Goal: Task Accomplishment & Management: Manage account settings

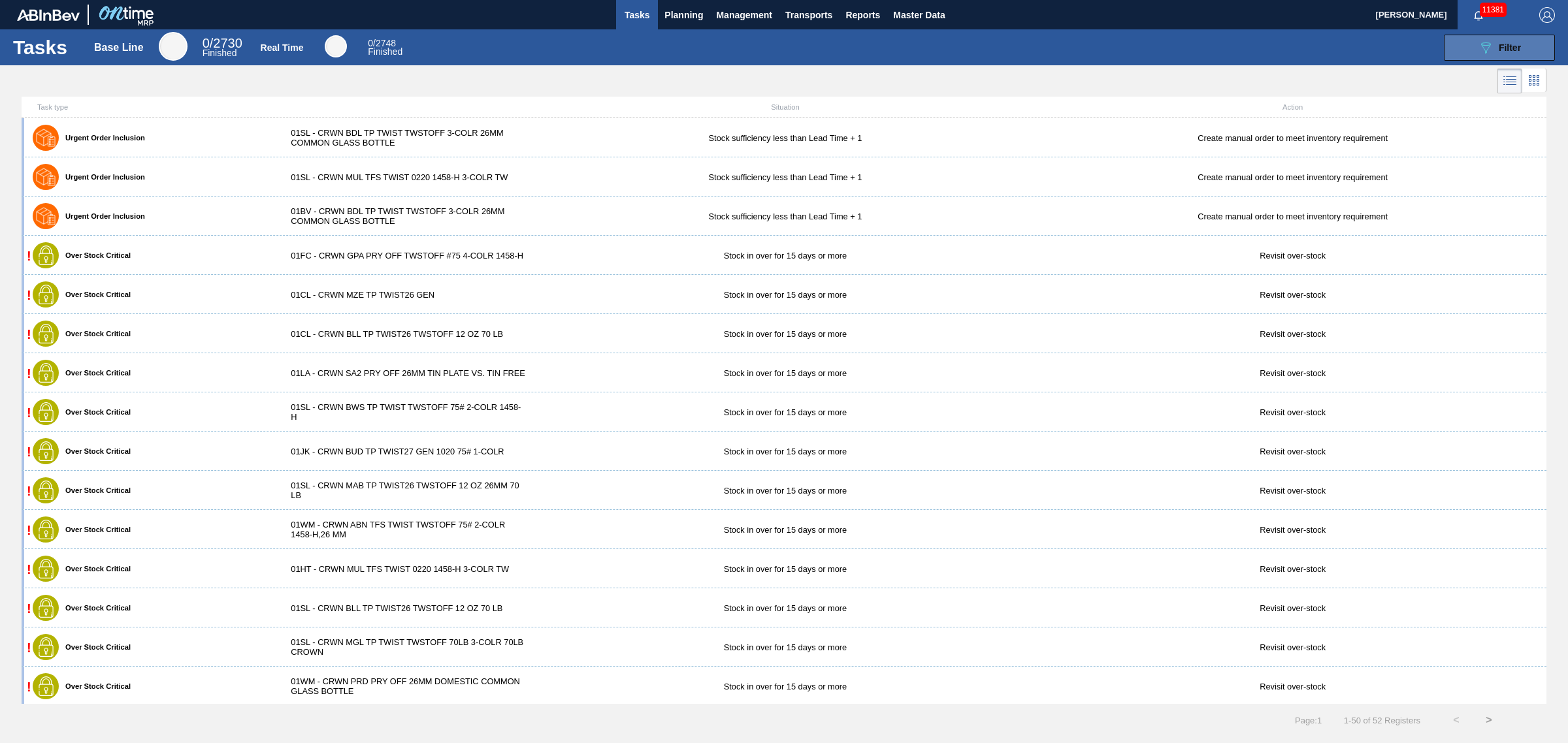
click at [1510, 51] on span "Filter" at bounding box center [1509, 47] width 22 height 10
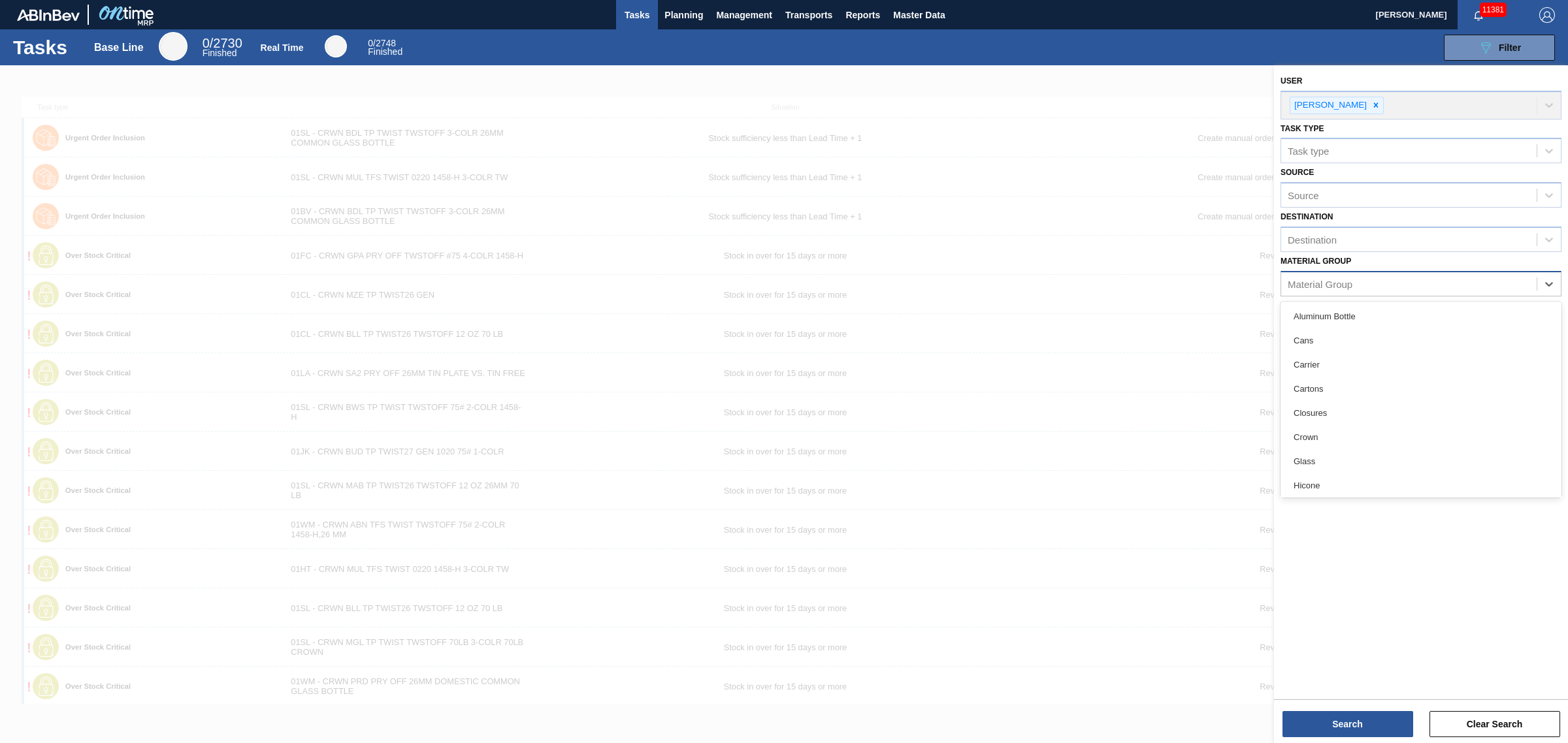
click at [1350, 286] on div "Material Group" at bounding box center [1320, 284] width 65 height 11
click at [1336, 588] on div "User [PERSON_NAME] Task type Task type Source Source Destination Destination Ma…" at bounding box center [1420, 381] width 294 height 631
click at [1510, 53] on div "089F7B8B-B2A5-4AFE-B5C0-19BA573D28AC Filter" at bounding box center [1499, 47] width 43 height 16
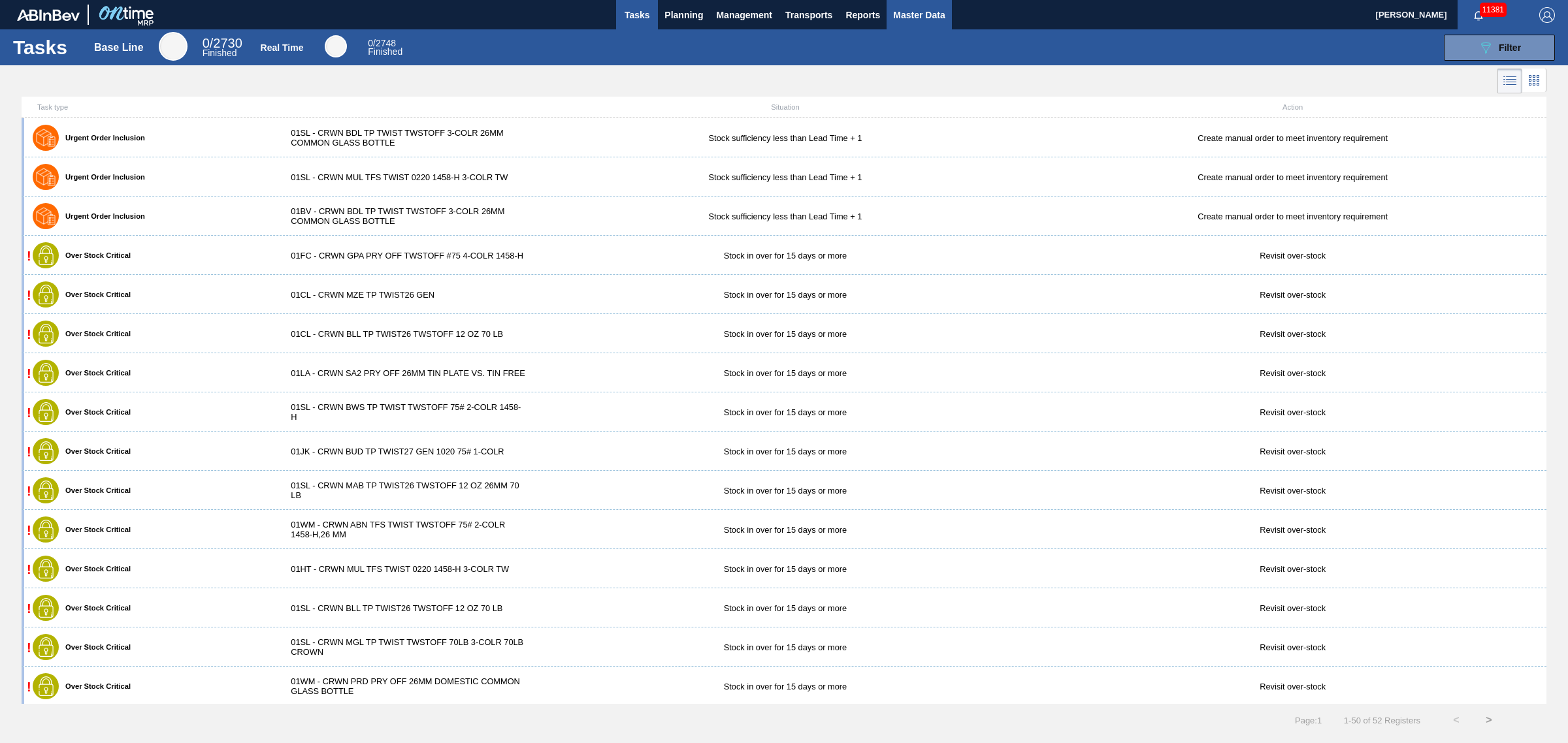
click at [912, 6] on button "Master Data" at bounding box center [919, 15] width 65 height 29
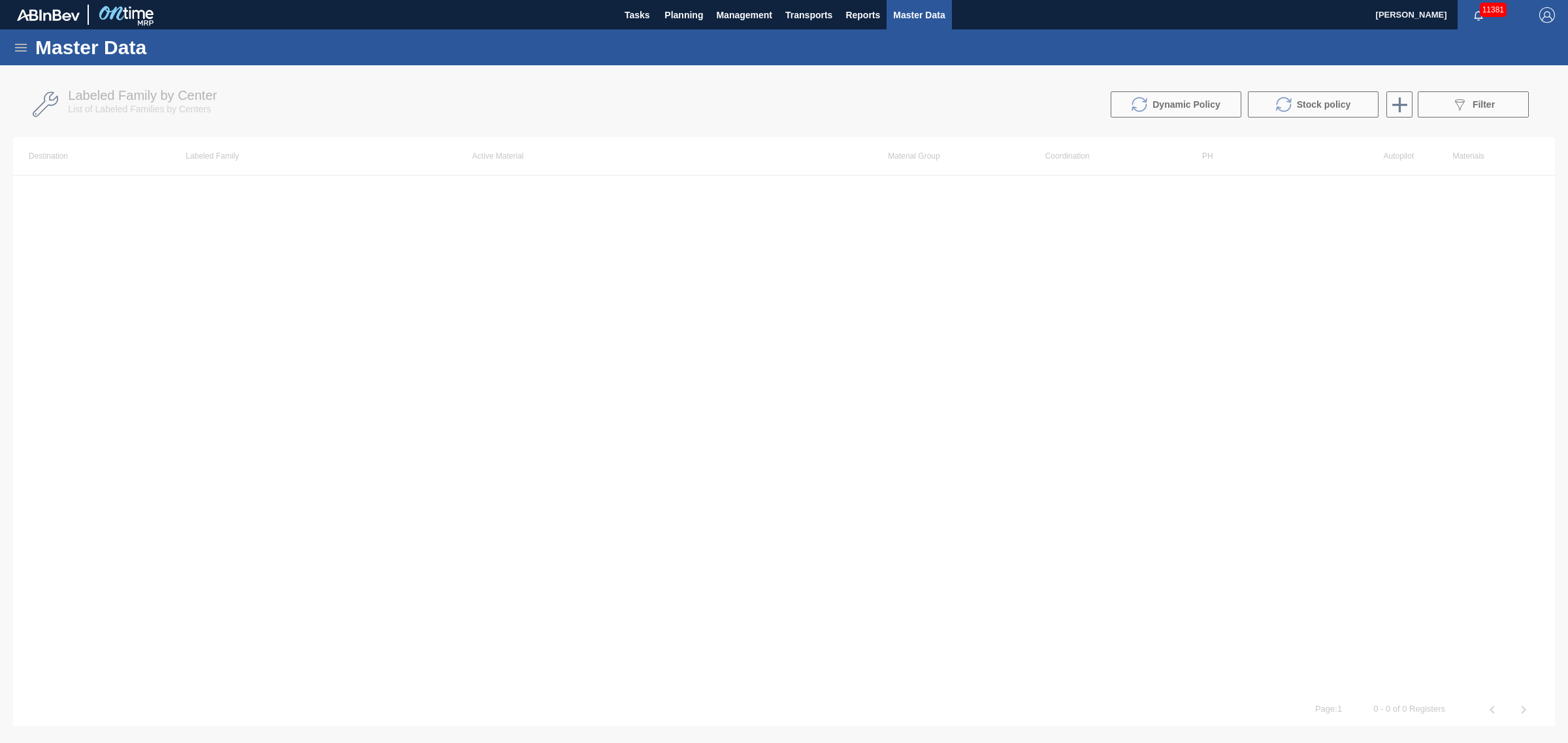
click at [1470, 106] on div at bounding box center [784, 404] width 1568 height 678
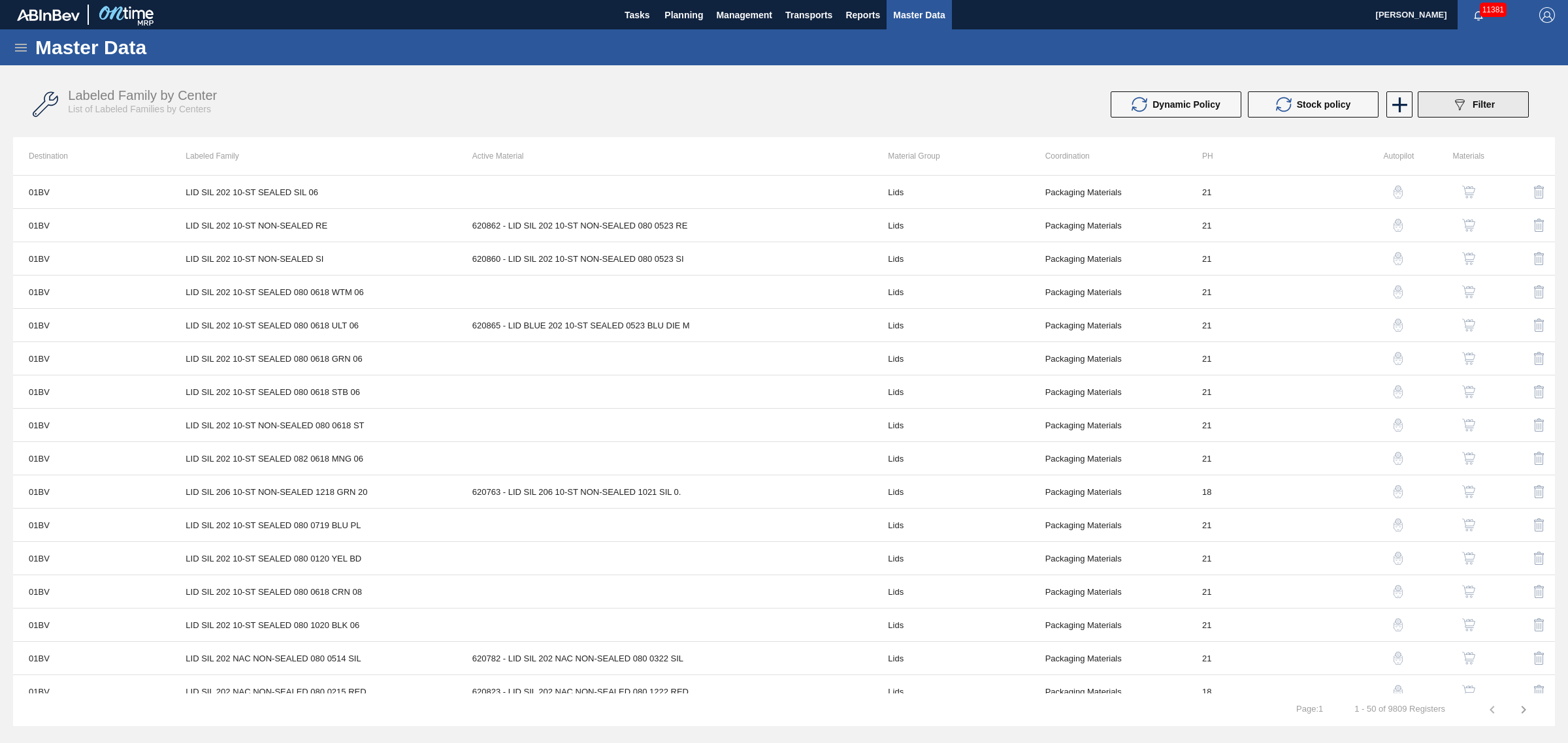
click at [1470, 106] on div "089F7B8B-B2A5-4AFE-B5C0-19BA573D28AC Filter" at bounding box center [1472, 104] width 43 height 16
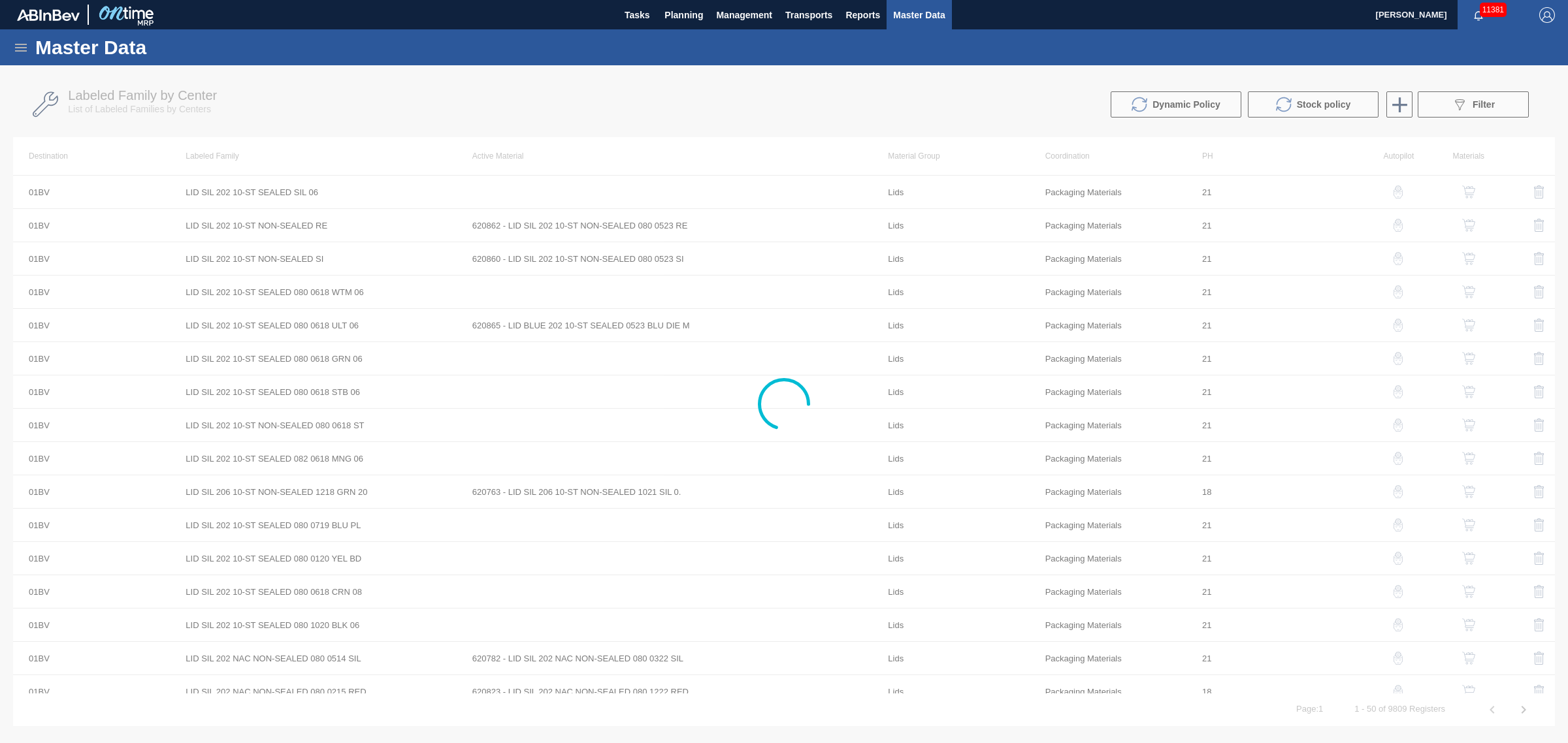
click at [1452, 98] on div at bounding box center [784, 404] width 1568 height 678
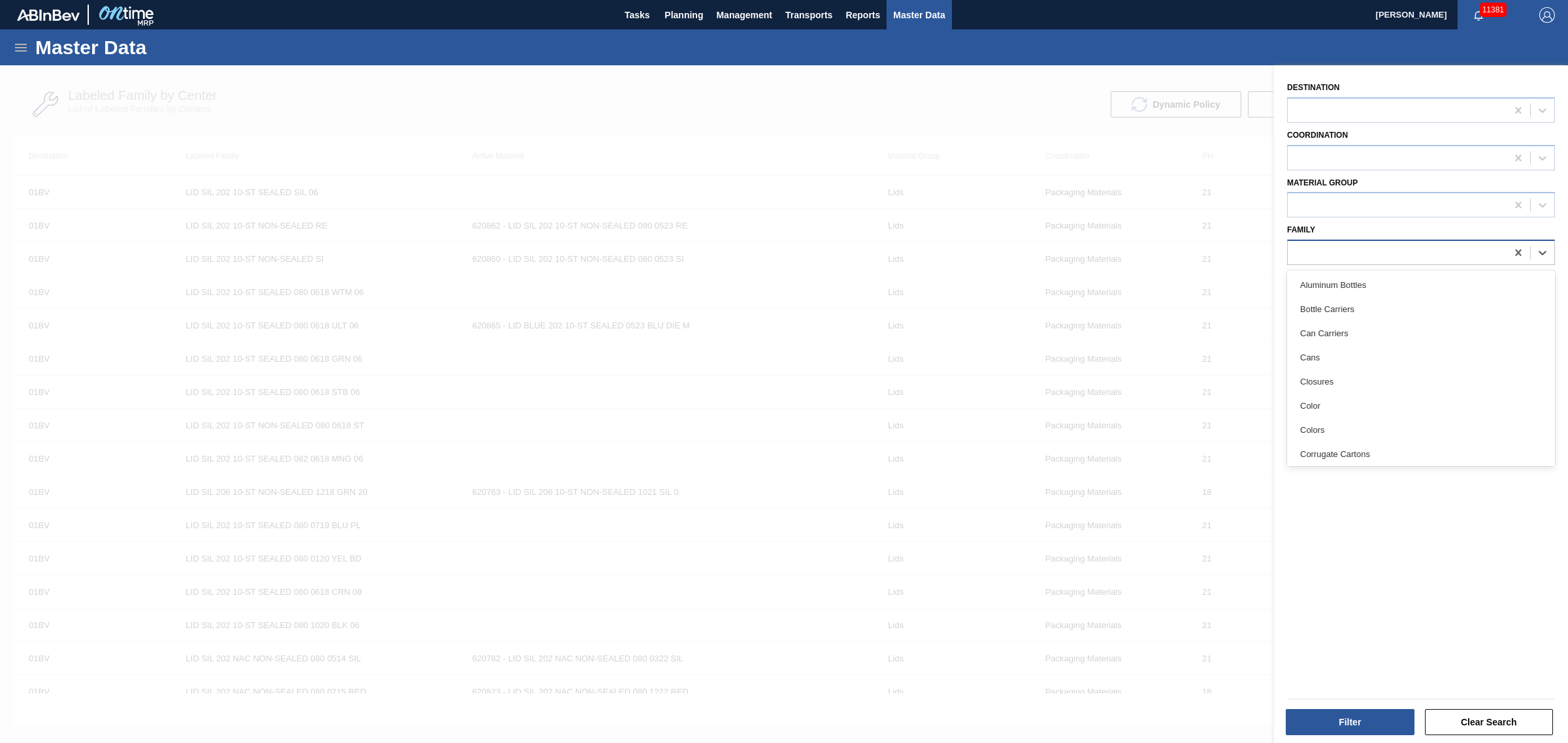
click at [1389, 258] on div at bounding box center [1396, 253] width 219 height 19
click at [1297, 536] on div "Destination Coordination Material Group Family Labeled Family" at bounding box center [1420, 406] width 294 height 681
click at [1346, 213] on div at bounding box center [1396, 205] width 219 height 19
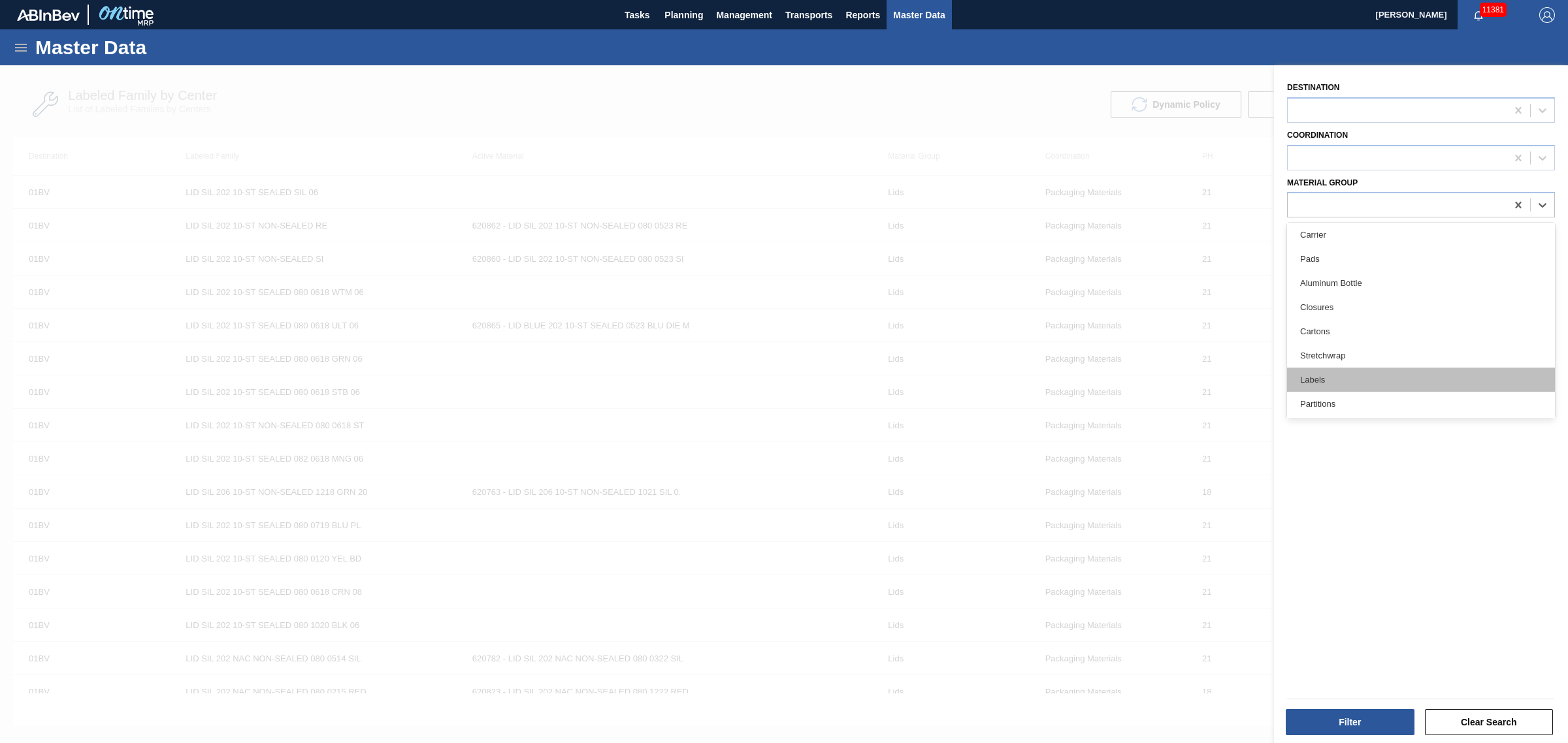
scroll to position [268, 0]
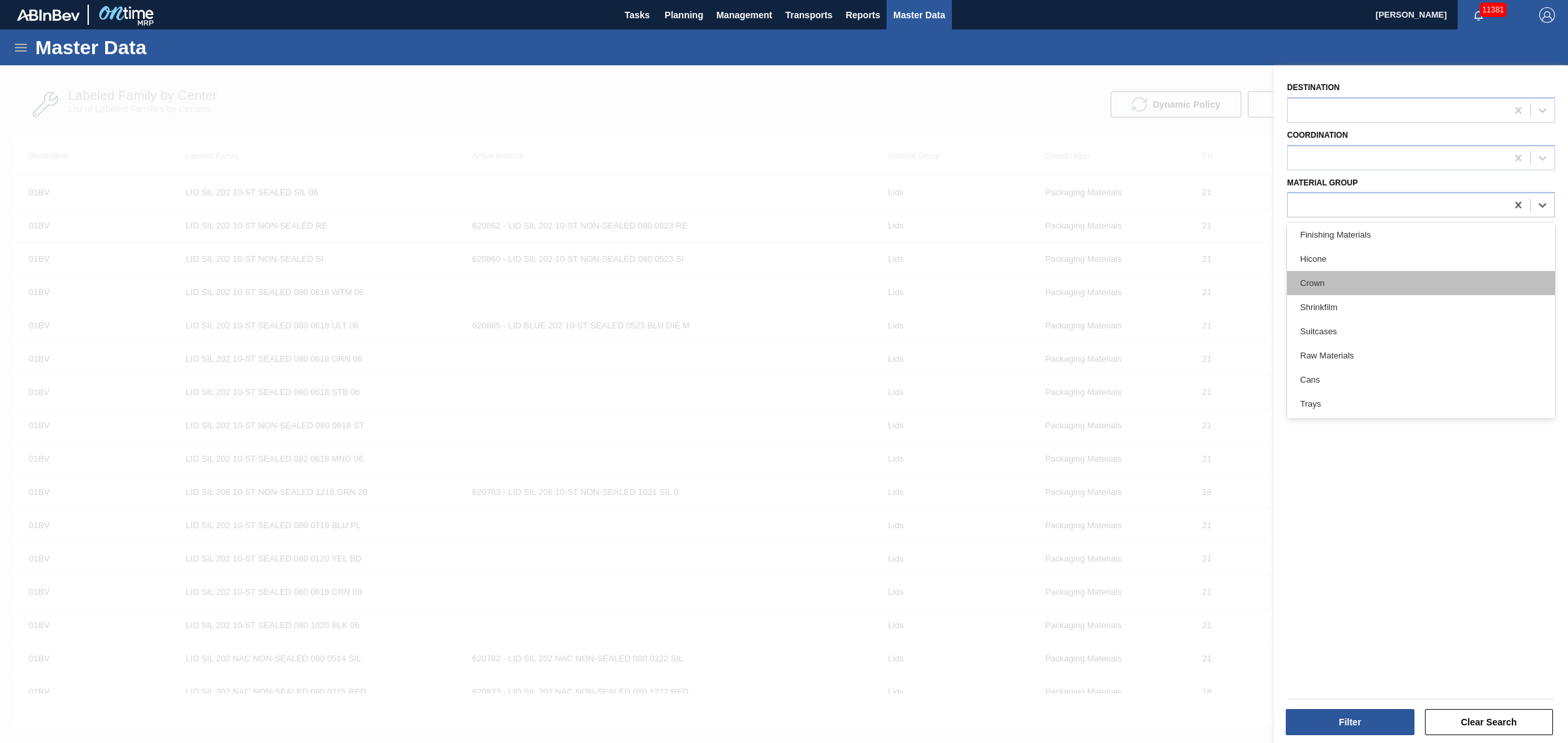
click at [1346, 292] on div "Crown" at bounding box center [1420, 283] width 267 height 24
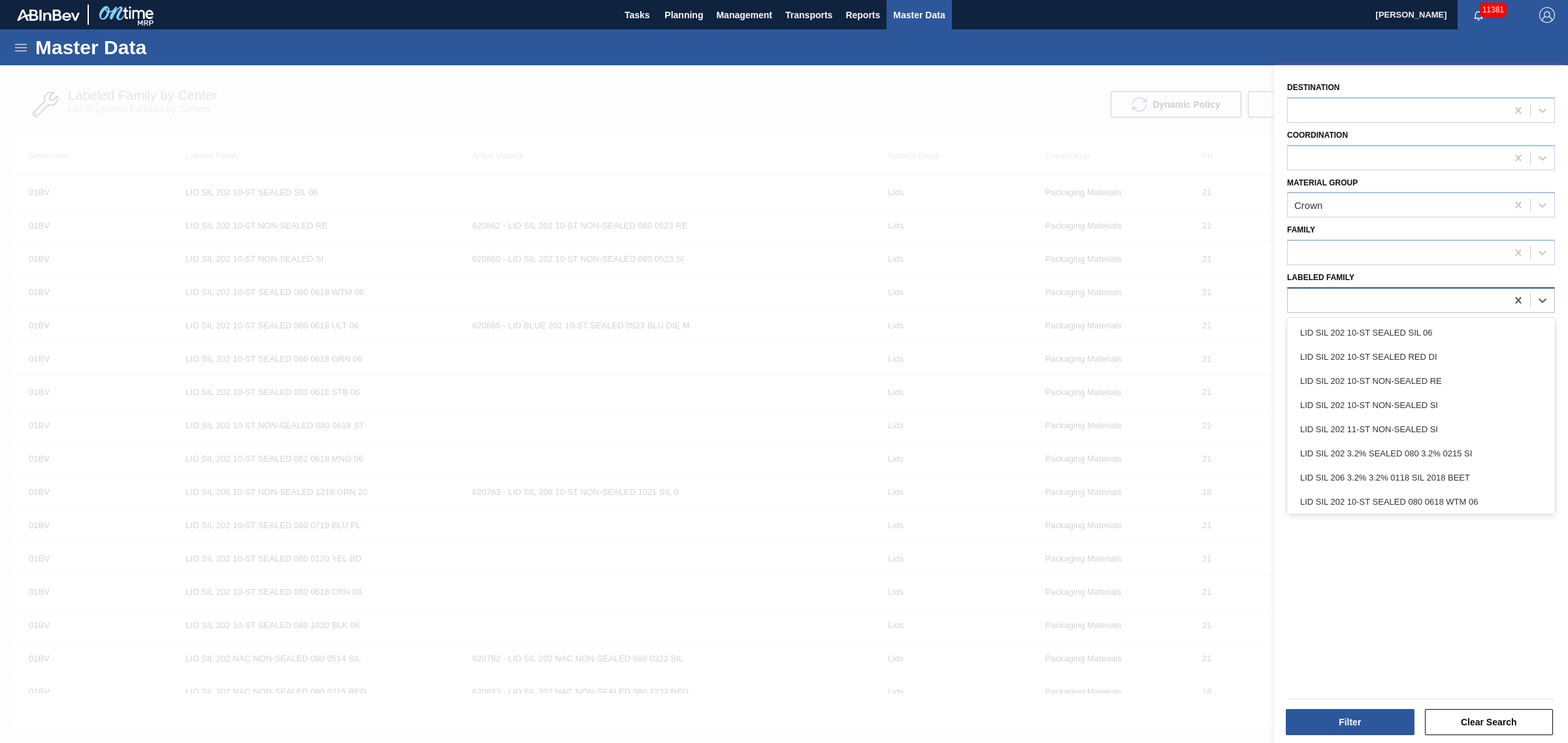
click at [1347, 299] on div at bounding box center [1396, 300] width 219 height 19
type Family "MZL"
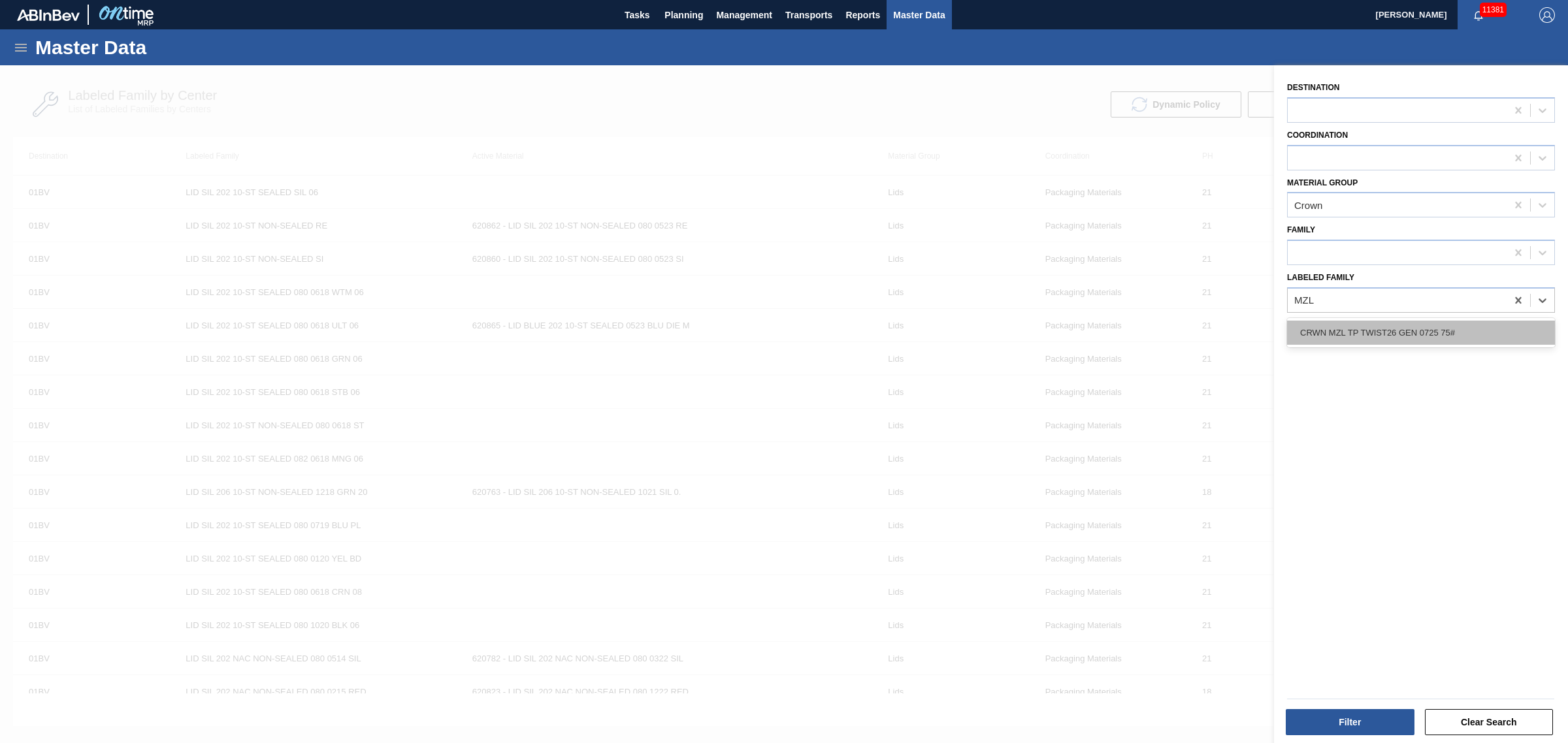
click at [1357, 324] on div "CRWN MZL TP TWIST26 GEN 0725 75#" at bounding box center [1420, 333] width 267 height 24
click at [1347, 739] on div "Filter Clear Search" at bounding box center [1415, 714] width 294 height 66
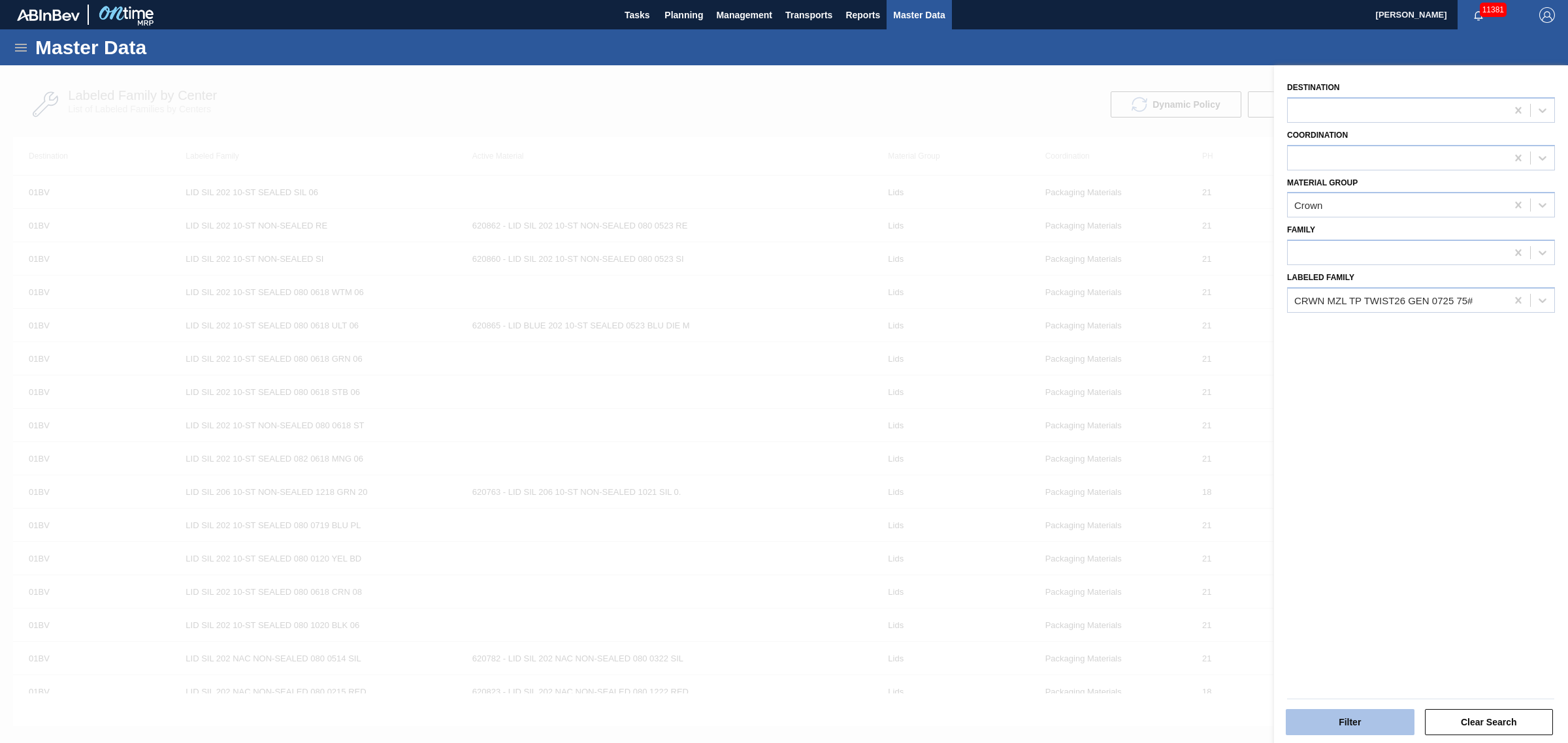
click at [1337, 733] on button "Filter" at bounding box center [1350, 722] width 129 height 26
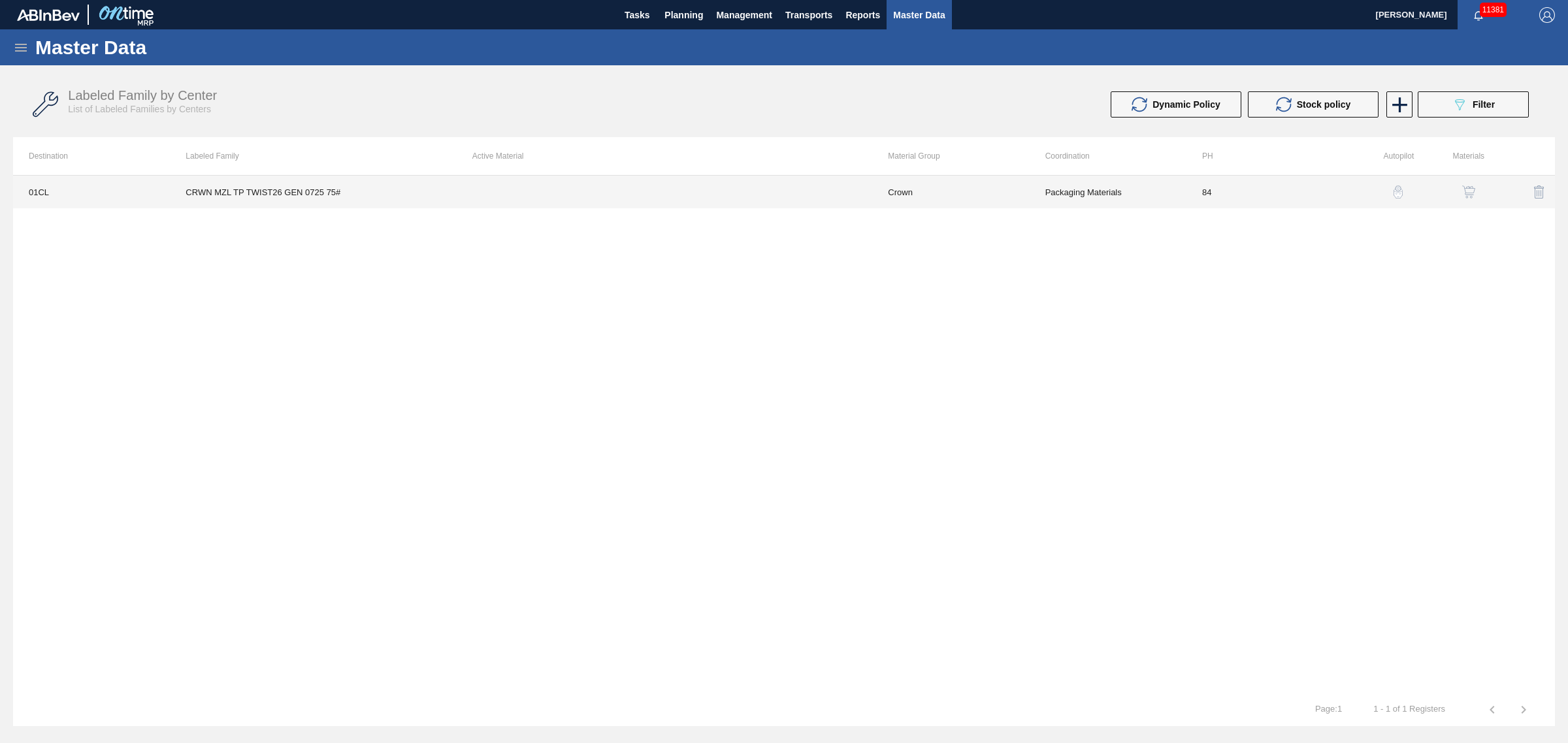
click at [297, 194] on td "CRWN MZL TP TWIST26 GEN 0725 75#" at bounding box center [313, 191] width 286 height 32
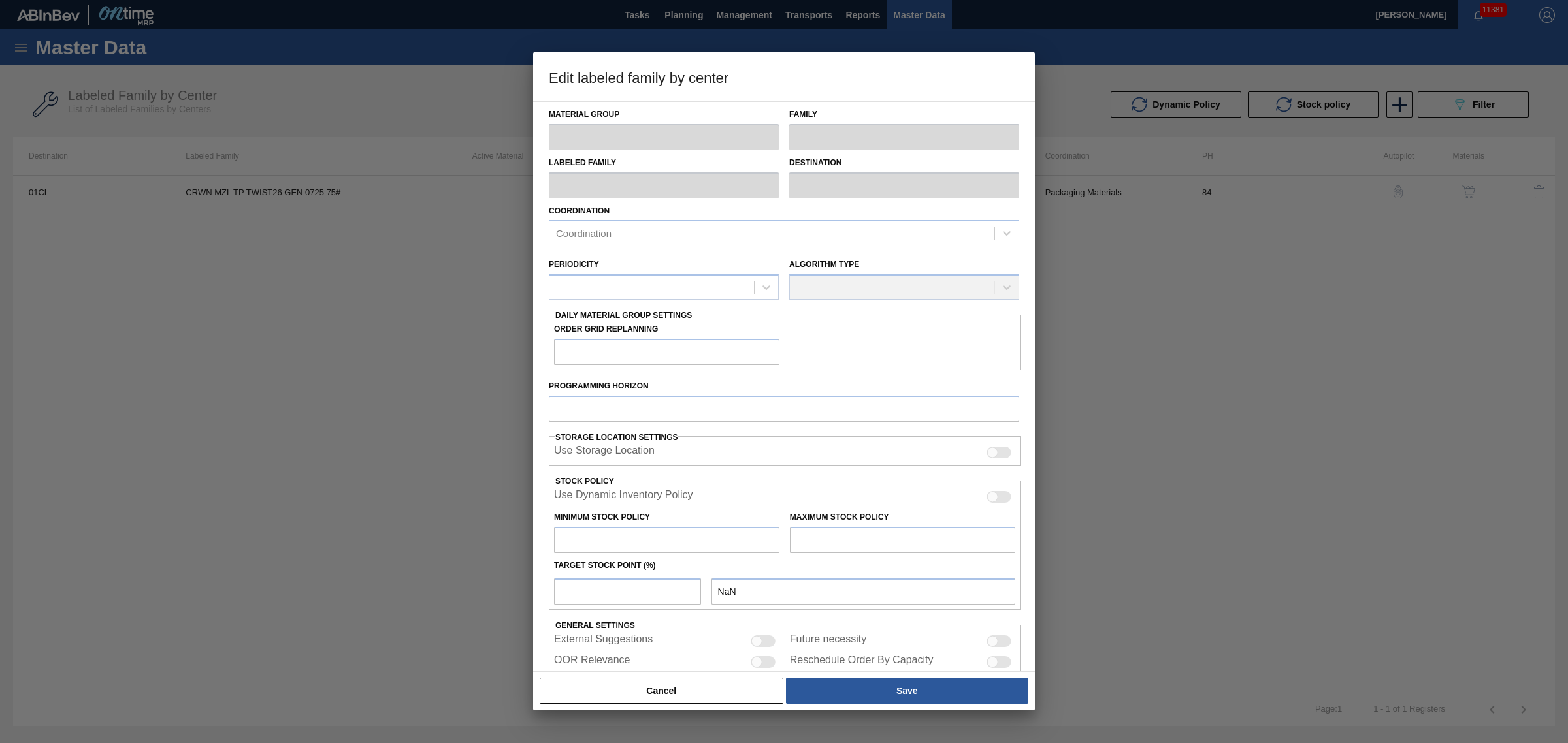
type input "Crown"
type input "Crowns"
type input "CRWN MZL TP TWIST26 GEN 0725 75#"
type input "01CL - Columbus Brewery"
type input "84"
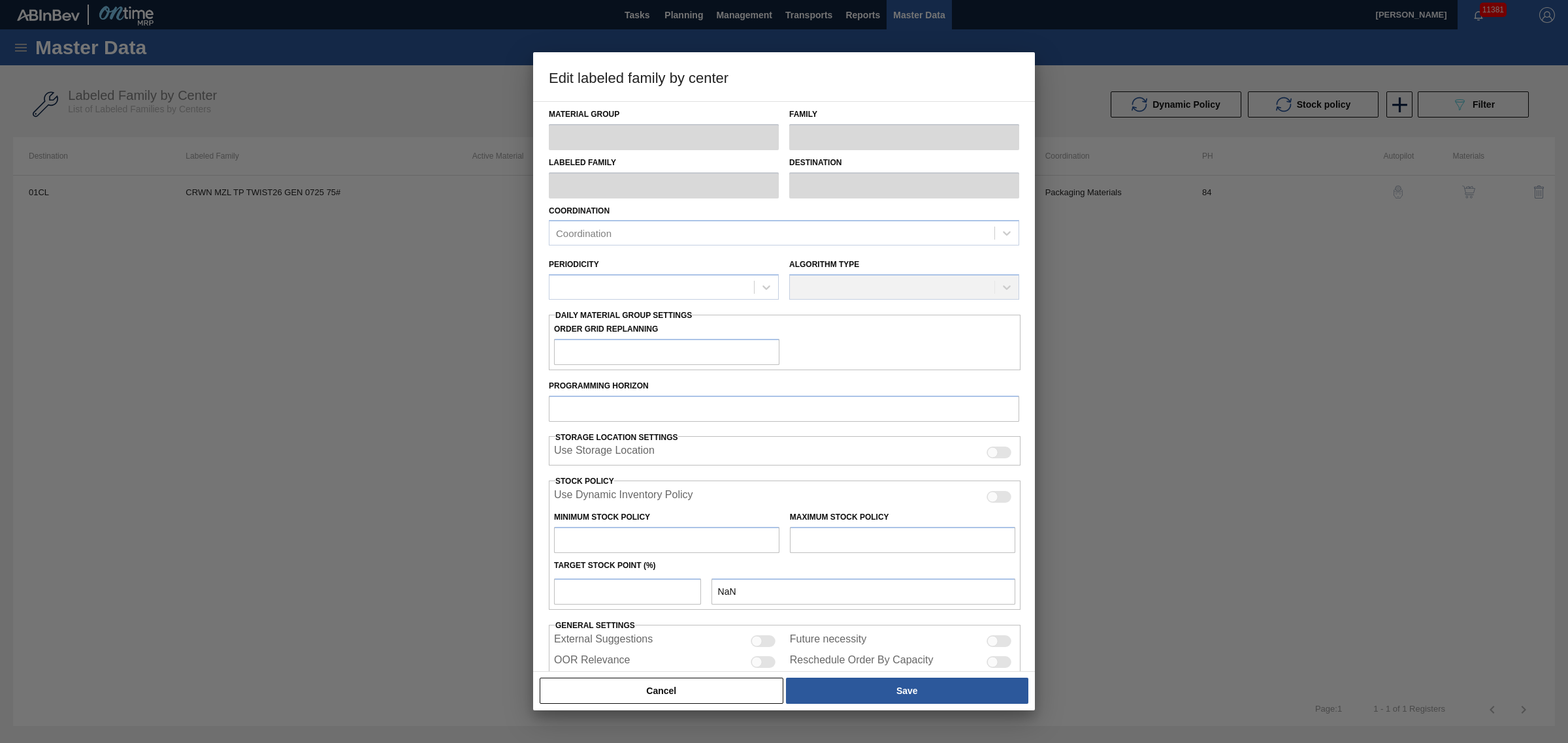
type input "0"
type input "2,940,000"
type input "15"
type input "441,000"
checkbox input "true"
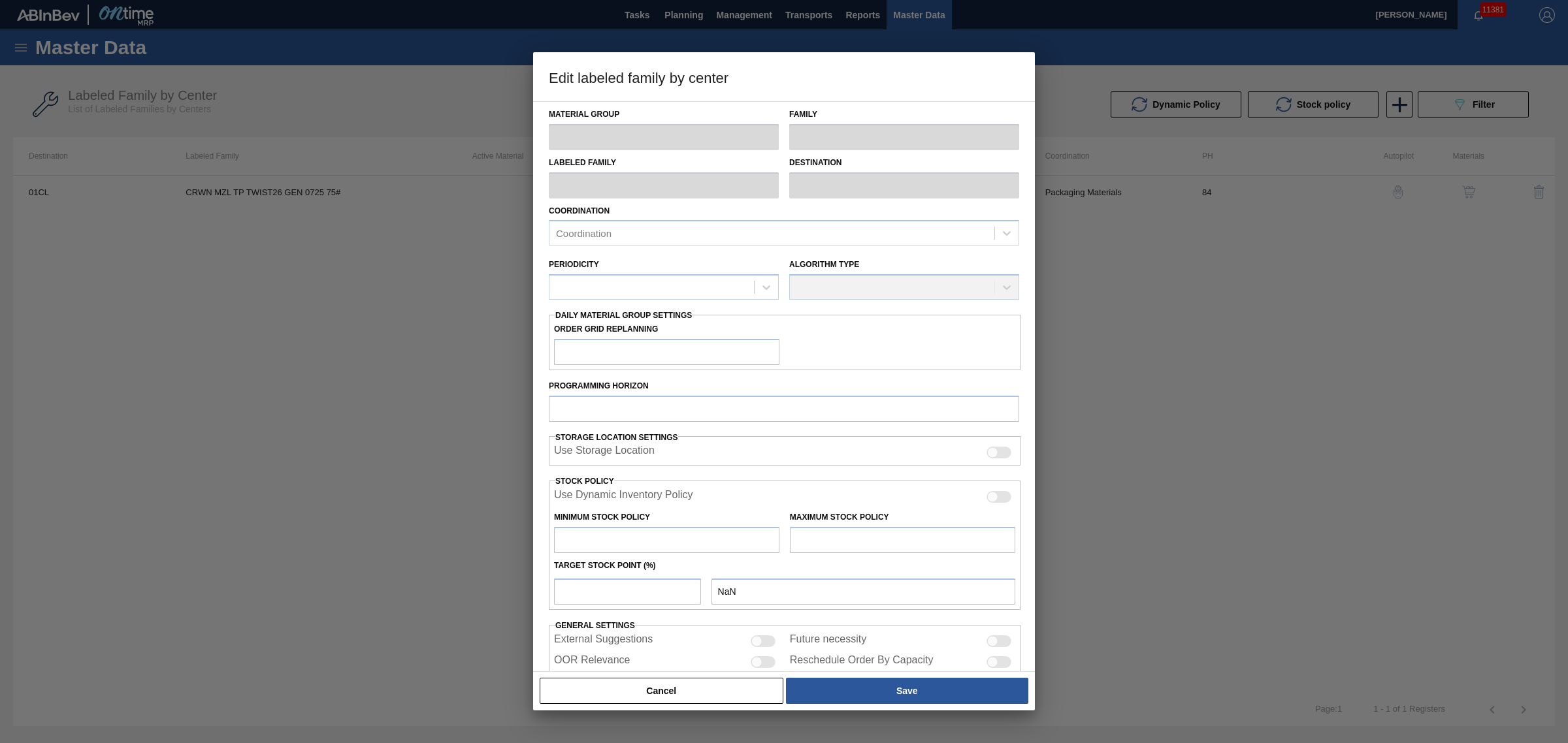
checkbox input "true"
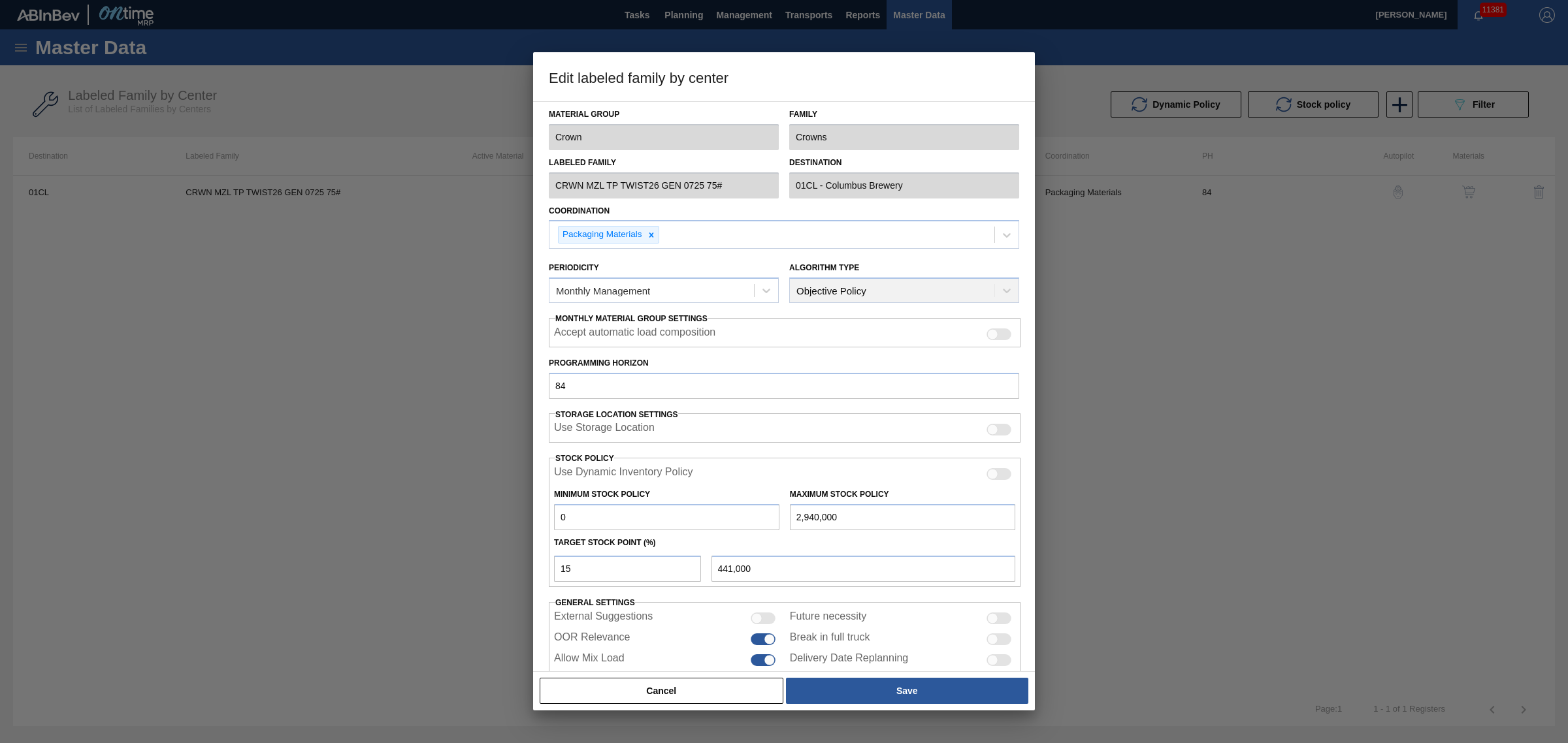
scroll to position [30, 0]
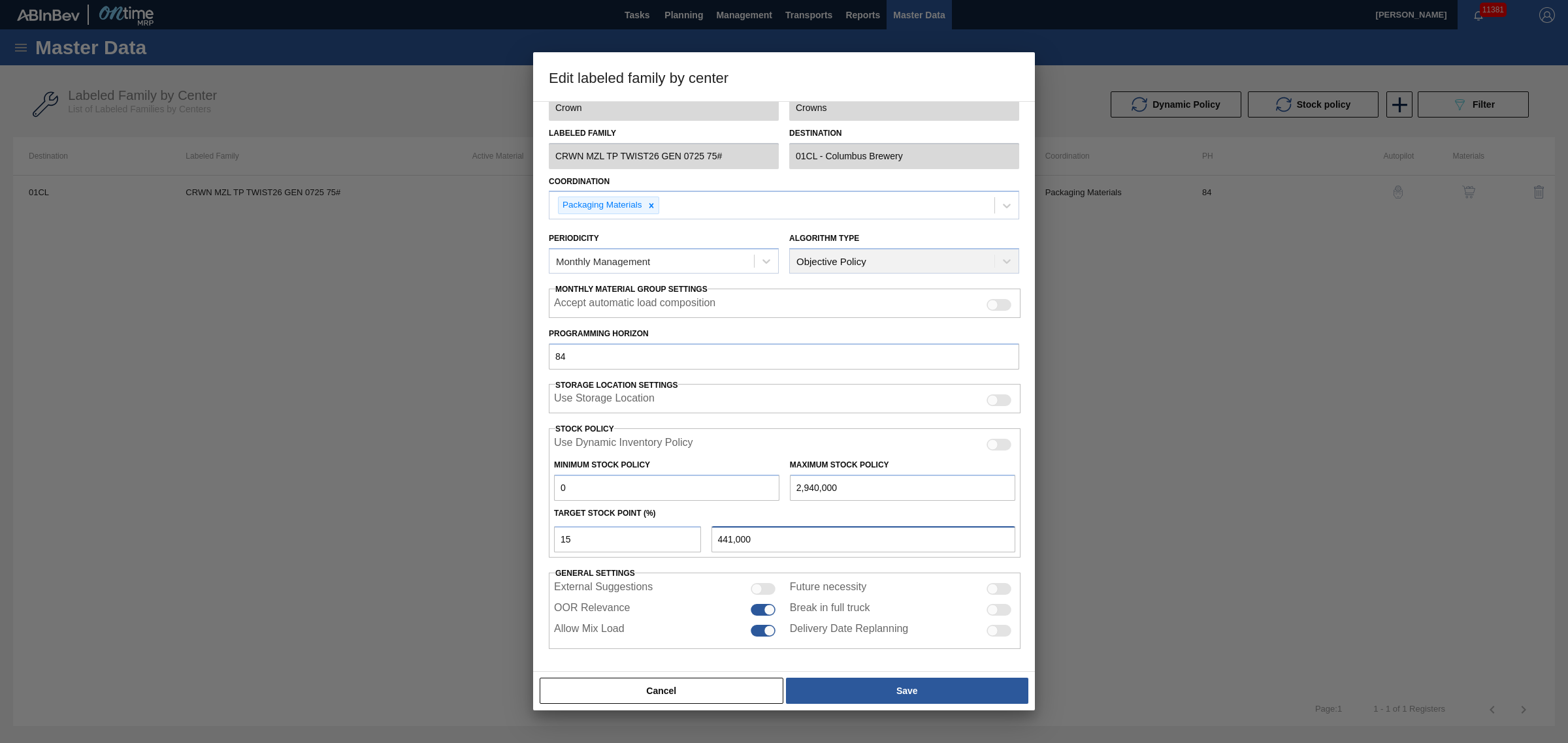
drag, startPoint x: 781, startPoint y: 546, endPoint x: 706, endPoint y: 540, distance: 75.2
click at [706, 540] on div "441,000" at bounding box center [862, 539] width 315 height 26
drag, startPoint x: 838, startPoint y: 487, endPoint x: 750, endPoint y: 487, distance: 88.0
click at [750, 487] on div "Minimum Stock Policy 0 Maximum Stock Policy 2,940,000" at bounding box center [784, 477] width 471 height 48
click at [765, 611] on div at bounding box center [769, 609] width 11 height 11
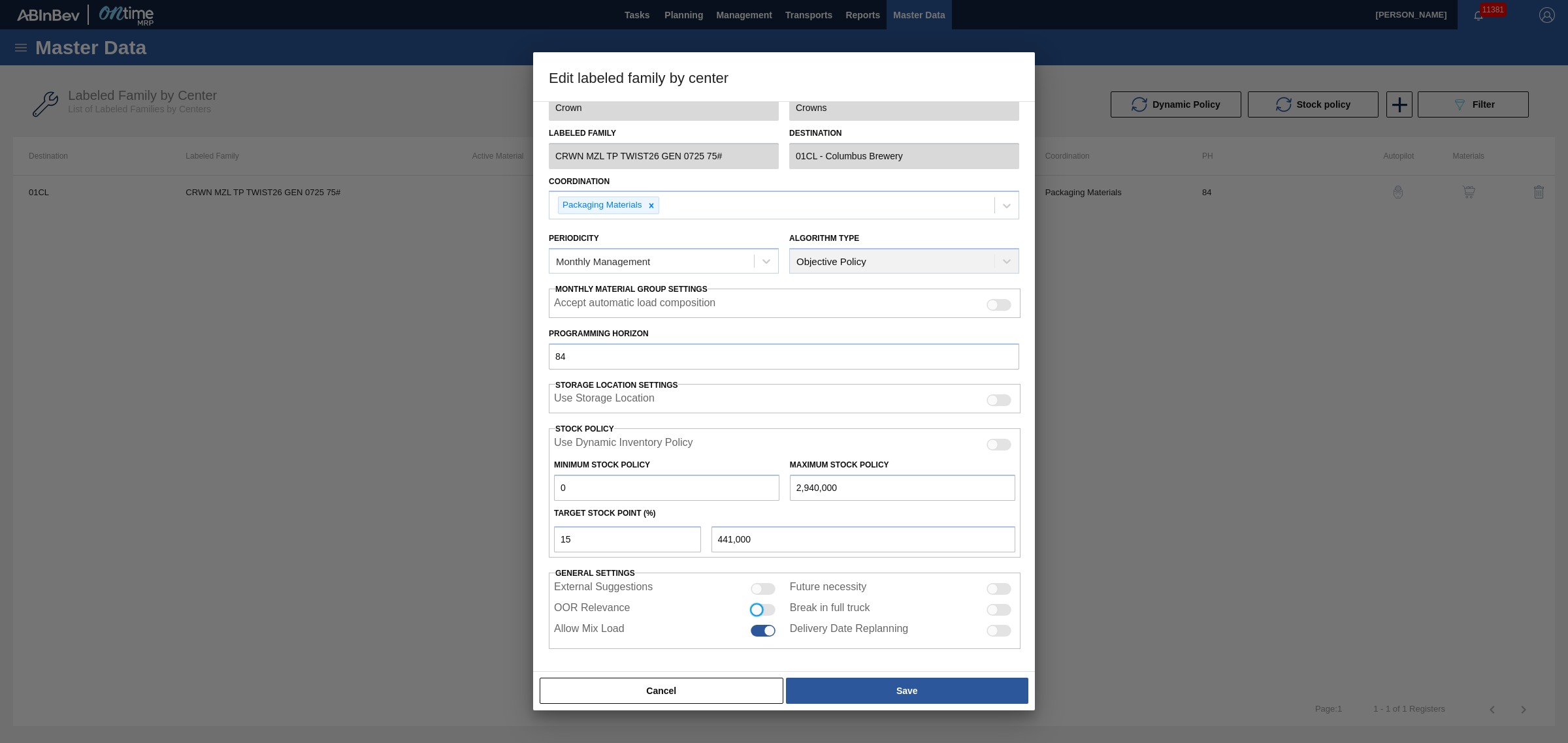
click at [765, 611] on div at bounding box center [763, 609] width 25 height 12
checkbox input "true"
click at [873, 687] on button "Save" at bounding box center [907, 690] width 243 height 26
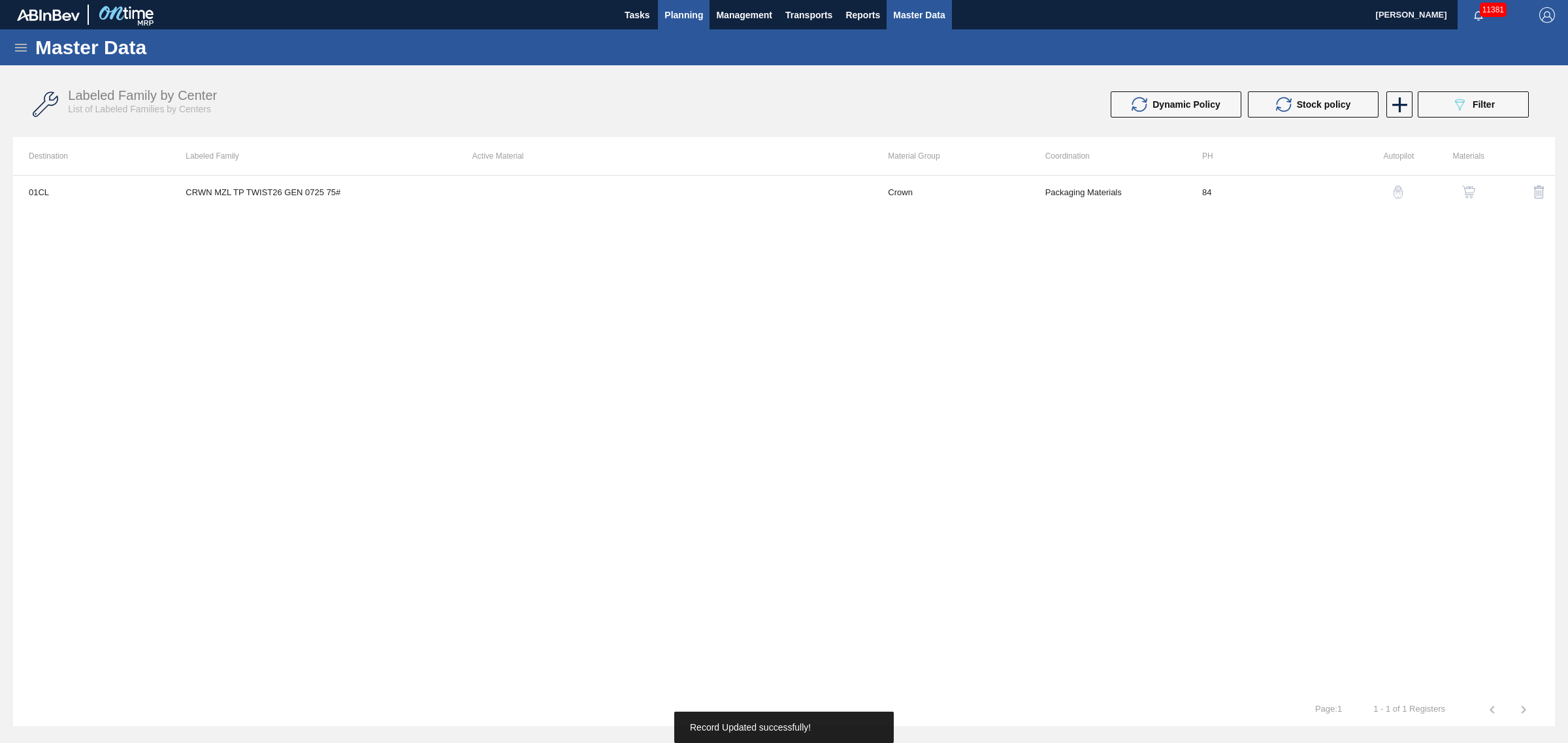
click at [679, 7] on span "Planning" at bounding box center [683, 15] width 39 height 16
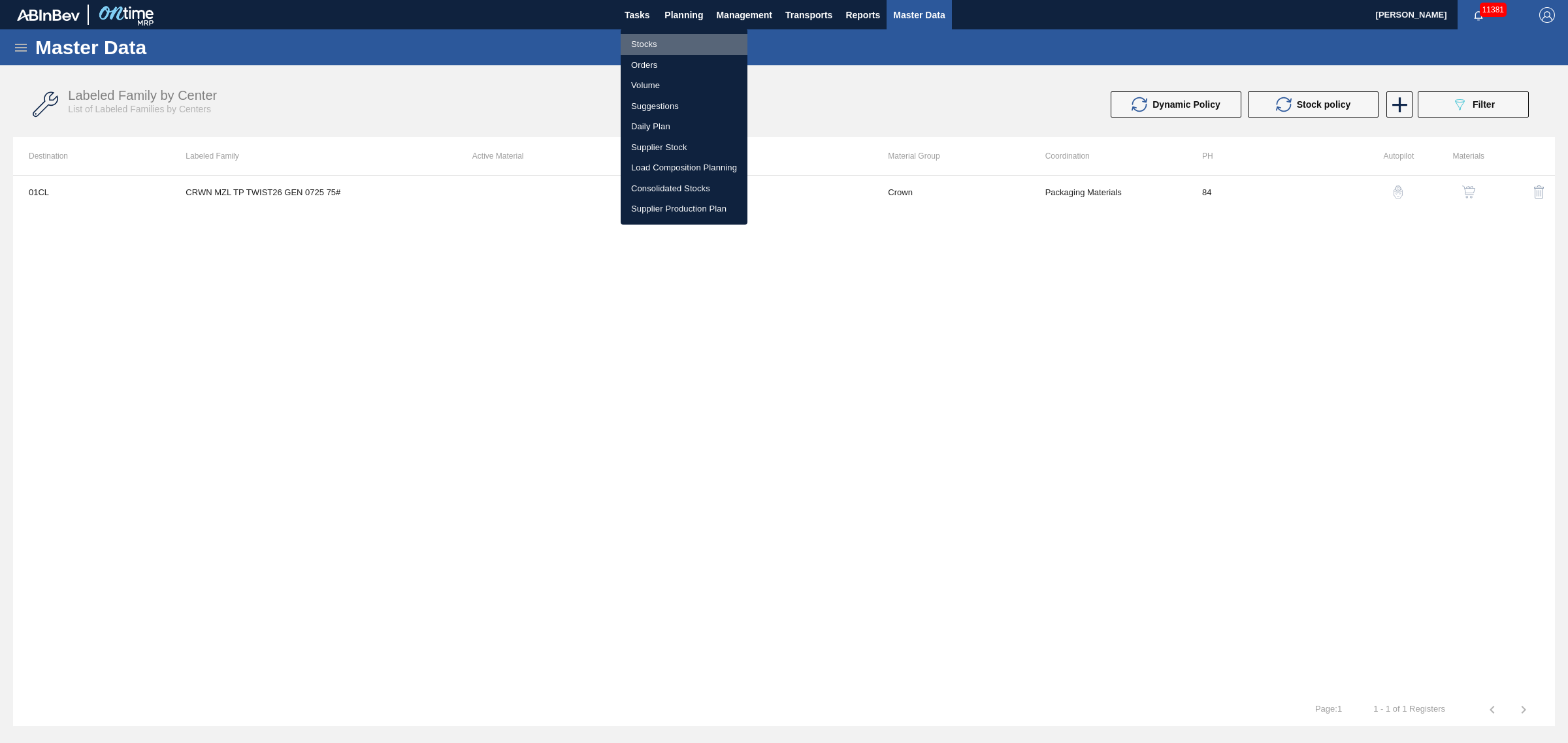
click at [665, 43] on li "Stocks" at bounding box center [683, 44] width 126 height 21
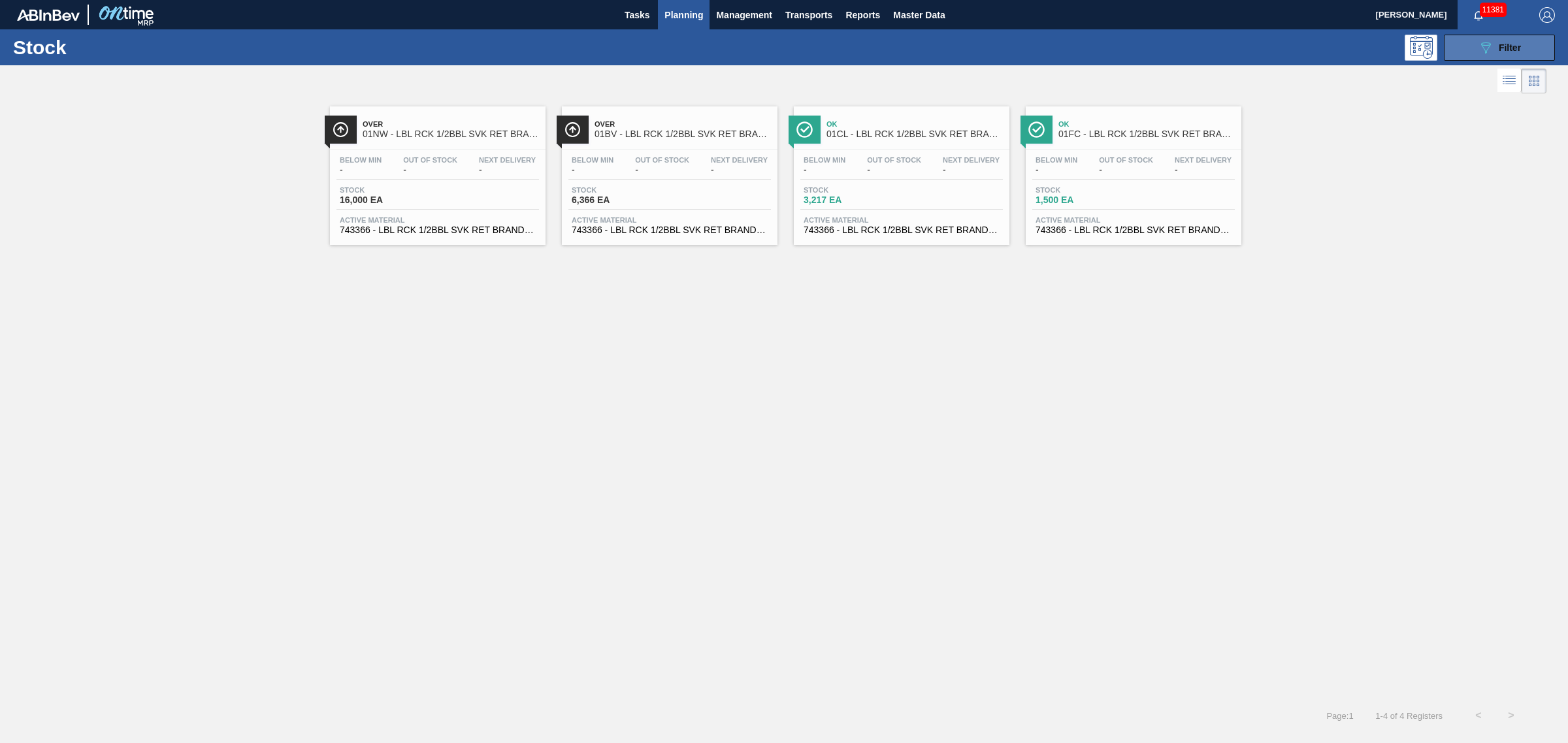
click at [1511, 59] on button "089F7B8B-B2A5-4AFE-B5C0-19BA573D28AC Filter" at bounding box center [1499, 48] width 111 height 26
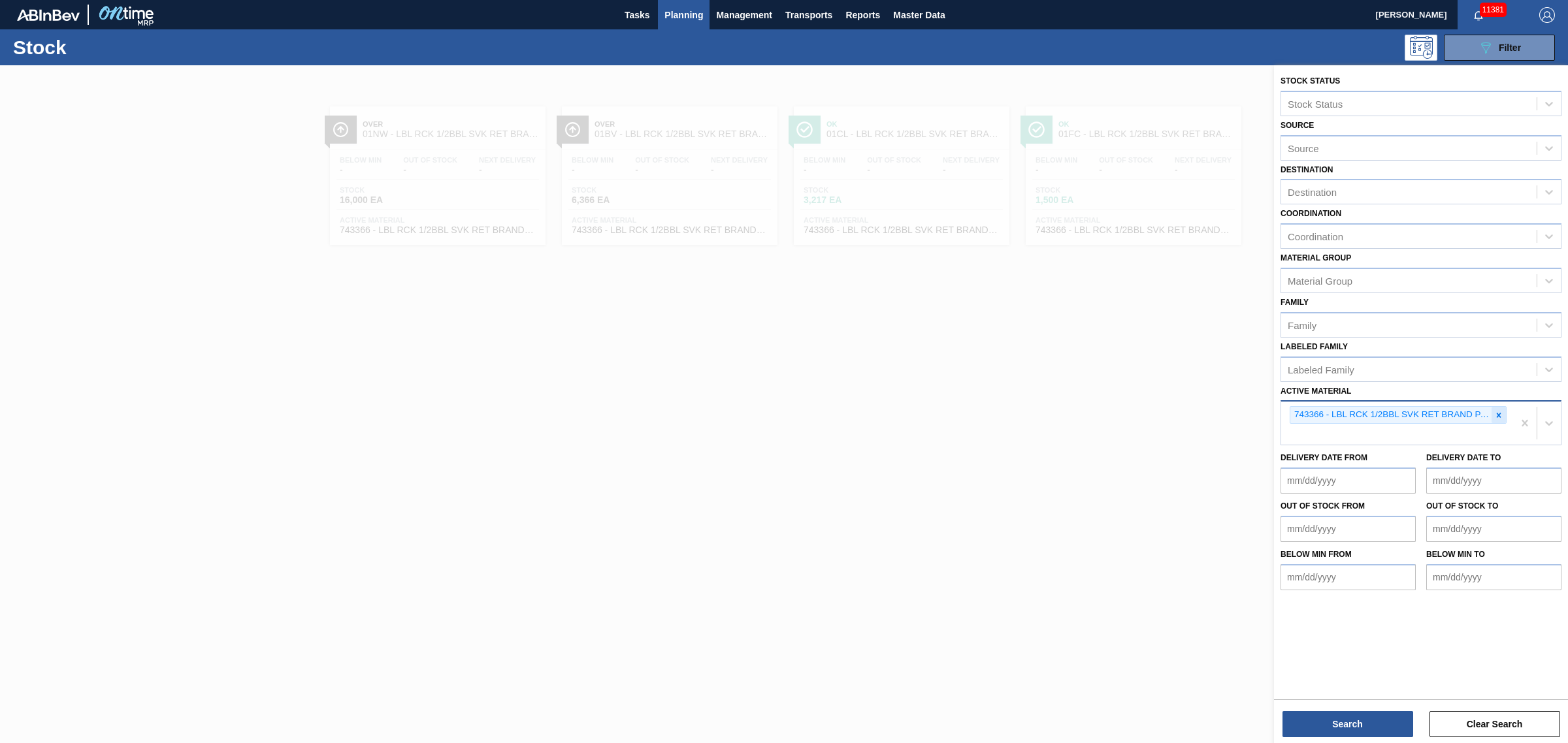
click at [1498, 407] on div at bounding box center [1499, 415] width 15 height 17
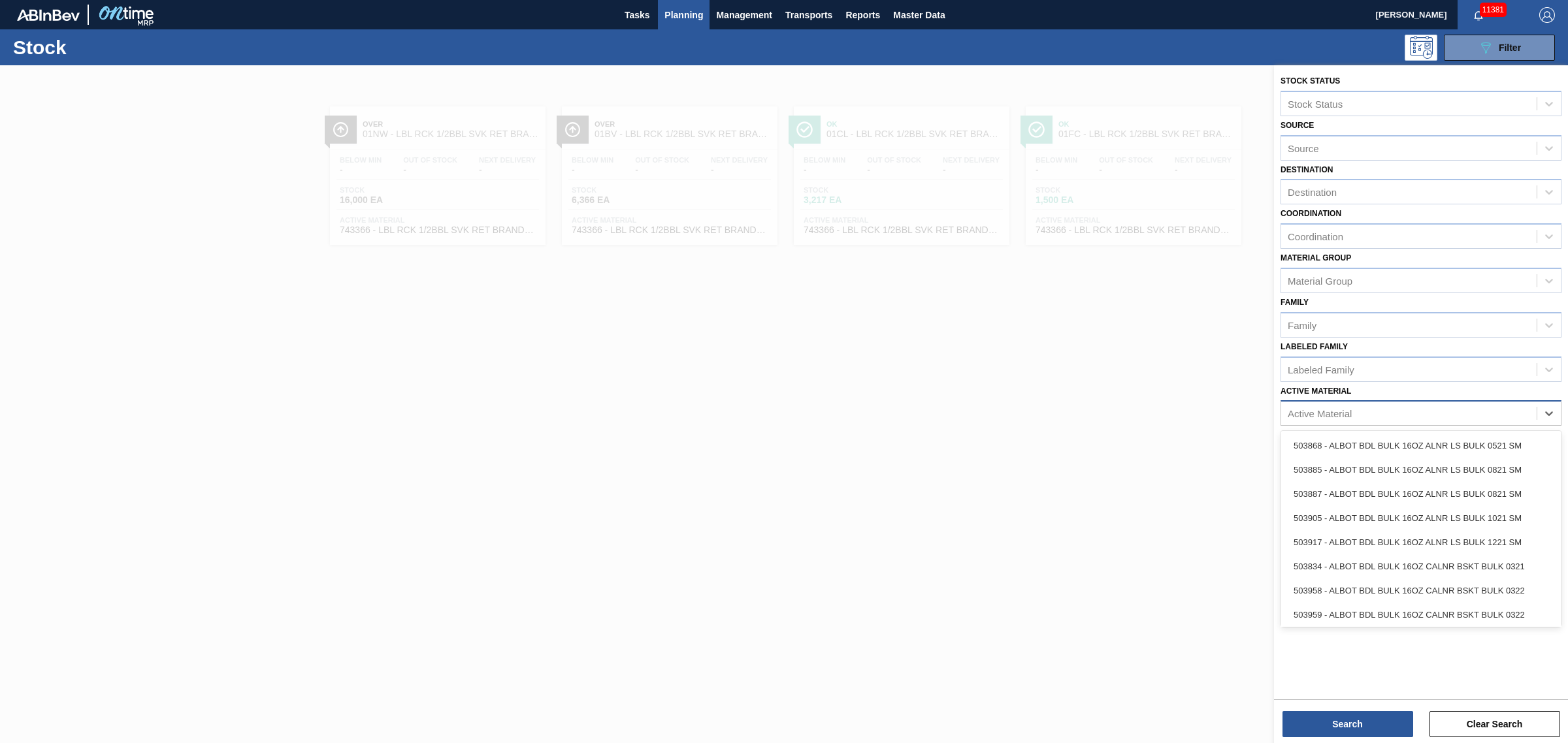
click at [1485, 406] on div "Active Material" at bounding box center [1408, 413] width 255 height 19
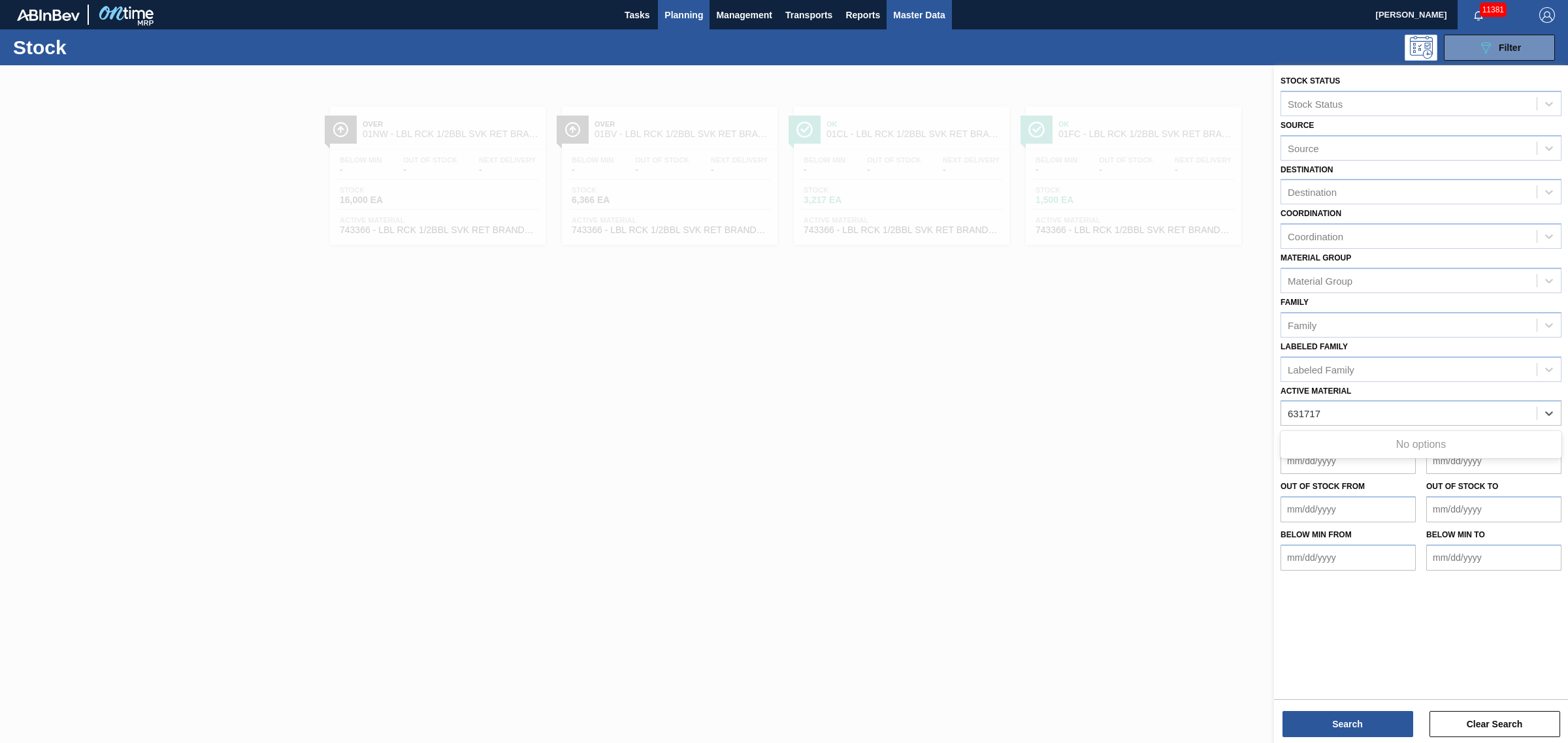
type Material "631717"
click at [934, 27] on button "Master Data" at bounding box center [919, 15] width 65 height 29
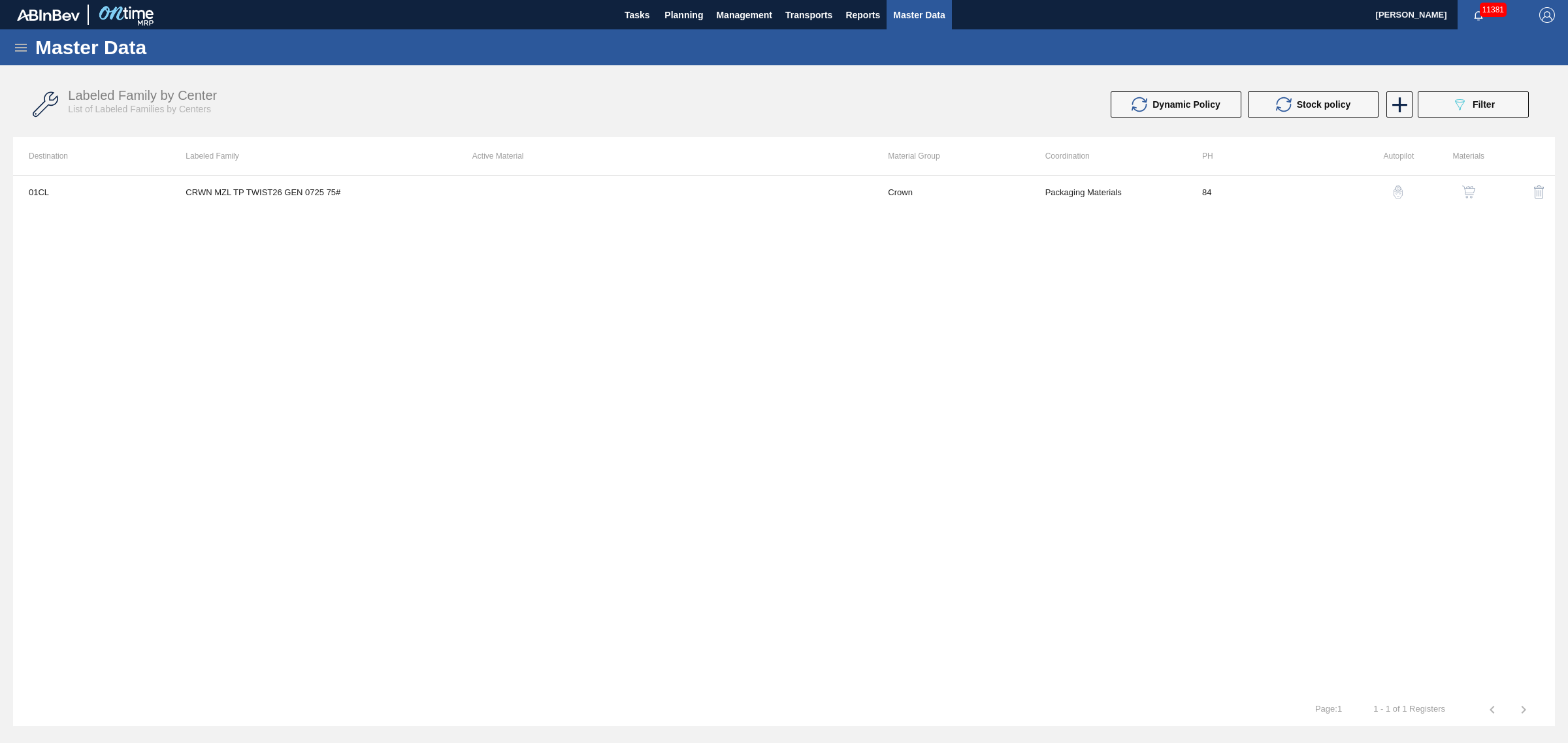
click at [7, 50] on div "Master Data" at bounding box center [784, 47] width 1568 height 36
click at [11, 46] on div "Master Data" at bounding box center [784, 47] width 1568 height 36
click at [17, 49] on icon at bounding box center [20, 47] width 16 height 16
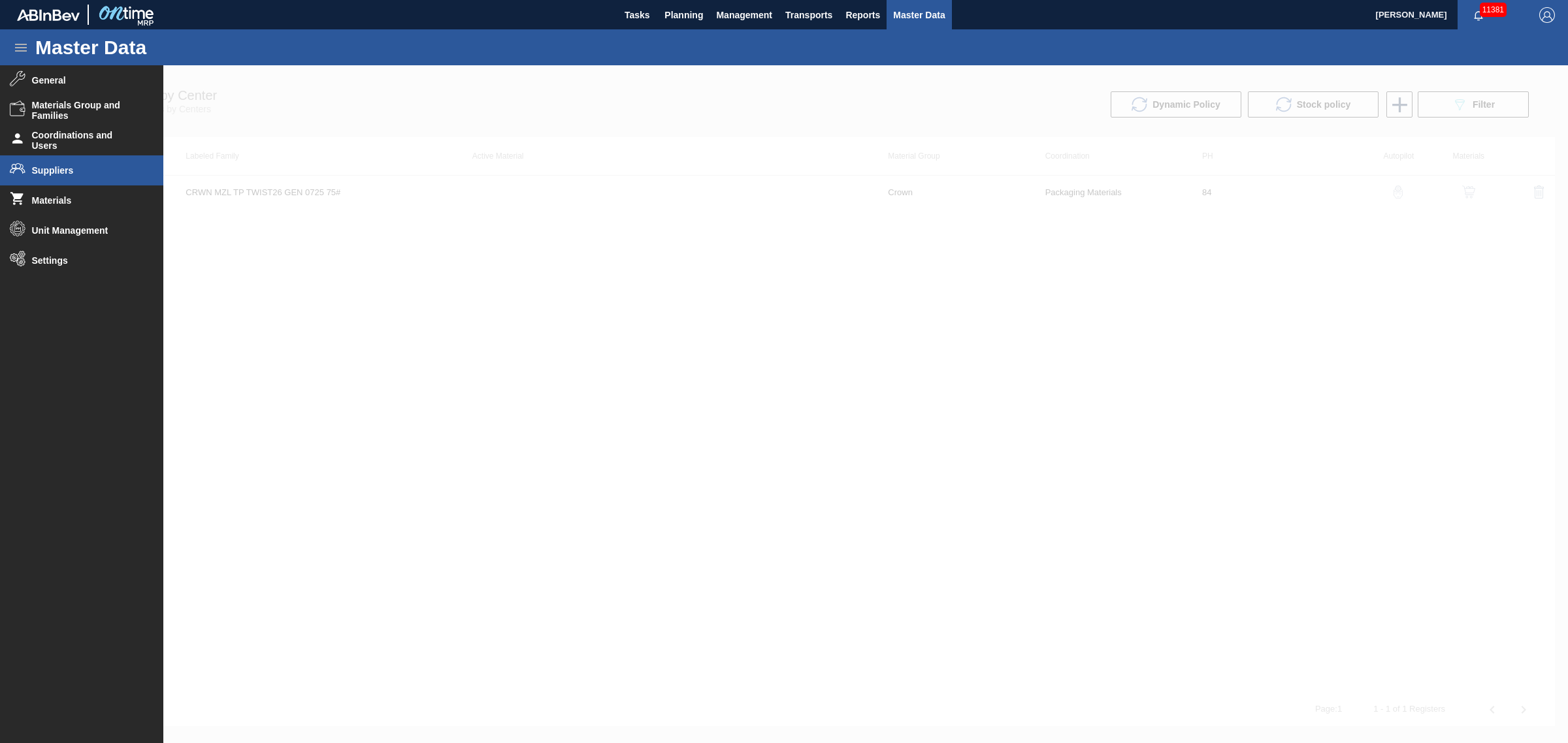
click at [86, 168] on span "Suppliers" at bounding box center [86, 170] width 108 height 10
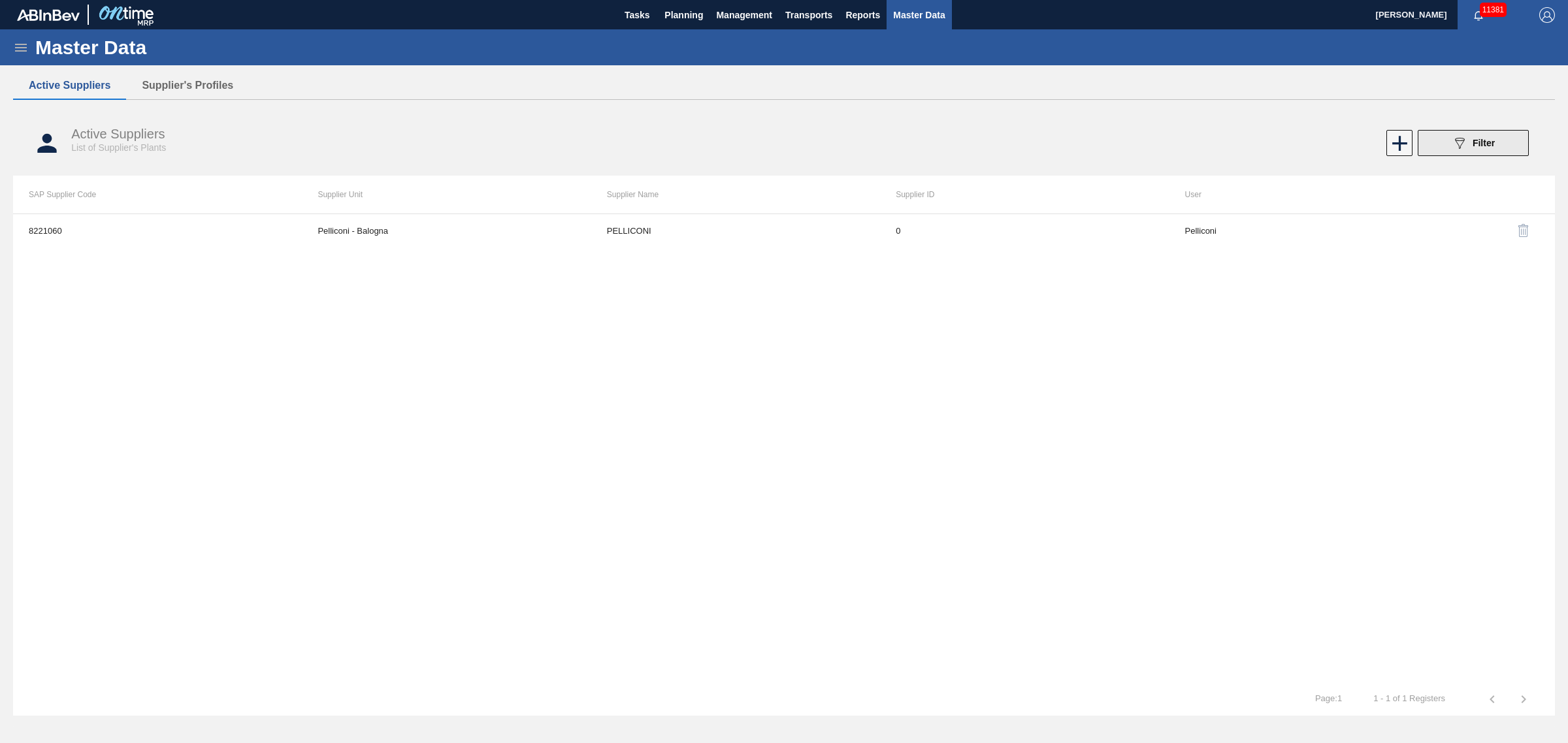
click at [1440, 142] on button "089F7B8B-B2A5-4AFE-B5C0-19BA573D28AC Filter" at bounding box center [1473, 143] width 111 height 26
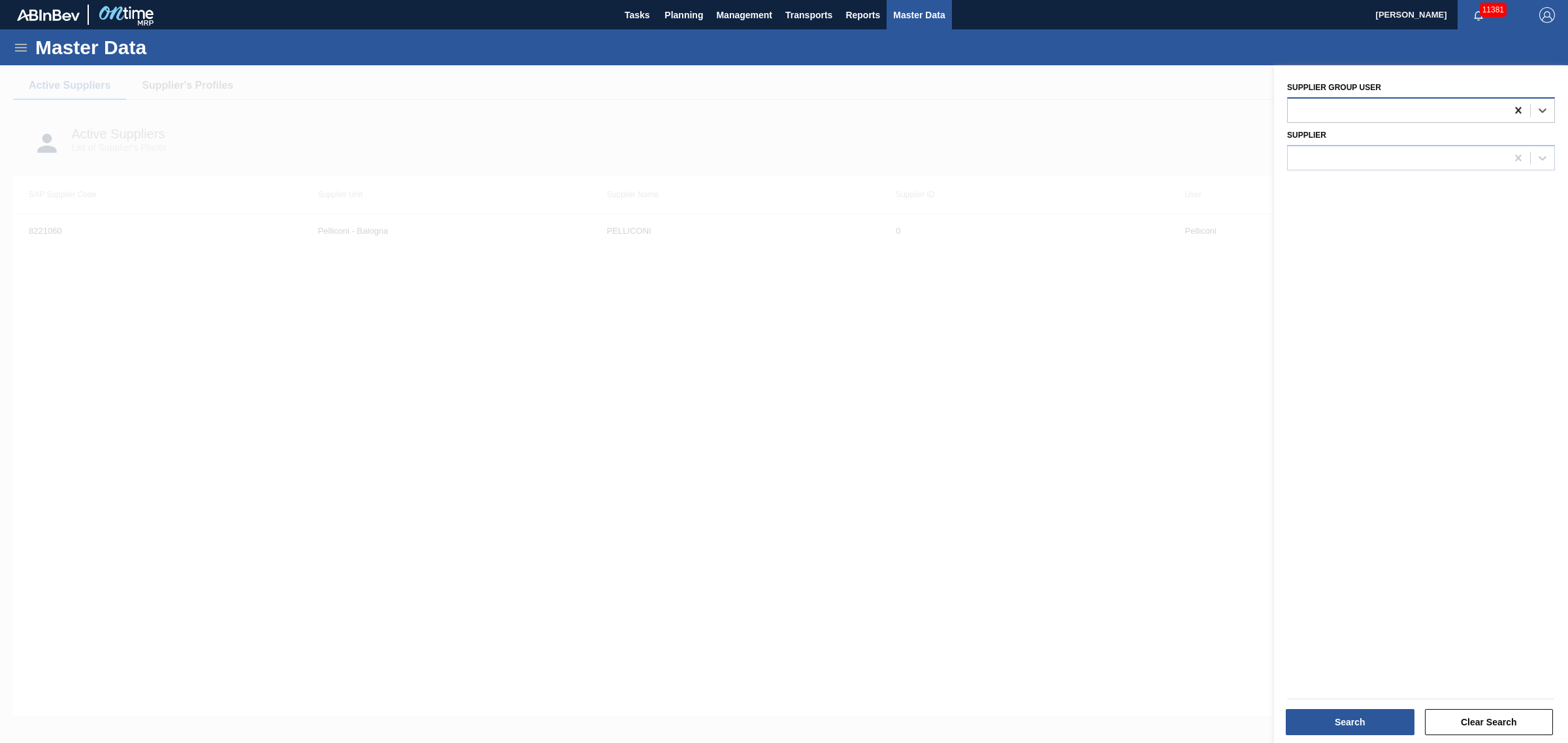
click at [1514, 115] on icon at bounding box center [1518, 111] width 13 height 13
type user "ta"
click at [1398, 128] on div "Envases Y Tapas Modelo Ball Container [PERSON_NAME]" at bounding box center [1420, 167] width 267 height 77
click at [1382, 142] on div "Envases Y Tapas Modelo" at bounding box center [1420, 143] width 267 height 24
click at [1339, 725] on button "Search" at bounding box center [1350, 722] width 129 height 26
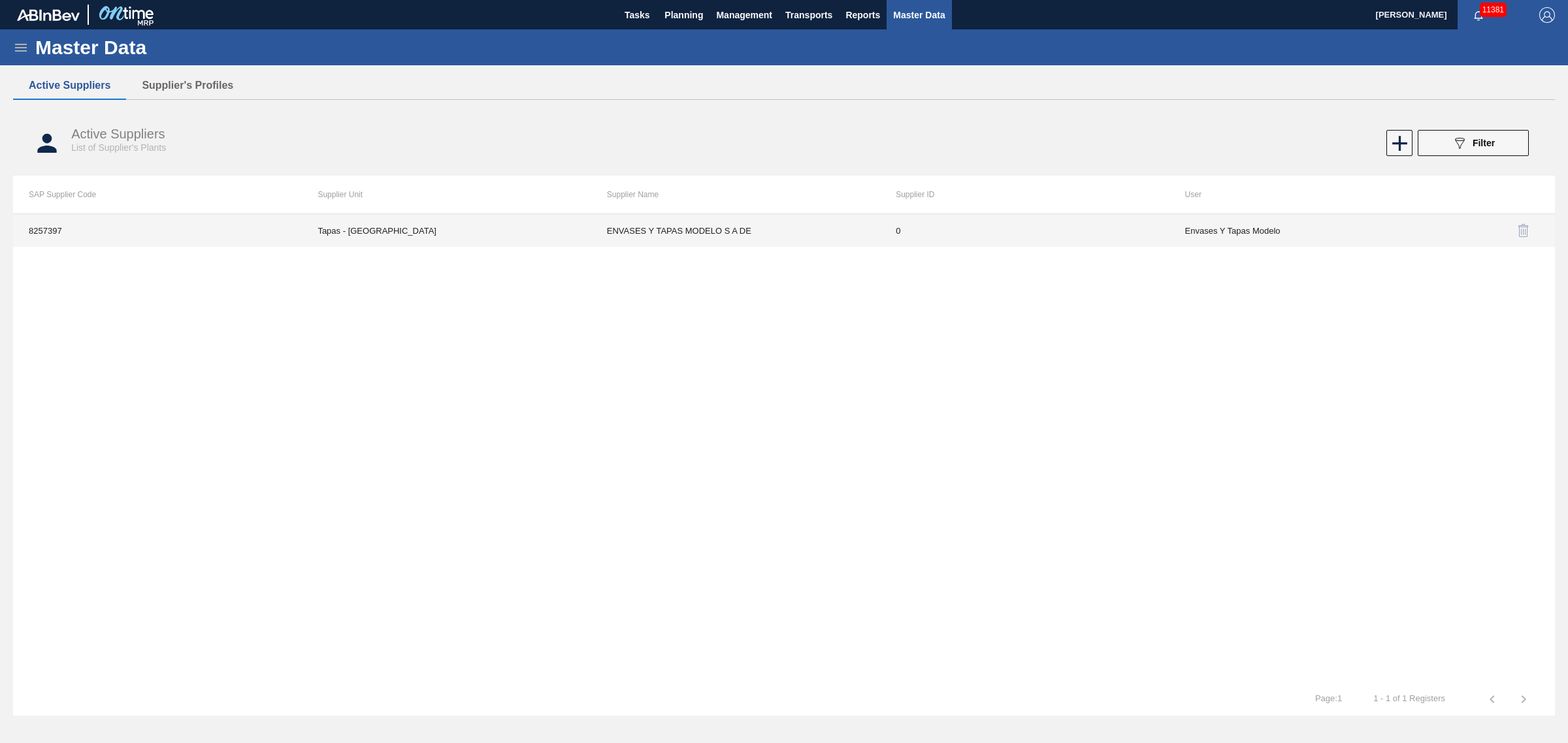
click at [717, 220] on td "ENVASES Y TAPAS MODELO S A DE" at bounding box center [735, 230] width 289 height 32
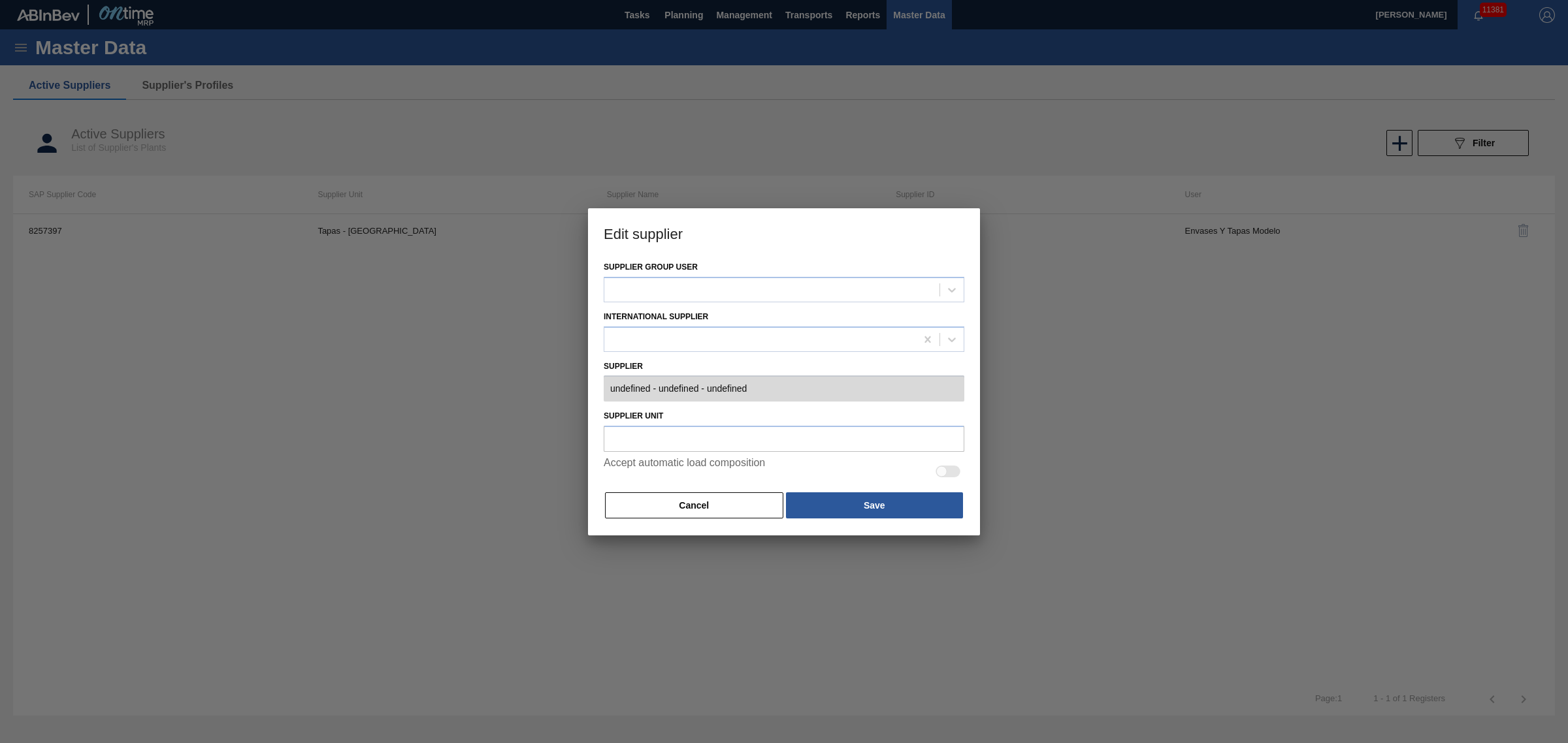
type input "0008257397 - ENVASES Y TAPAS MODELO S A DE - 0"
type input "Tapas - [GEOGRAPHIC_DATA]"
checkbox input "true"
click at [729, 500] on button "Cancel" at bounding box center [694, 505] width 178 height 26
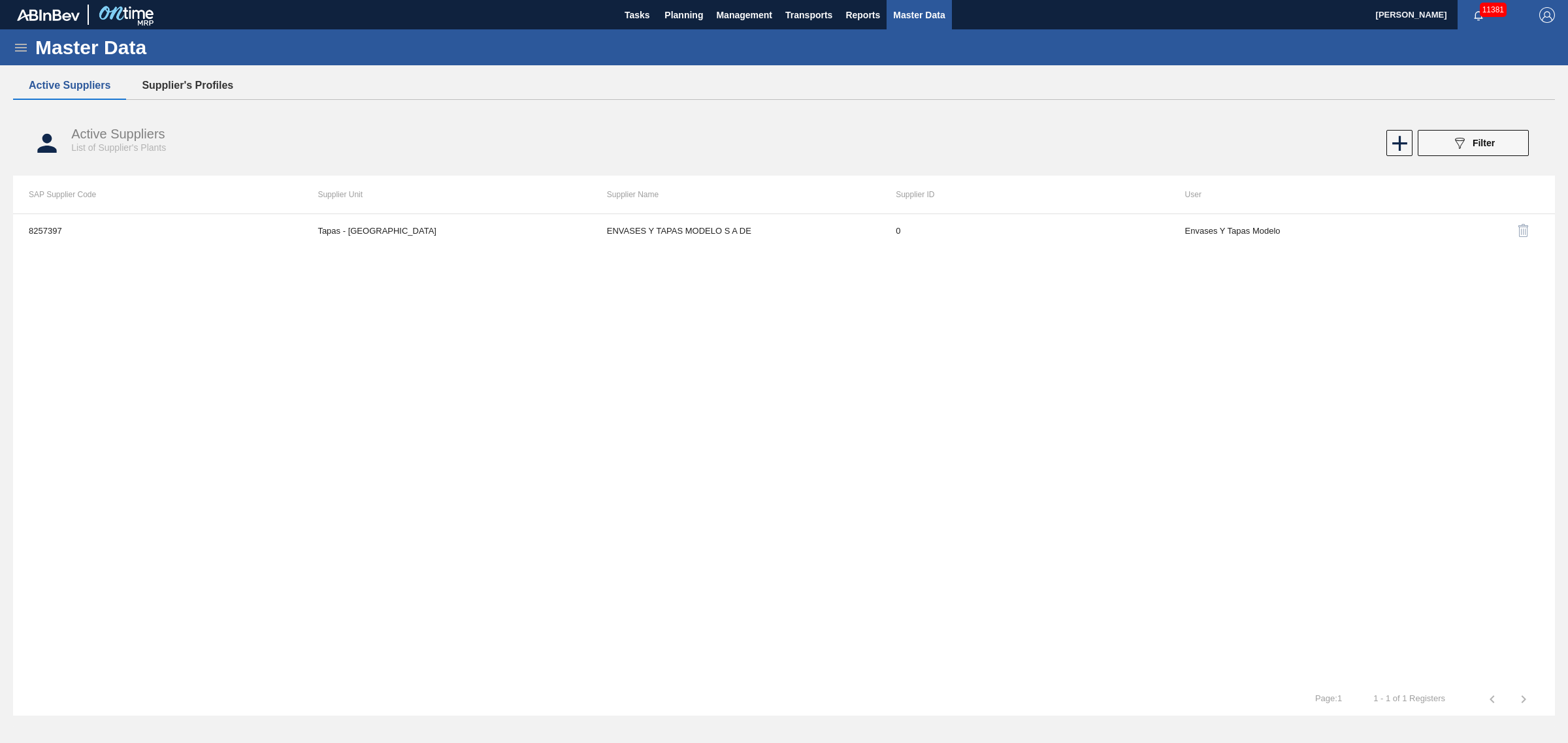
click at [207, 86] on button "Supplier's Profiles" at bounding box center [187, 86] width 123 height 28
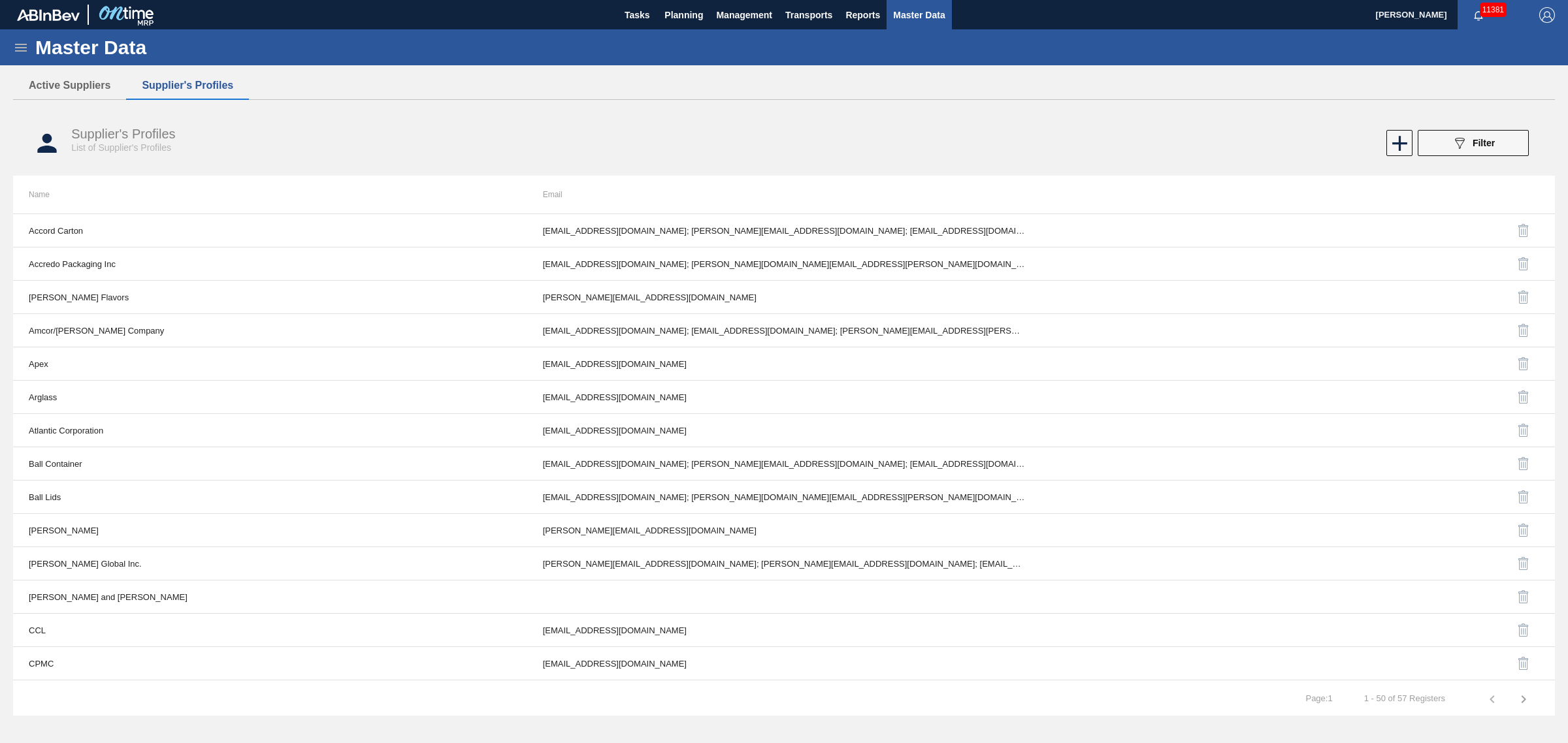
click at [28, 43] on icon at bounding box center [20, 47] width 16 height 16
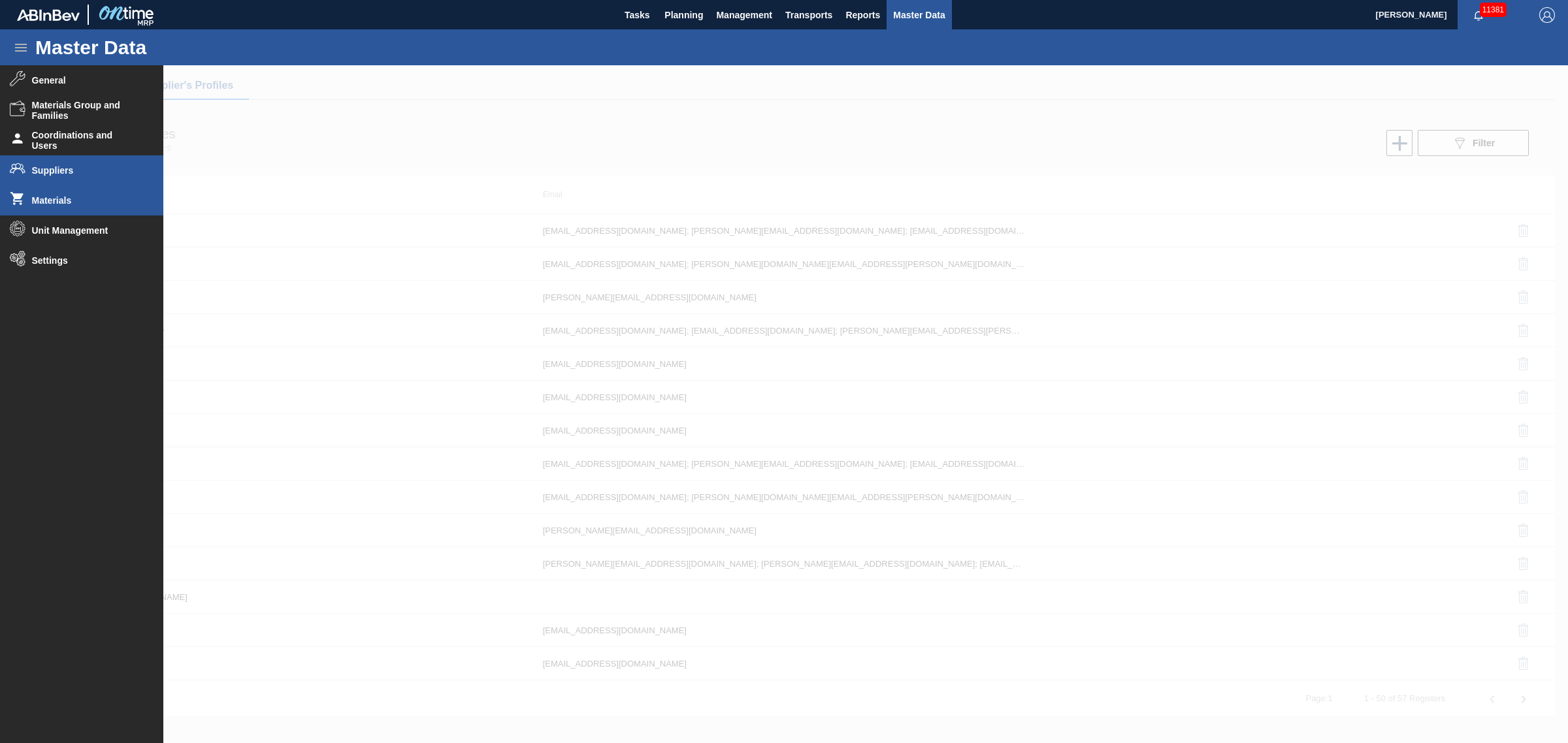
click at [59, 204] on span "Materials" at bounding box center [86, 200] width 108 height 10
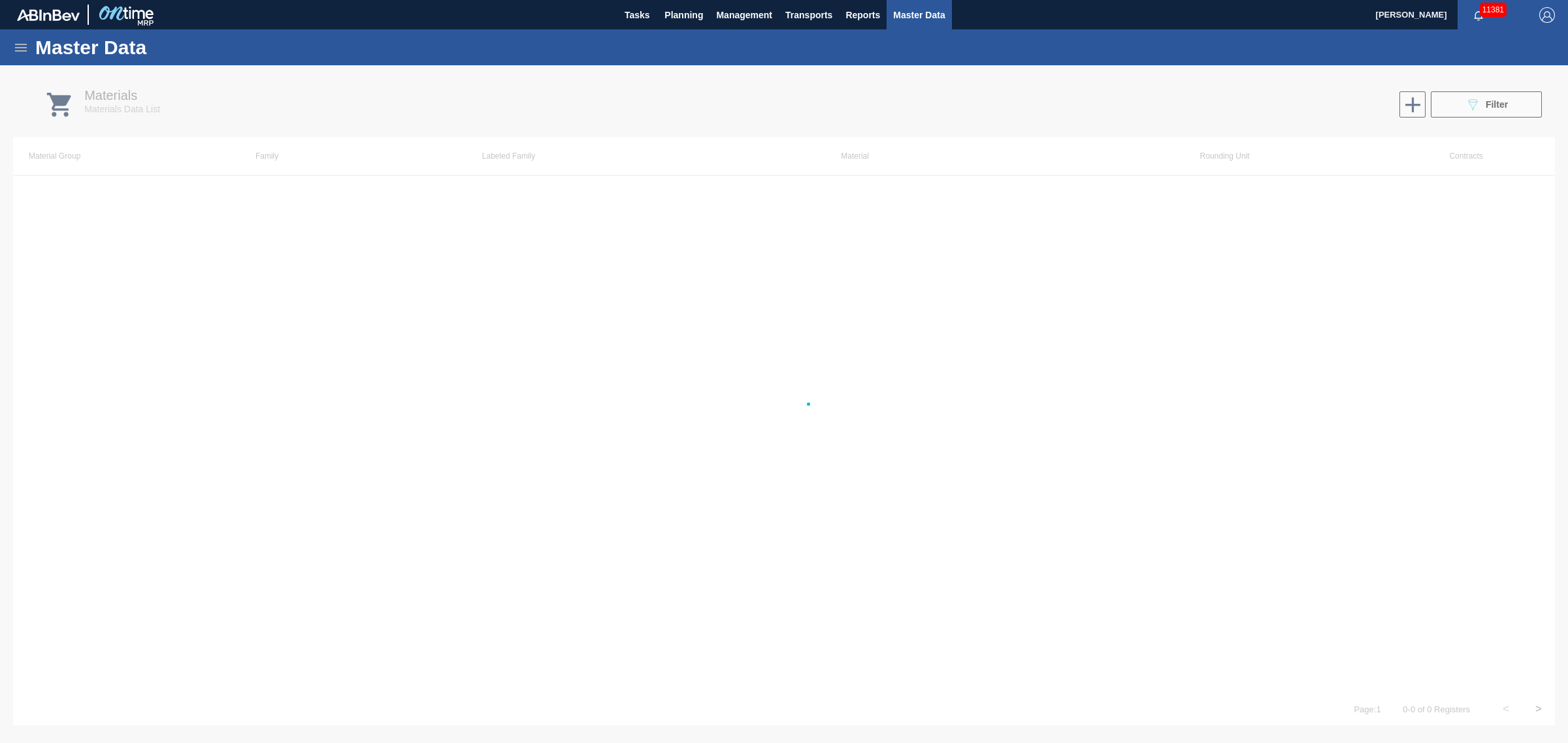
click at [1470, 115] on div at bounding box center [784, 404] width 1568 height 678
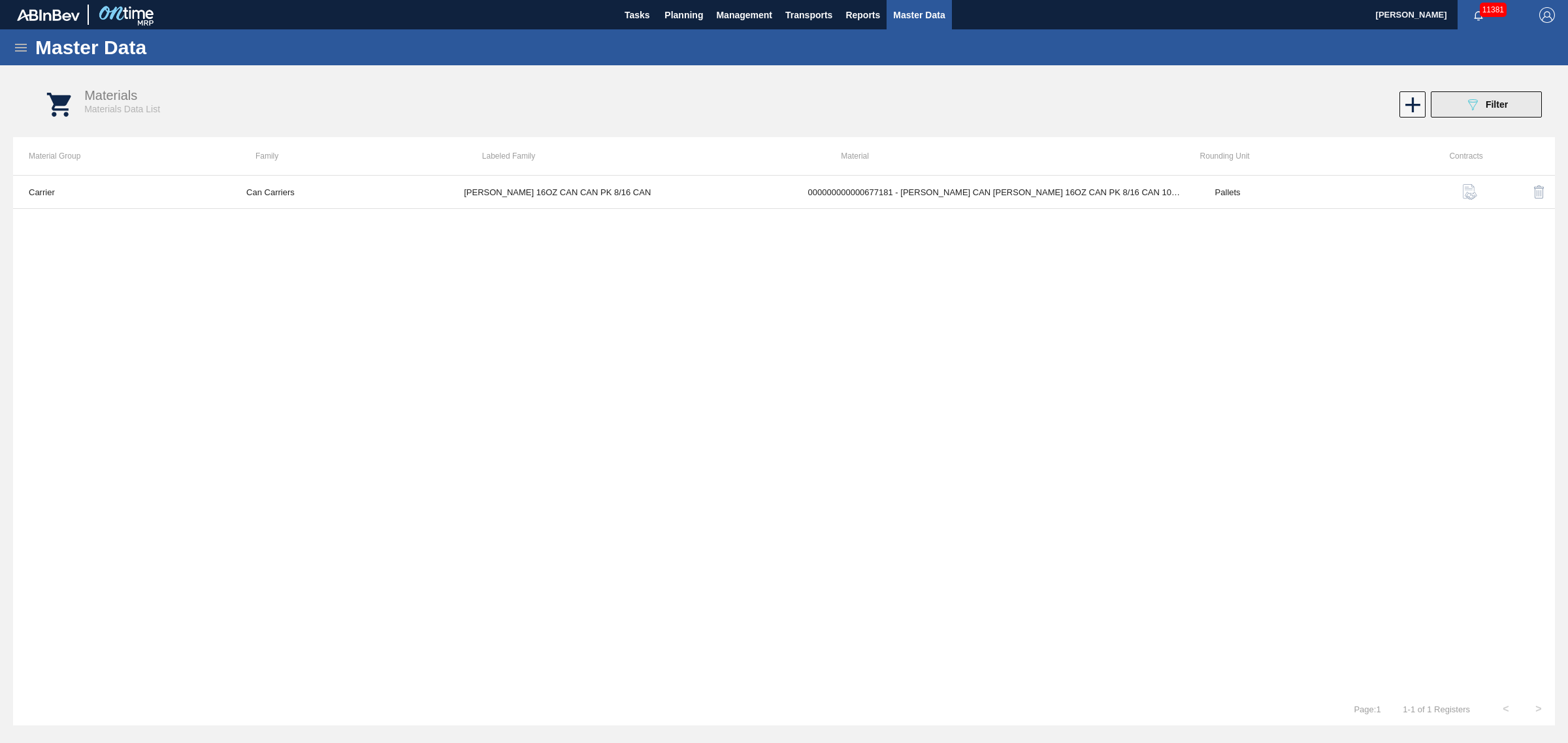
click at [1490, 99] on div "089F7B8B-B2A5-4AFE-B5C0-19BA573D28AC Filter" at bounding box center [1486, 104] width 43 height 16
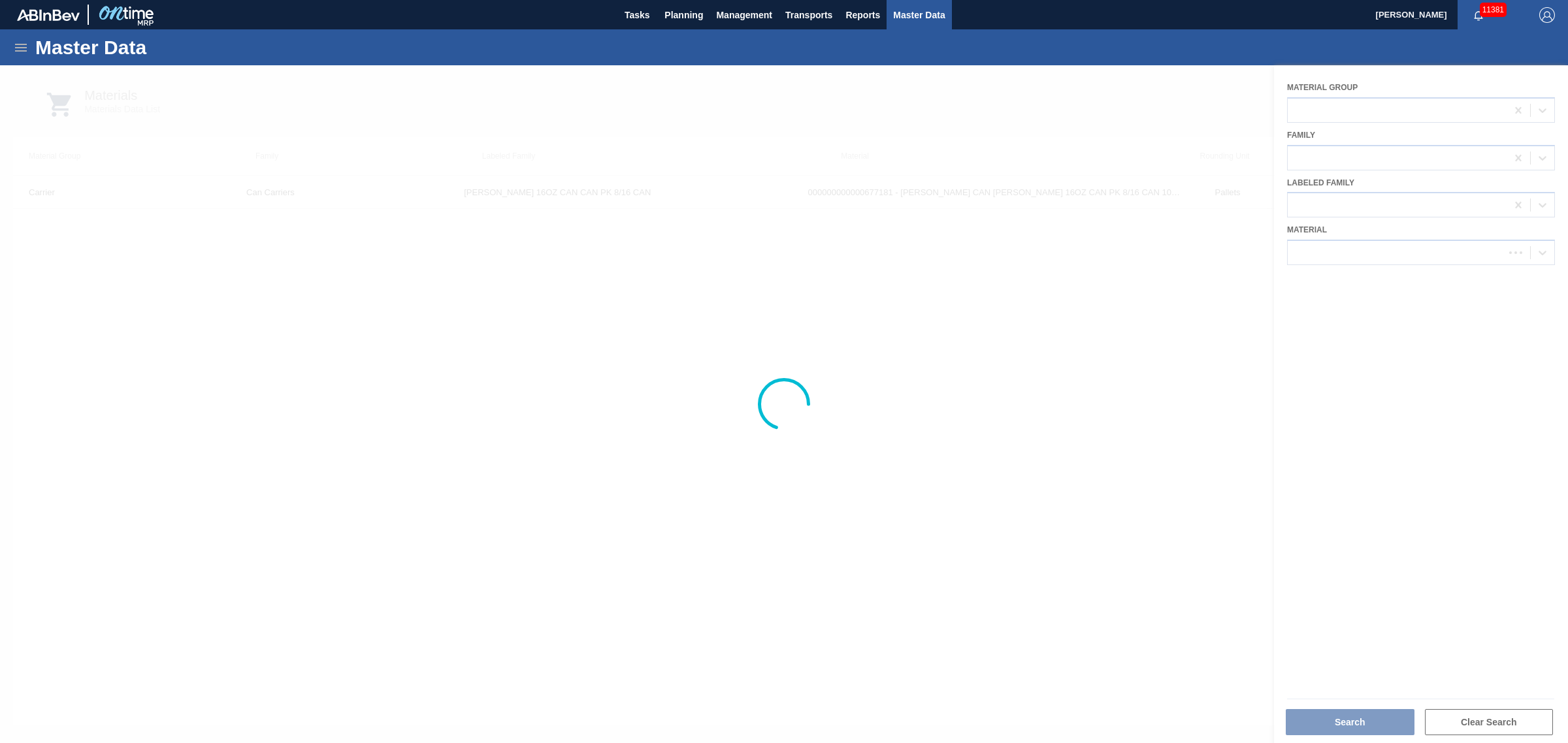
click at [1367, 245] on div at bounding box center [784, 404] width 1568 height 678
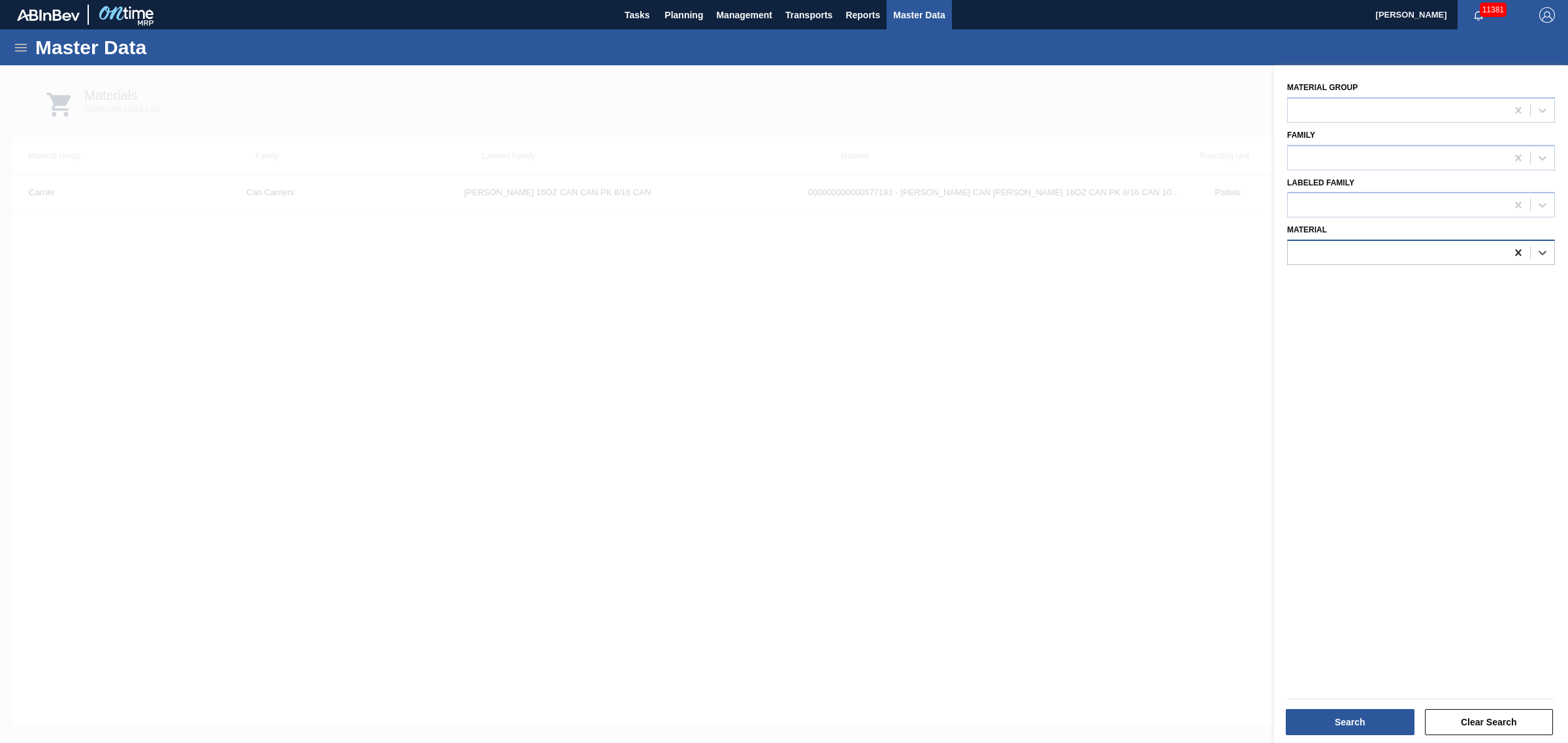
click at [1520, 248] on icon at bounding box center [1518, 253] width 13 height 13
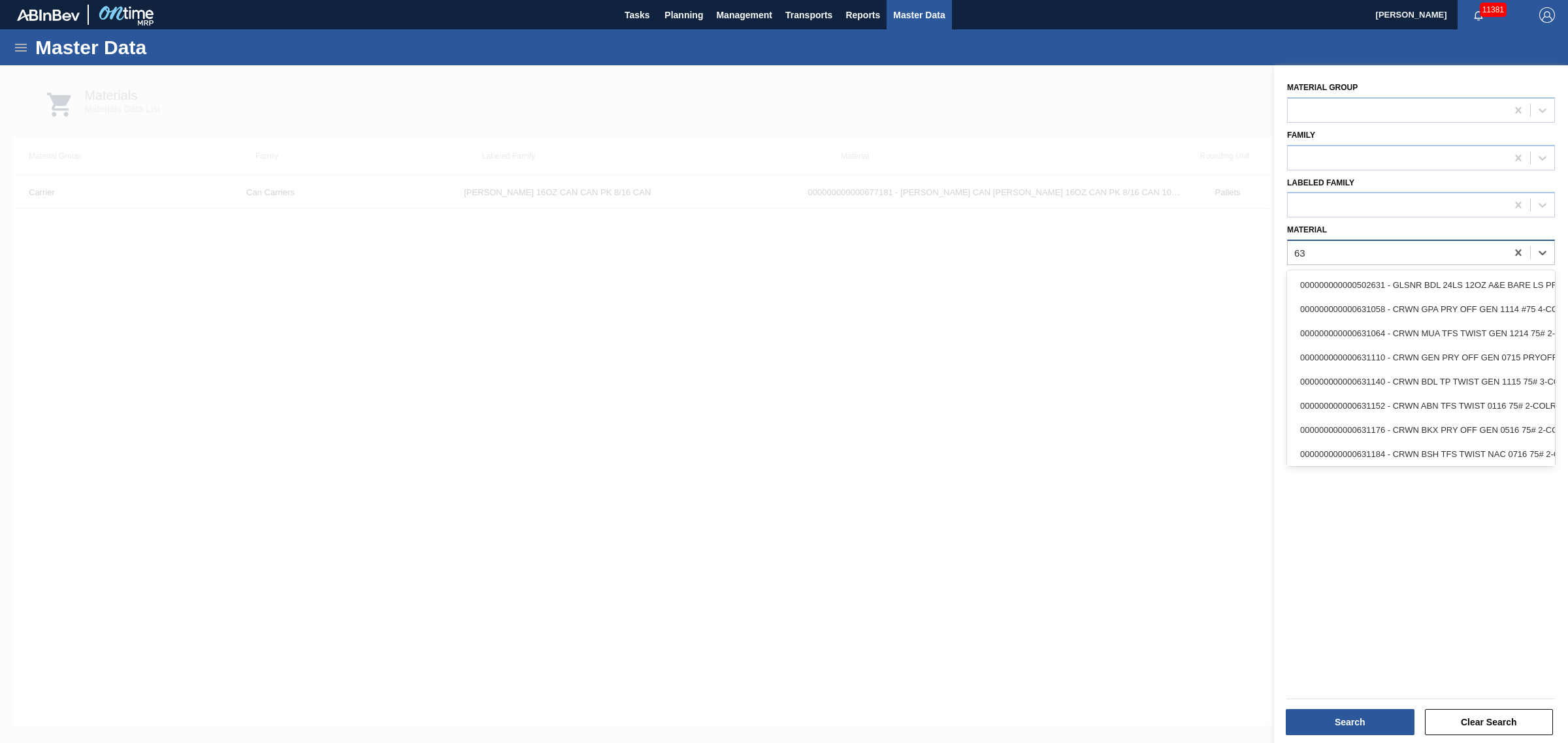
type input "6"
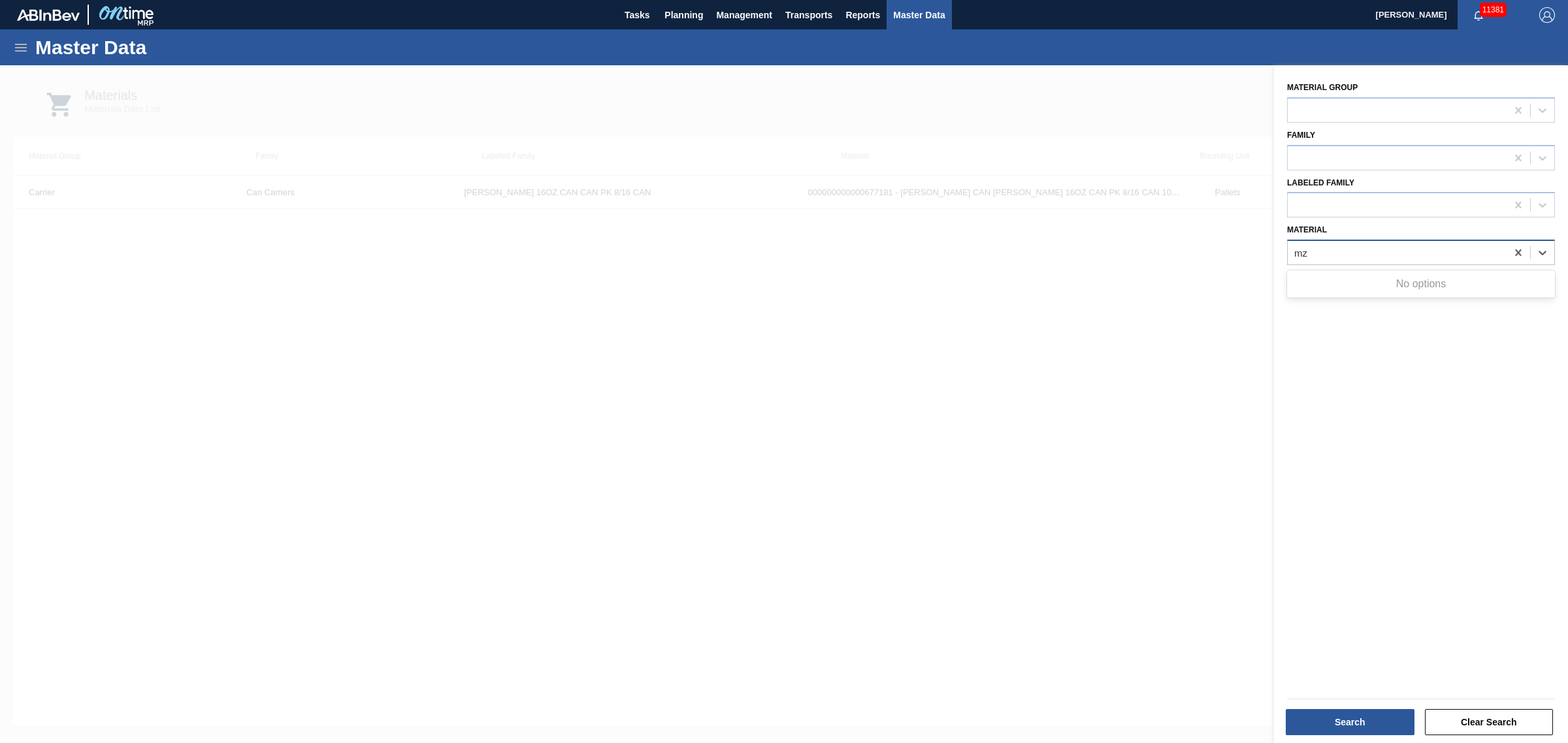
type input "m"
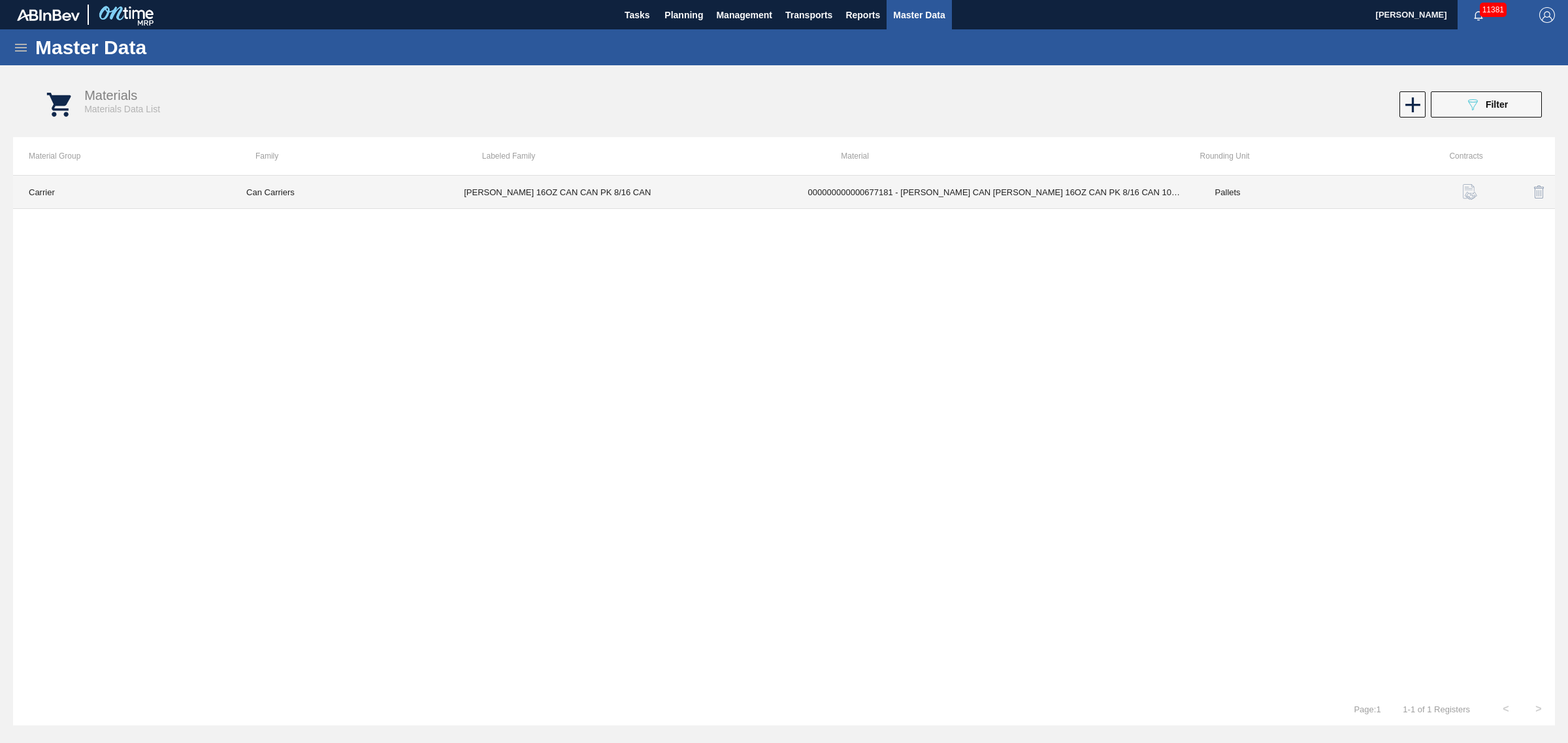
click at [1220, 196] on td "Pallets" at bounding box center [1308, 192] width 218 height 33
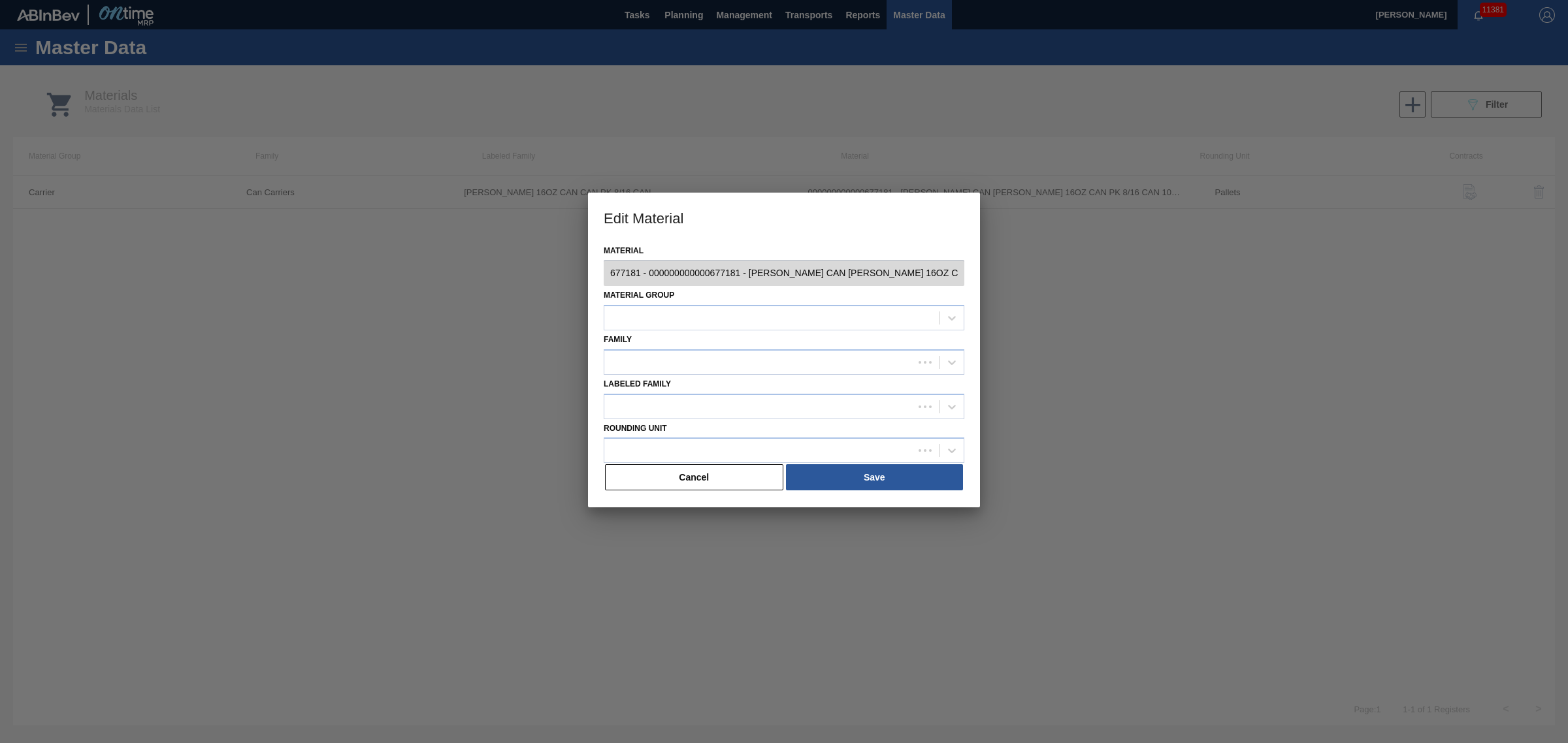
type input "677181 - 000000000000677181 - [PERSON_NAME] CAN [PERSON_NAME] 16OZ CAN PK 8/16 …"
click at [733, 475] on button "Cancel" at bounding box center [694, 477] width 178 height 26
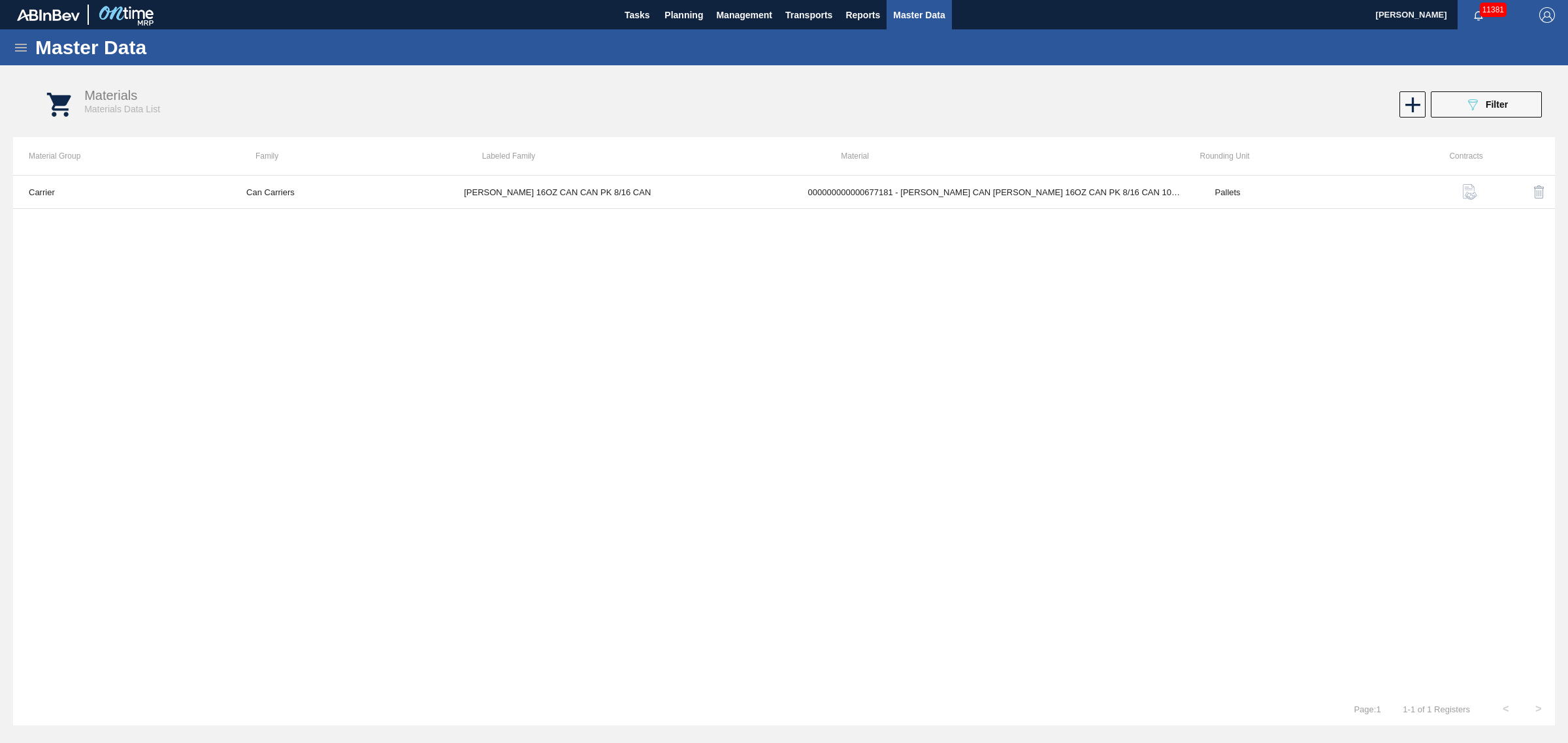
click at [28, 44] on icon at bounding box center [20, 47] width 16 height 16
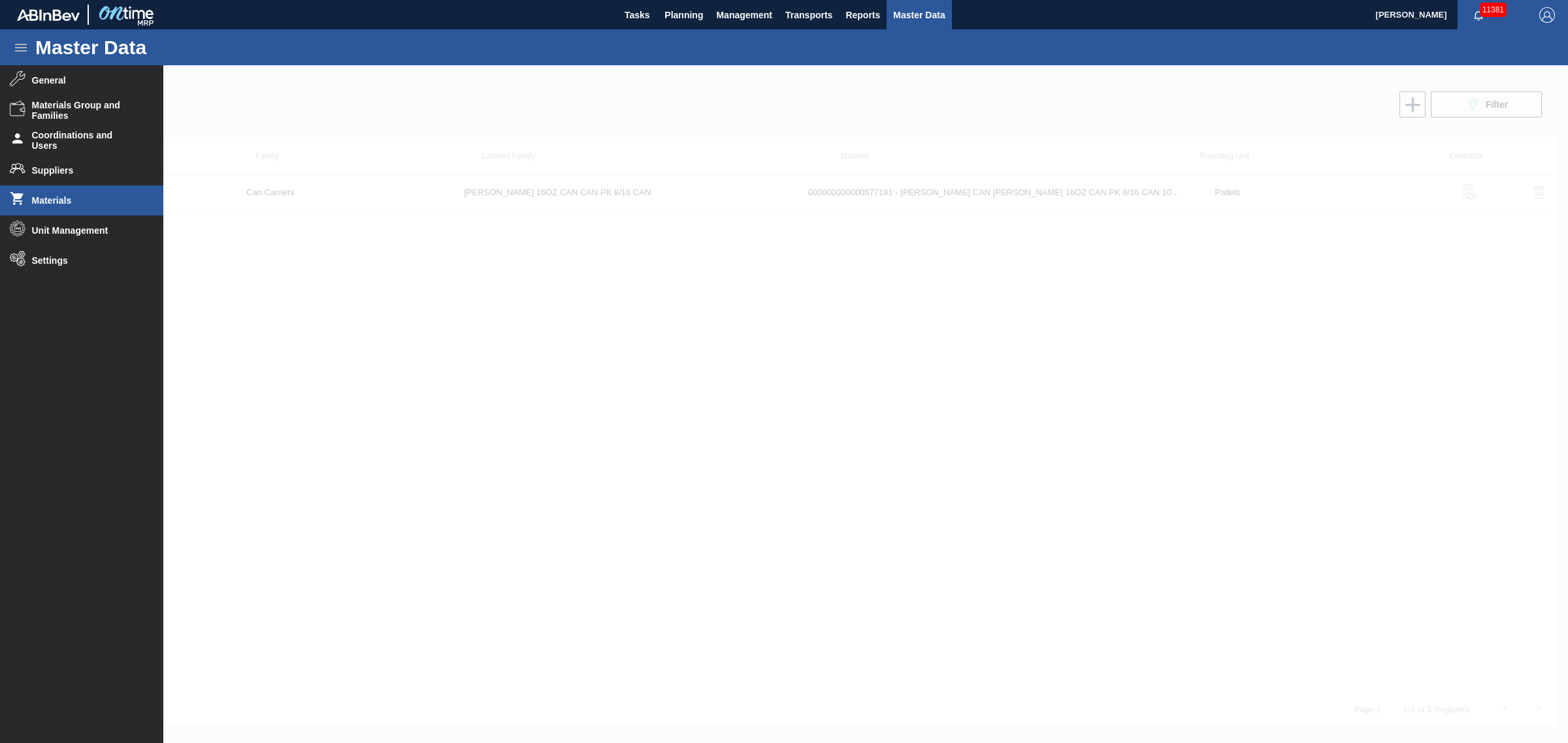
click at [422, 393] on div at bounding box center [784, 404] width 1568 height 678
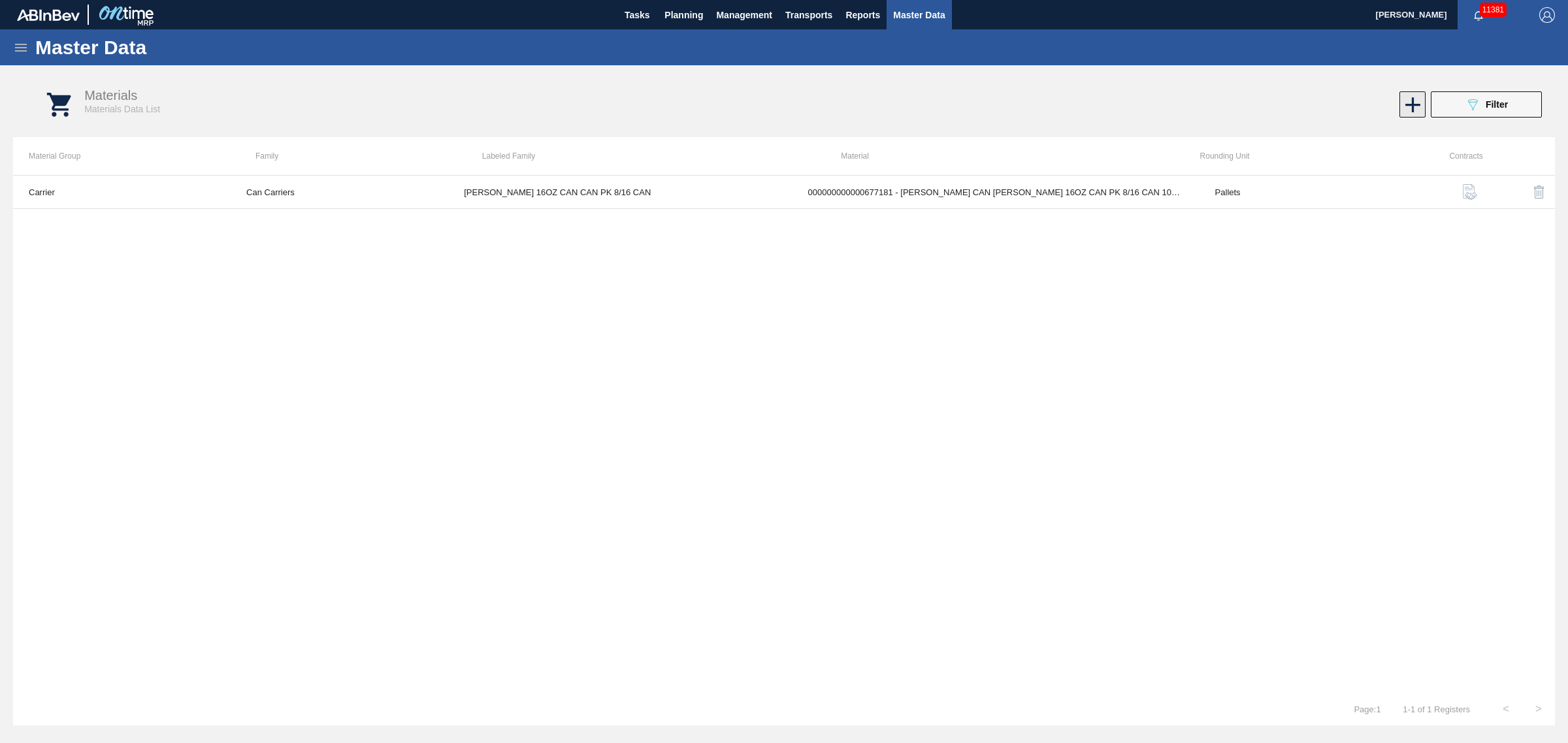
click at [1402, 101] on icon at bounding box center [1413, 105] width 26 height 26
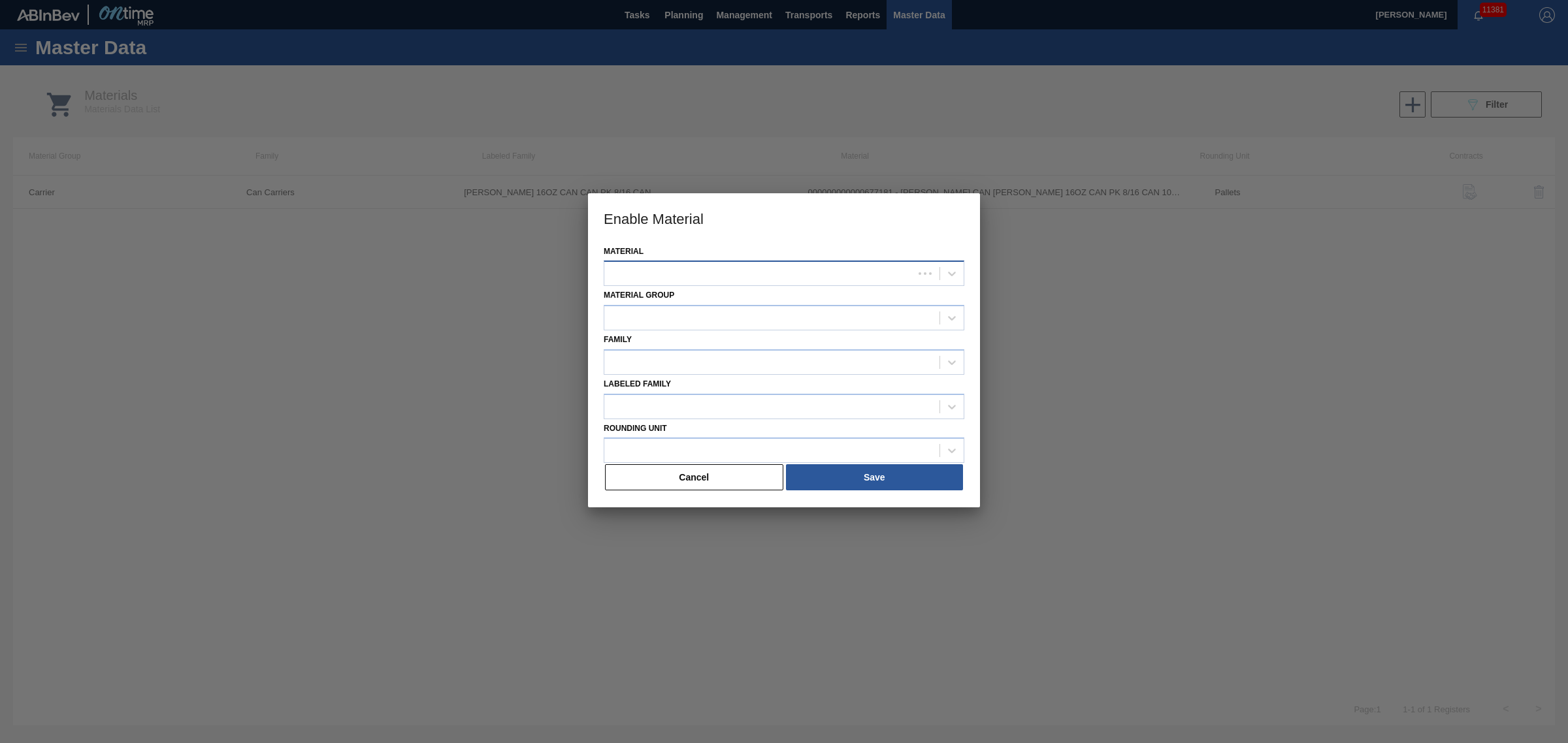
click at [850, 272] on div at bounding box center [758, 274] width 309 height 19
type input "M"
type input "631717"
click at [798, 308] on div "000000000000631717 - CRWN MZL TP TWIST26 GEN 0725 75# 063 ABI" at bounding box center [783, 306] width 361 height 24
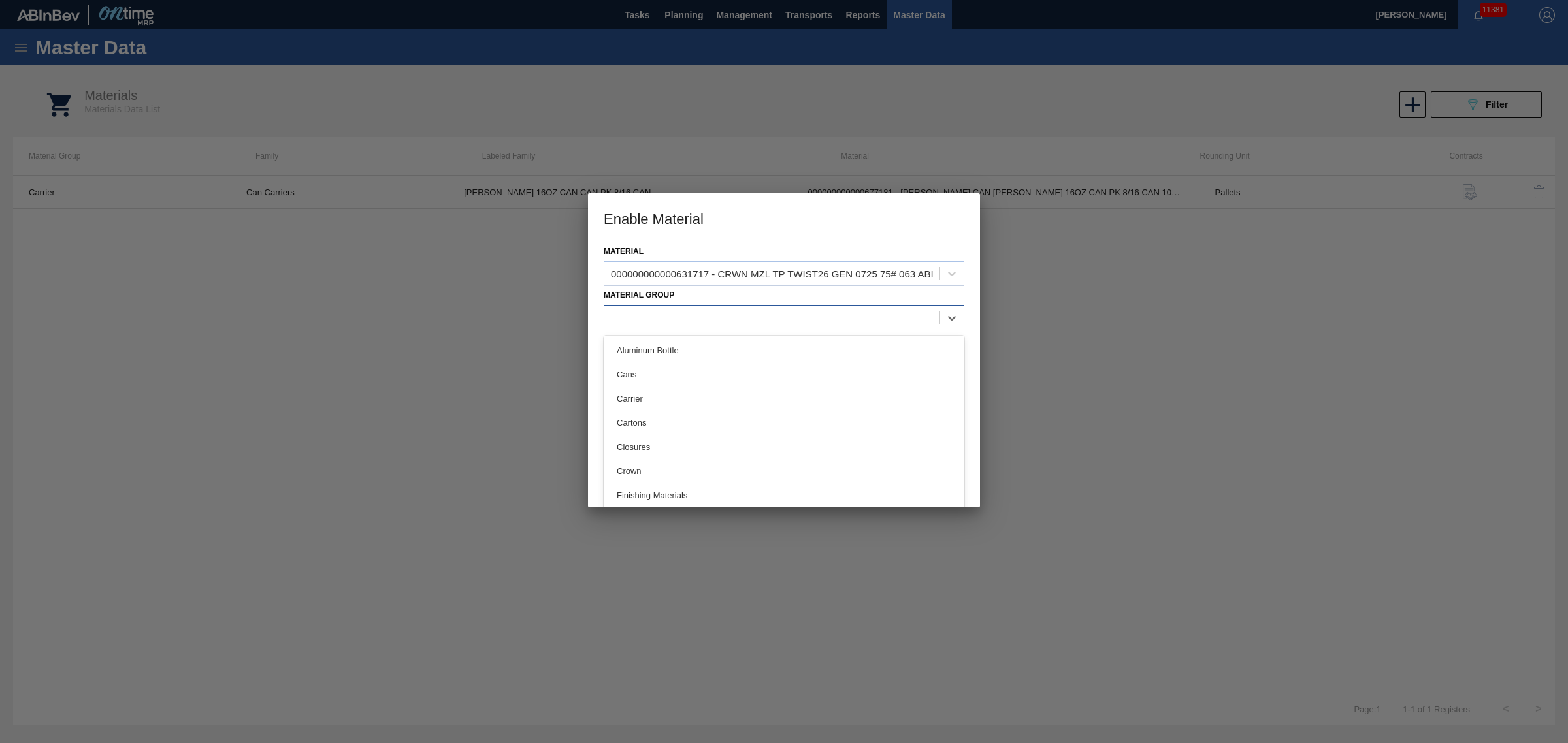
click at [771, 327] on div at bounding box center [783, 318] width 361 height 26
drag, startPoint x: 753, startPoint y: 455, endPoint x: 721, endPoint y: 467, distance: 34.2
click at [721, 467] on div "Aluminum Bottle Cans Carrier Cartons Closures Crown Finishing Materials Glass H…" at bounding box center [783, 433] width 361 height 195
click at [721, 467] on div "Crown" at bounding box center [783, 471] width 361 height 24
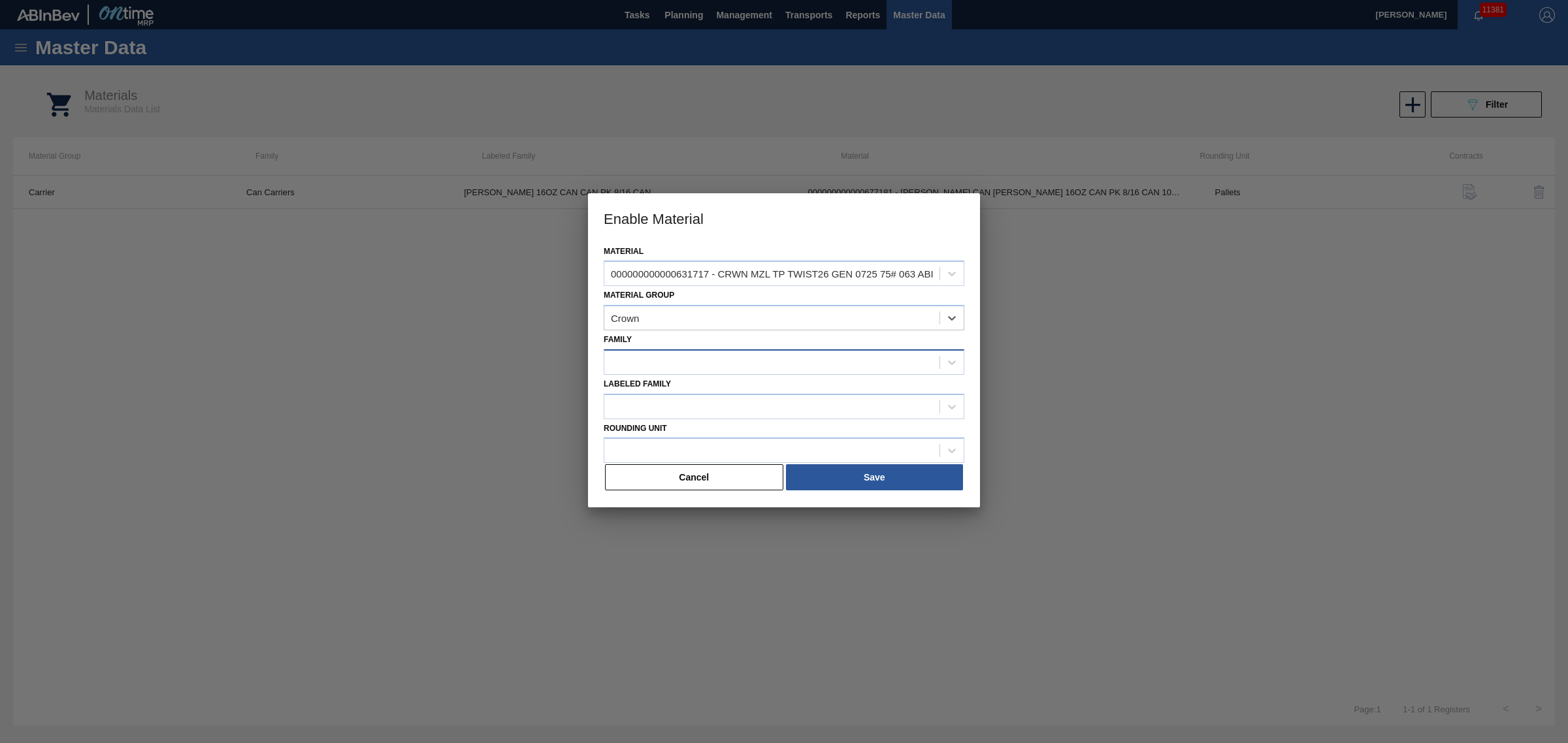
click at [659, 360] on div at bounding box center [771, 361] width 335 height 19
click at [661, 371] on div at bounding box center [783, 362] width 361 height 26
click at [659, 369] on div at bounding box center [771, 361] width 335 height 19
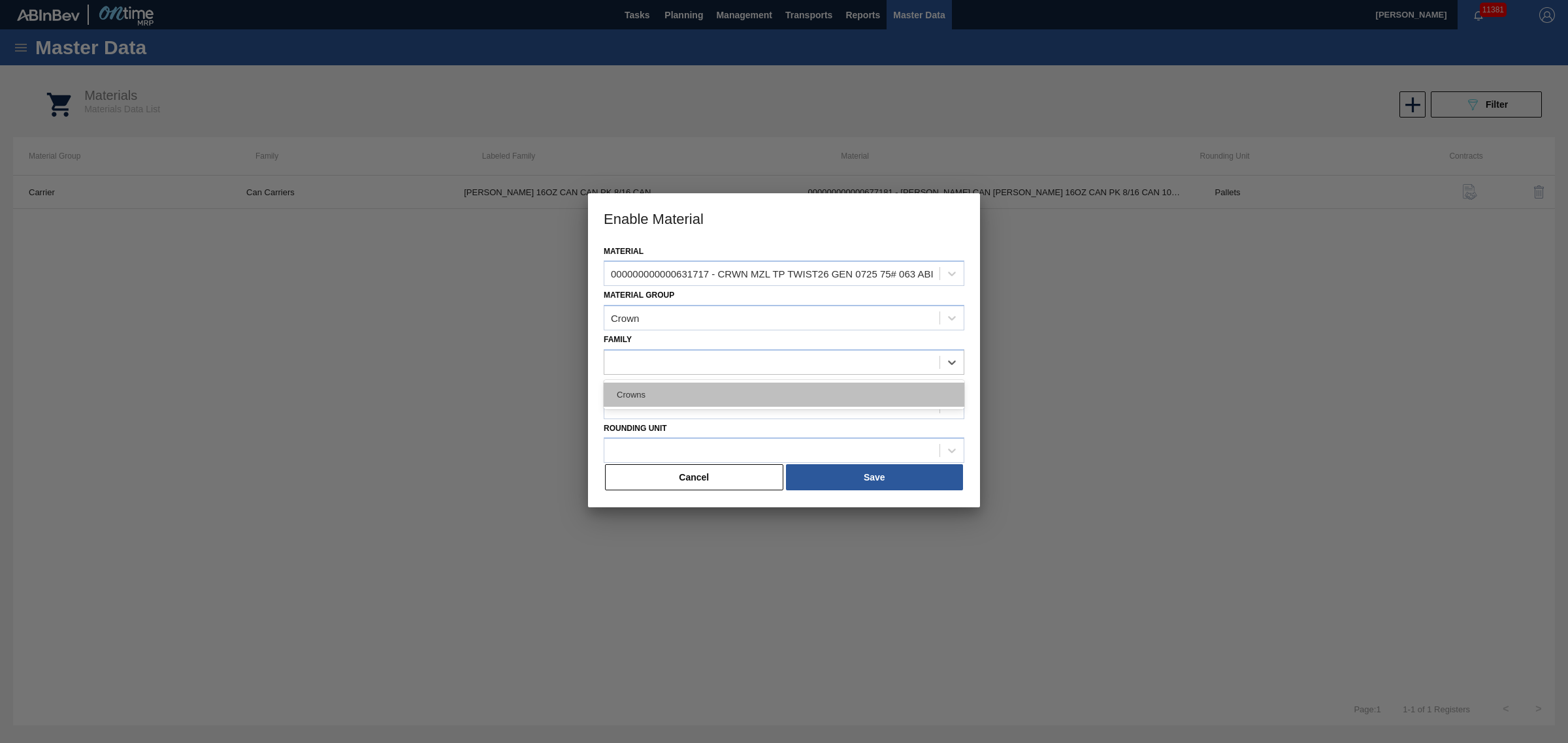
click at [658, 383] on div "Crowns" at bounding box center [783, 395] width 361 height 24
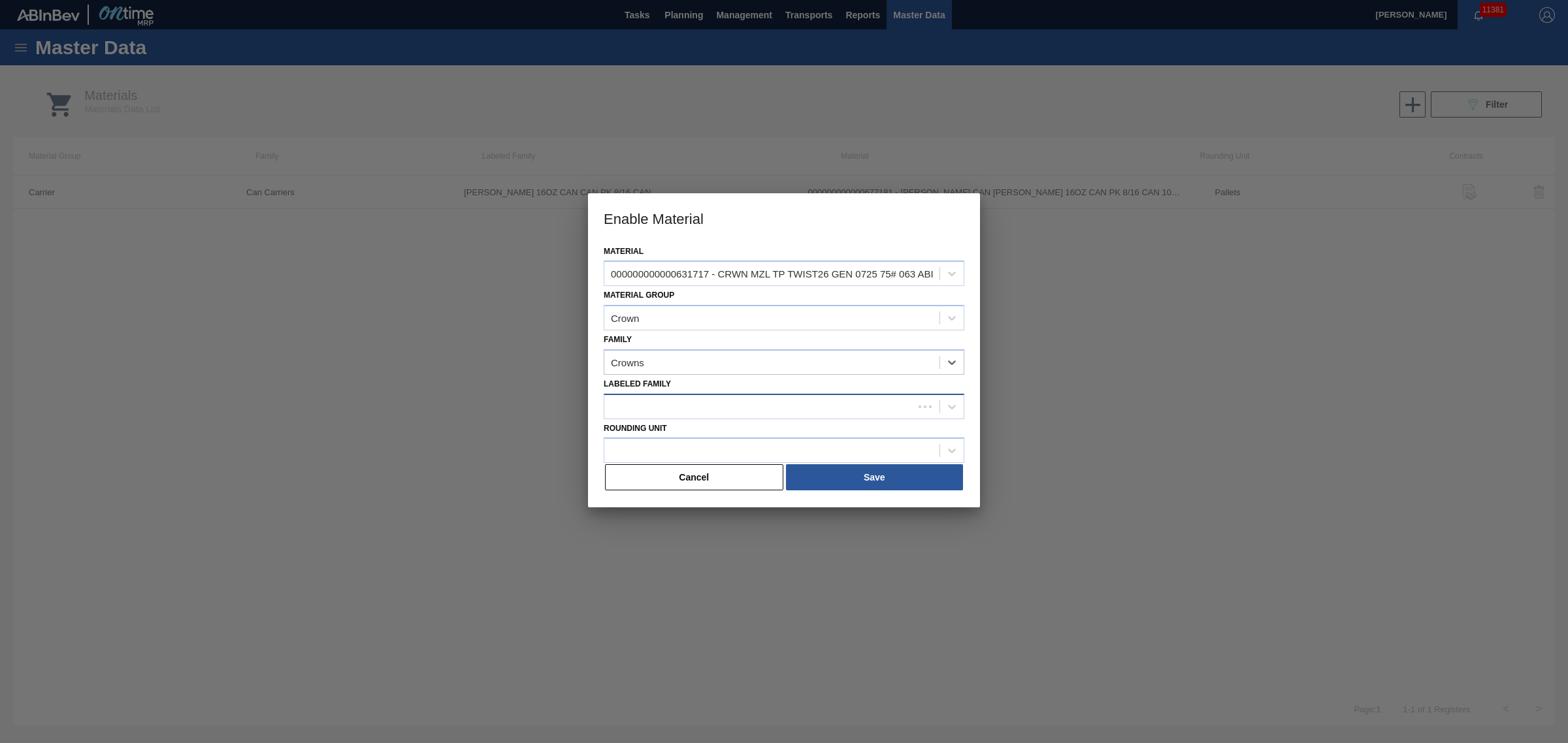
click at [661, 406] on div at bounding box center [758, 407] width 309 height 19
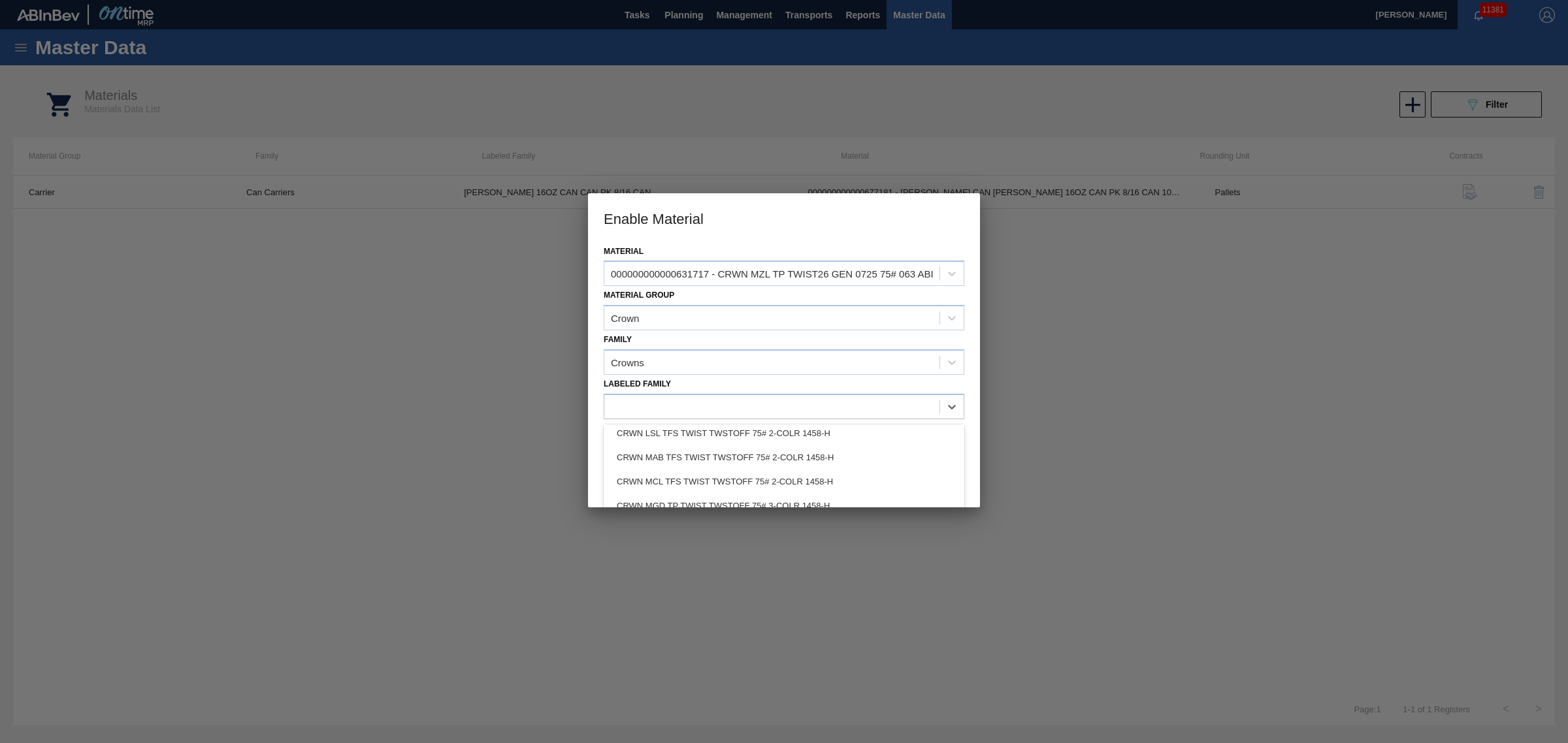
scroll to position [224, 0]
type Family "mzl"
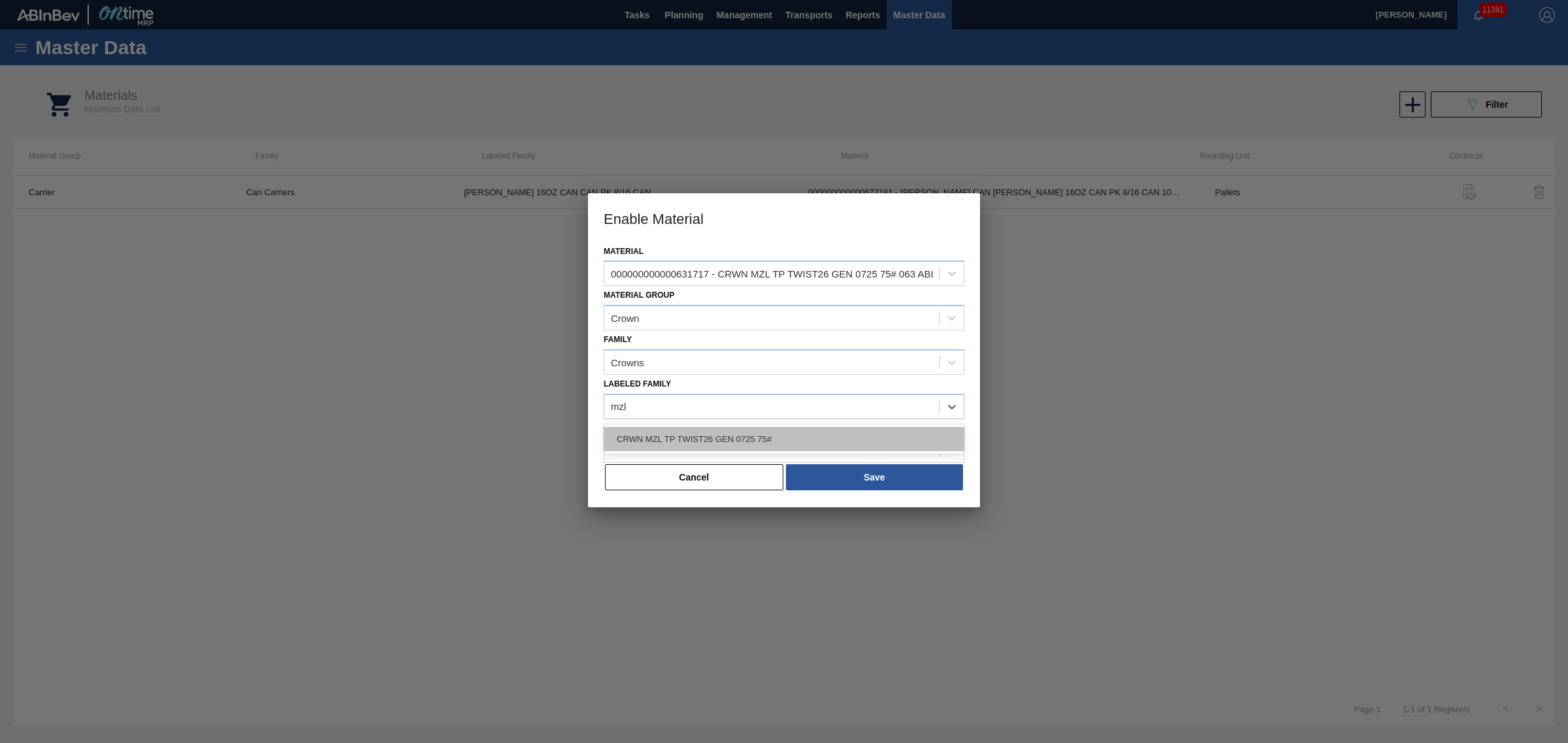
click at [723, 441] on div "CRWN MZL TP TWIST26 GEN 0725 75#" at bounding box center [783, 439] width 361 height 24
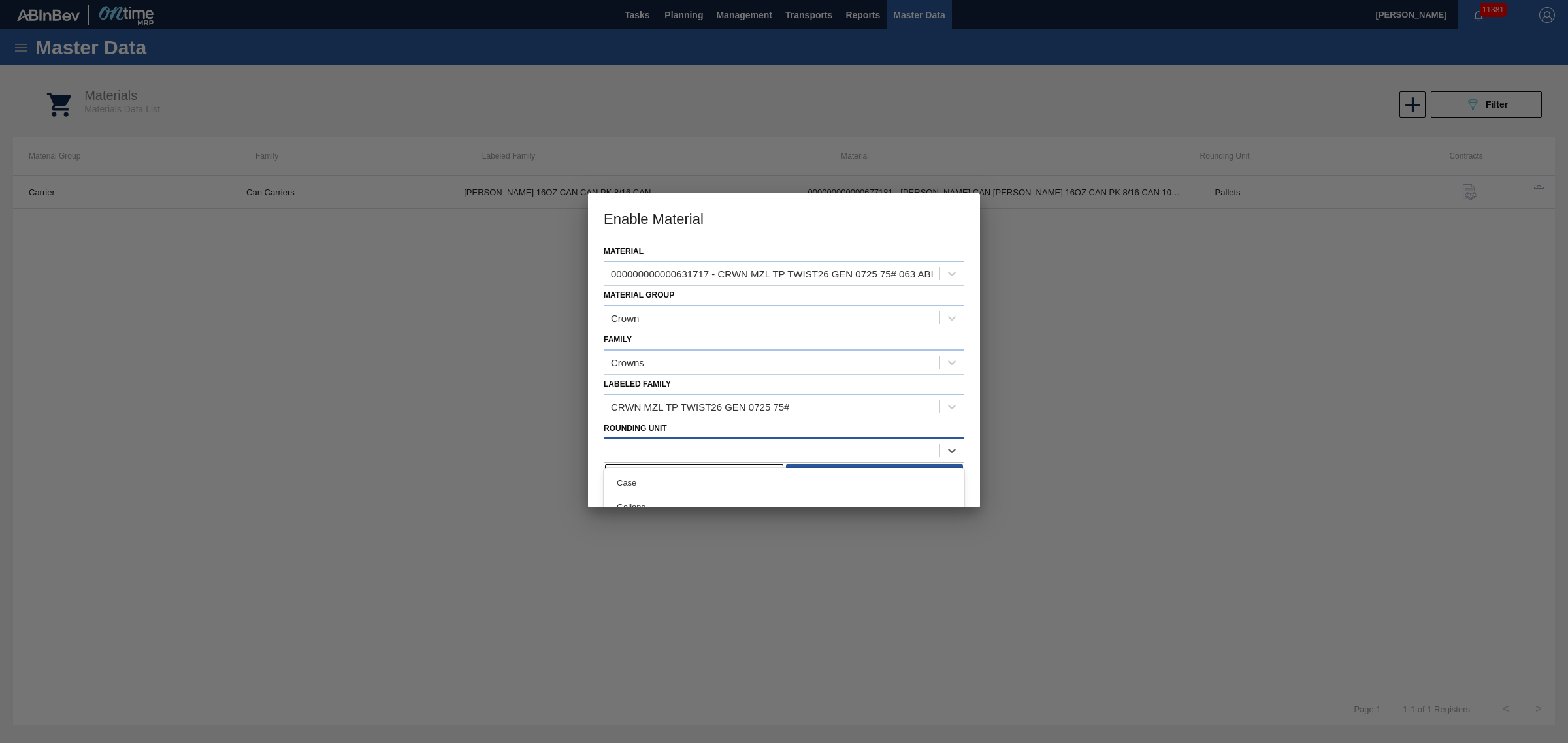
click at [723, 442] on div at bounding box center [771, 451] width 335 height 19
click at [523, 447] on div at bounding box center [784, 372] width 1568 height 743
click at [617, 466] on button "Cancel" at bounding box center [694, 477] width 178 height 26
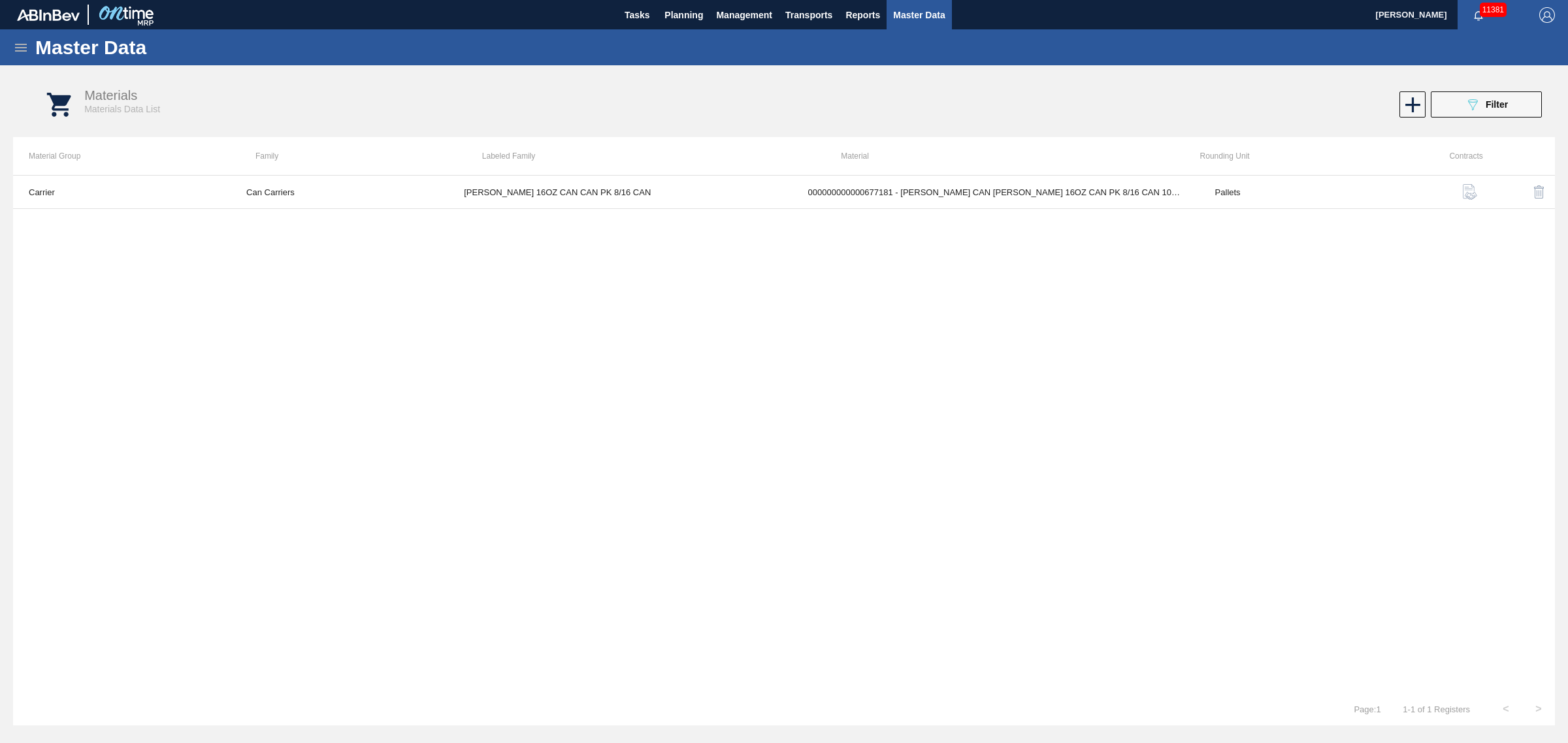
click at [23, 46] on icon at bounding box center [20, 47] width 16 height 16
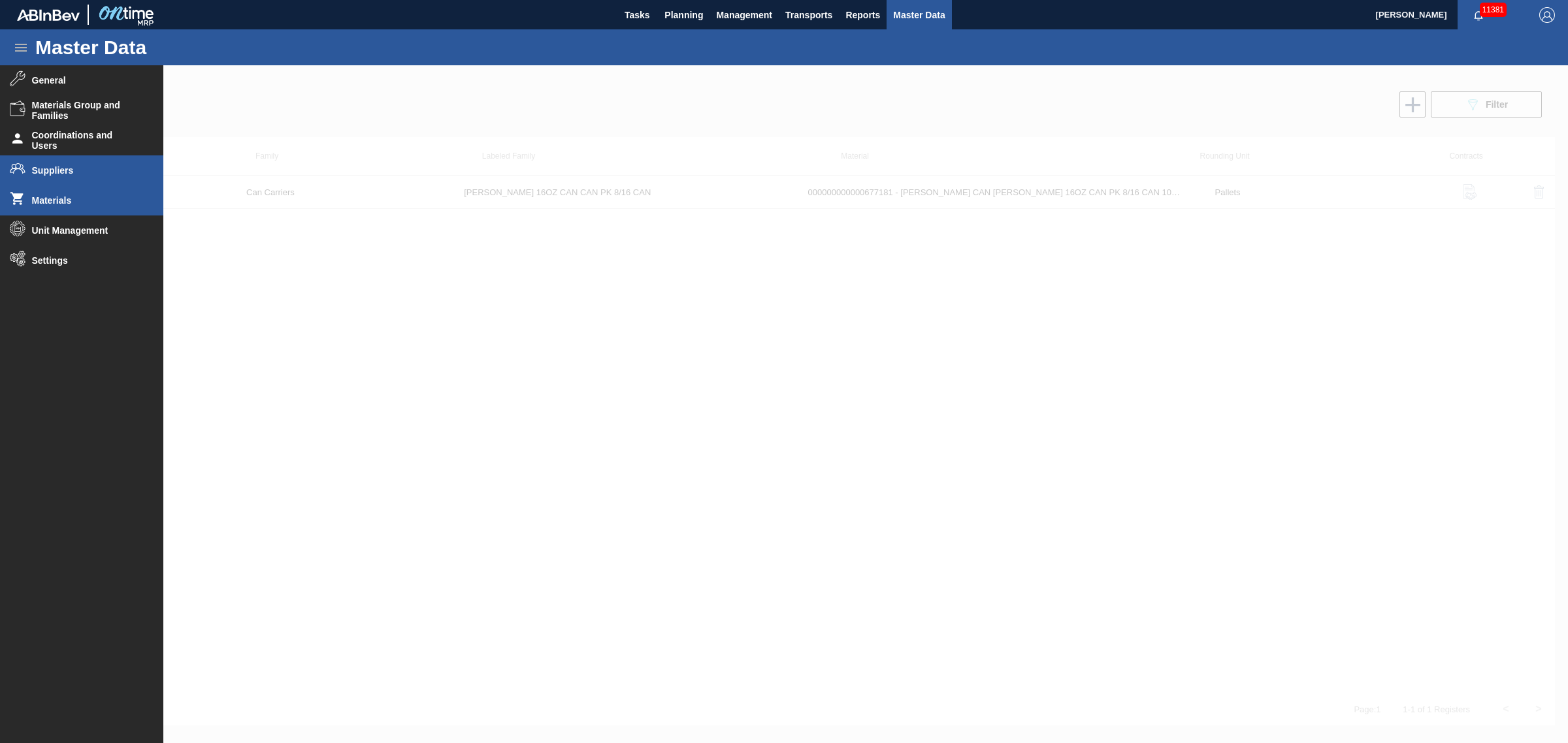
click at [56, 162] on li "Suppliers" at bounding box center [81, 171] width 163 height 30
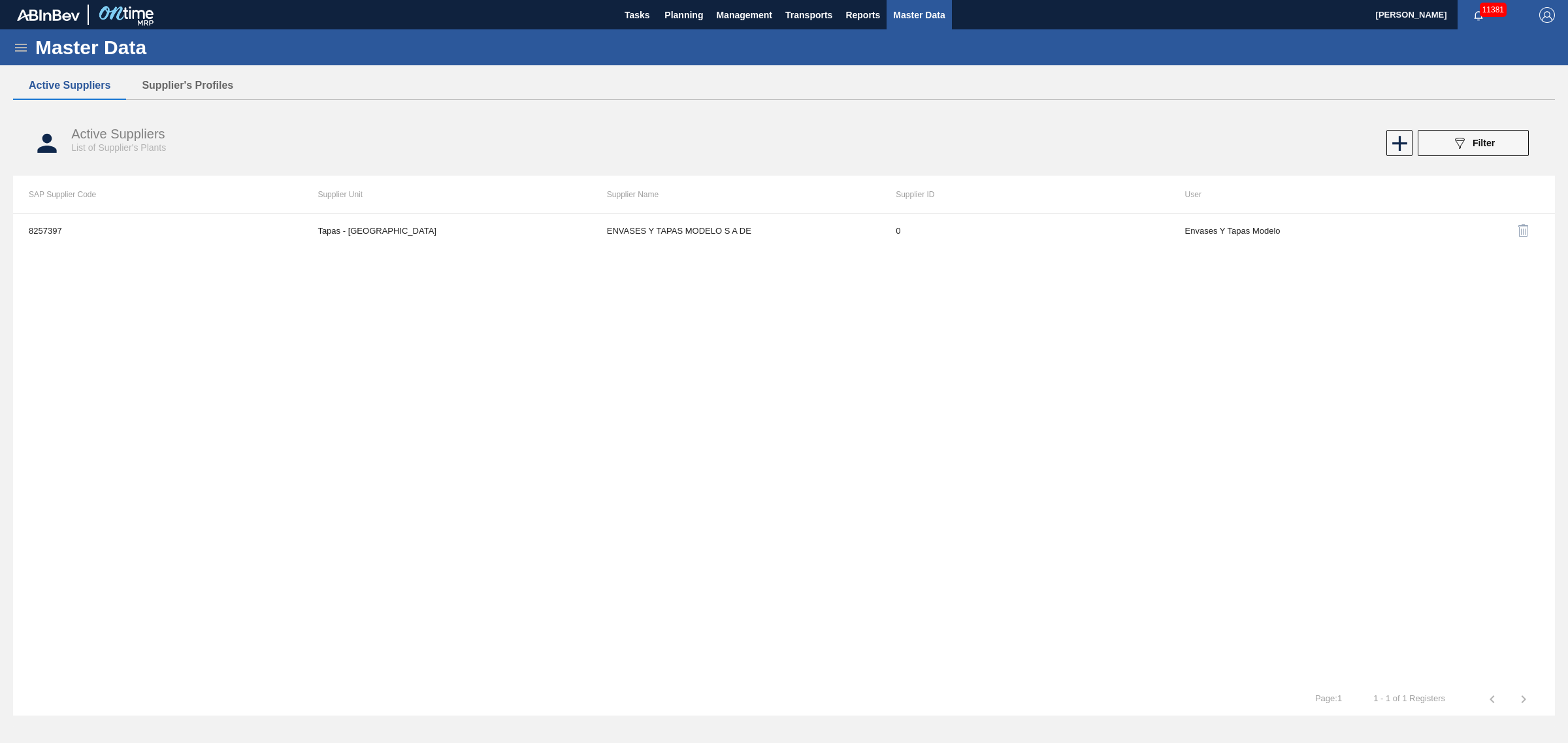
click at [23, 40] on icon at bounding box center [20, 47] width 16 height 16
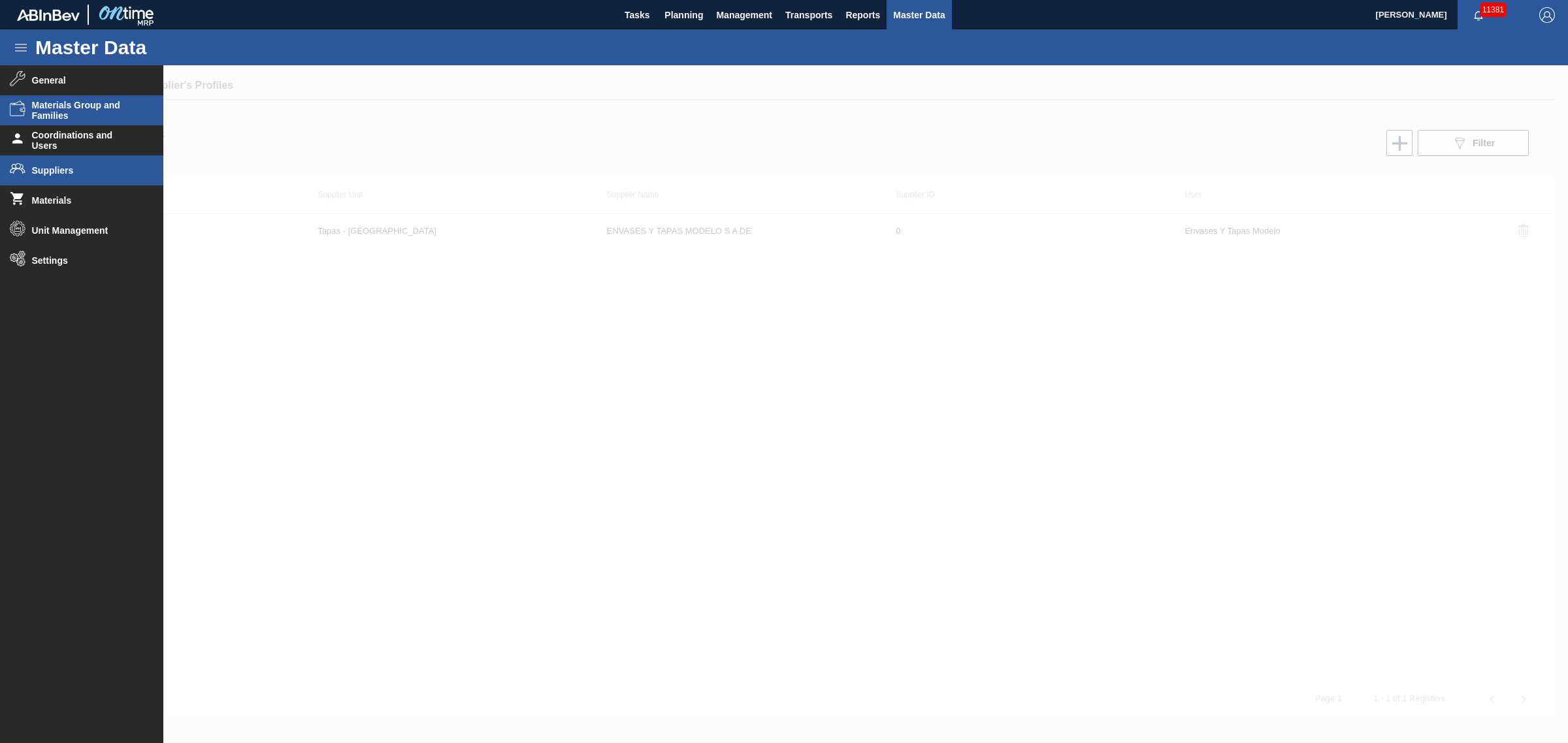
click at [79, 105] on span "Materials Group and Families" at bounding box center [86, 110] width 108 height 21
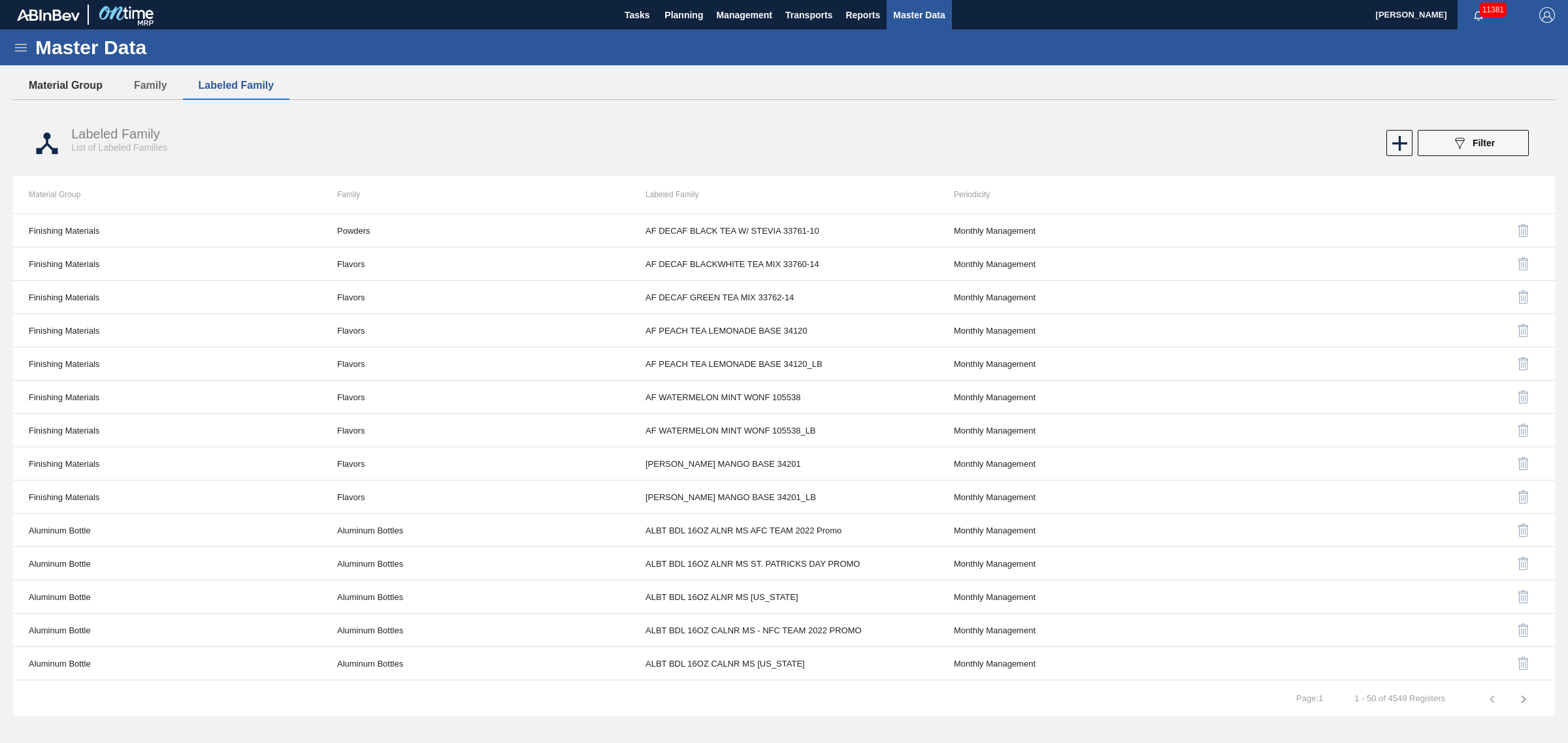
click at [65, 92] on button "Material Group" at bounding box center [65, 86] width 105 height 28
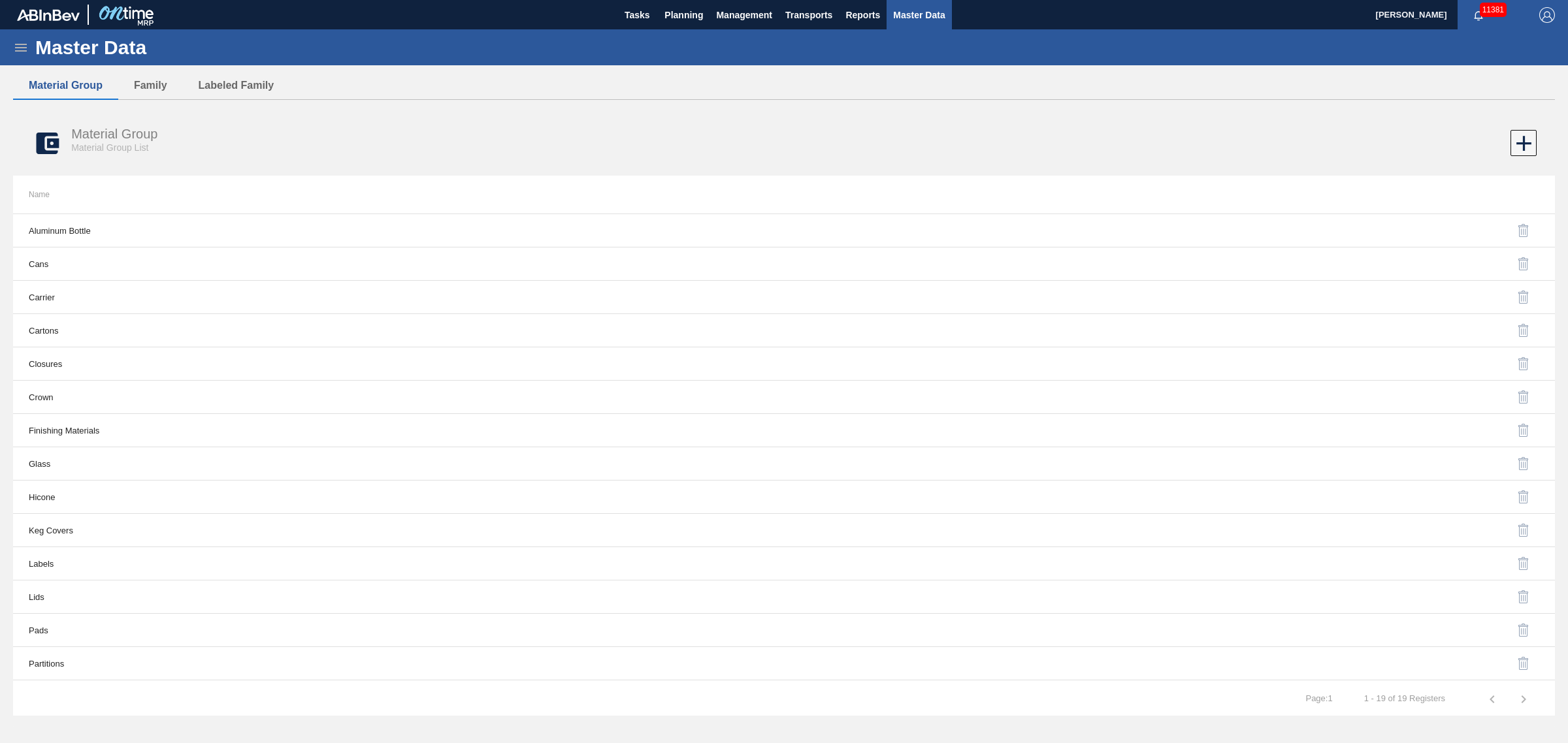
click at [148, 103] on div "Material Group Family Labeled Family Material [PERSON_NAME] Group List Name Alu…" at bounding box center [783, 361] width 1541 height 579
click at [197, 98] on button "Labeled Family" at bounding box center [236, 86] width 107 height 28
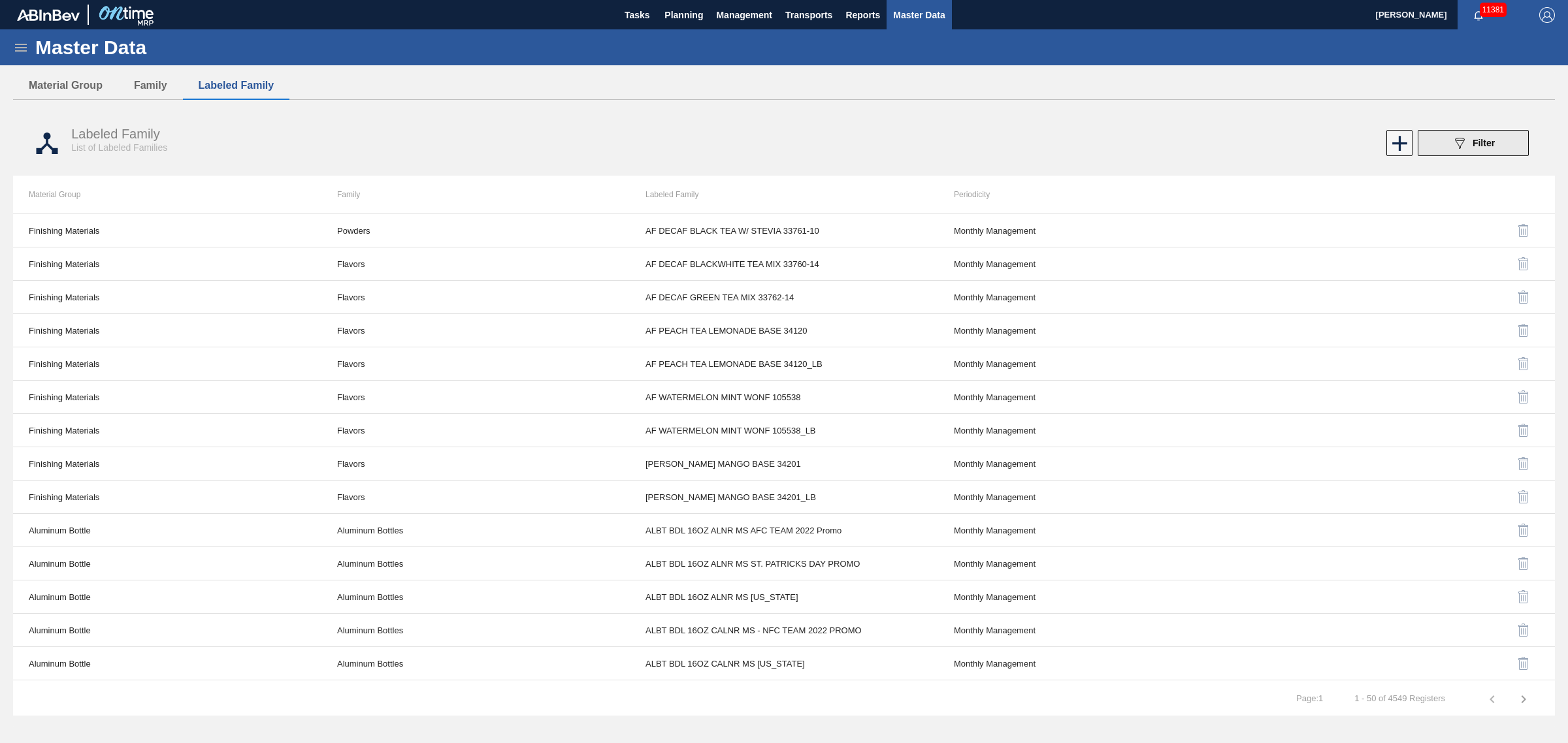
click at [1472, 142] on span "Filter" at bounding box center [1483, 142] width 22 height 10
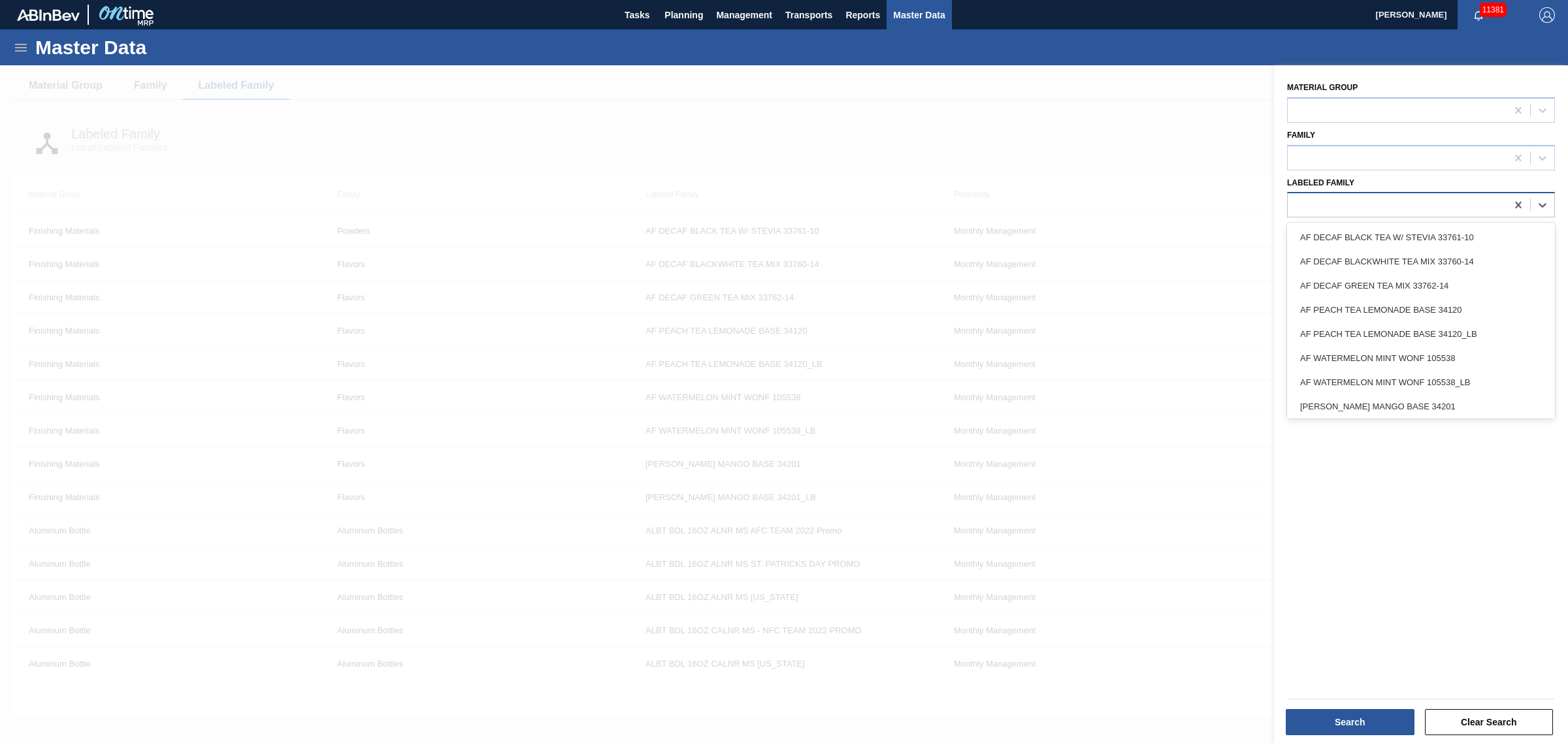
click at [1350, 213] on div at bounding box center [1396, 205] width 219 height 19
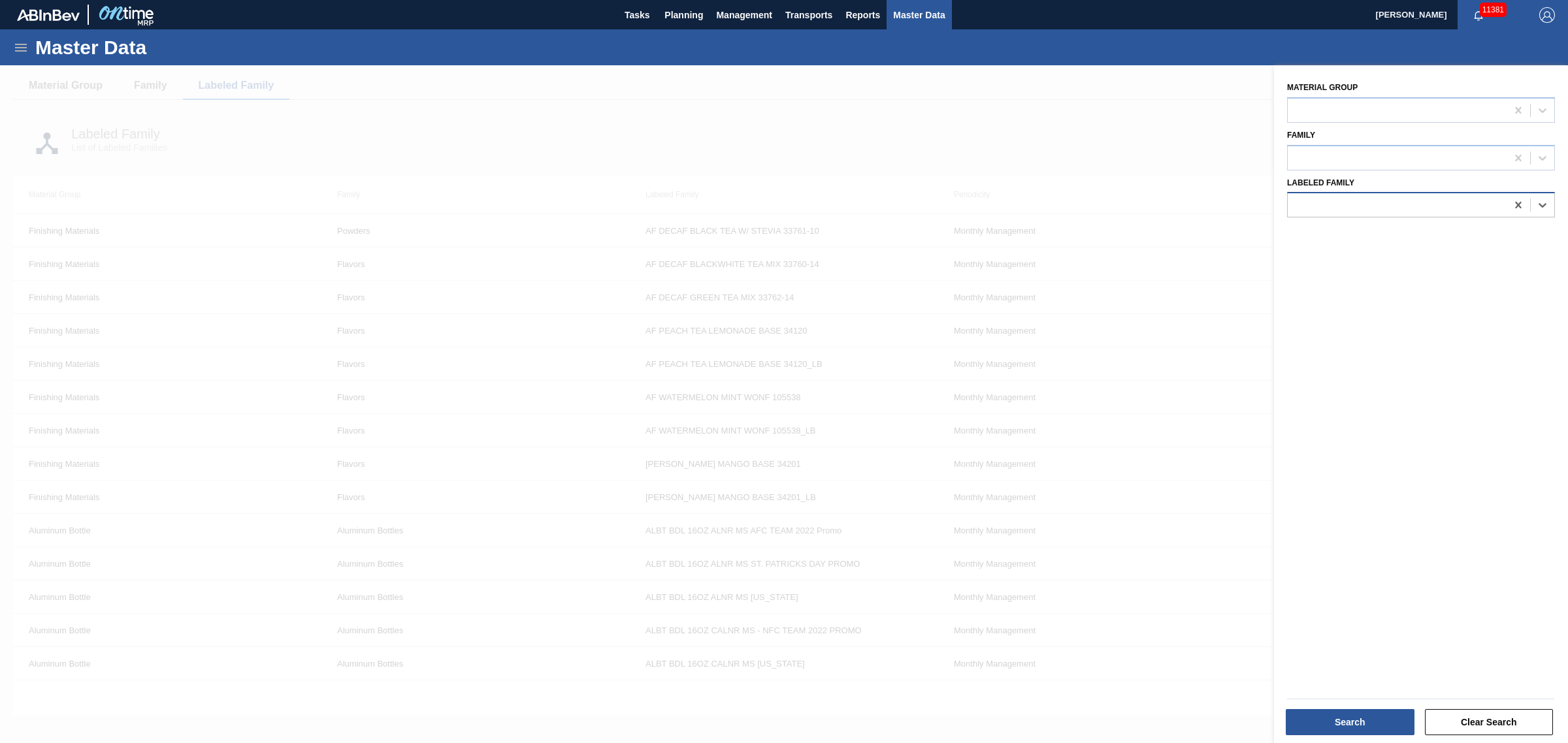
click at [1350, 213] on div at bounding box center [1396, 205] width 219 height 19
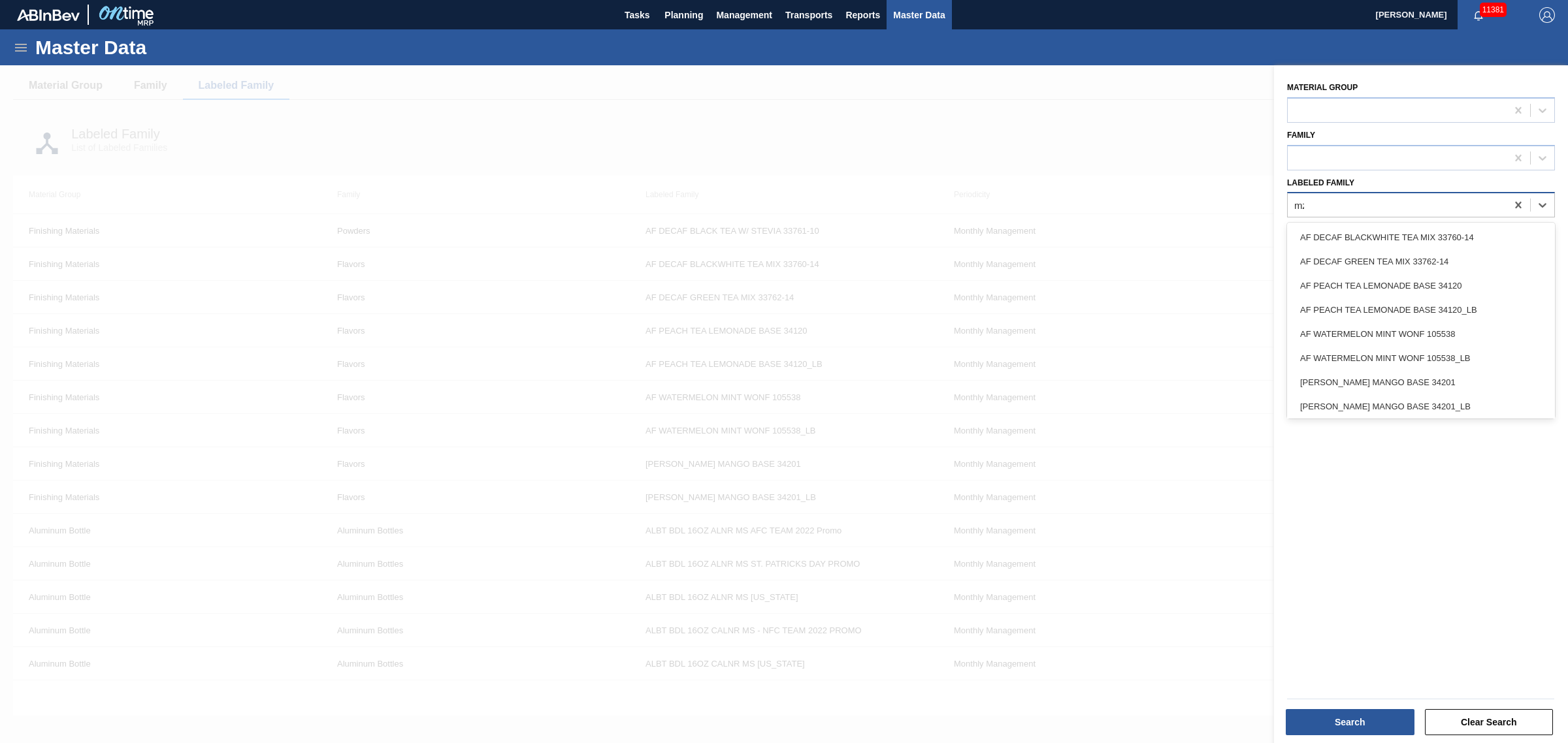
type Family "mzl"
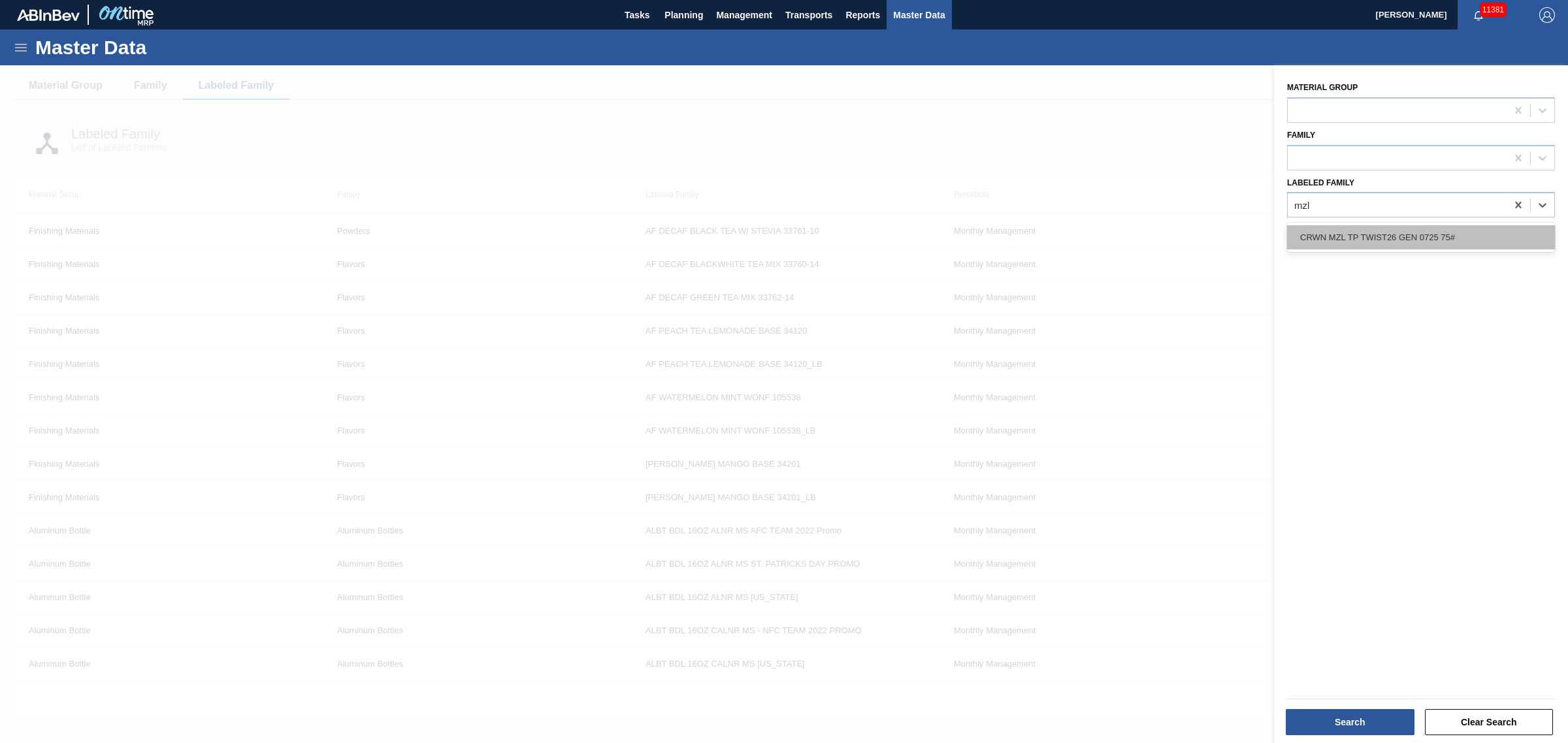
click at [1348, 229] on div "CRWN MZL TP TWIST26 GEN 0725 75#" at bounding box center [1420, 237] width 267 height 24
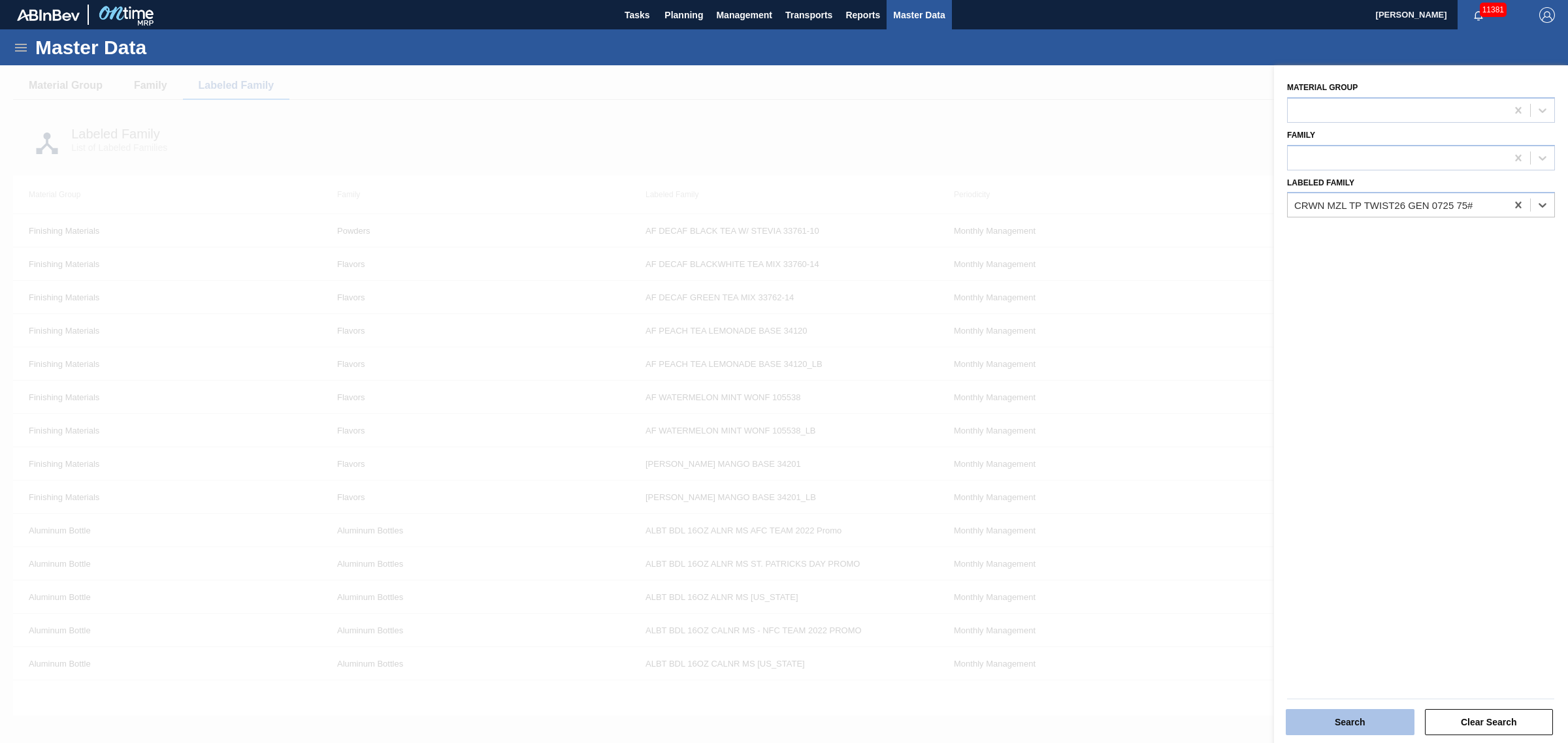
click at [1357, 719] on button "Search" at bounding box center [1350, 722] width 129 height 26
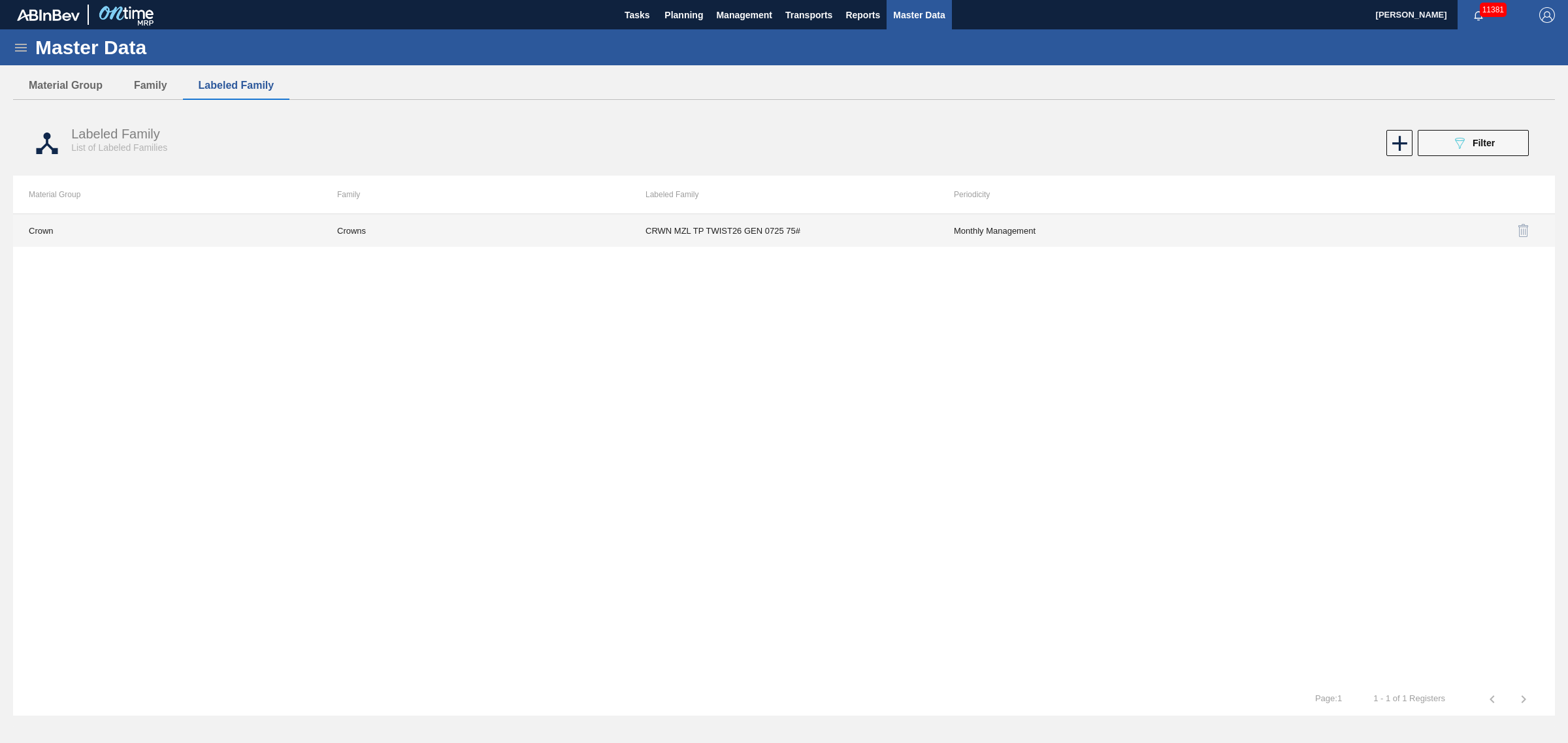
click at [778, 230] on td "CRWN MZL TP TWIST26 GEN 0725 75#" at bounding box center [784, 230] width 308 height 32
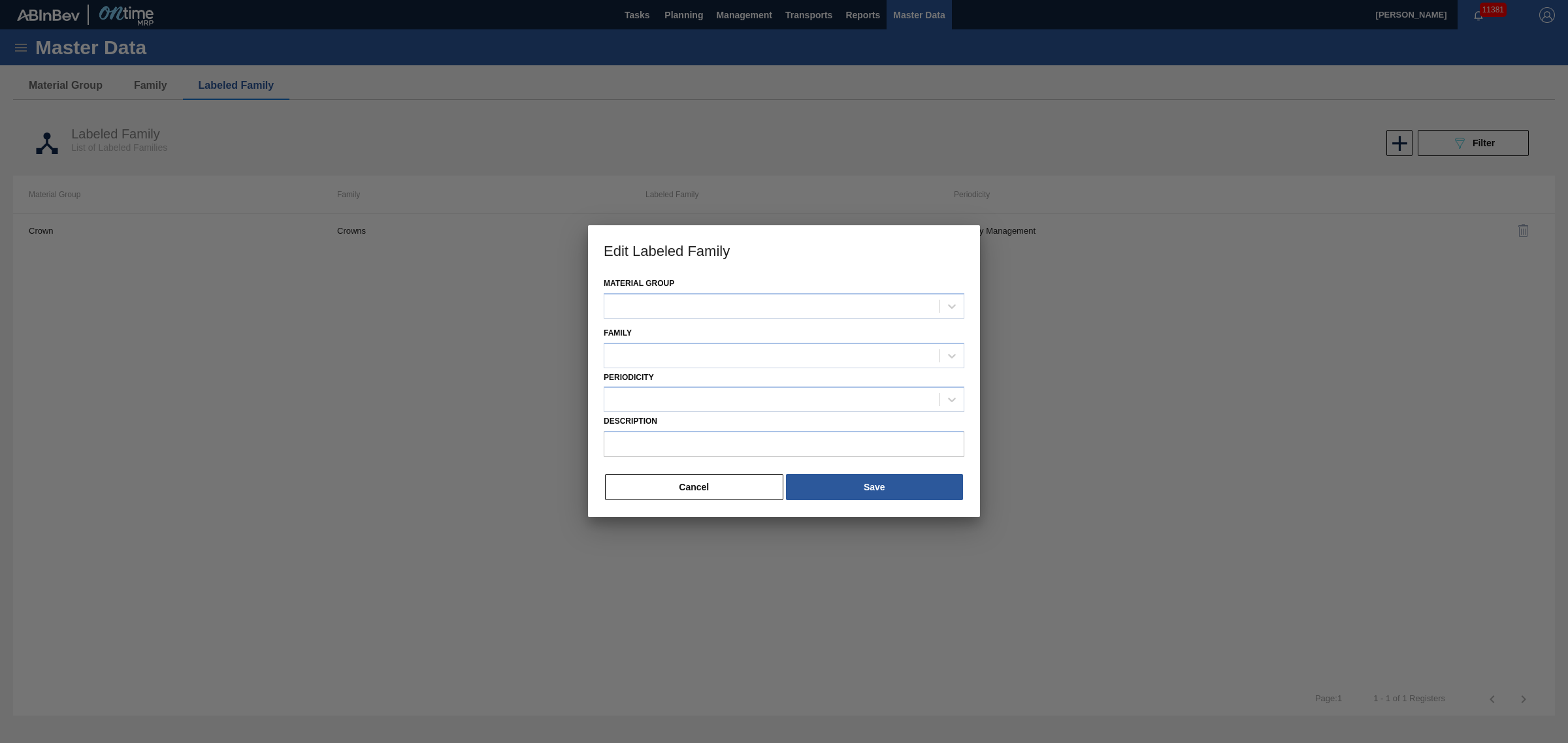
type input "CRWN MZL TP TWIST26 GEN 0725 75#"
click at [841, 488] on button "Save" at bounding box center [874, 488] width 177 height 26
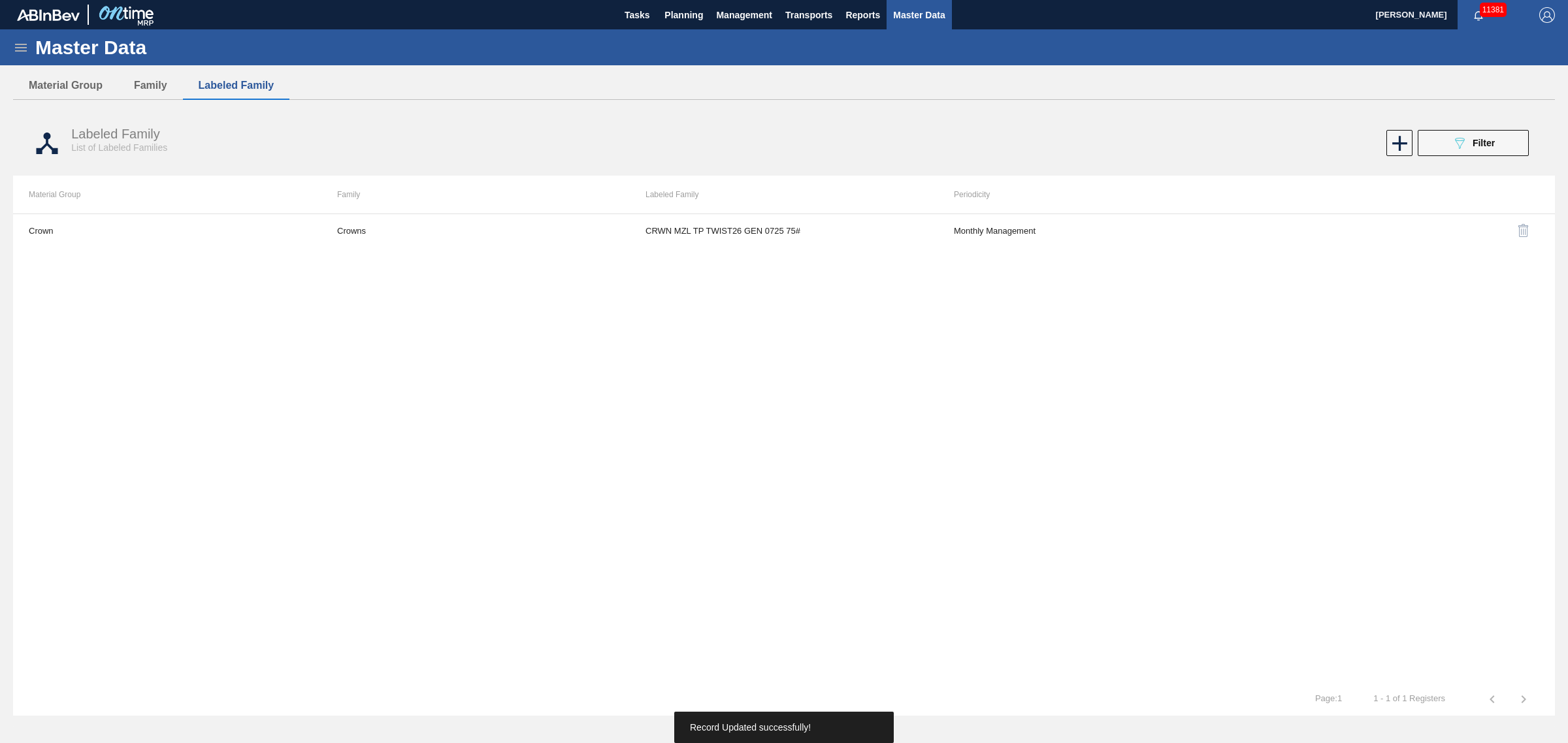
click at [27, 43] on icon at bounding box center [20, 47] width 16 height 16
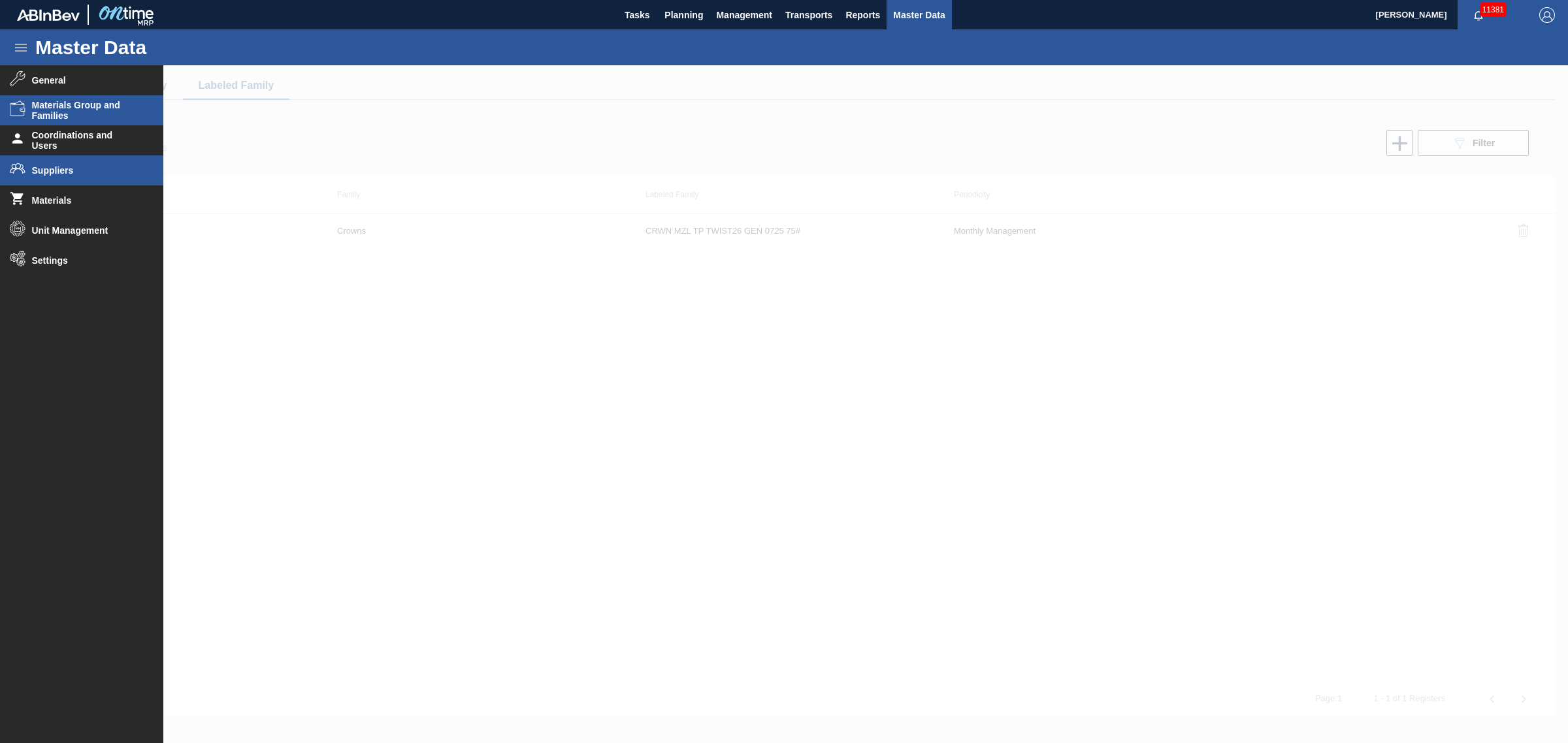
click at [66, 162] on li "Suppliers" at bounding box center [81, 171] width 163 height 30
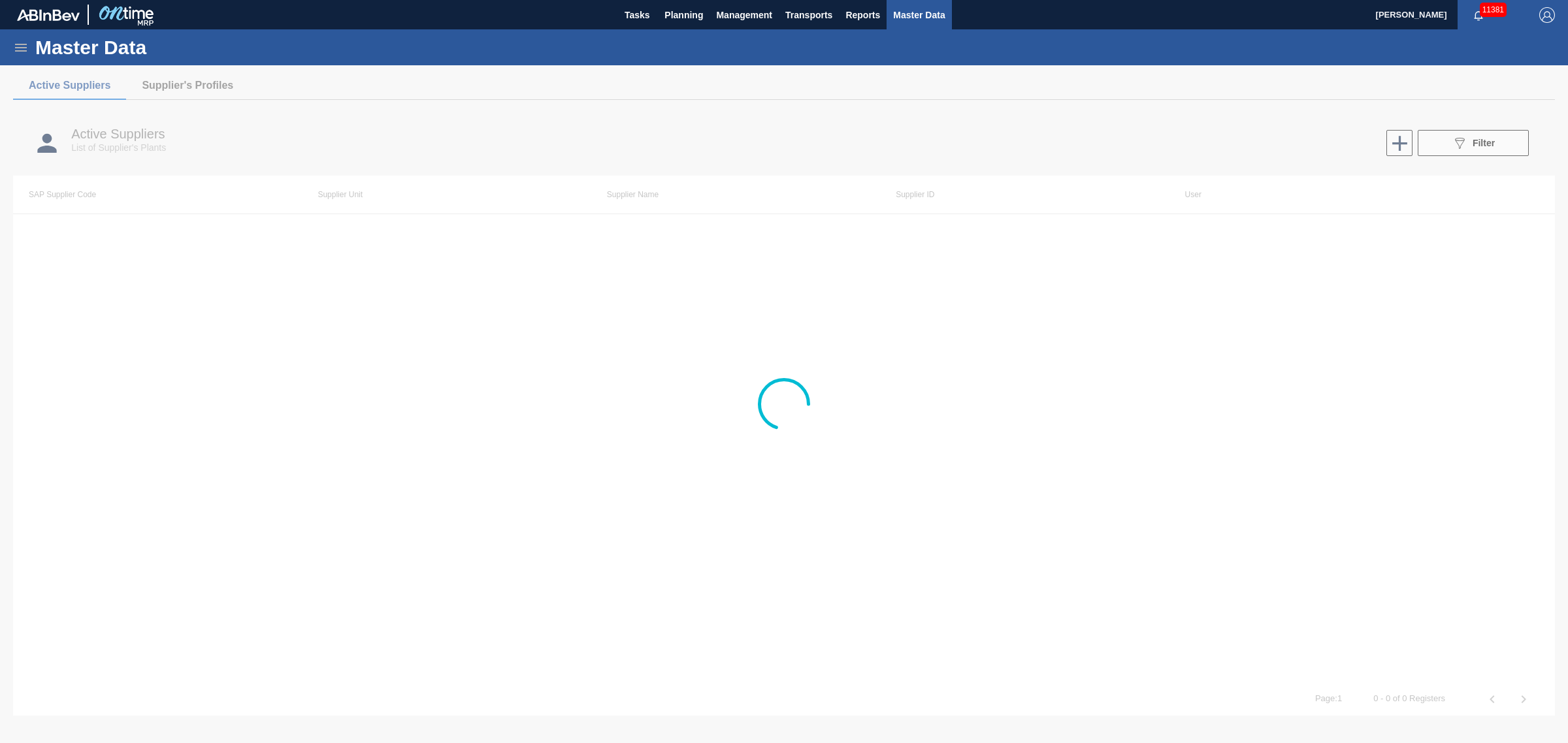
click at [25, 50] on icon at bounding box center [20, 47] width 16 height 16
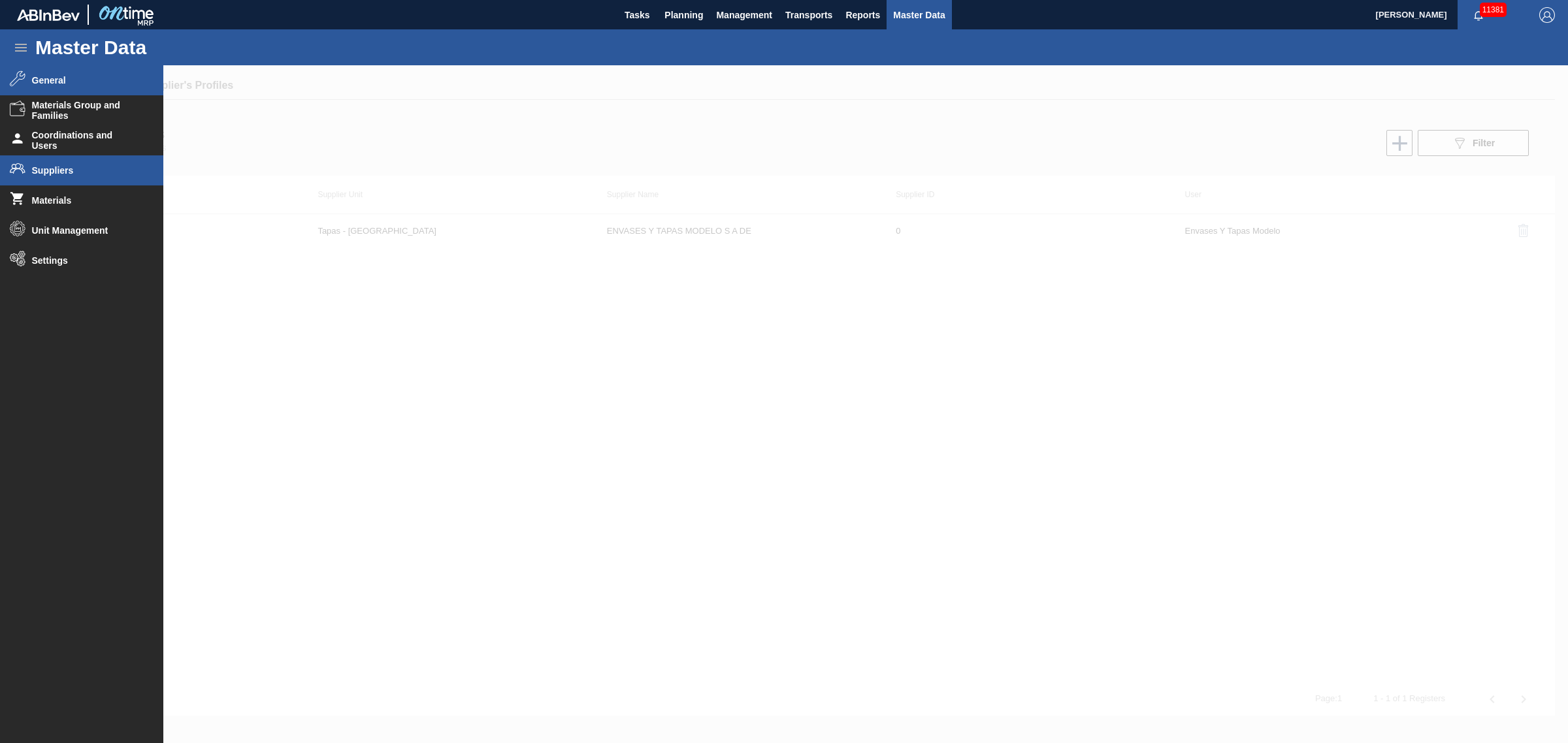
click at [43, 88] on li "General" at bounding box center [81, 80] width 163 height 30
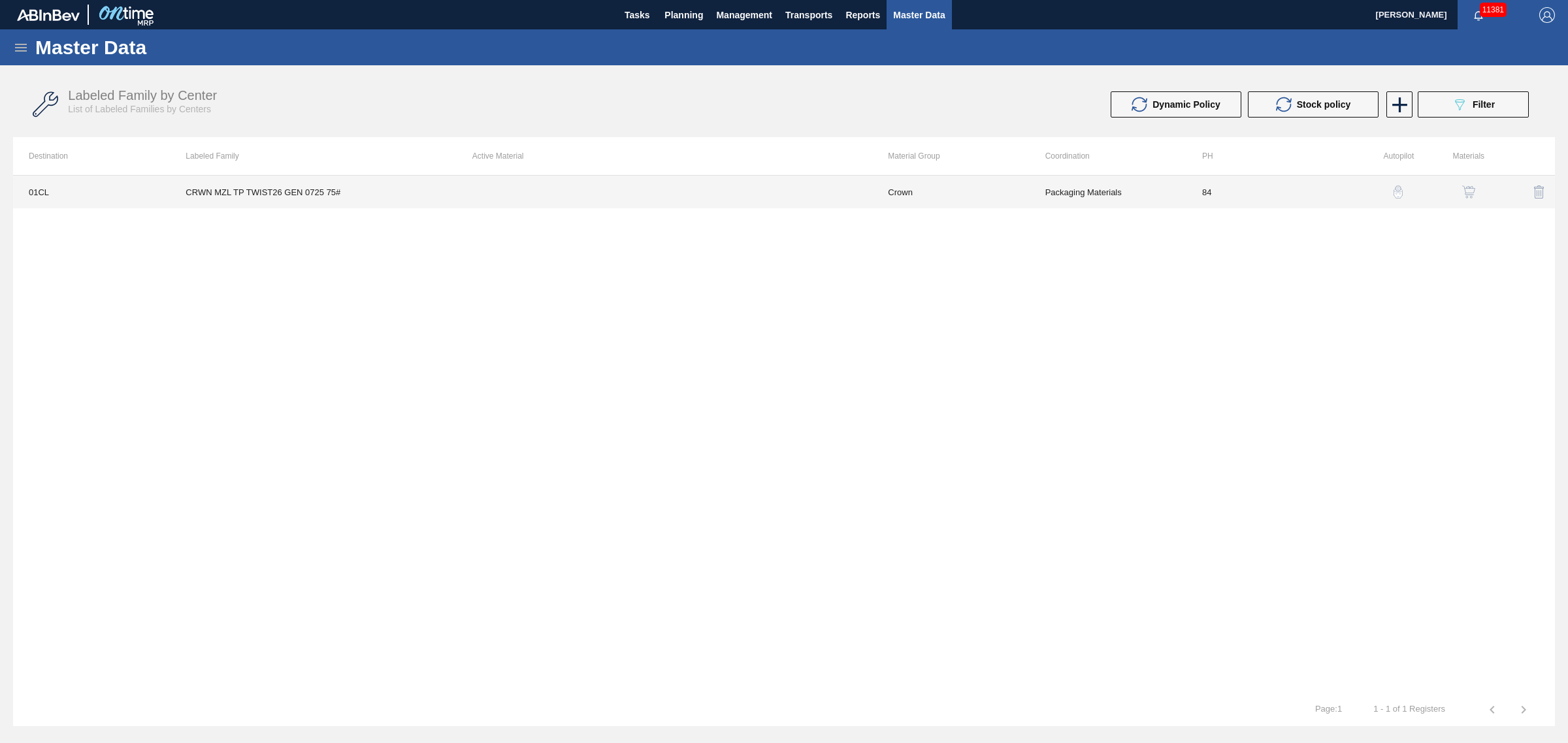
click at [1046, 182] on td "Packaging Materials" at bounding box center [1108, 191] width 157 height 32
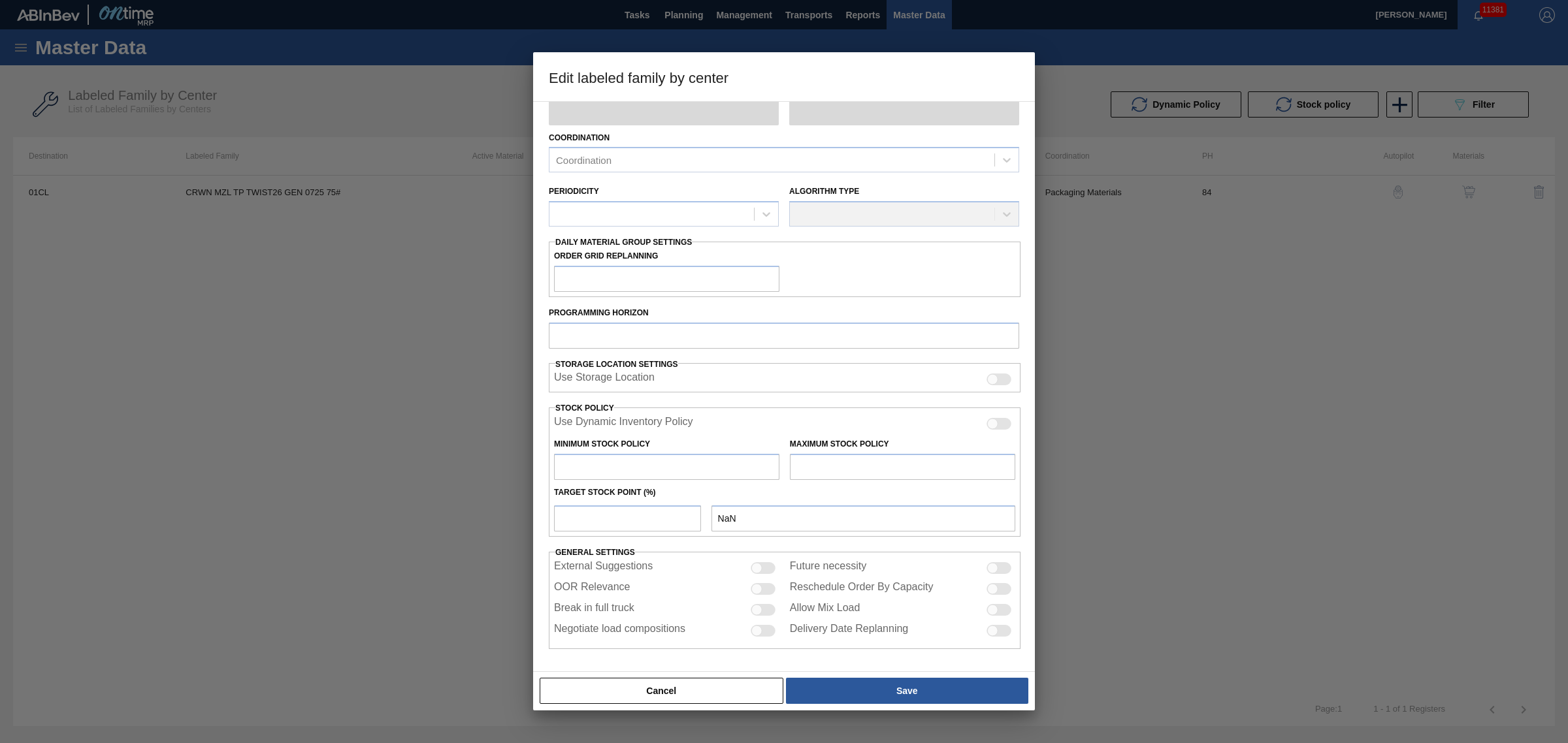
type input "Crown"
type input "Crowns"
type input "CRWN MZL TP TWIST26 GEN 0725 75#"
type input "01CL - Columbus Brewery"
type input "84"
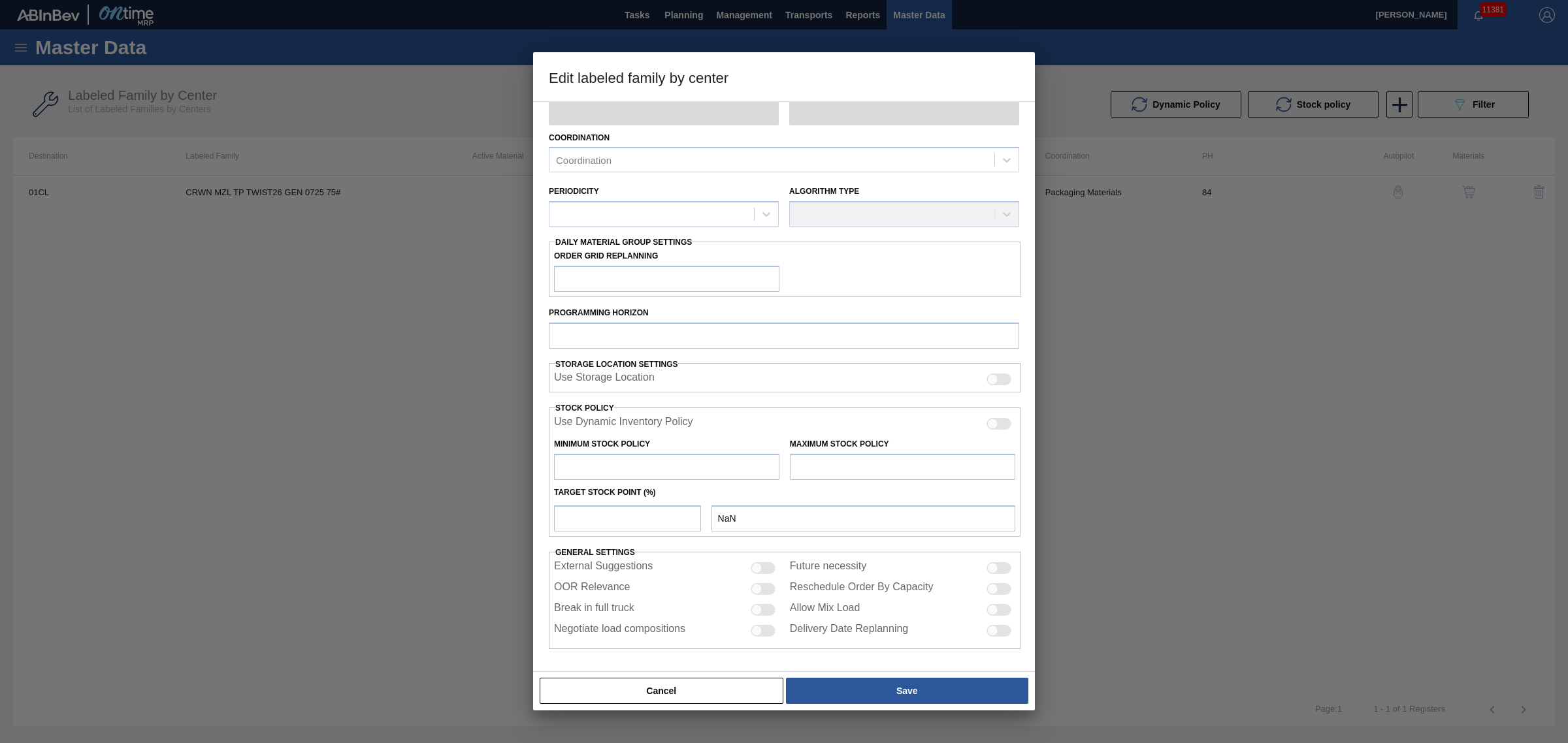
type input "0"
type input "2,940,000"
type input "15"
type input "441,000"
checkbox input "true"
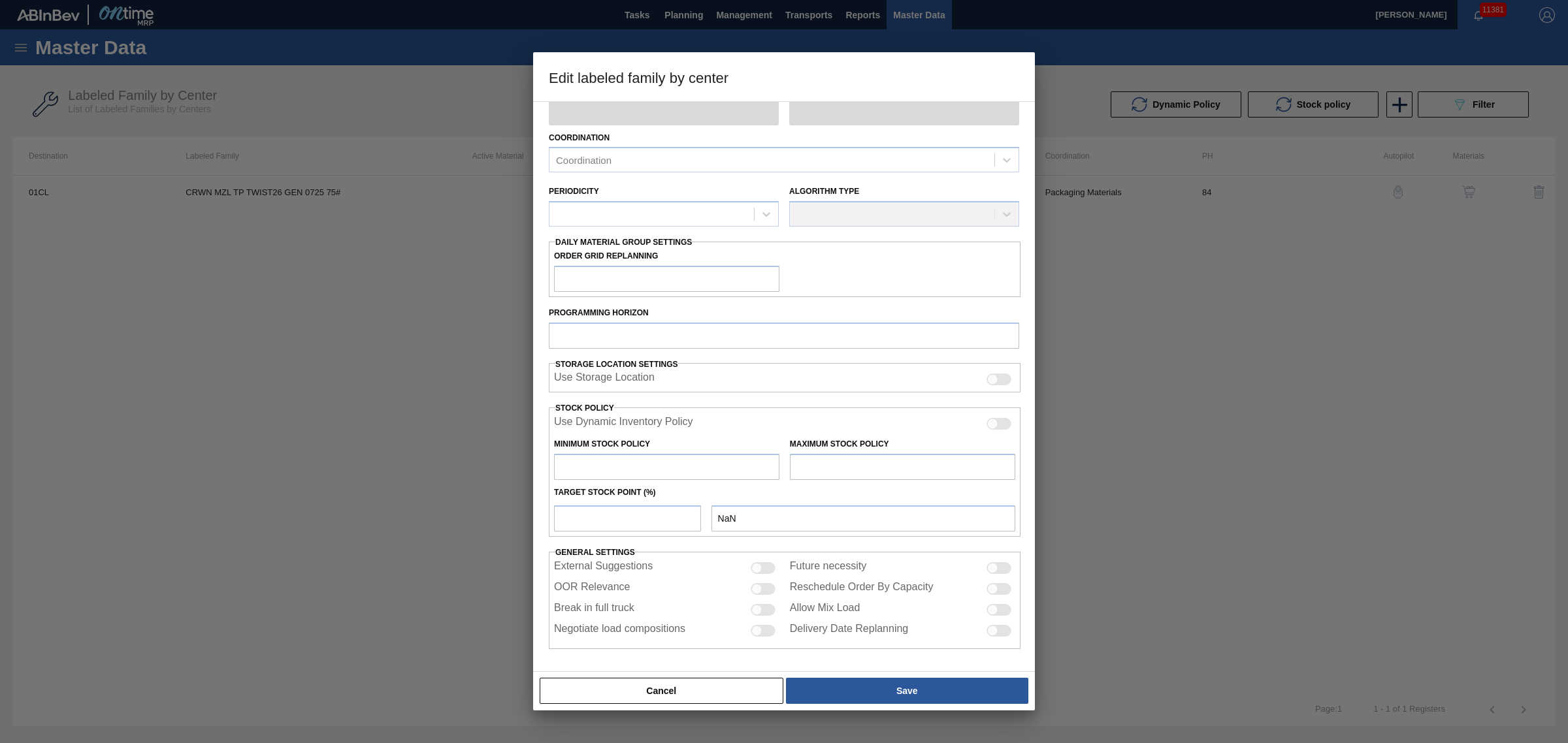
checkbox input "true"
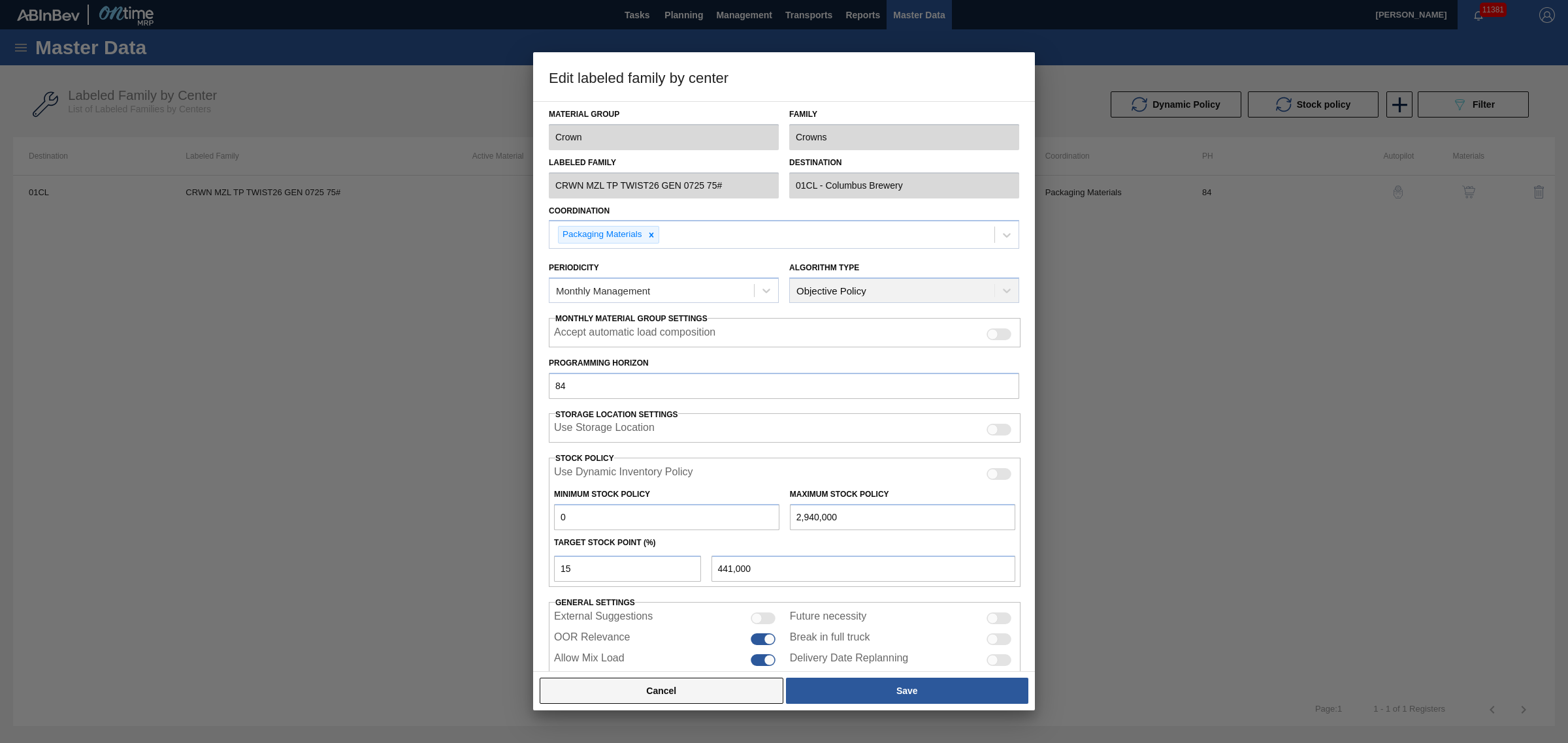
click at [714, 690] on button "Cancel" at bounding box center [661, 690] width 244 height 26
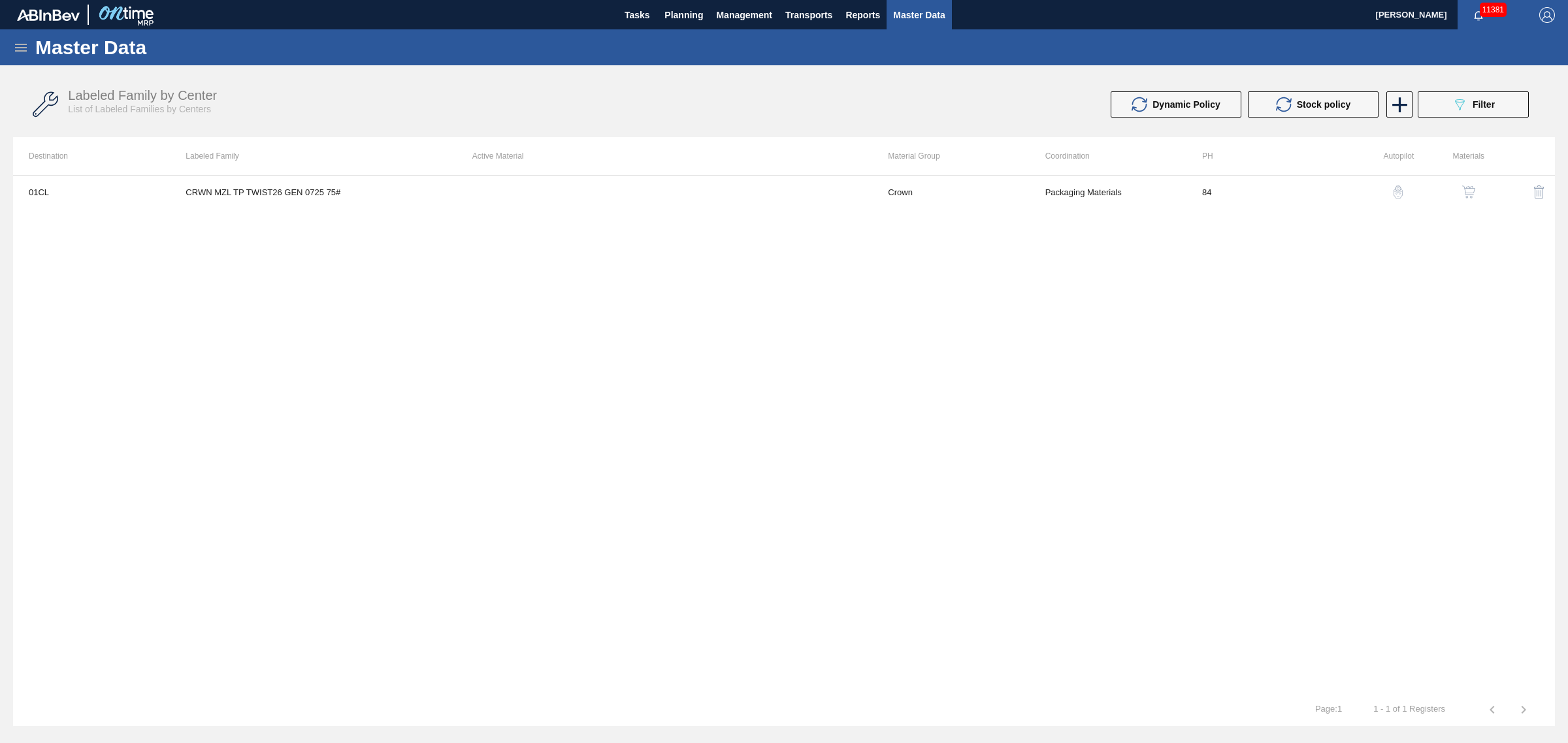
click at [1464, 191] on img "button" at bounding box center [1468, 192] width 13 height 13
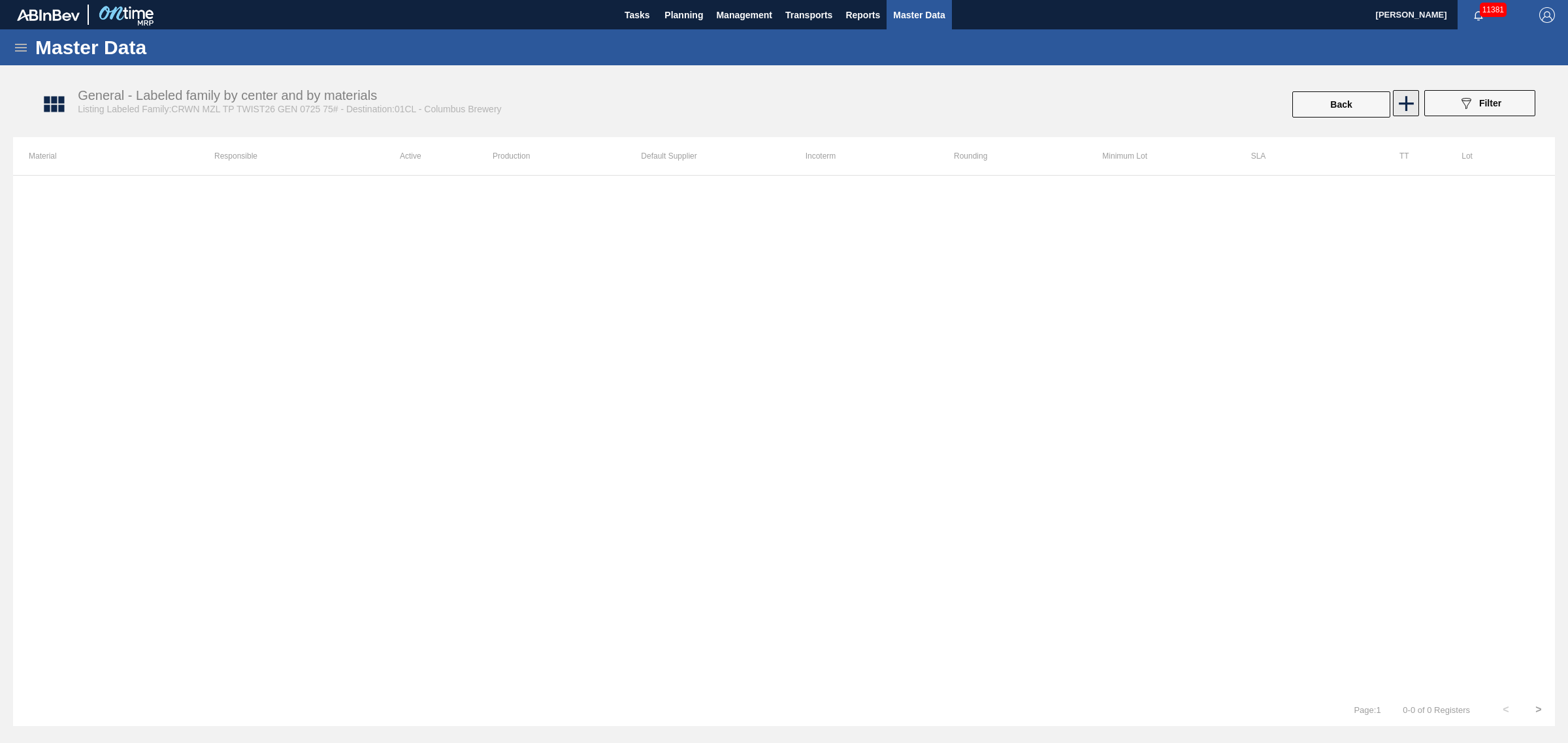
click at [1408, 100] on icon at bounding box center [1406, 103] width 26 height 26
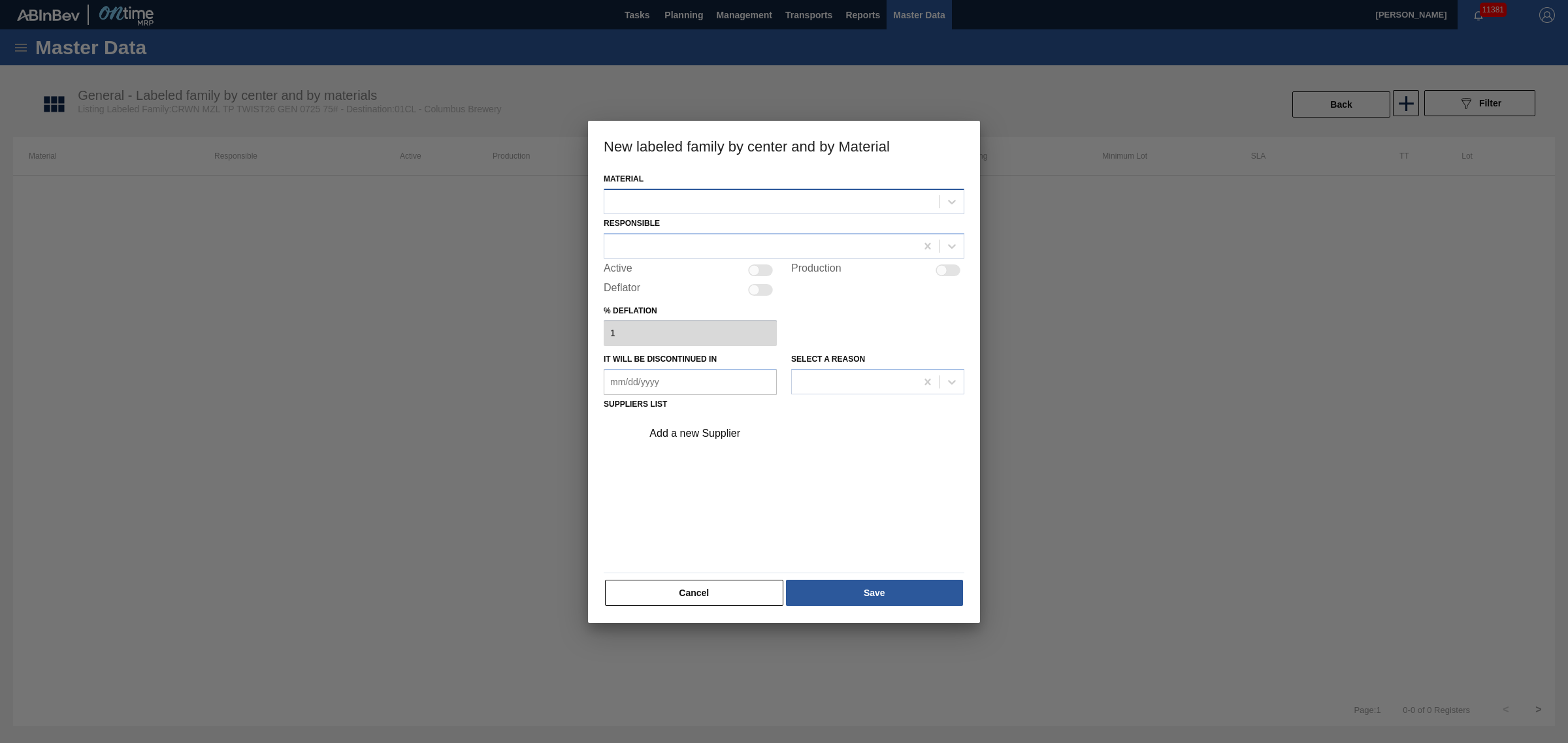
click at [840, 198] on div at bounding box center [771, 201] width 335 height 19
type input "mzl"
click at [702, 581] on button "Cancel" at bounding box center [694, 593] width 178 height 26
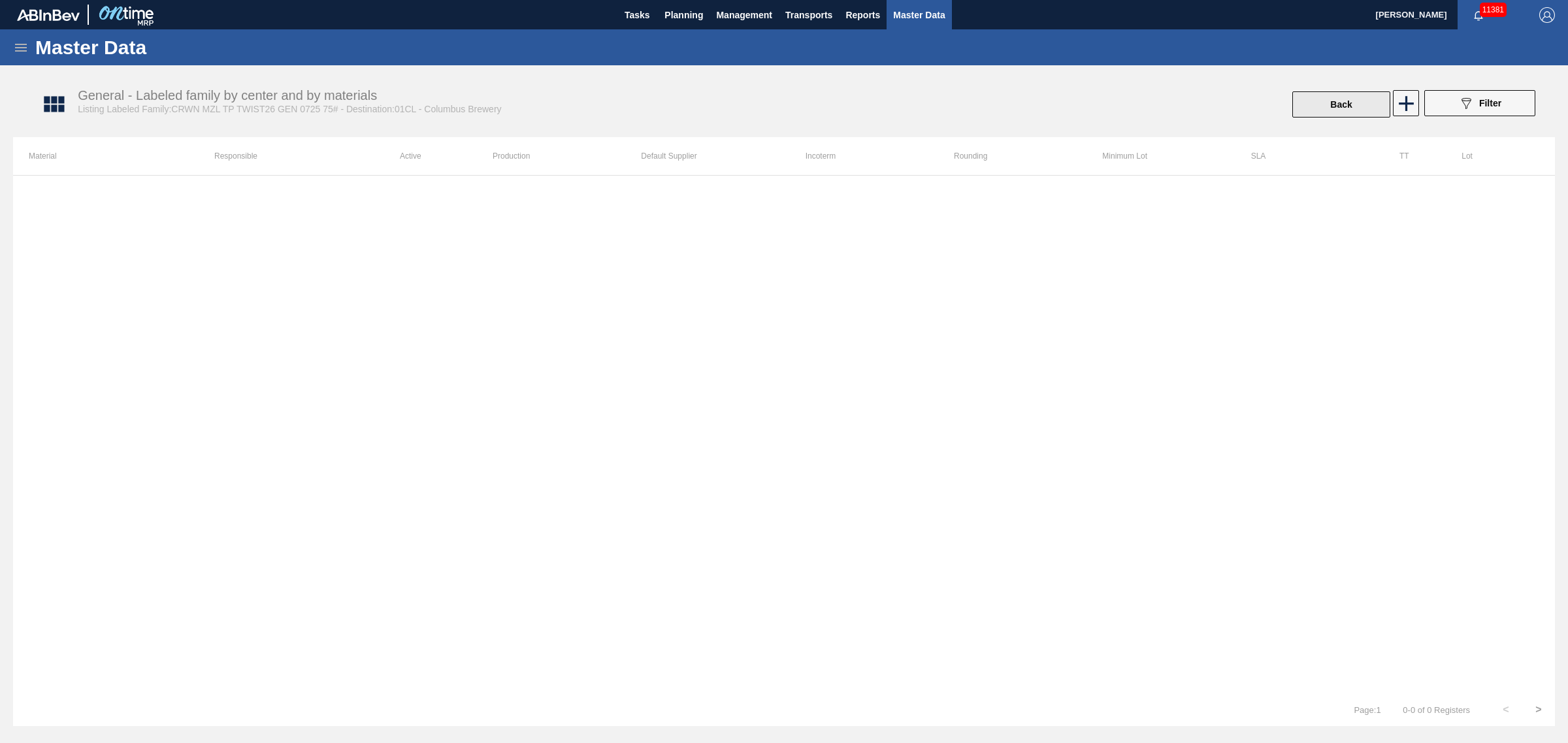
click at [1367, 110] on button "Back" at bounding box center [1341, 104] width 98 height 26
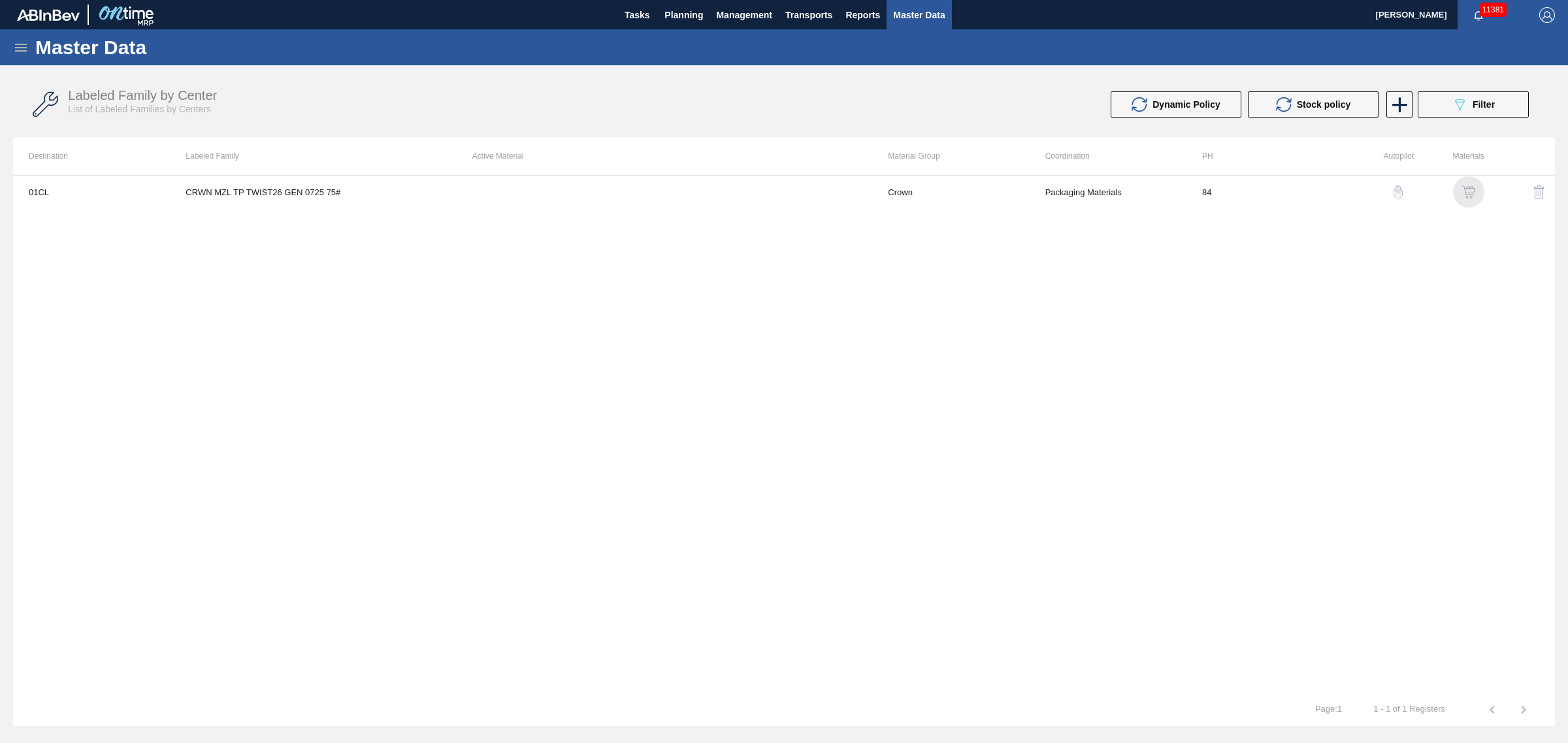
click at [1467, 187] on img "button" at bounding box center [1468, 192] width 13 height 13
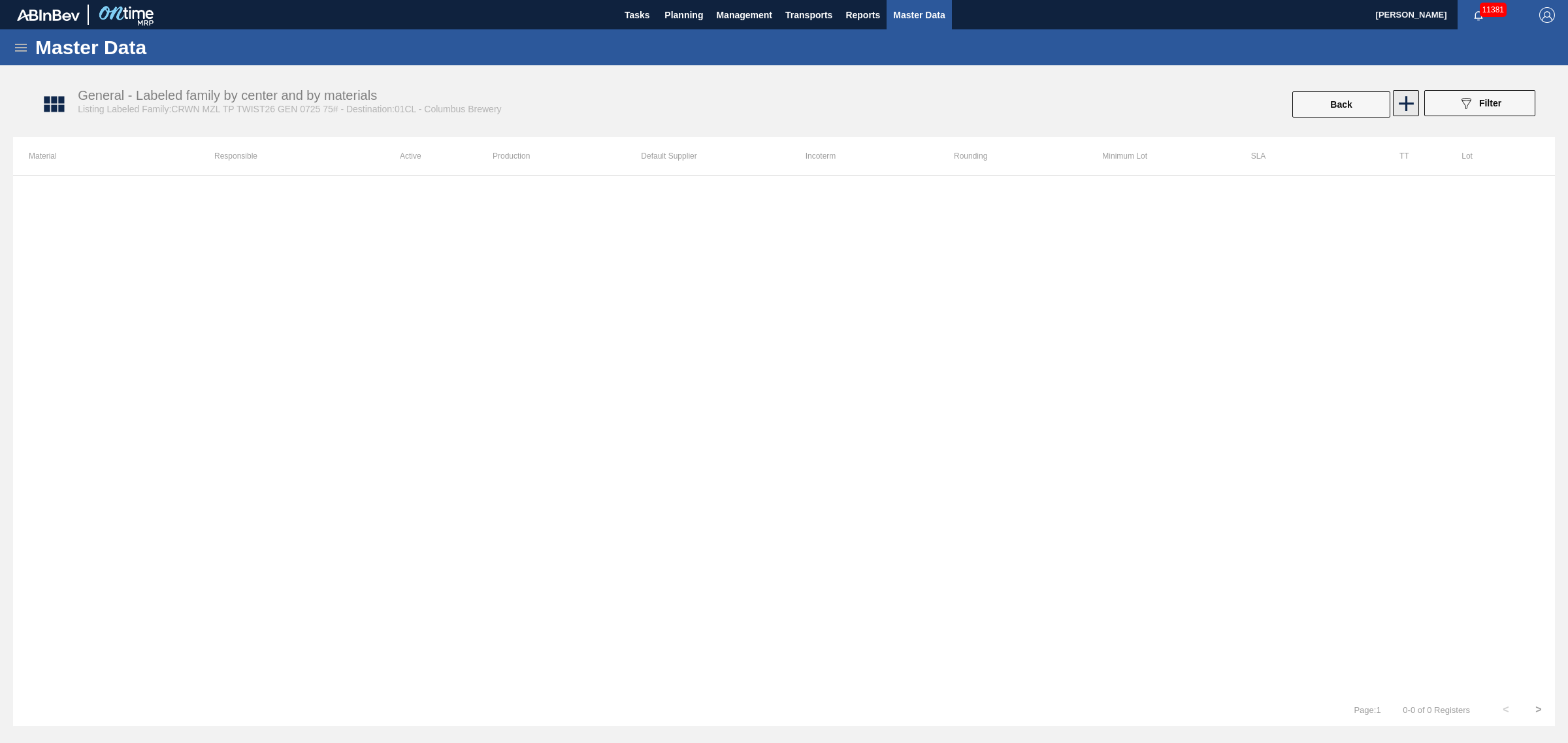
click at [1407, 100] on icon at bounding box center [1406, 103] width 26 height 26
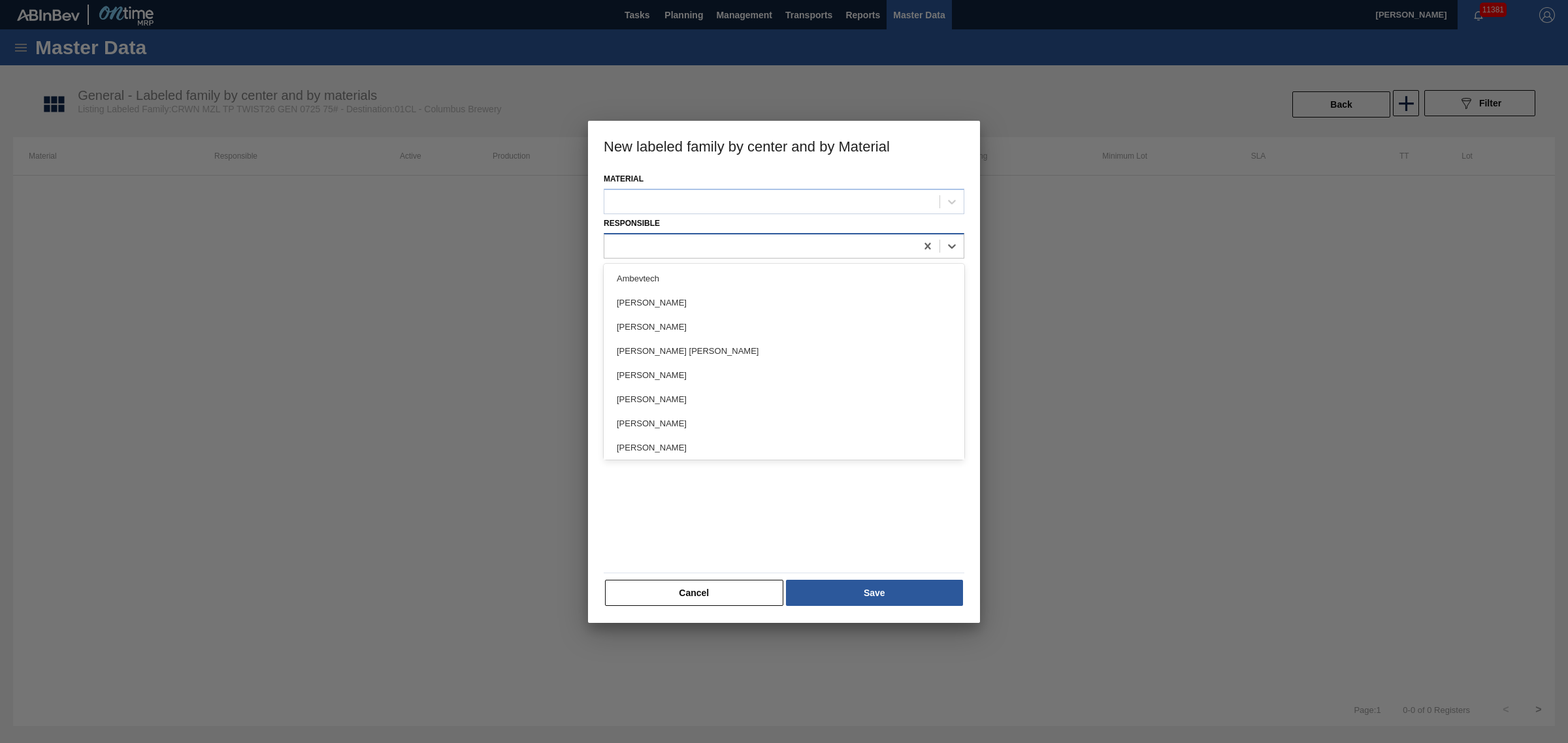
click at [706, 233] on div at bounding box center [783, 246] width 361 height 26
type input "j"
type input "[PERSON_NAME]"
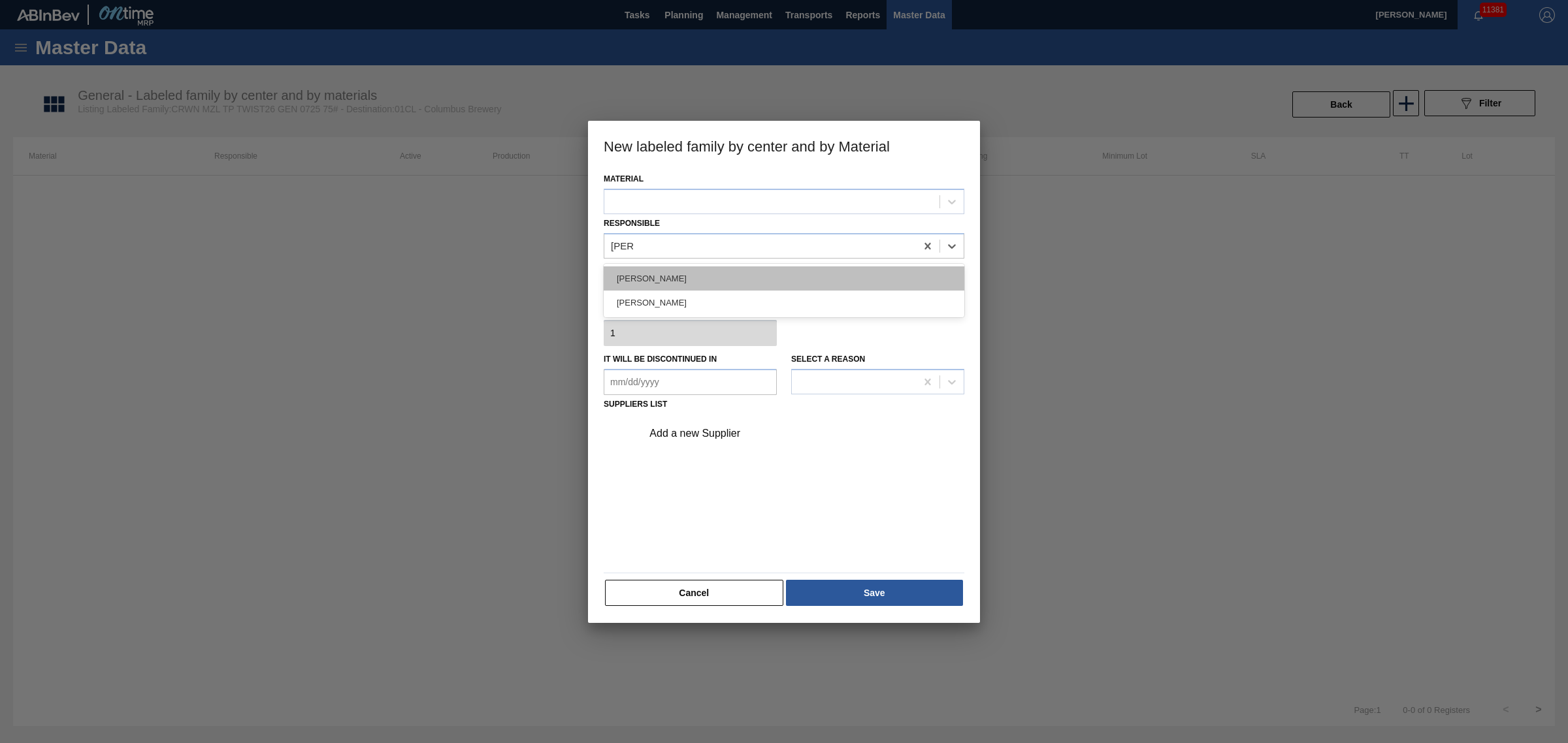
click at [679, 267] on div "[PERSON_NAME]" at bounding box center [783, 278] width 361 height 24
click at [723, 380] on in "It will be discontinued in" at bounding box center [690, 382] width 173 height 26
click at [847, 430] on div "Add a new Supplier" at bounding box center [778, 433] width 256 height 12
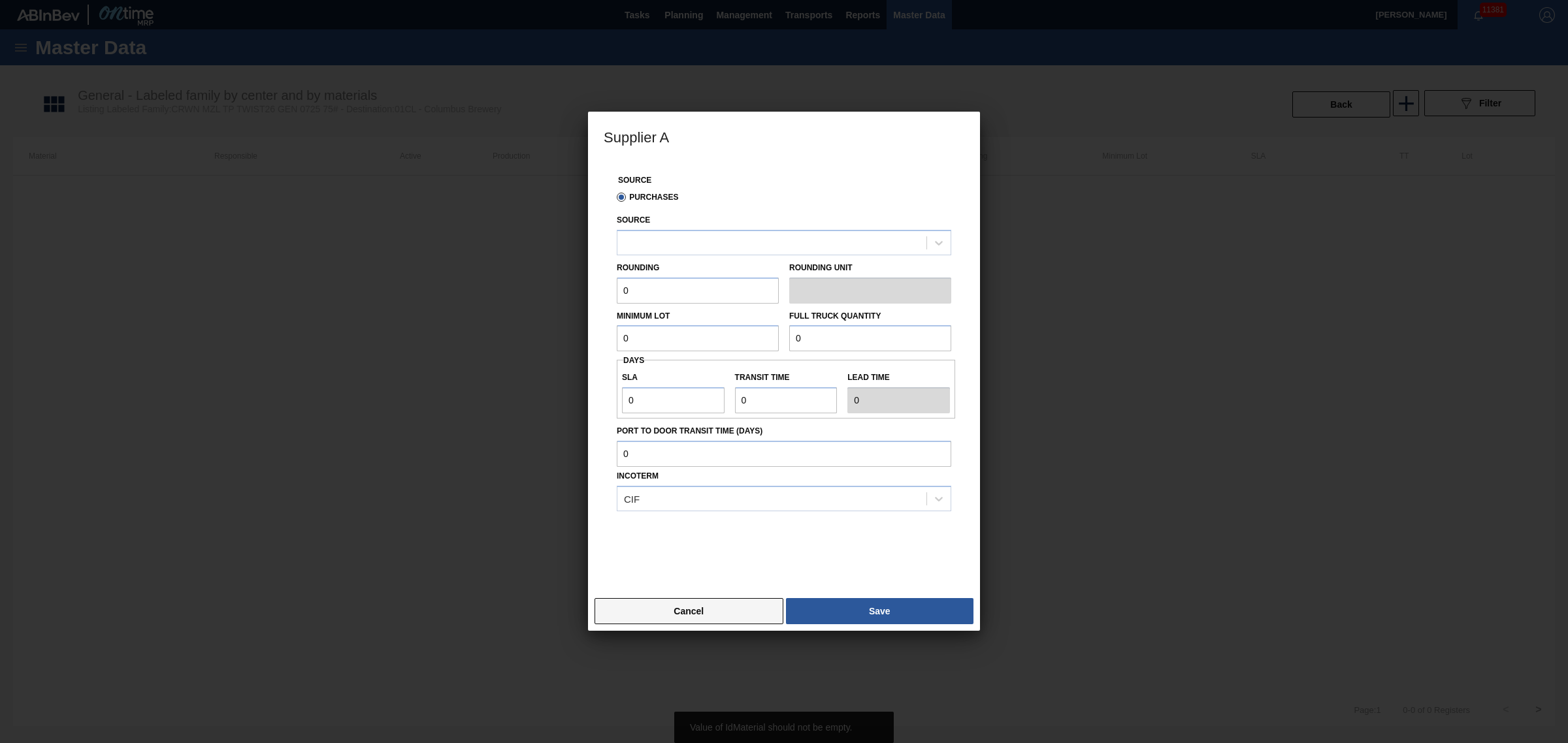
click at [731, 604] on button "Cancel" at bounding box center [688, 611] width 189 height 26
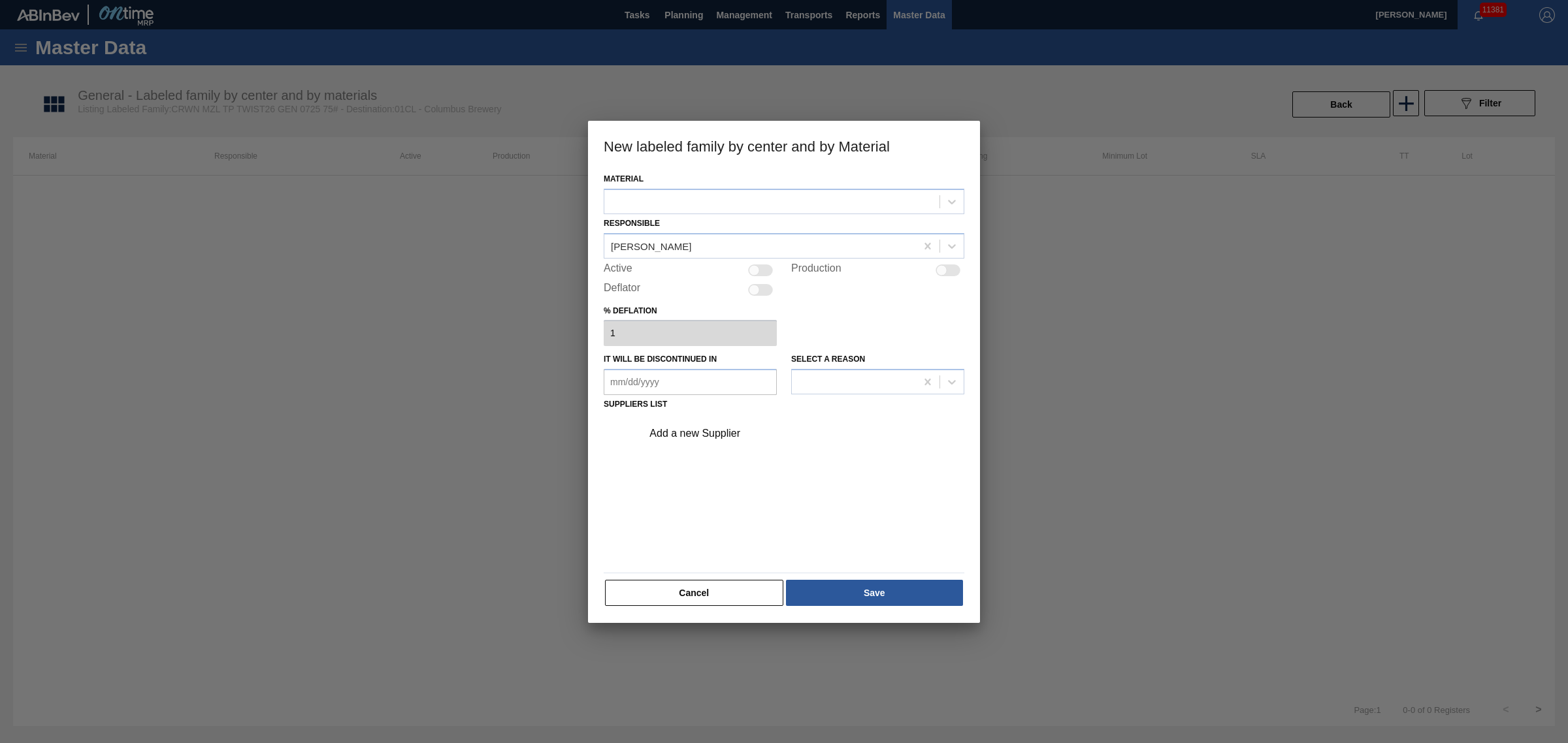
click at [684, 428] on div "Add a new Supplier" at bounding box center [778, 433] width 256 height 12
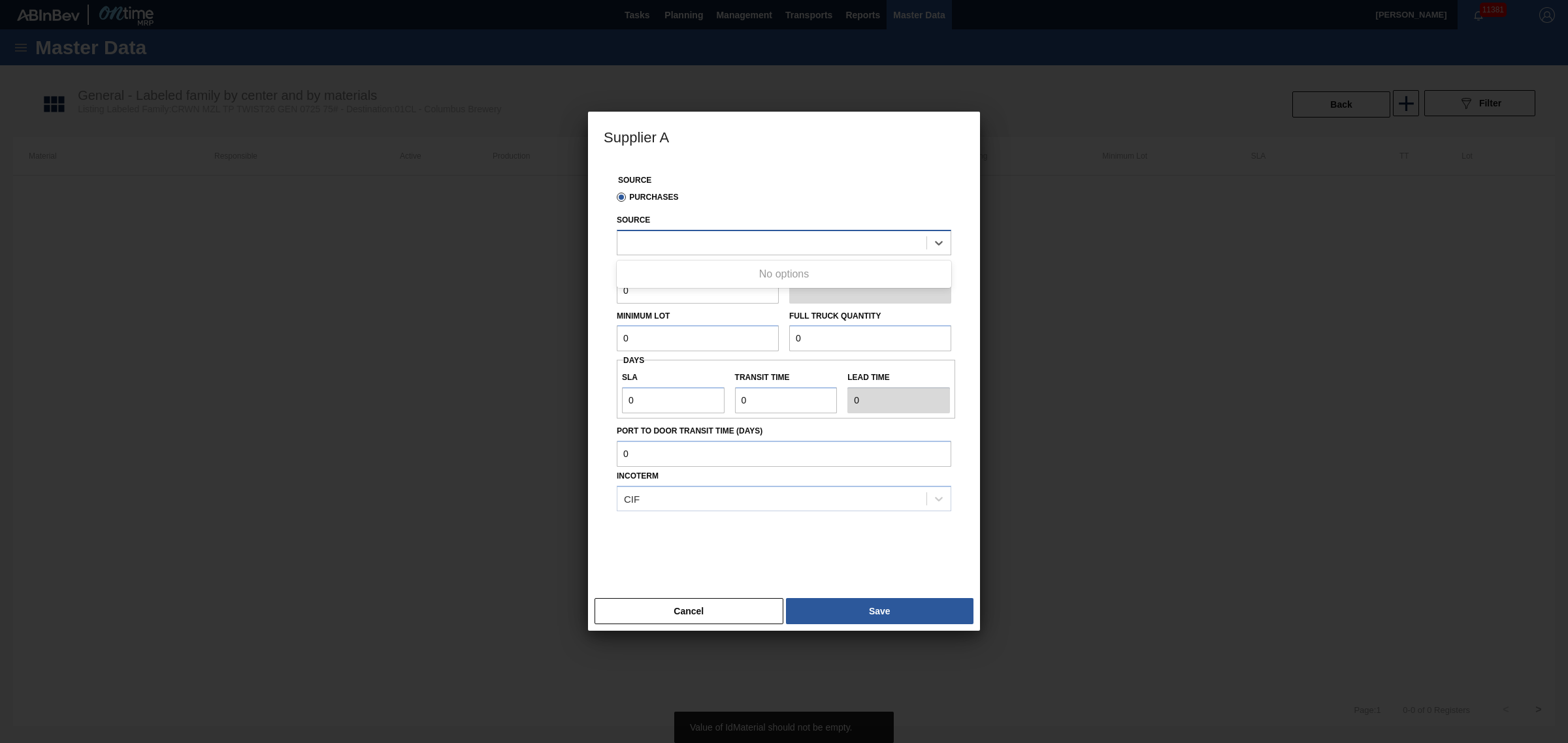
click at [691, 249] on div at bounding box center [771, 242] width 309 height 19
type input "t"
type input "envases"
click at [704, 628] on div "Cancel Save" at bounding box center [783, 611] width 392 height 39
click at [713, 606] on button "Cancel" at bounding box center [688, 611] width 189 height 26
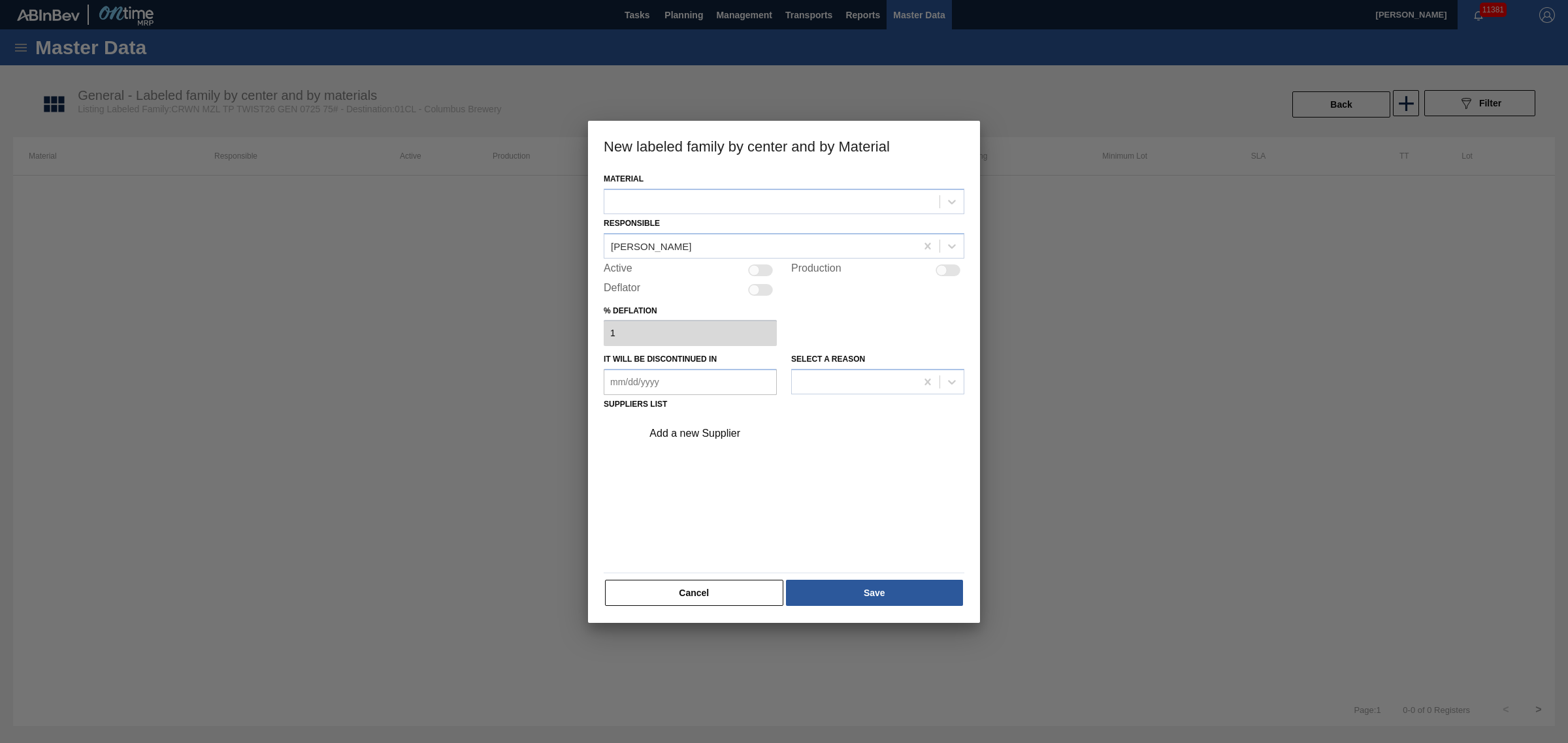
click at [735, 475] on div "Add a new Supplier" at bounding box center [783, 490] width 361 height 153
click at [744, 201] on div at bounding box center [771, 201] width 335 height 19
type input "c"
type input "m"
click at [959, 206] on div at bounding box center [951, 201] width 23 height 23
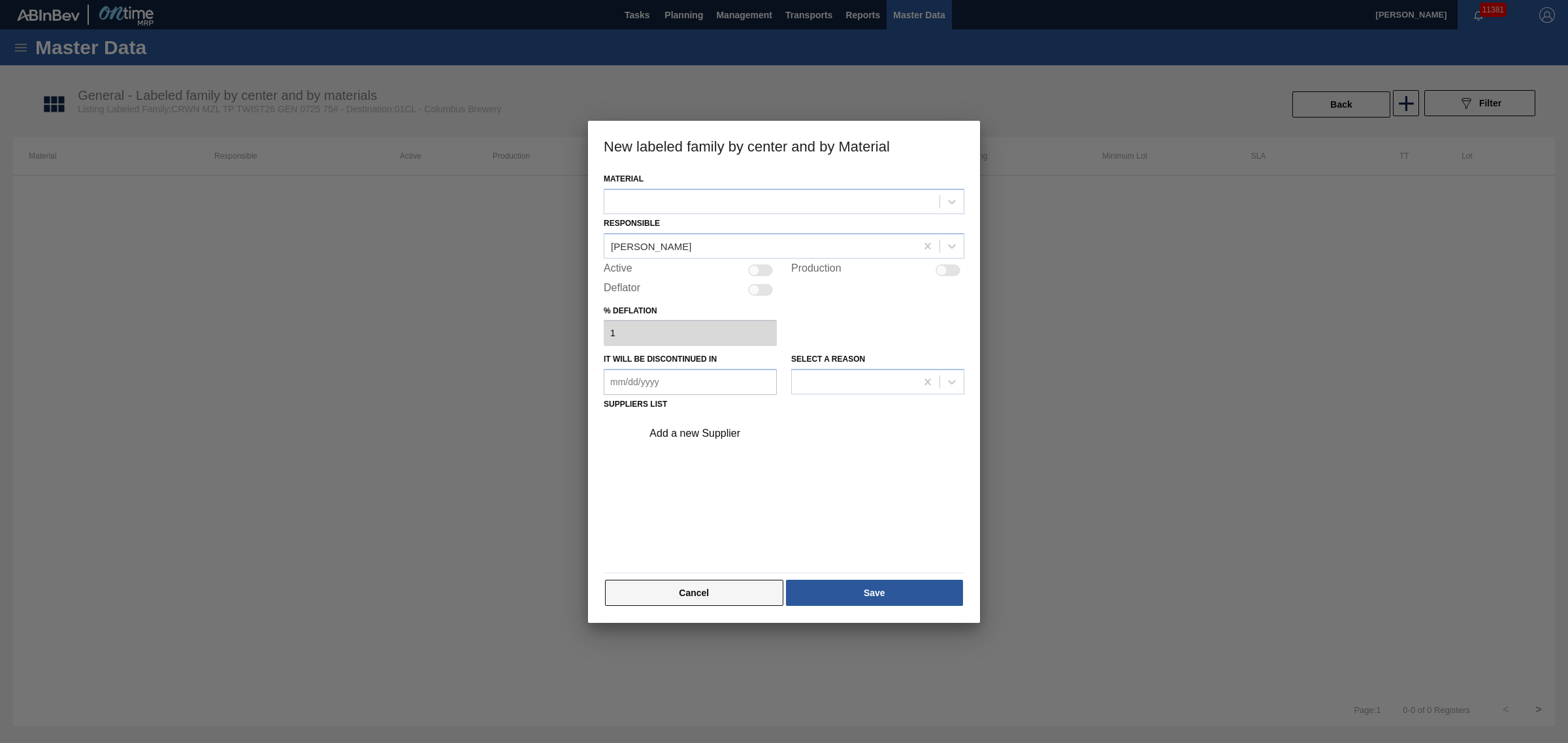
click at [710, 583] on button "Cancel" at bounding box center [694, 593] width 178 height 26
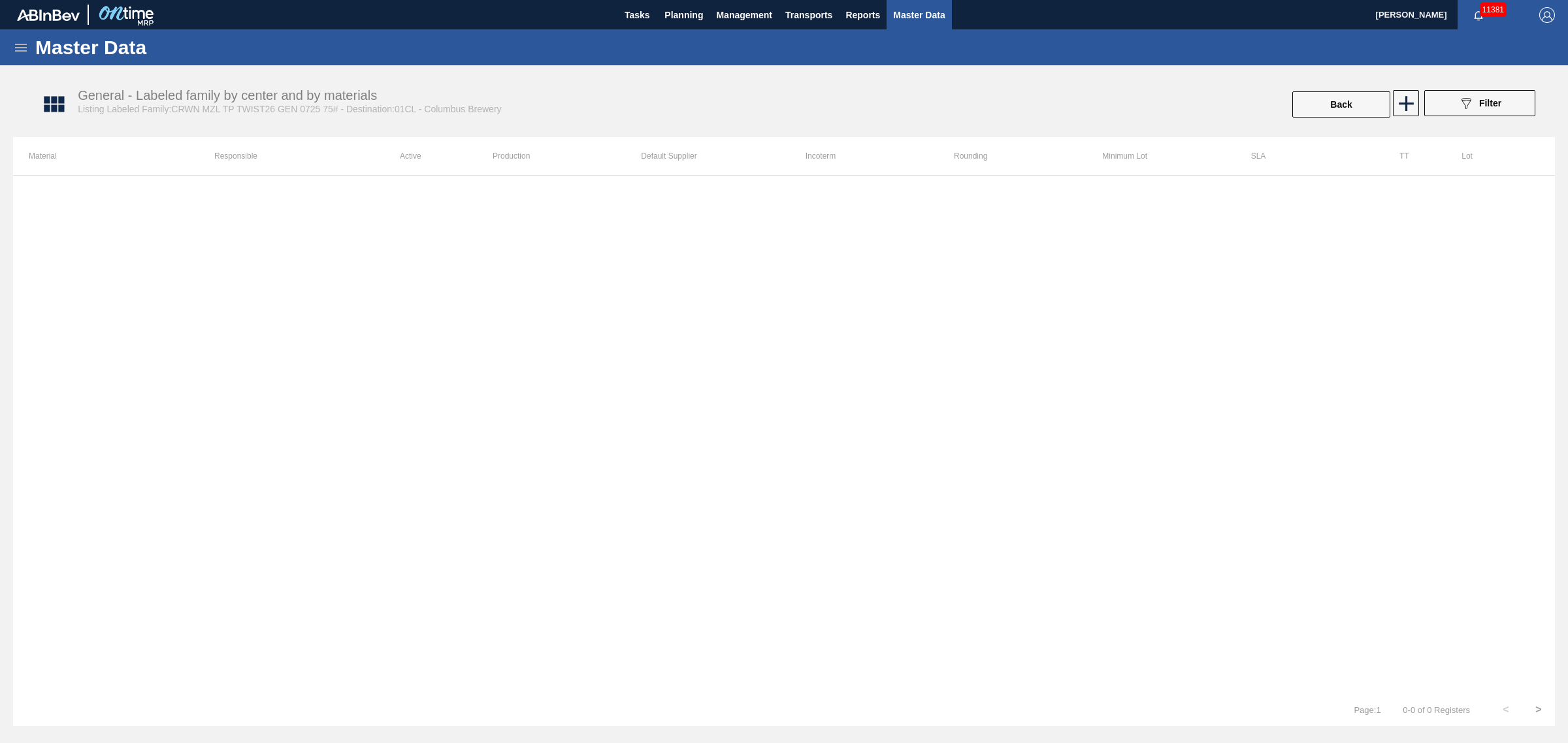
click at [177, 111] on span "Listing Labeled Family:CRWN MZL TP TWIST26 GEN 0725 75# - Destination:01CL - Co…" at bounding box center [289, 109] width 423 height 10
click at [1408, 105] on icon at bounding box center [1406, 103] width 26 height 26
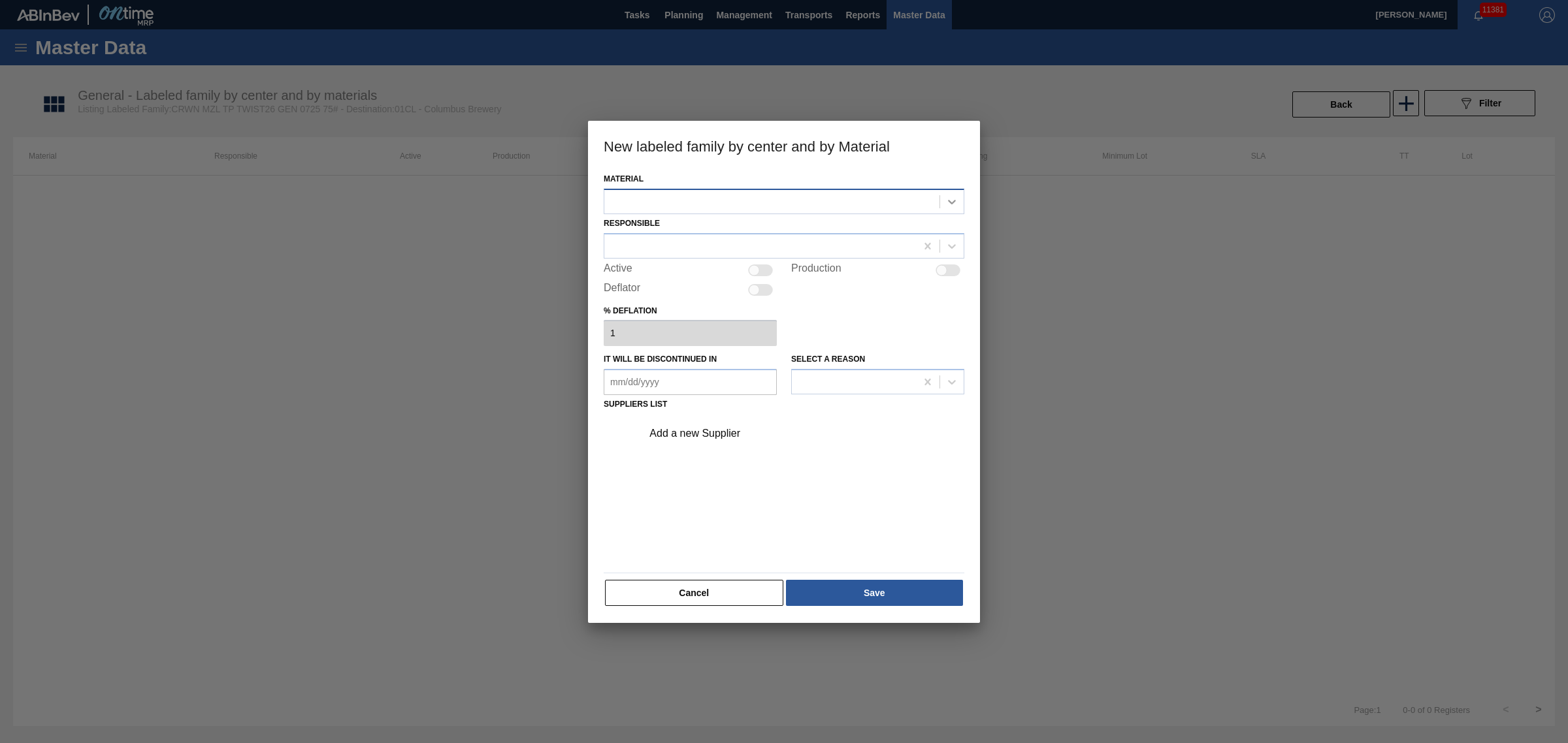
click at [958, 206] on div at bounding box center [951, 201] width 23 height 23
click at [961, 345] on div "% deflation 1" at bounding box center [783, 324] width 361 height 45
click at [766, 269] on div at bounding box center [760, 270] width 25 height 12
checkbox input "true"
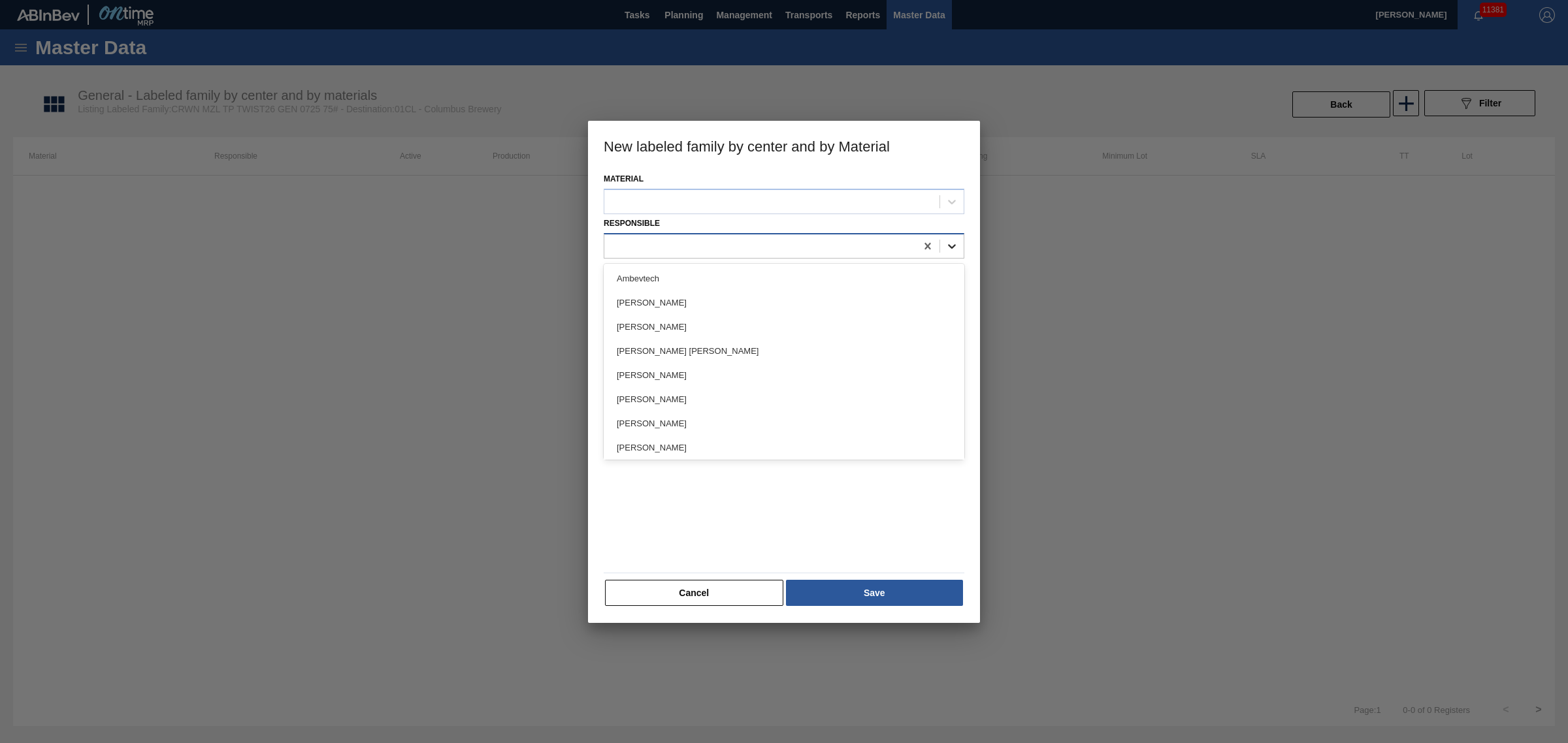
click at [957, 240] on icon at bounding box center [952, 246] width 13 height 13
type input "jasm"
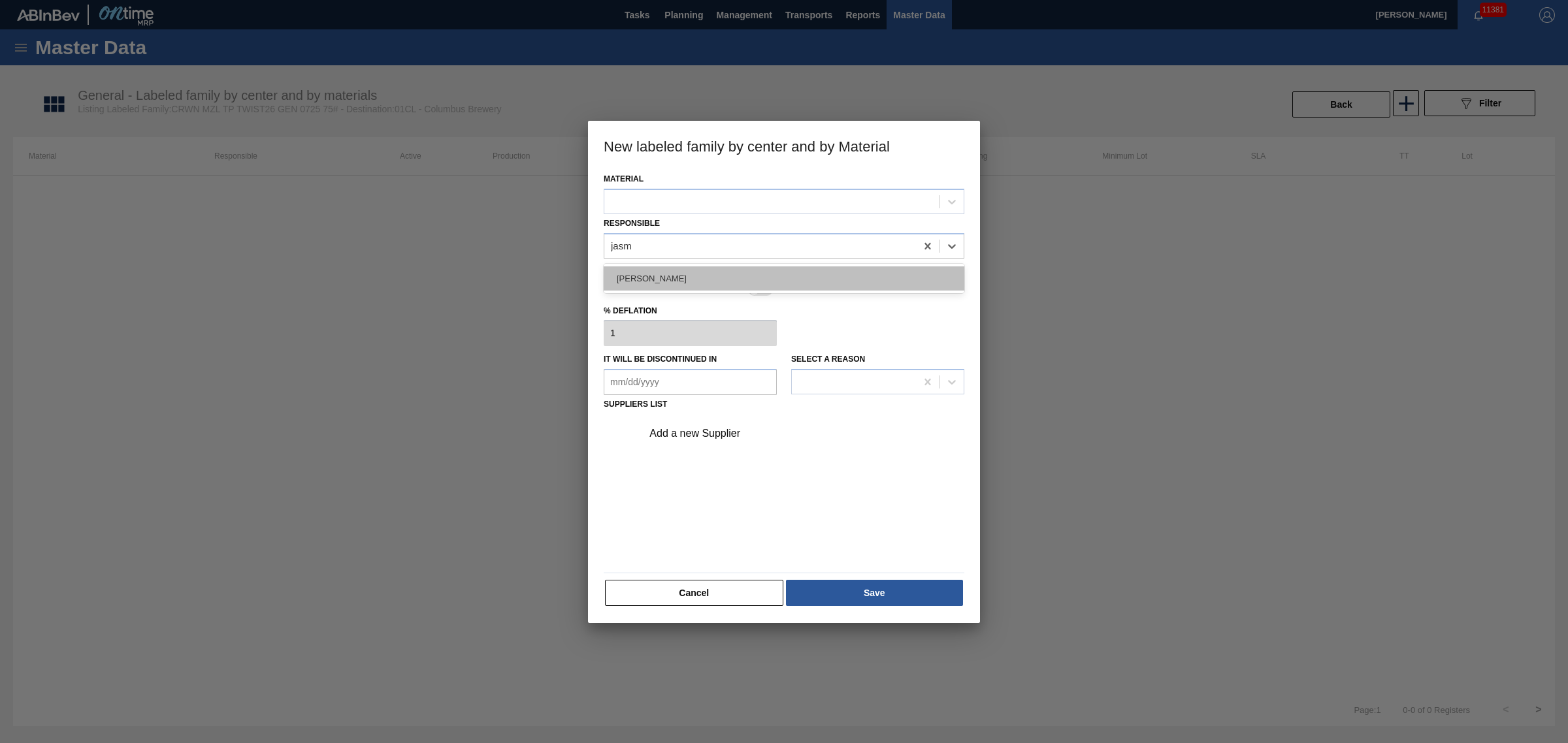
click at [730, 277] on div "[PERSON_NAME]" at bounding box center [783, 278] width 361 height 24
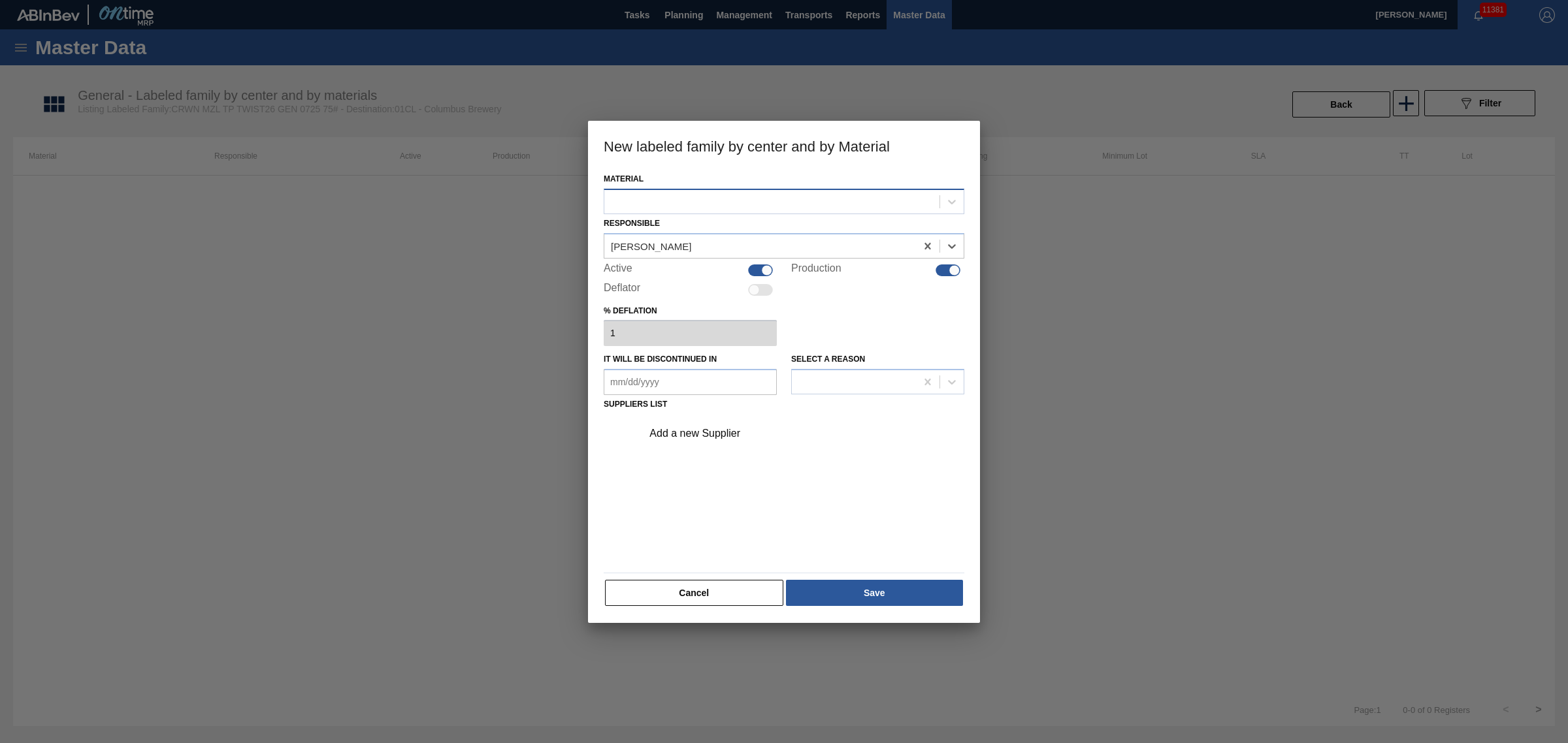
click at [753, 197] on div at bounding box center [771, 201] width 335 height 19
click at [942, 201] on div at bounding box center [951, 201] width 23 height 23
click at [881, 203] on div at bounding box center [771, 201] width 335 height 19
click at [413, 103] on div at bounding box center [784, 372] width 1568 height 743
click at [752, 585] on button "Cancel" at bounding box center [694, 593] width 178 height 26
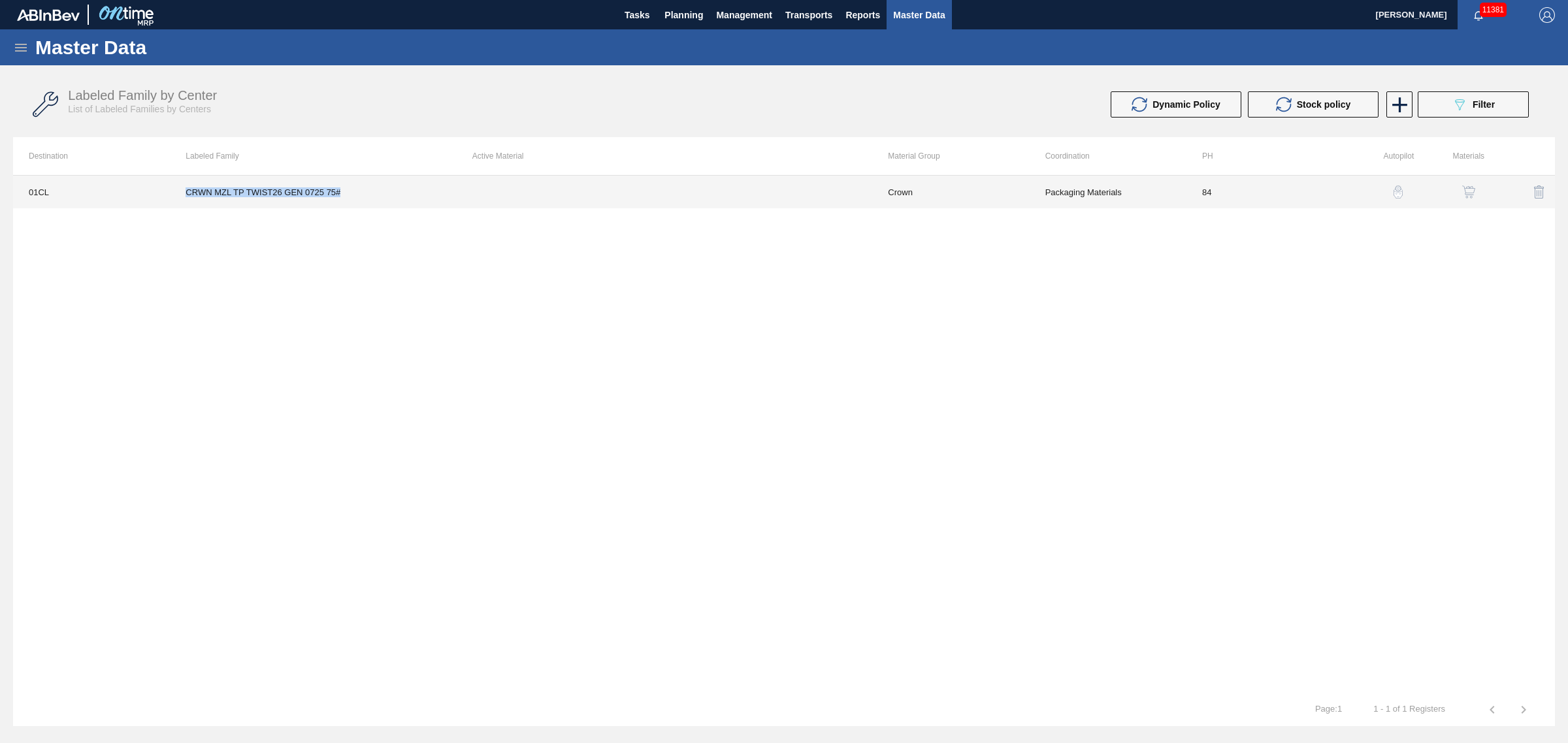
drag, startPoint x: 174, startPoint y: 195, endPoint x: 340, endPoint y: 203, distance: 166.2
click at [340, 203] on td "CRWN MZL TP TWIST26 GEN 0725 75#" at bounding box center [313, 191] width 286 height 32
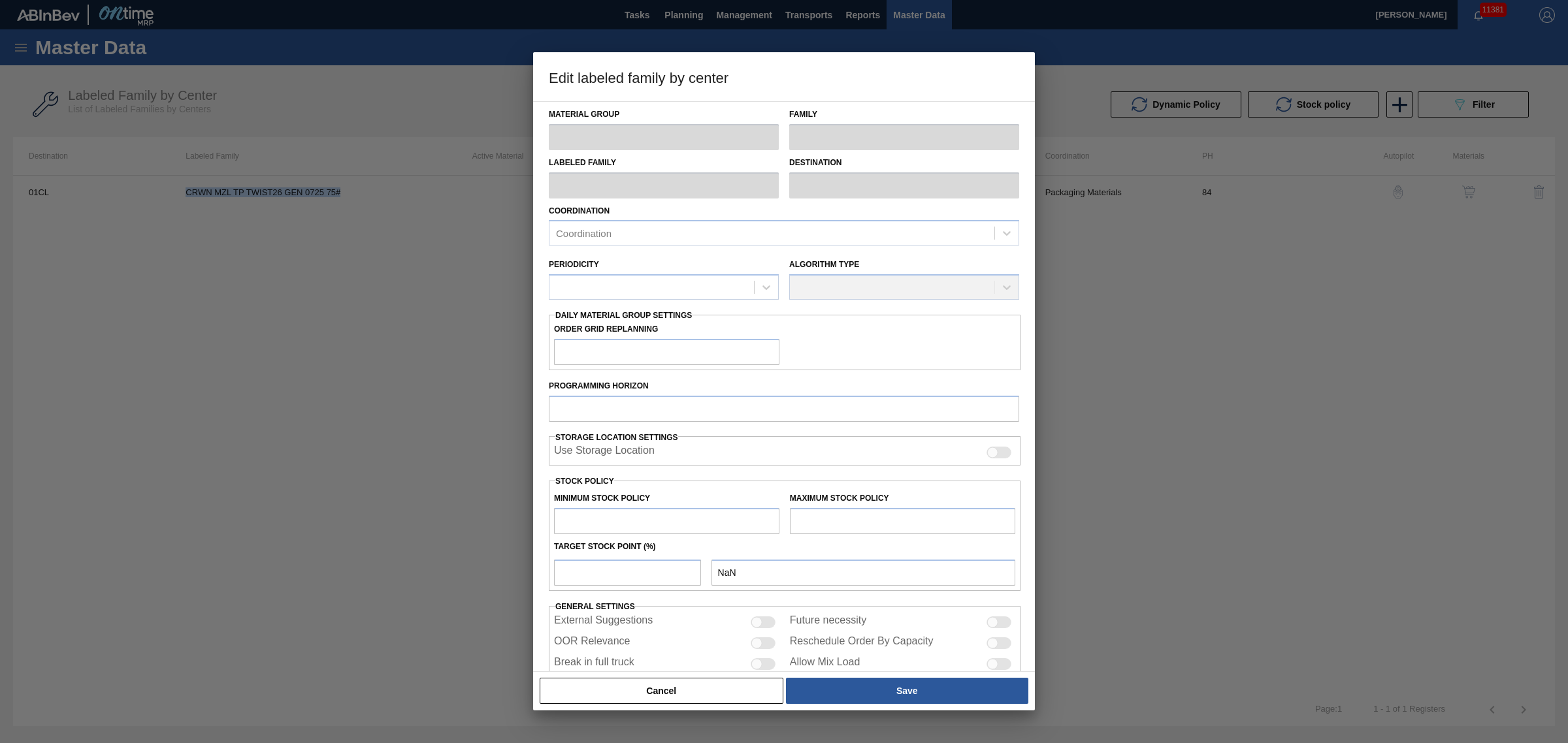
copy td "CRWN MZL TP TWIST26 GEN 0725 75#"
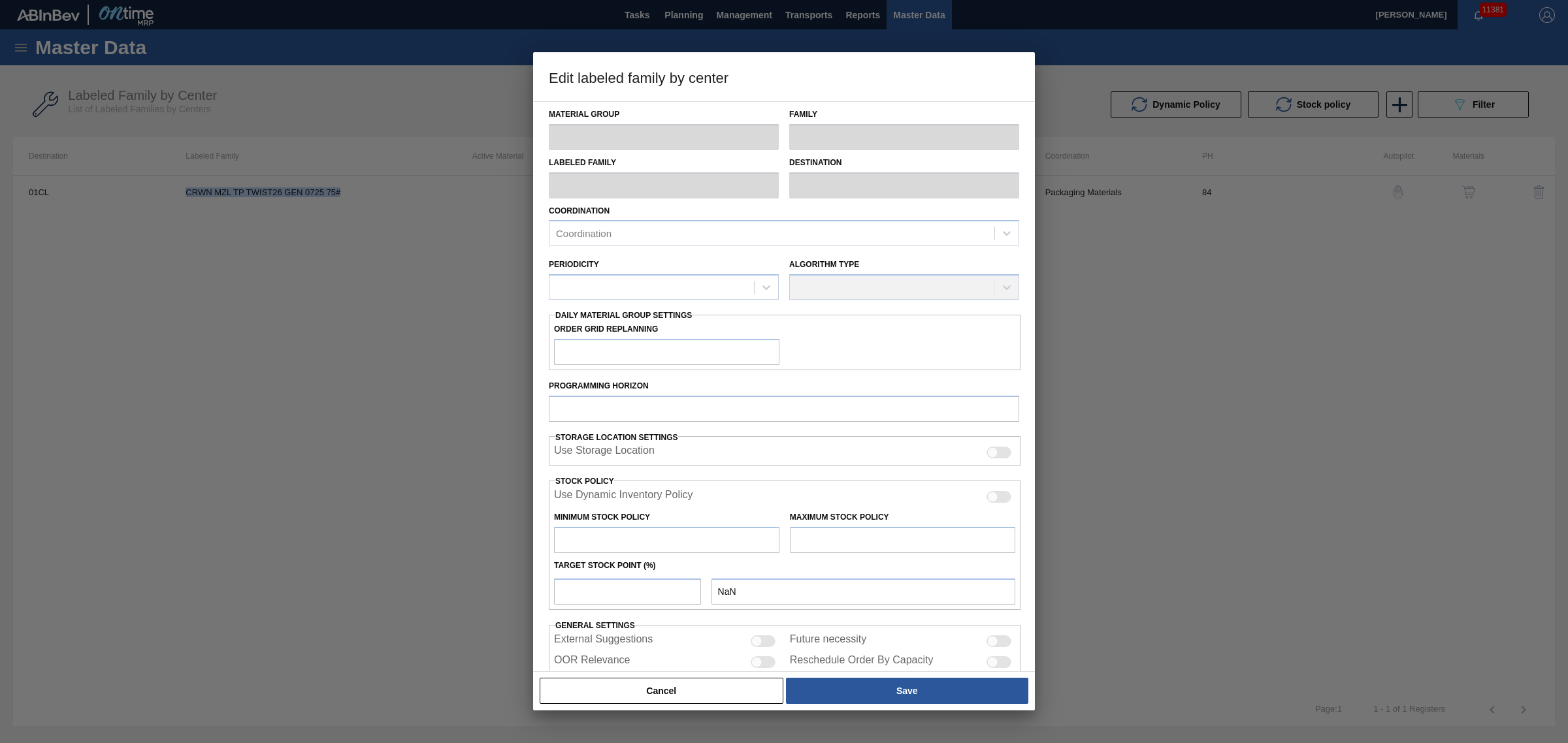
type input "Crown"
type input "Crowns"
type input "CRWN MZL TP TWIST26 GEN 0725 75#"
type input "01CL - Columbus Brewery"
type input "84"
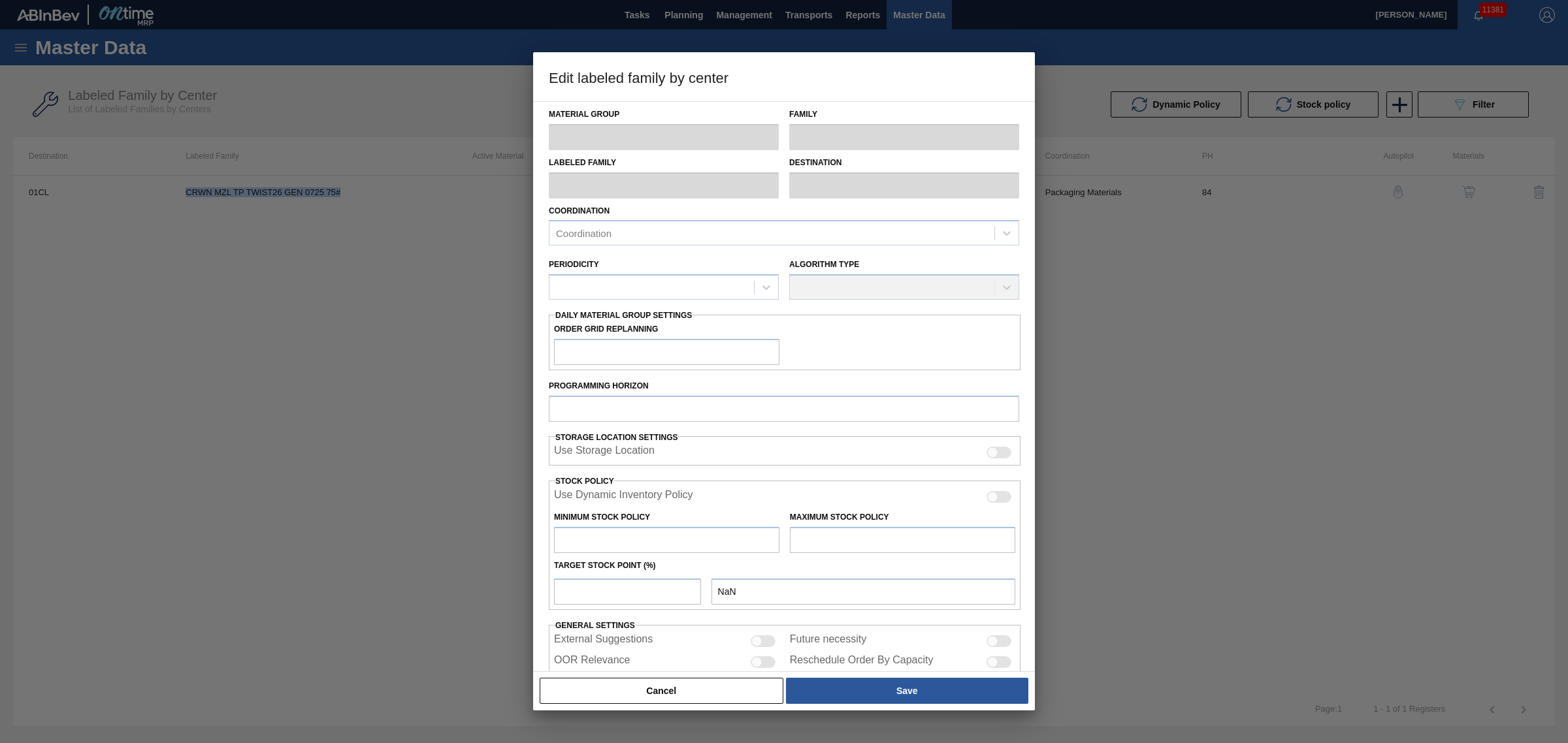
type input "0"
type input "2,940,000"
type input "15"
type input "441,000"
checkbox input "true"
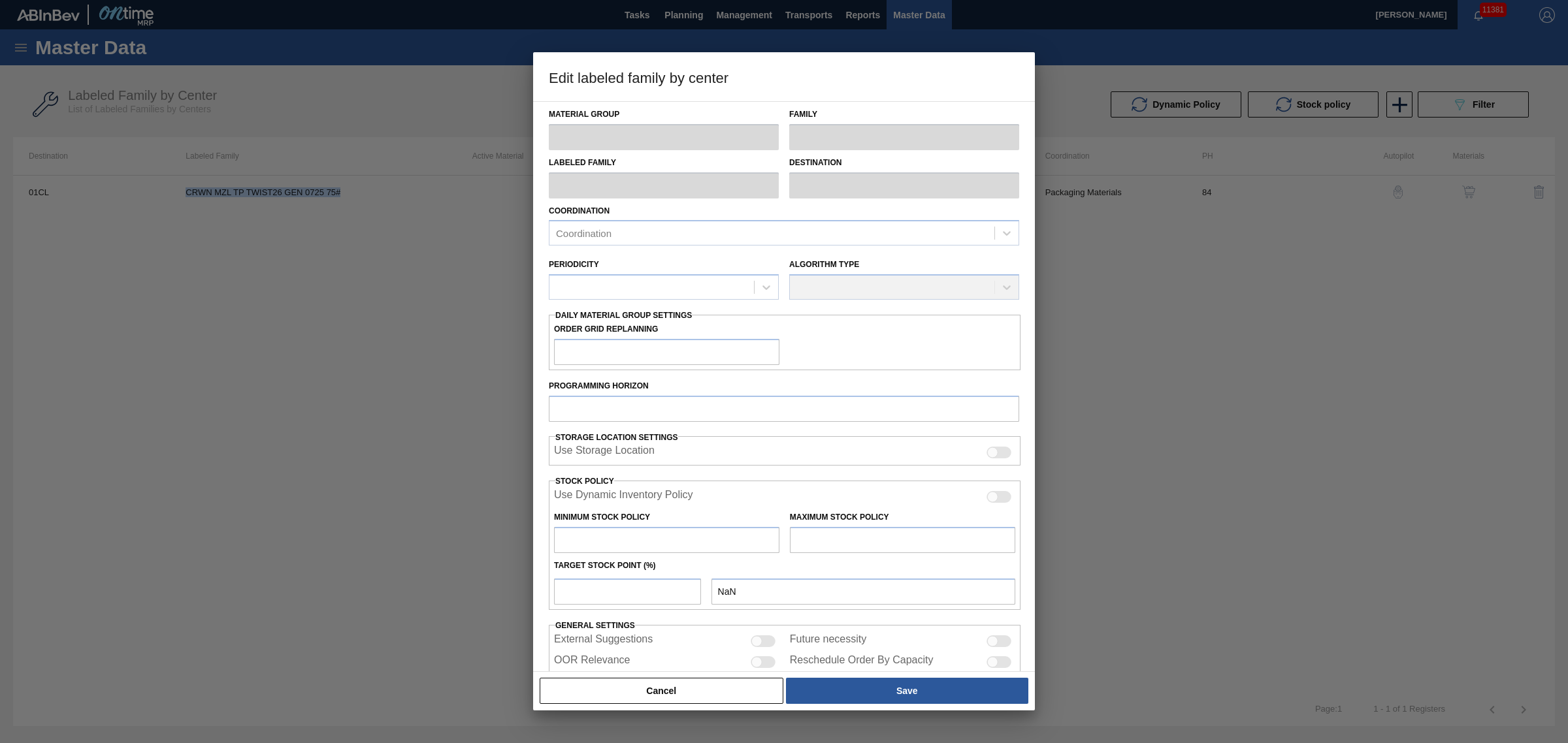
checkbox input "true"
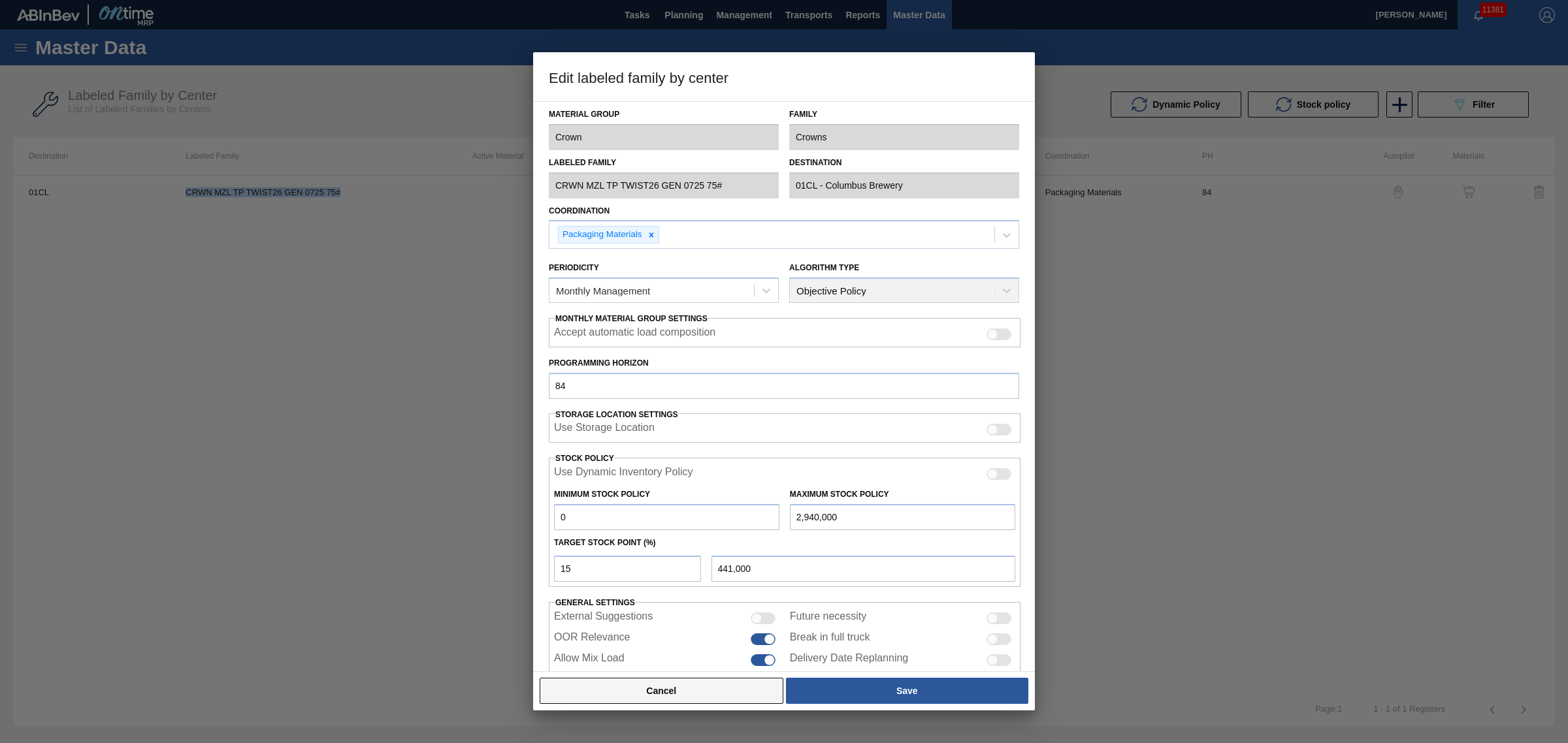
click at [721, 690] on button "Cancel" at bounding box center [661, 690] width 244 height 26
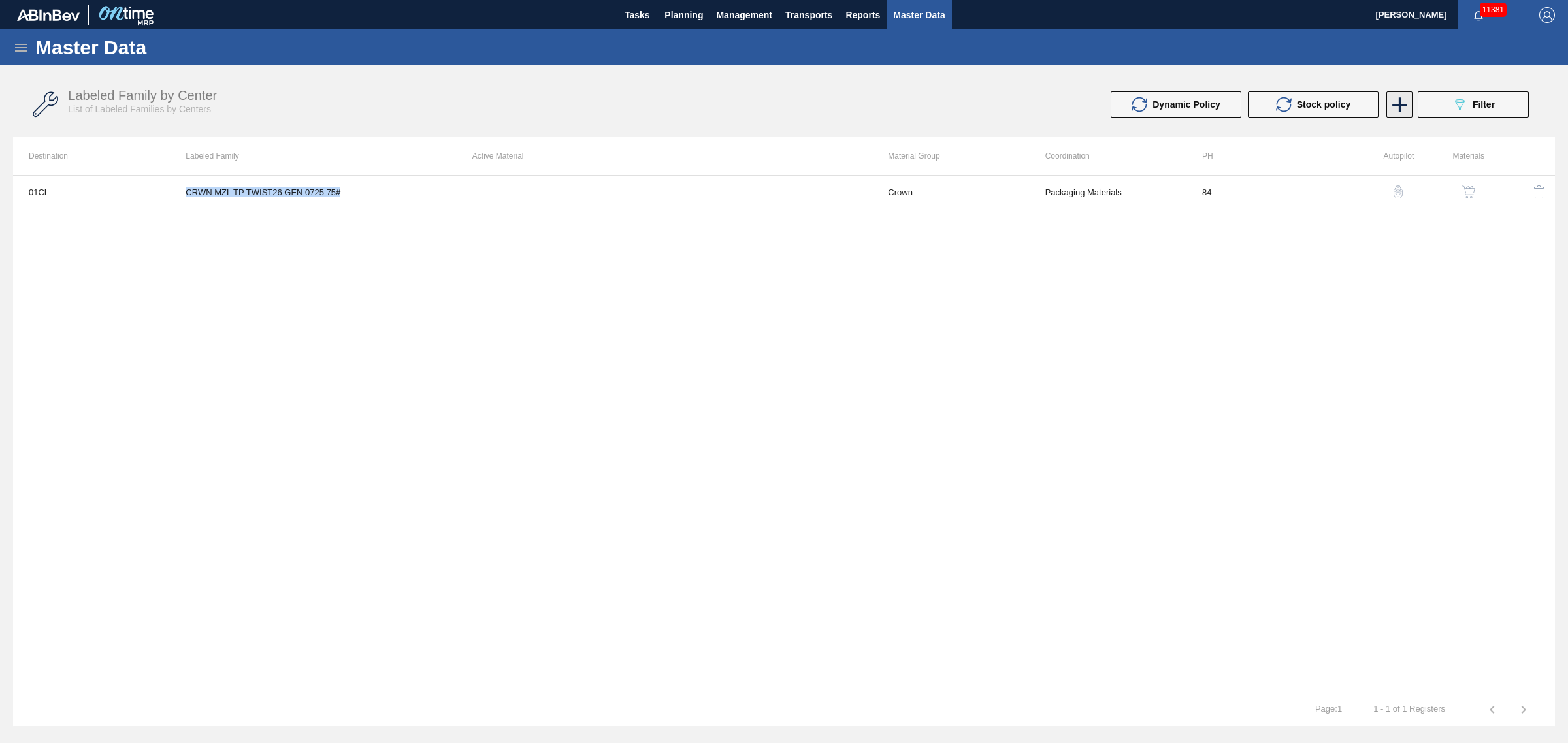
click at [1402, 102] on icon at bounding box center [1399, 105] width 26 height 26
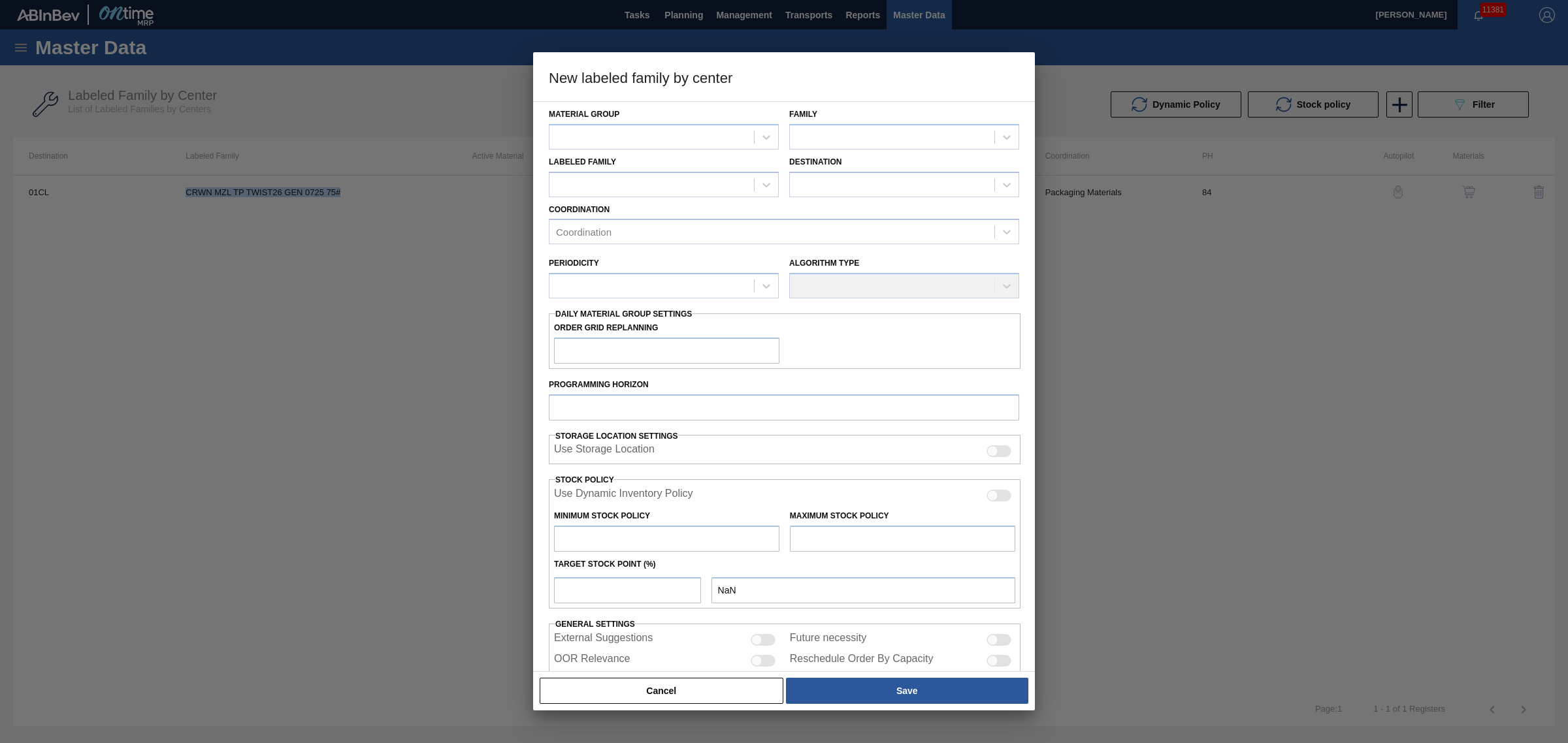
scroll to position [72, 0]
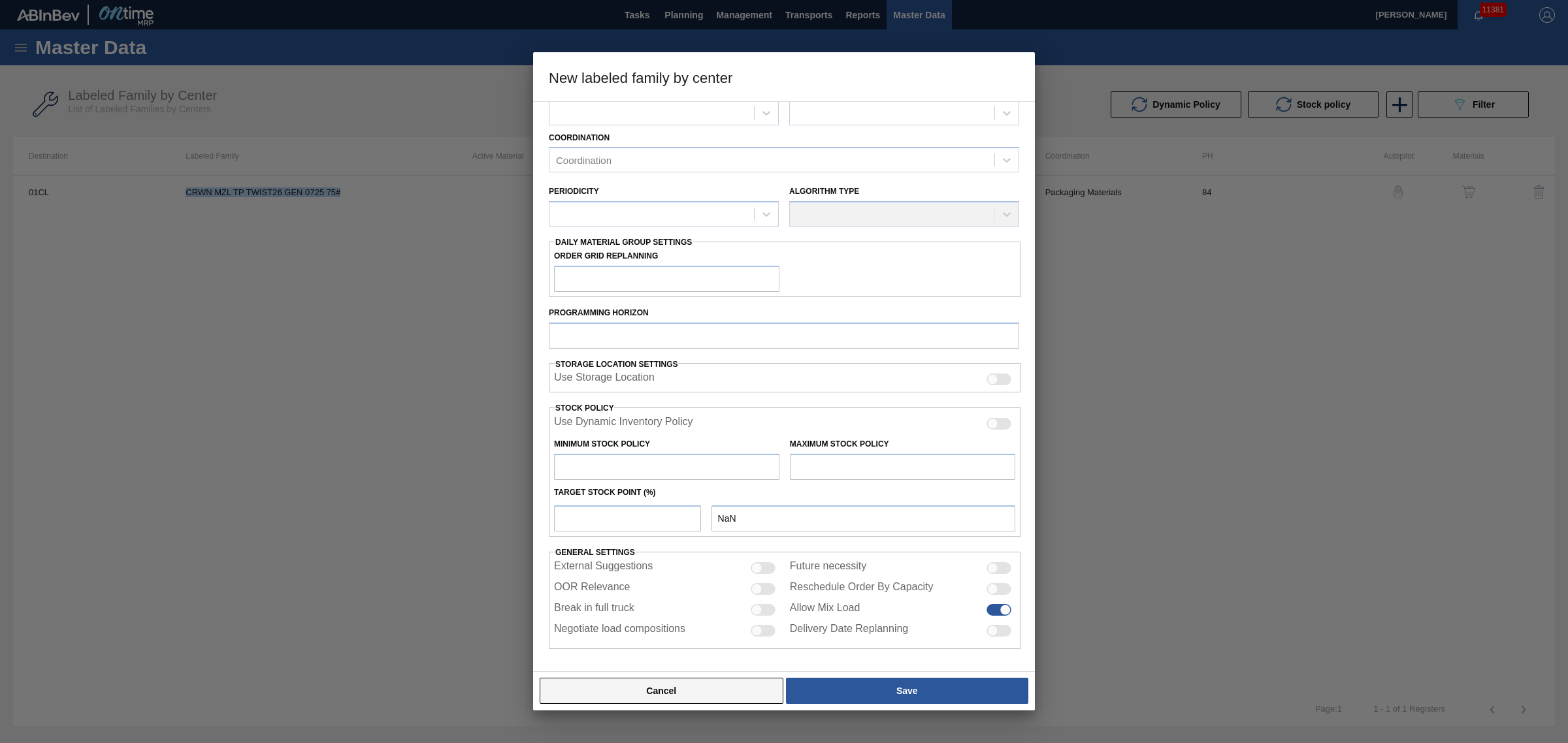
click at [758, 690] on button "Cancel" at bounding box center [661, 690] width 244 height 26
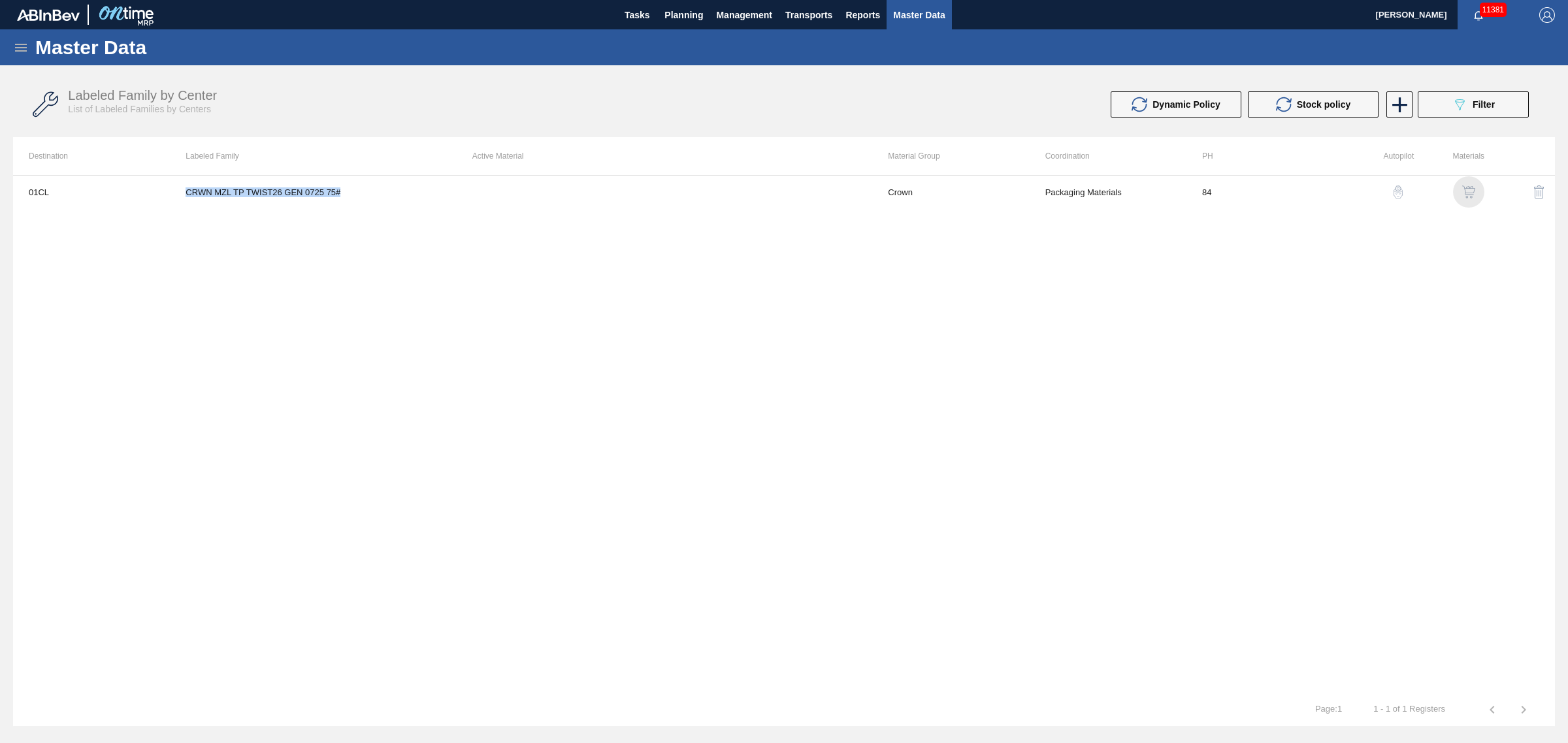
click at [1468, 190] on img "button" at bounding box center [1468, 192] width 13 height 13
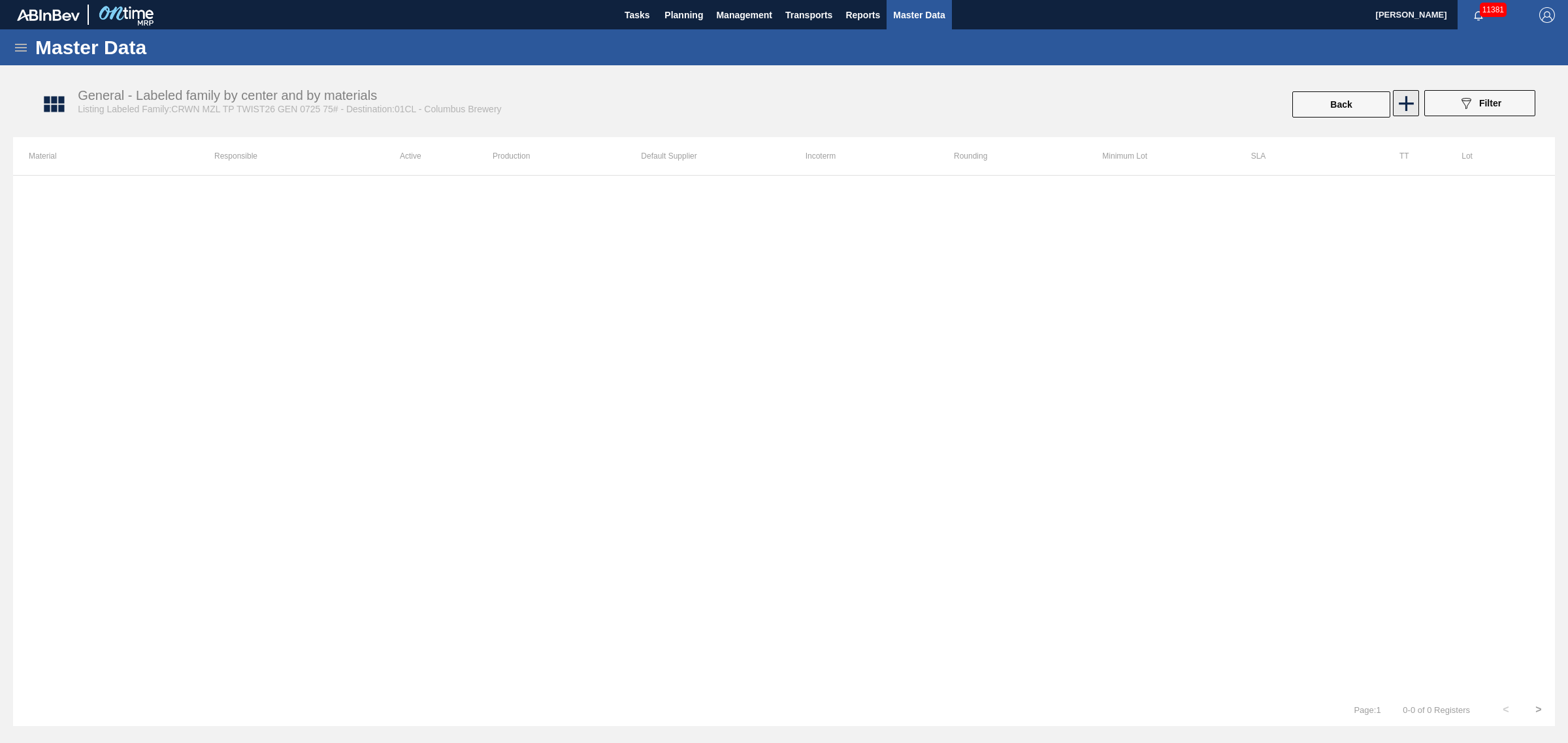
click at [1404, 109] on icon at bounding box center [1406, 103] width 26 height 26
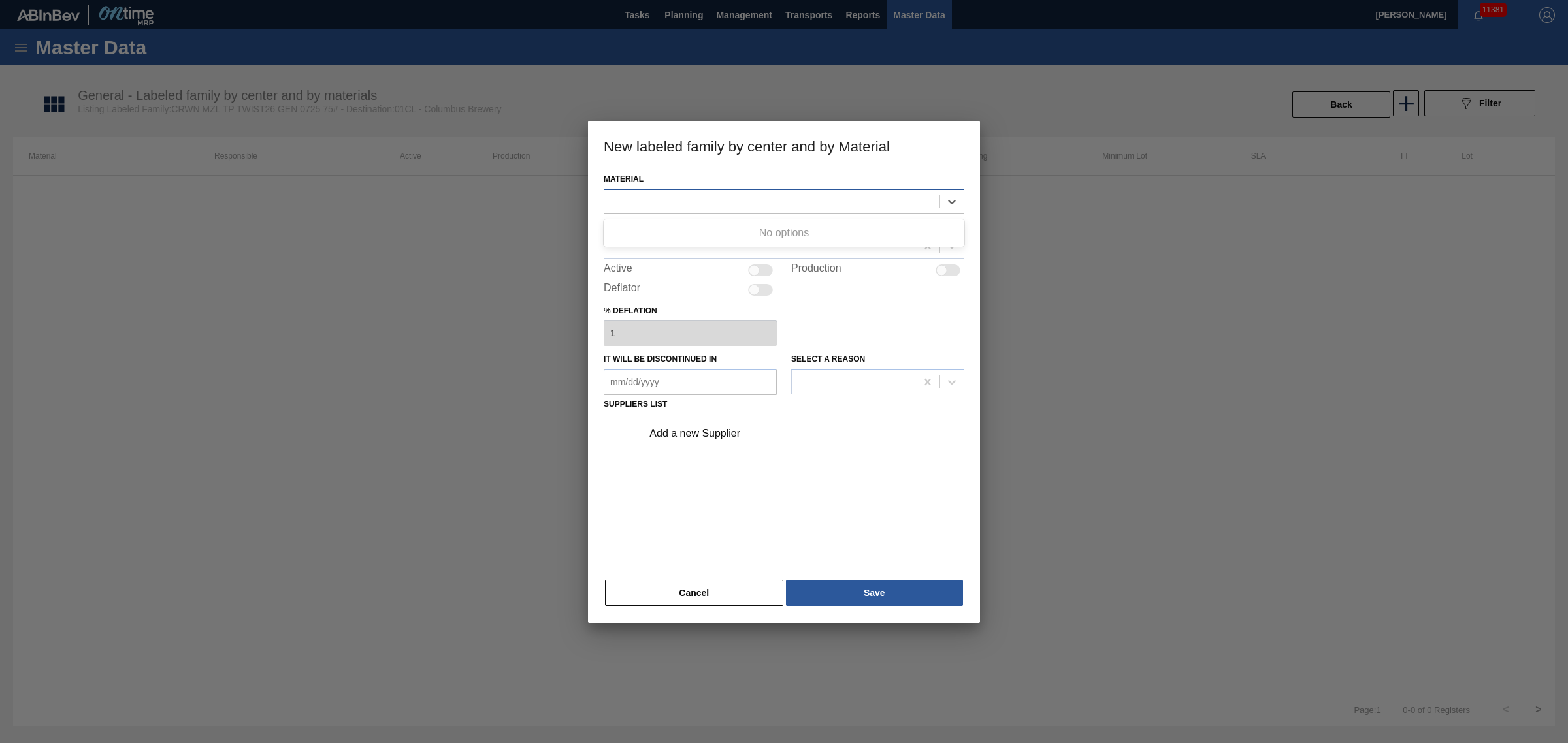
click at [802, 209] on div at bounding box center [771, 201] width 335 height 19
paste input "CRWN MZL TP TWIST26 GEN 0725 75#"
type input "CRWN MZL TP TWIST26 GEN 0725 75#"
paste input "CRWN MZL TP TWIST26 GEN 0725 75#"
type input "CRWN MZL TP TWIST26 GEN 0725 75#"
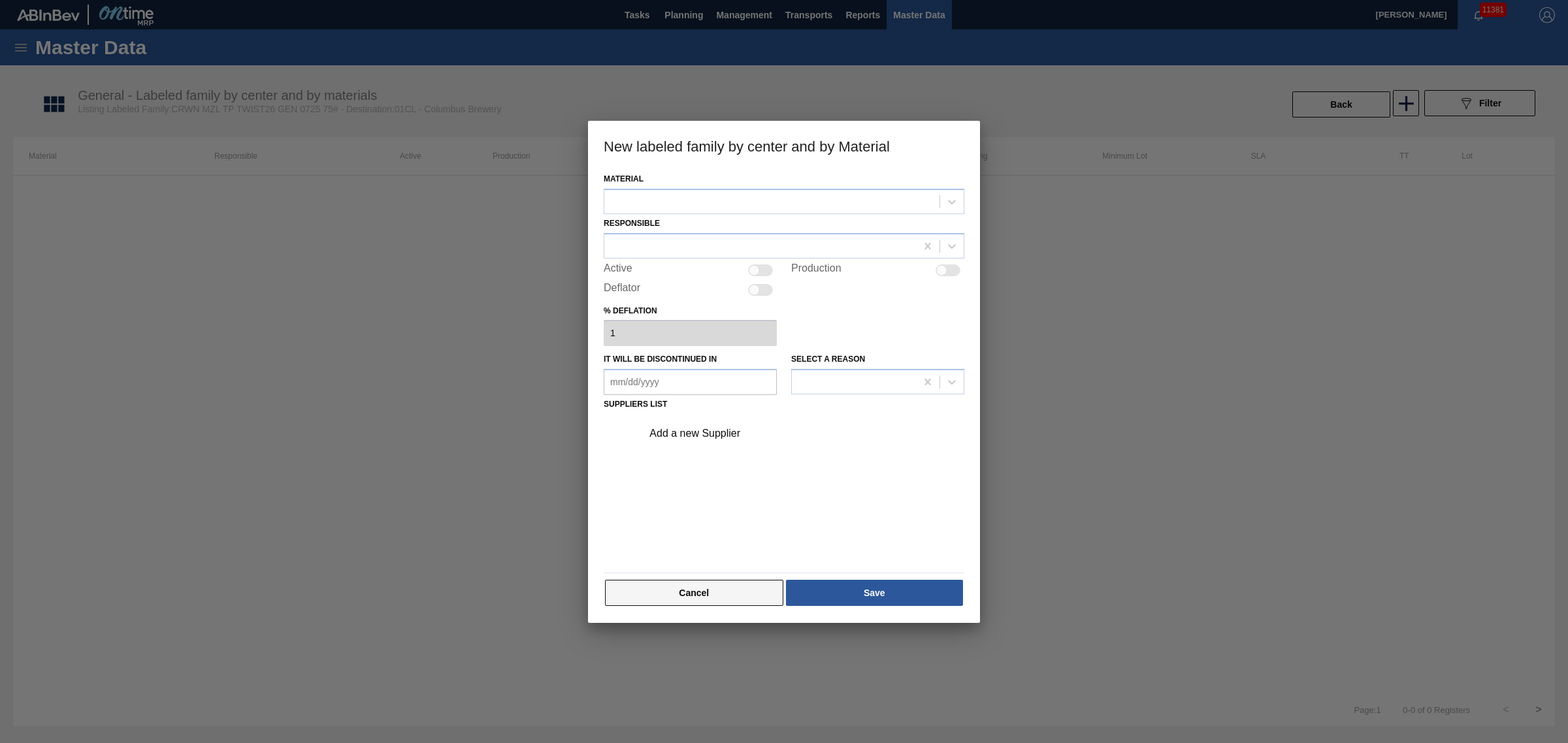
click at [690, 580] on button "Cancel" at bounding box center [694, 593] width 178 height 26
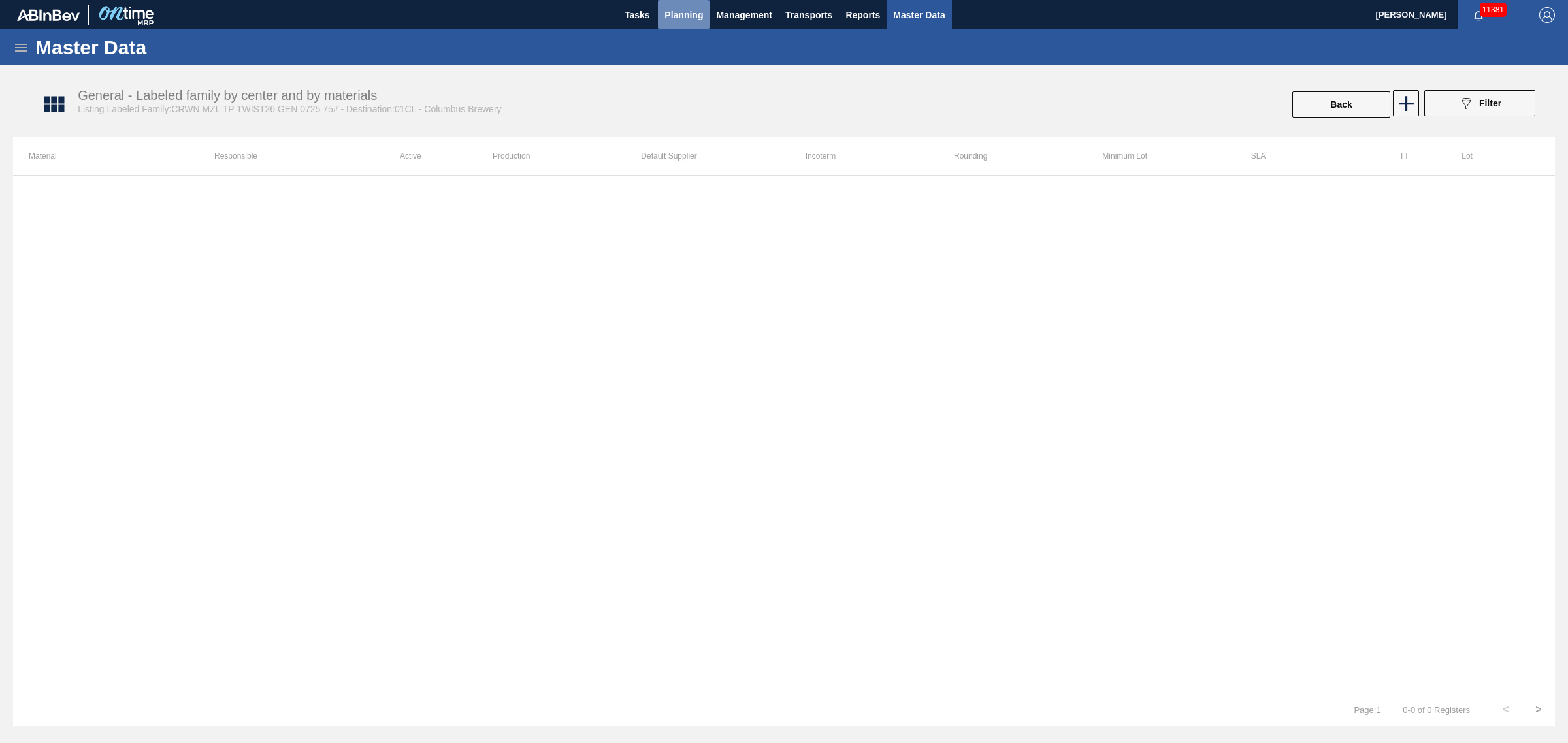
click at [686, 18] on span "Planning" at bounding box center [683, 15] width 39 height 16
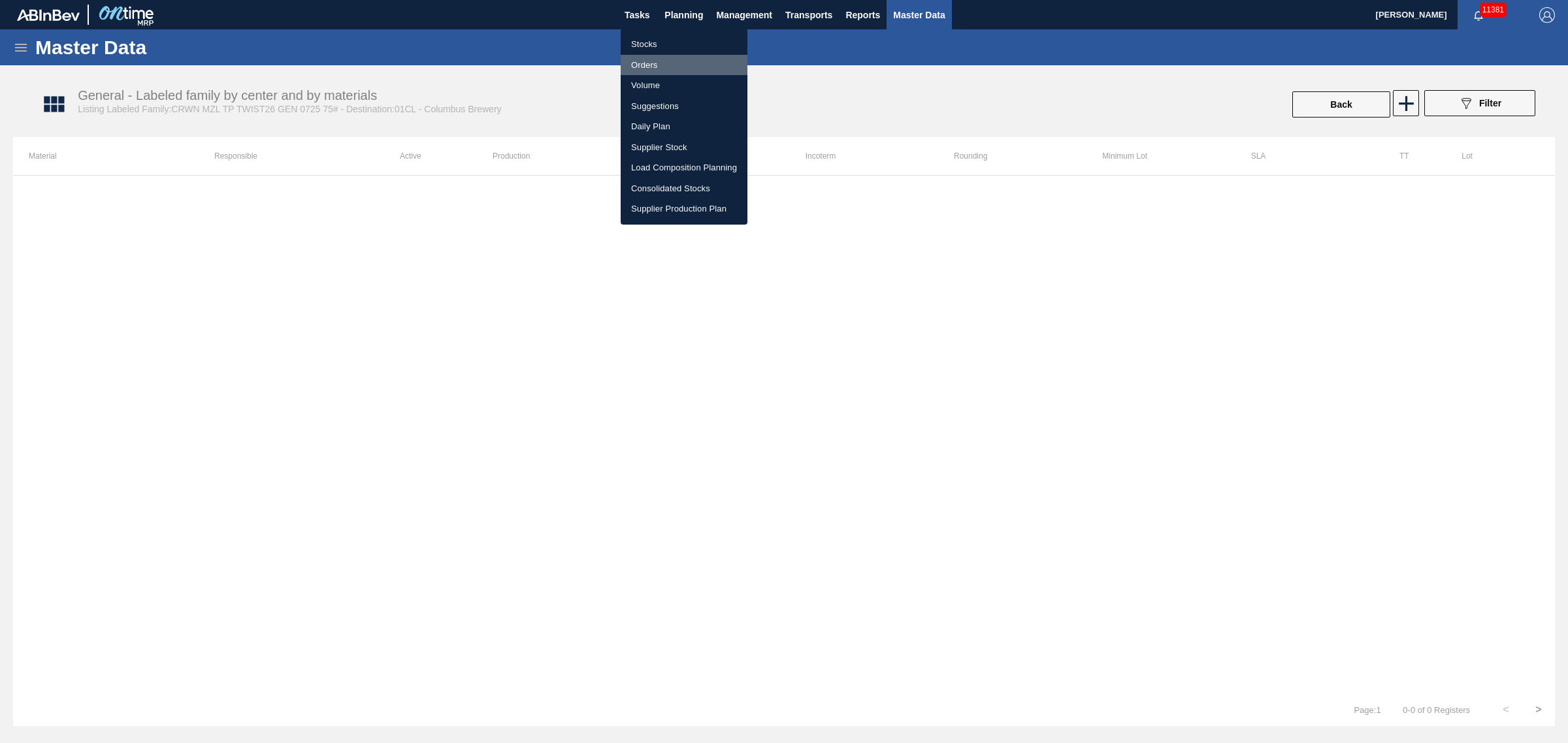
click at [658, 64] on li "Orders" at bounding box center [683, 65] width 126 height 21
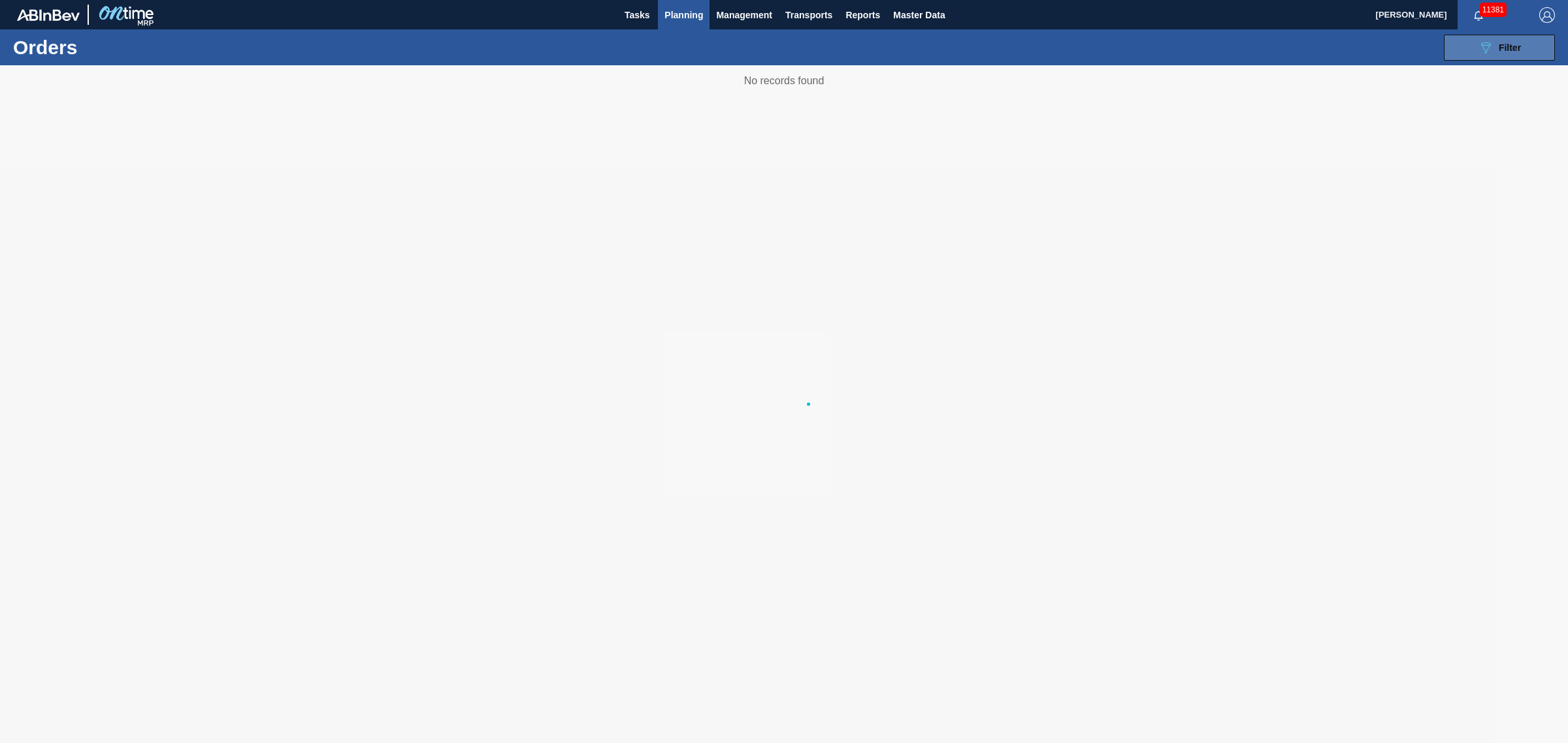
click at [1507, 59] on button "089F7B8B-B2A5-4AFE-B5C0-19BA573D28AC Filter" at bounding box center [1499, 48] width 111 height 26
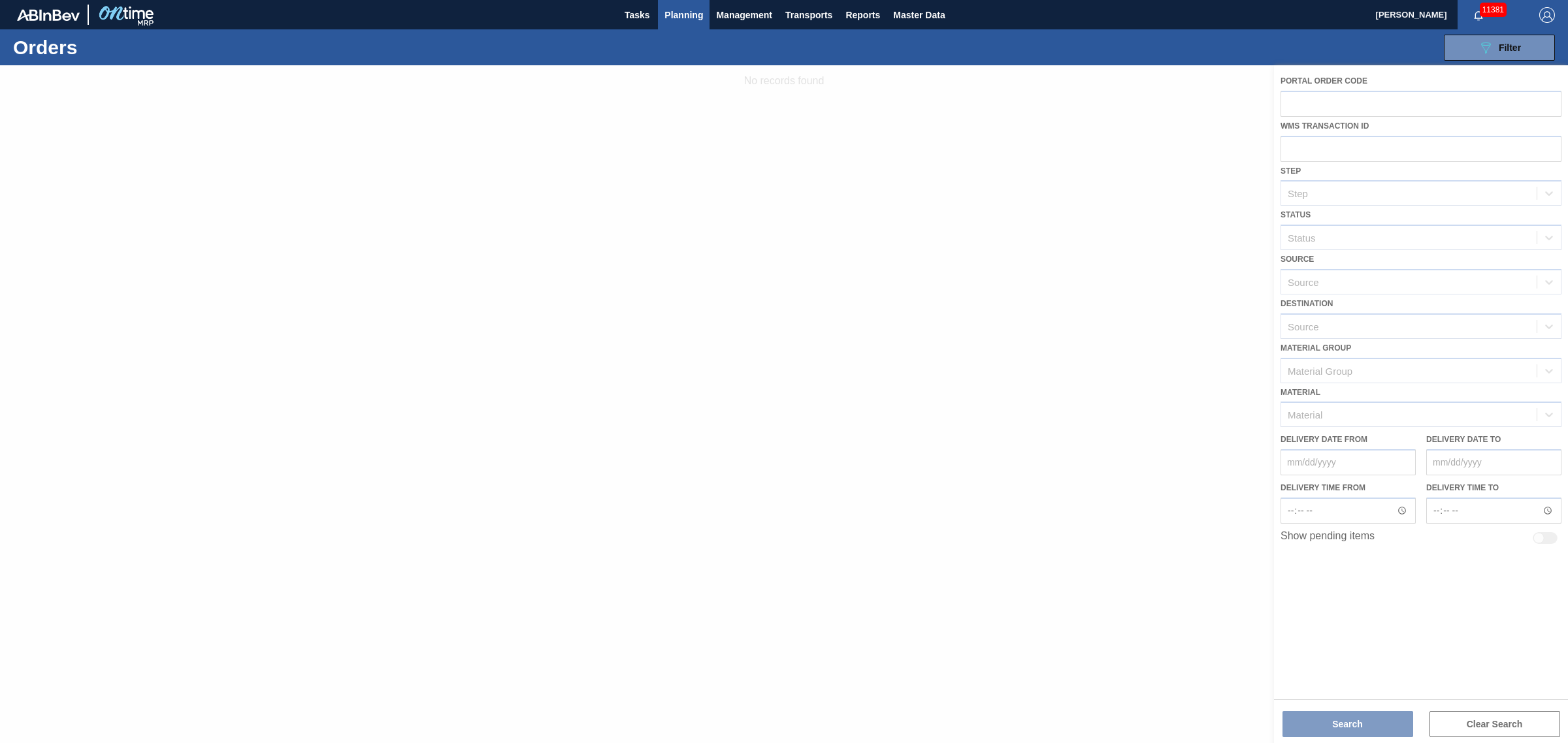
click at [1401, 382] on div at bounding box center [784, 404] width 1568 height 678
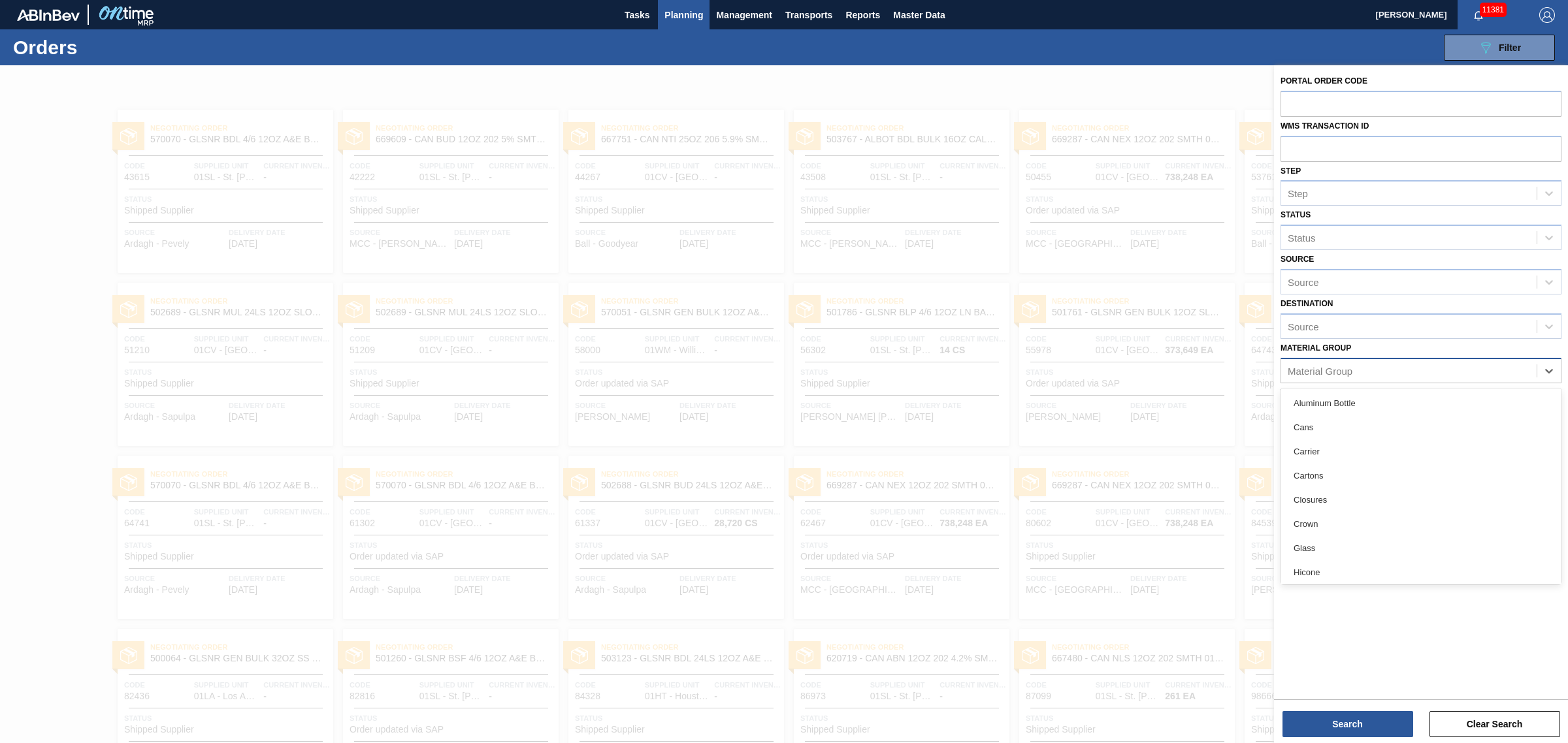
click at [1393, 381] on div "Material Group" at bounding box center [1420, 371] width 280 height 26
click at [1344, 330] on div "Source" at bounding box center [1408, 325] width 255 height 19
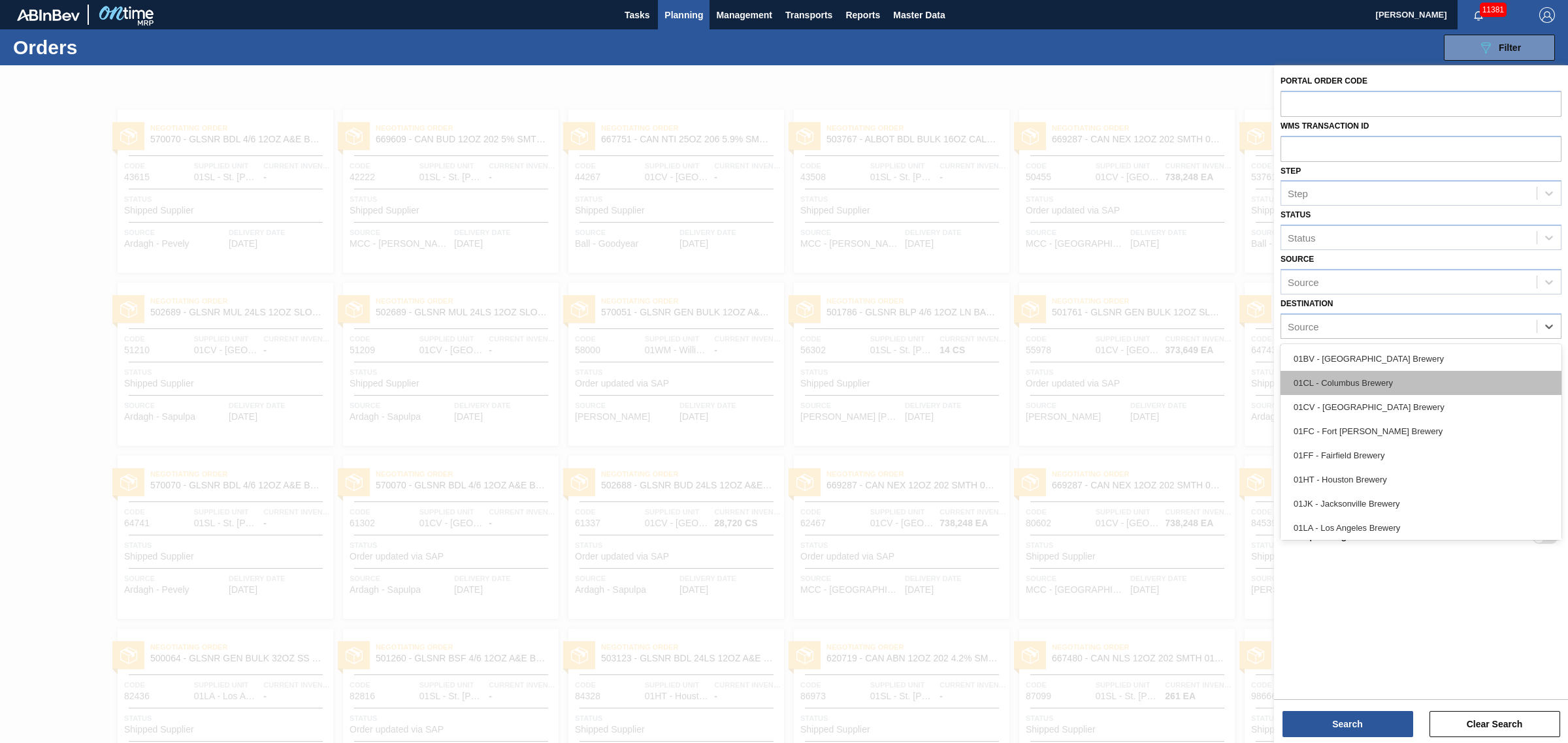
click at [1336, 383] on div "01CL - Columbus Brewery" at bounding box center [1420, 383] width 280 height 24
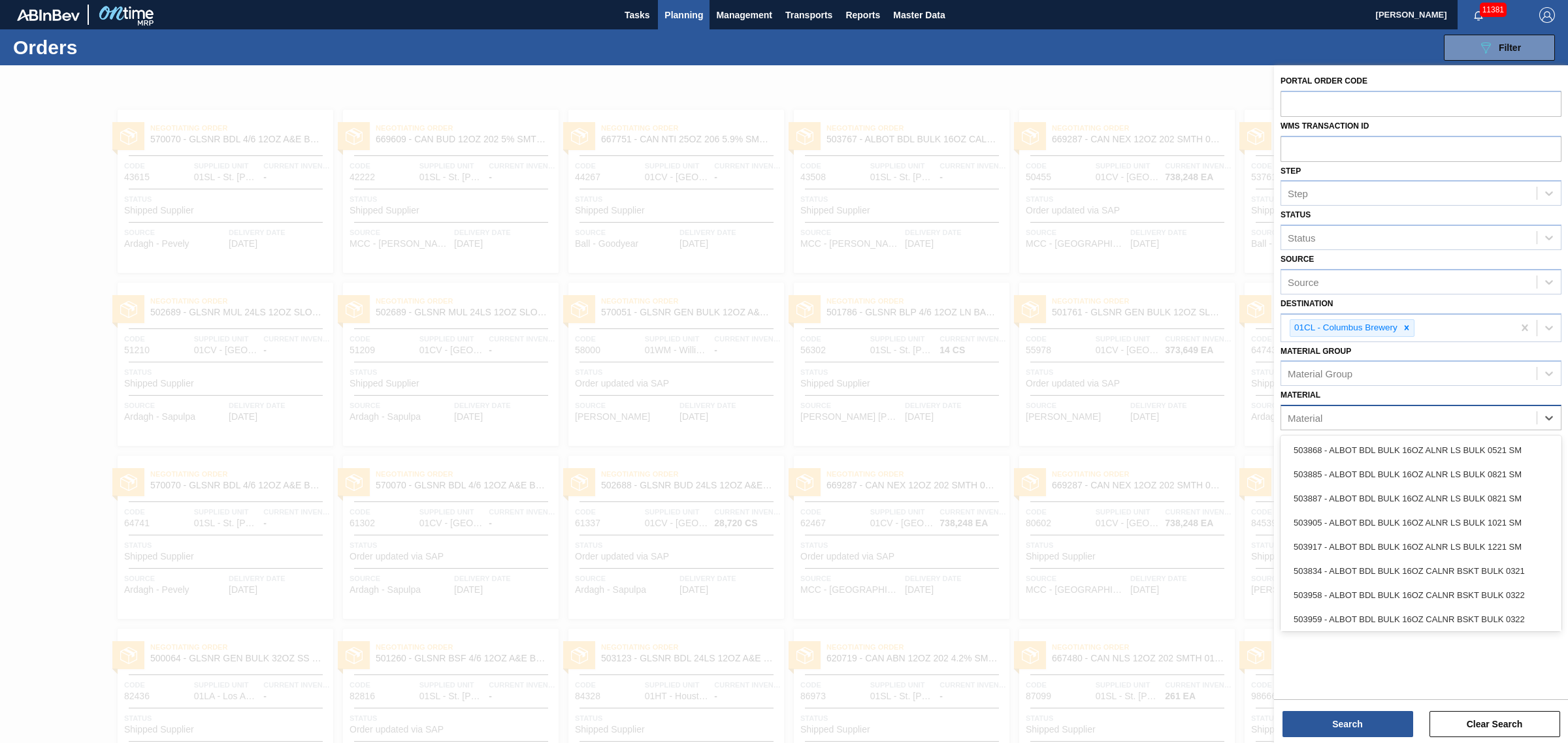
click at [1333, 423] on div "Material" at bounding box center [1408, 418] width 255 height 19
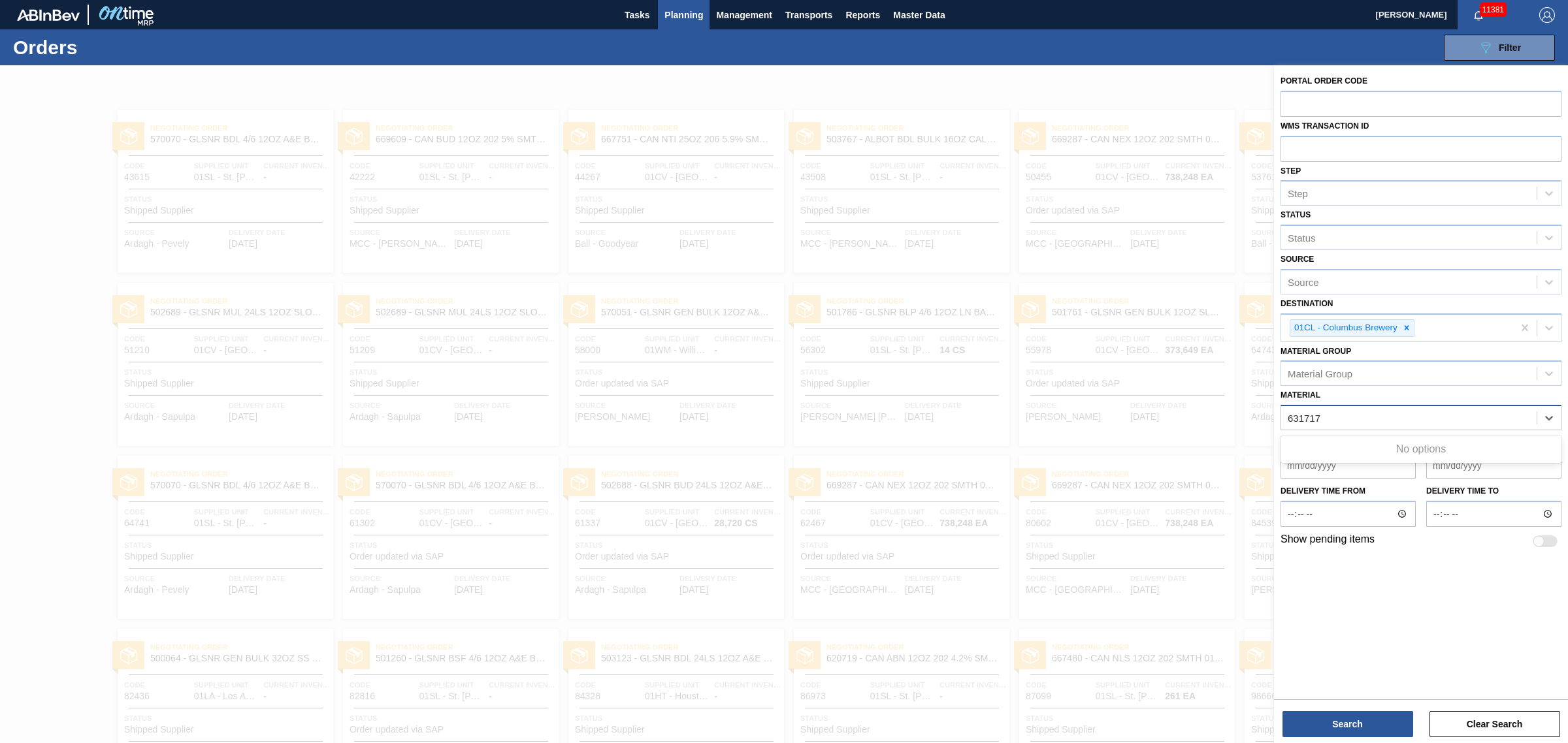
type input "631717"
click at [1062, 49] on div "089F7B8B-B2A5-4AFE-B5C0-19BA573D28AC Filter Portal Order Code WMS Transaction I…" at bounding box center [887, 47] width 1346 height 39
click at [1409, 330] on icon at bounding box center [1407, 328] width 9 height 9
click at [932, 12] on span "Master Data" at bounding box center [919, 15] width 52 height 16
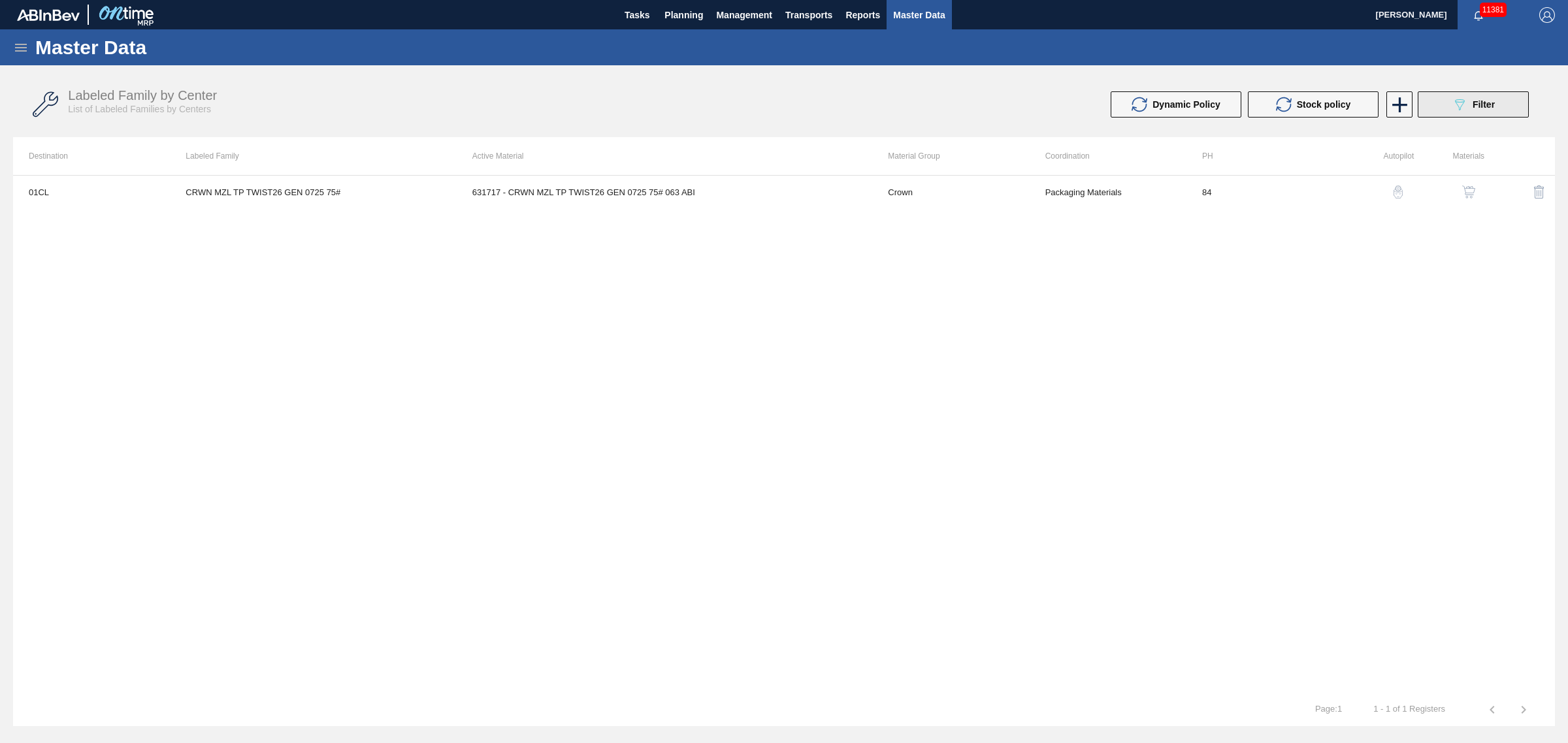
click at [1457, 110] on icon "089F7B8B-B2A5-4AFE-B5C0-19BA573D28AC" at bounding box center [1458, 104] width 16 height 16
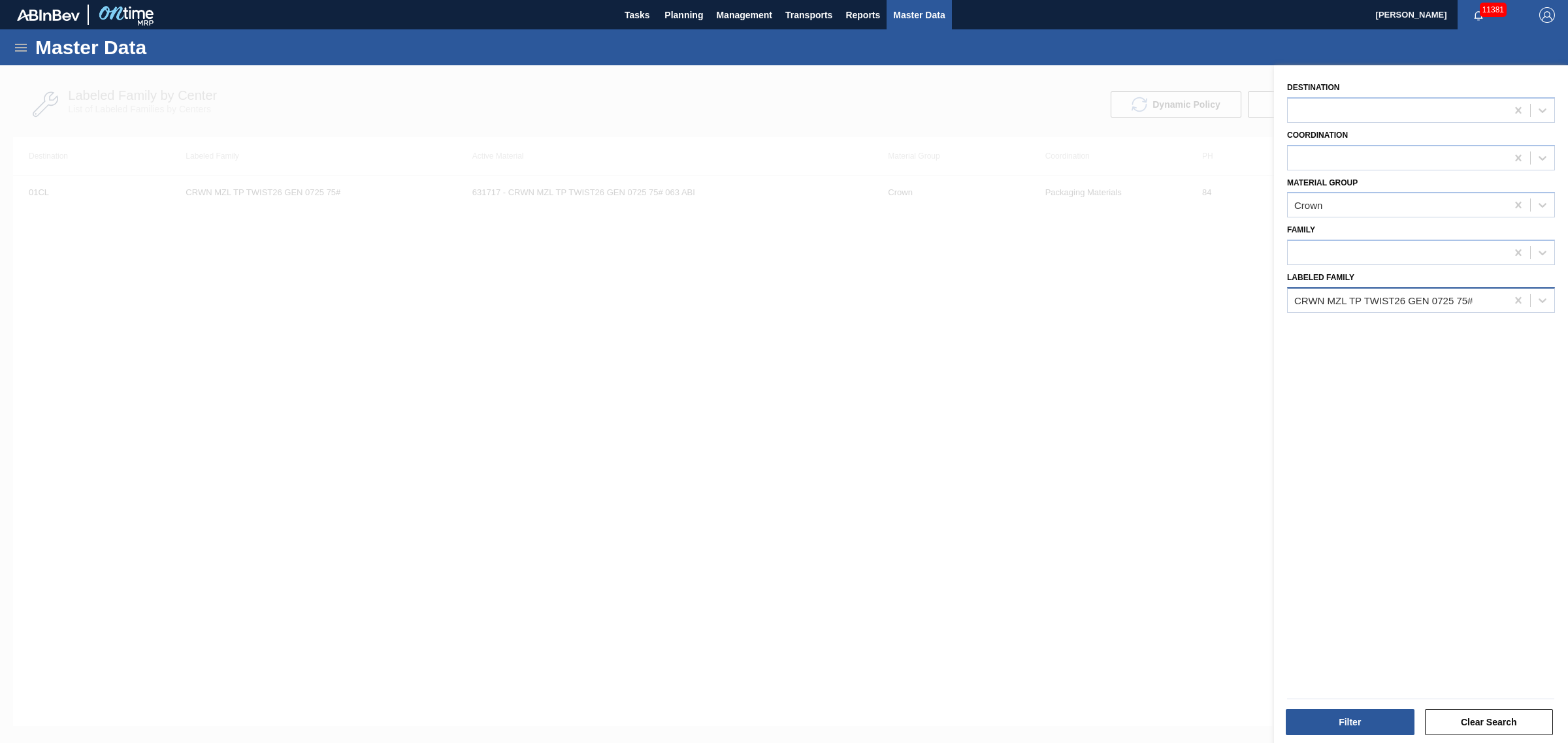
click at [1485, 299] on div "CRWN MZL TP TWIST26 GEN 0725 75#" at bounding box center [1396, 300] width 219 height 19
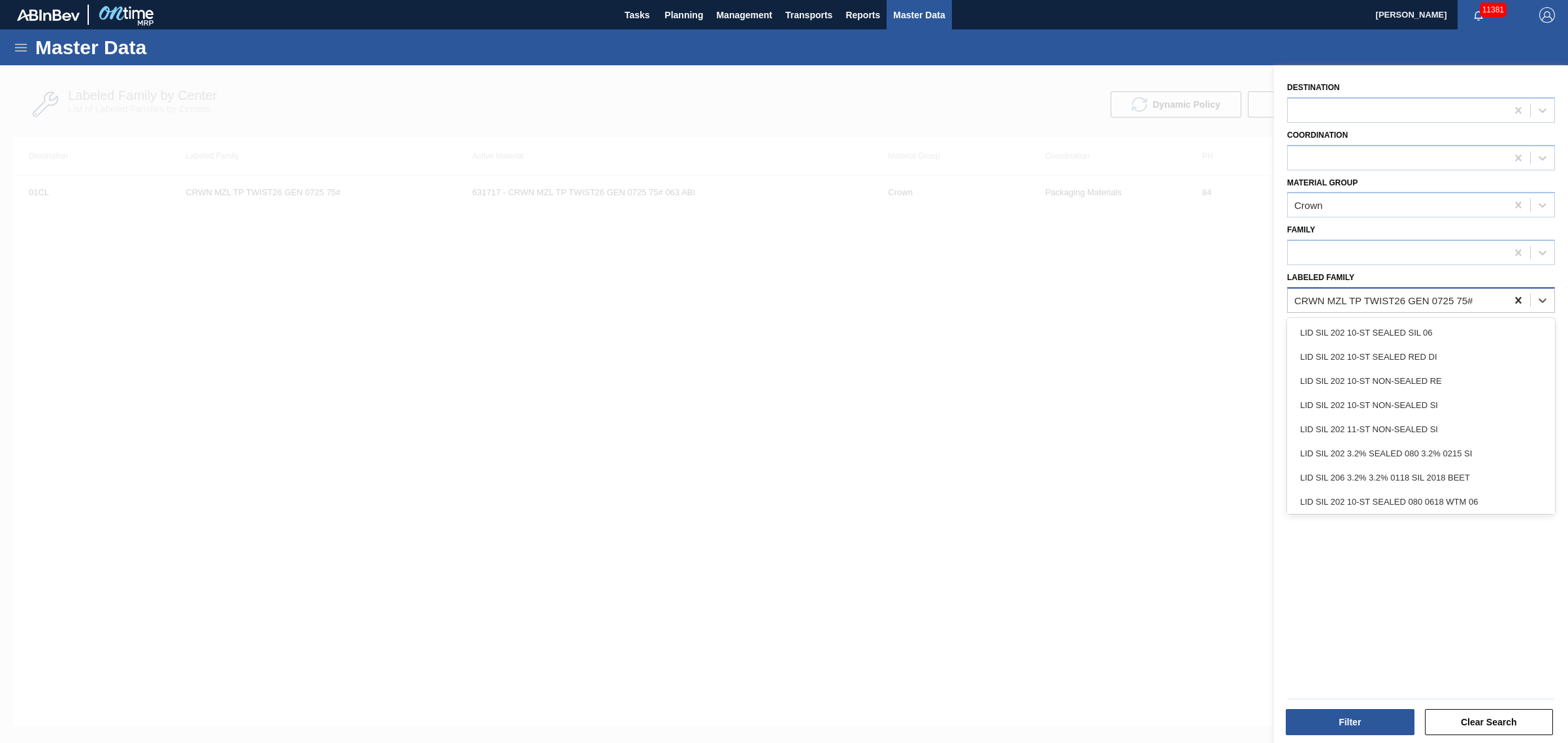
click at [1516, 294] on icon at bounding box center [1518, 301] width 13 height 13
type Family "mul"
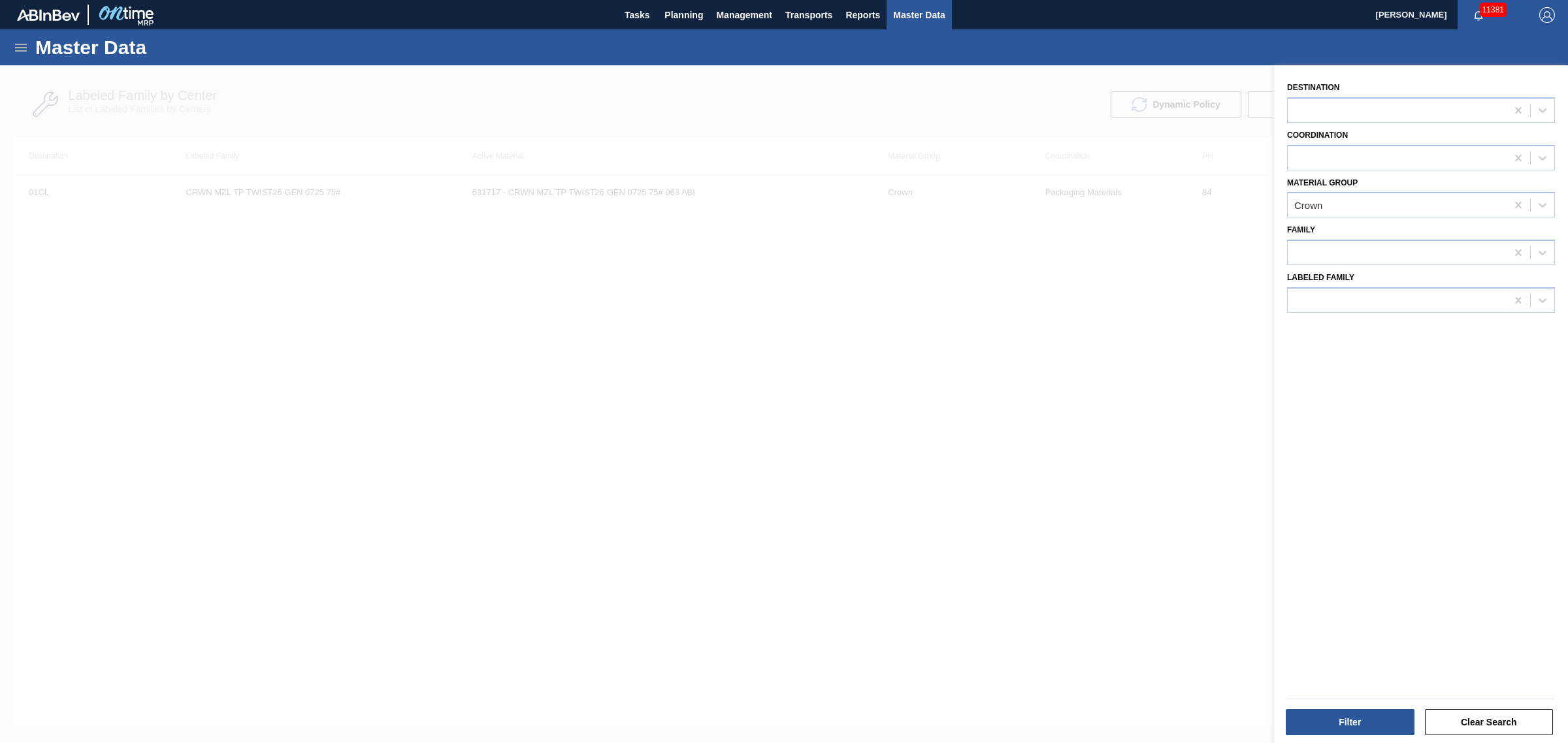
click at [1137, 410] on div at bounding box center [784, 437] width 1568 height 743
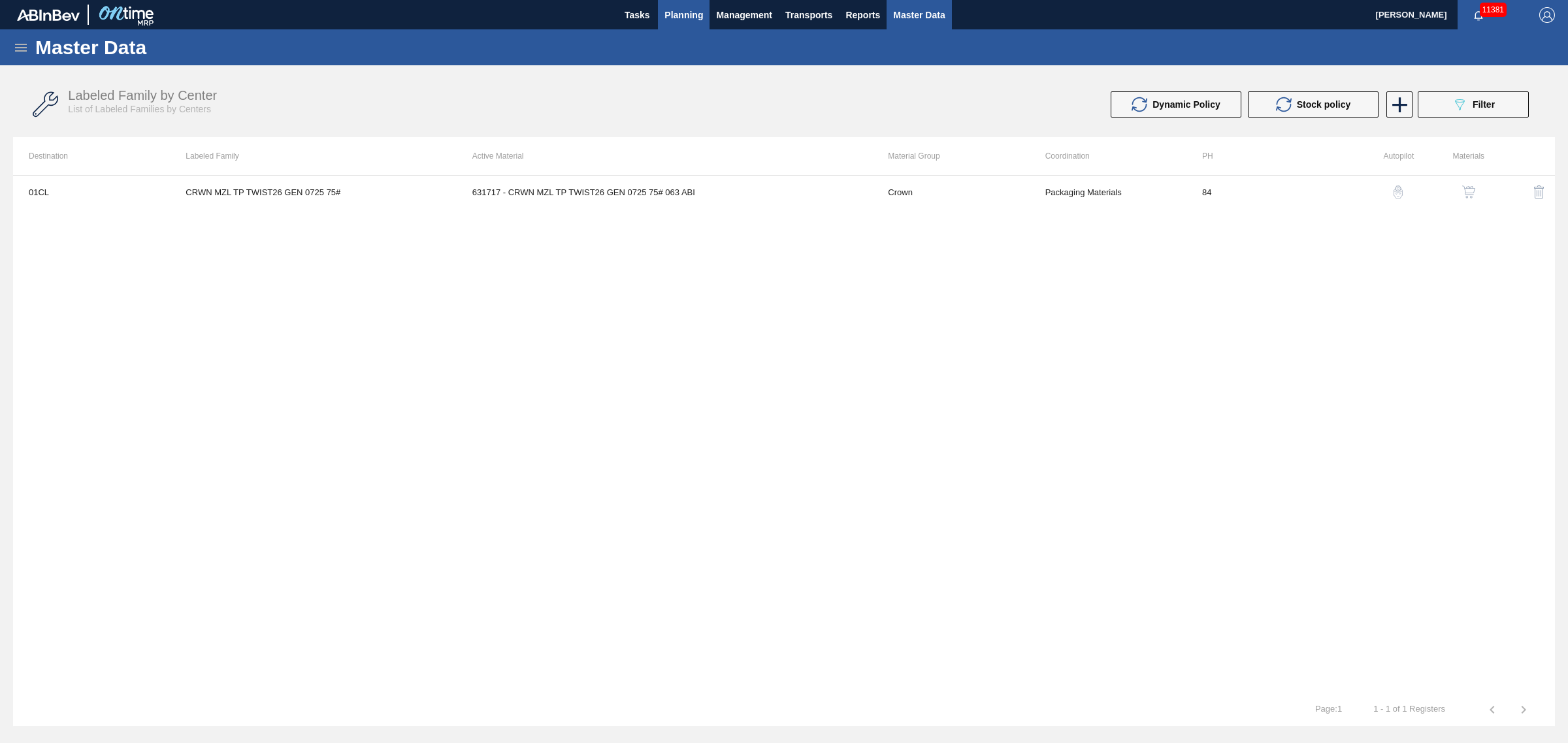
click at [695, 21] on span "Planning" at bounding box center [683, 15] width 39 height 16
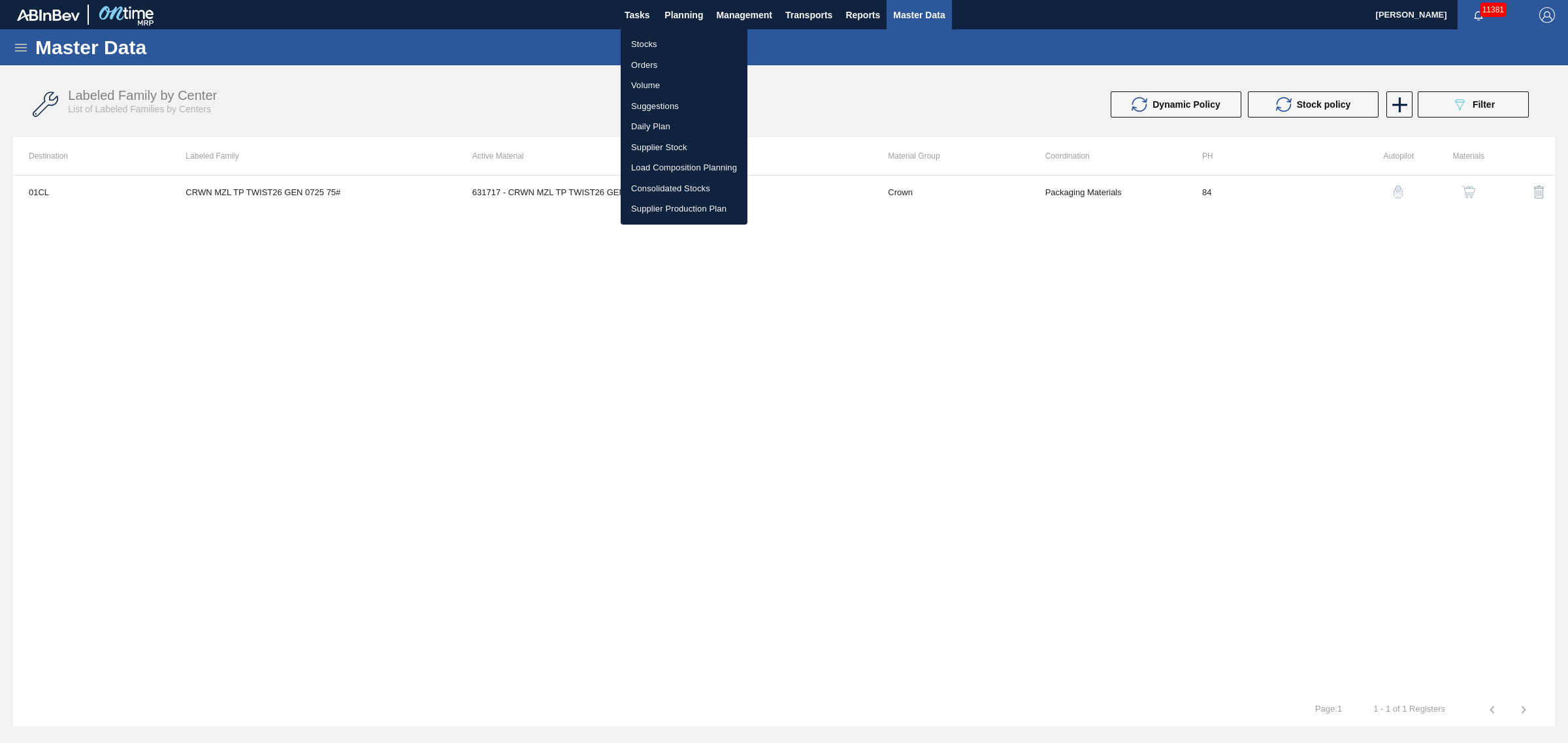
drag, startPoint x: 1380, startPoint y: 59, endPoint x: 243, endPoint y: 77, distance: 1137.1
click at [1367, 60] on div at bounding box center [784, 372] width 1568 height 743
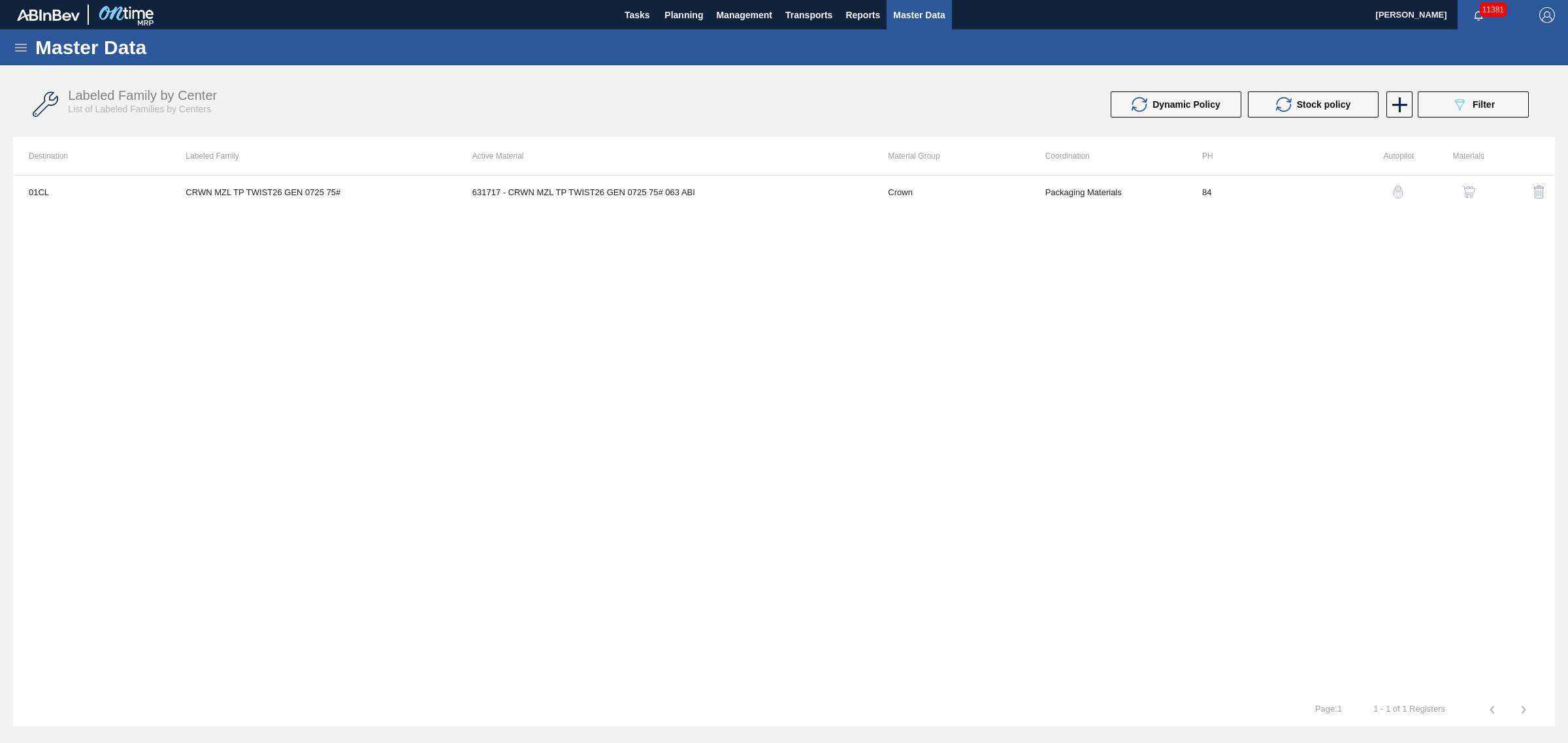
click at [15, 40] on icon at bounding box center [20, 47] width 16 height 16
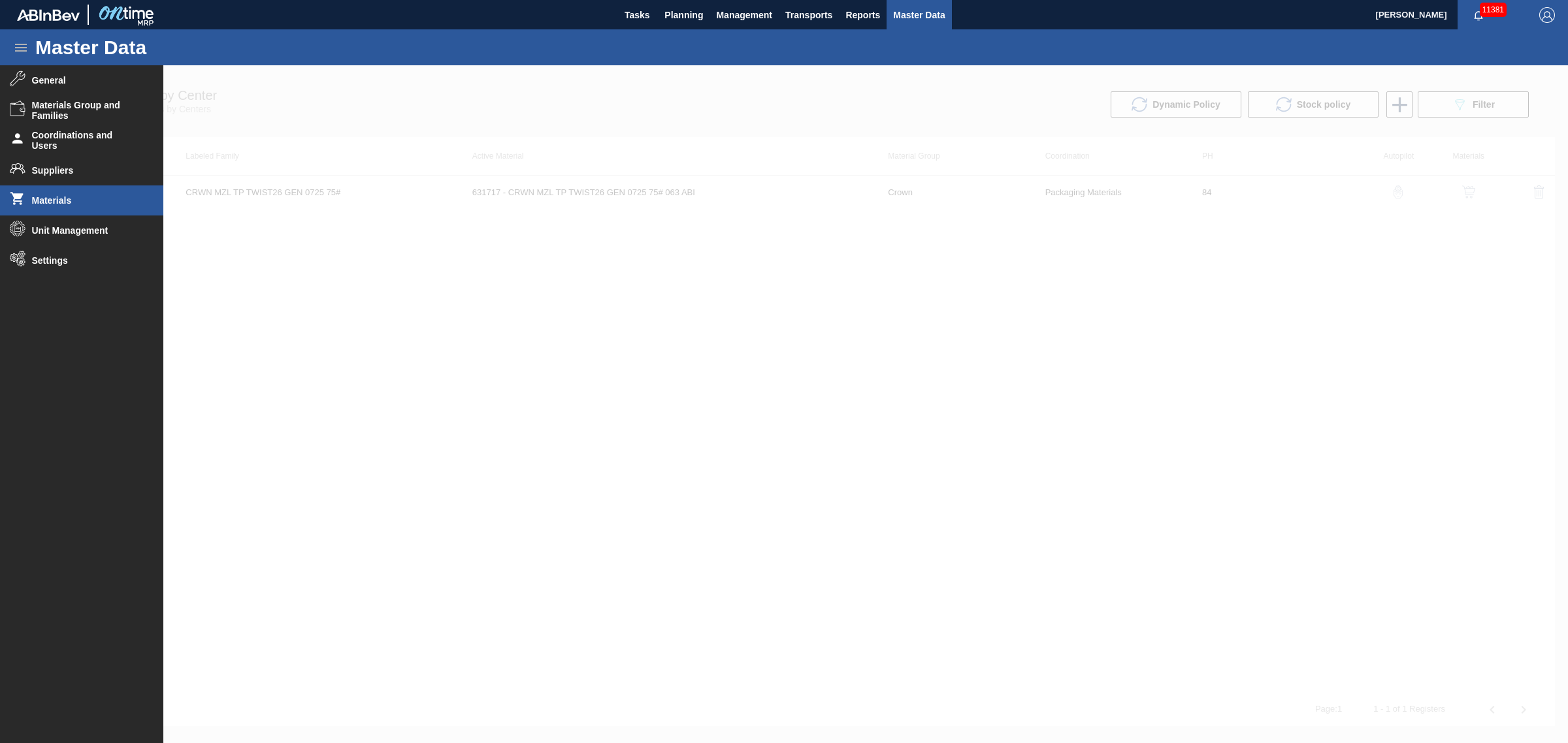
click at [78, 194] on li "Materials" at bounding box center [81, 200] width 163 height 30
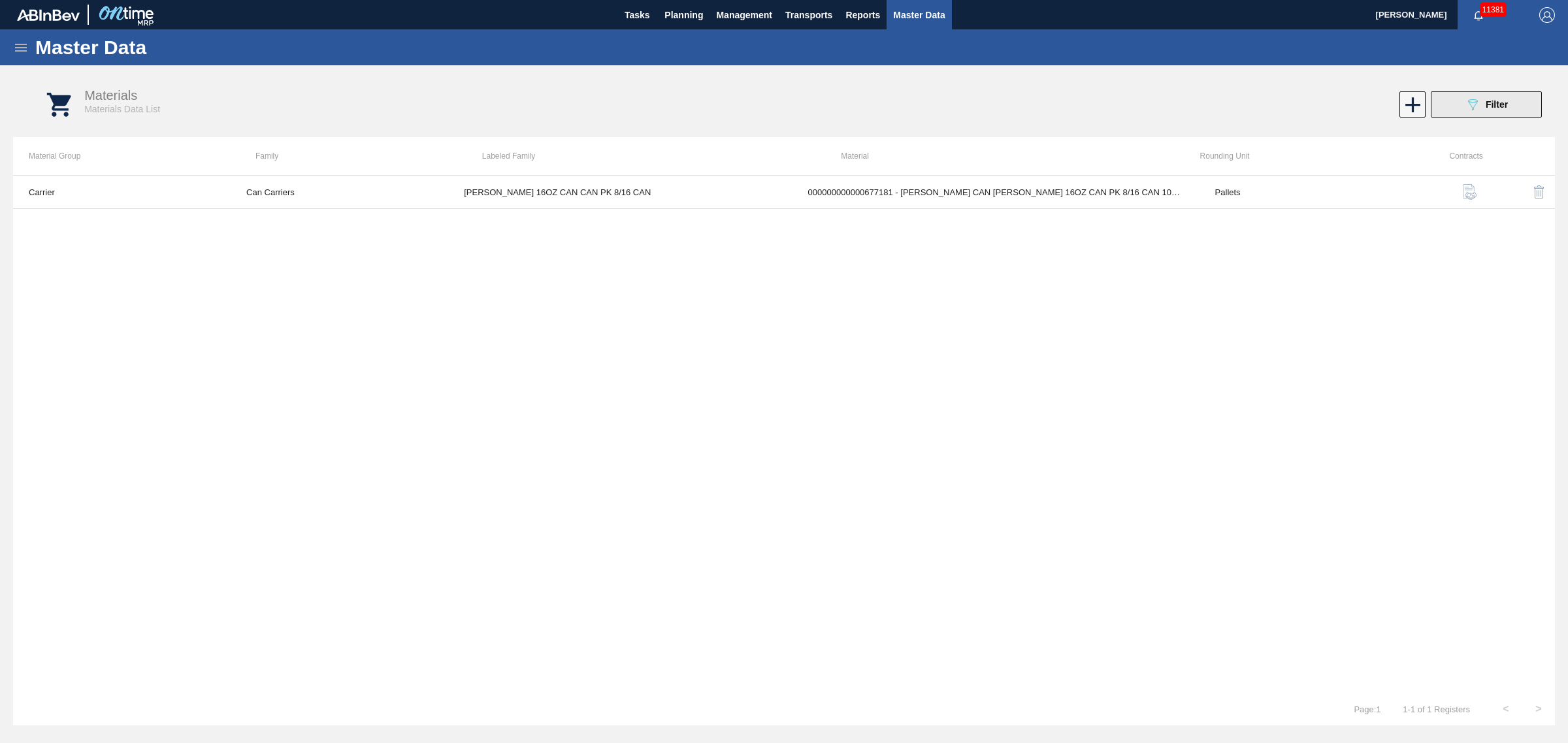
click at [1482, 106] on div "089F7B8B-B2A5-4AFE-B5C0-19BA573D28AC Filter" at bounding box center [1486, 104] width 43 height 16
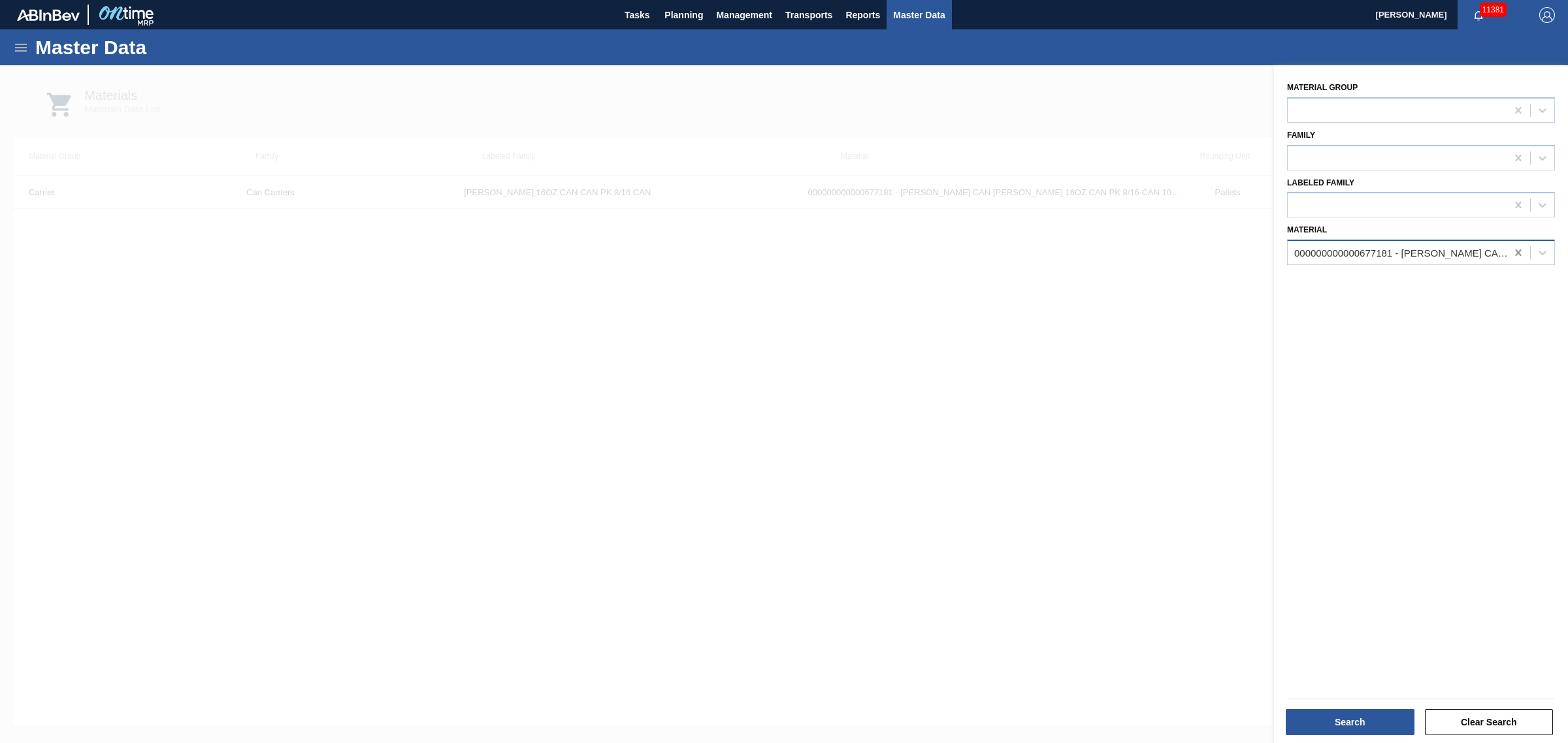
click at [1520, 247] on icon at bounding box center [1518, 253] width 13 height 13
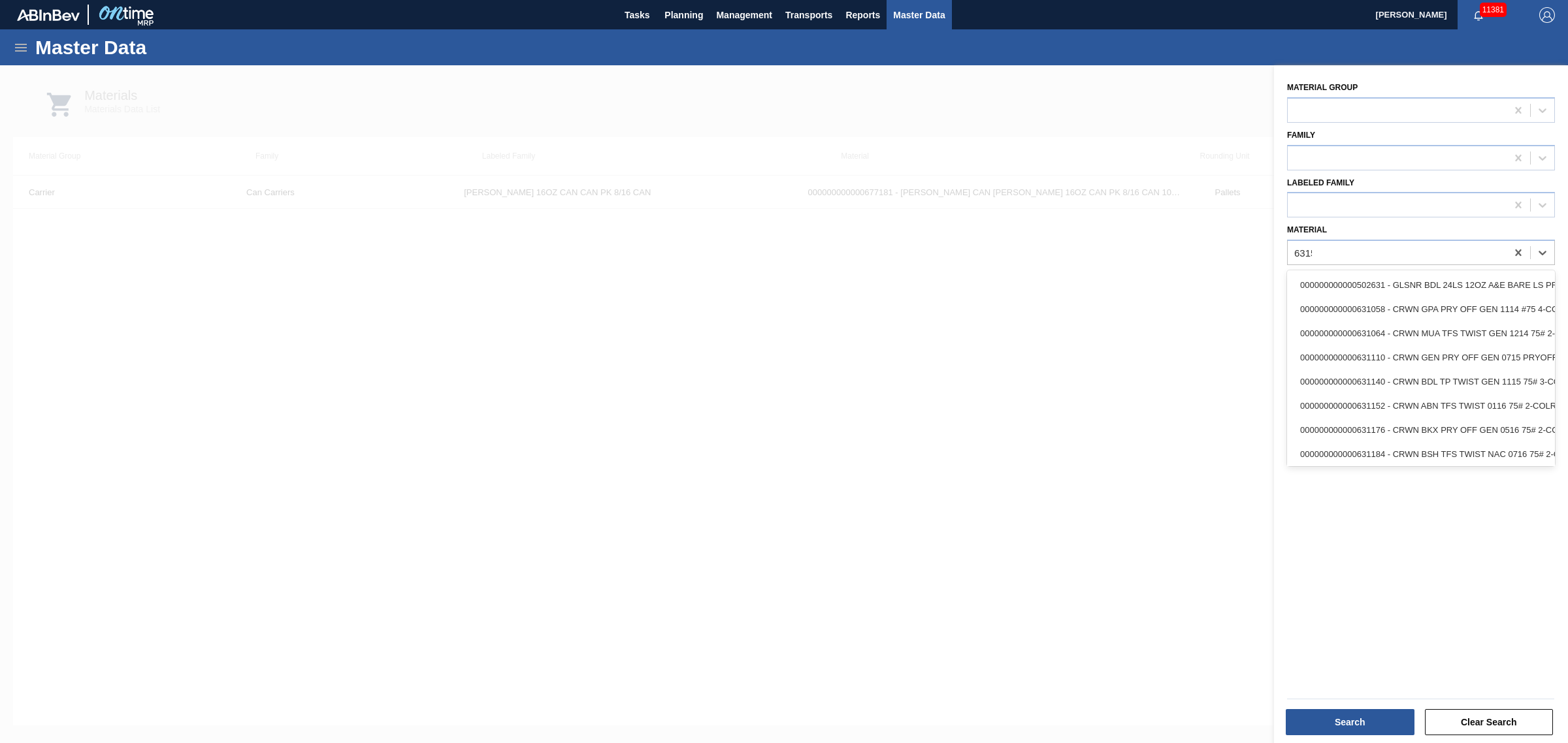
type input "631506"
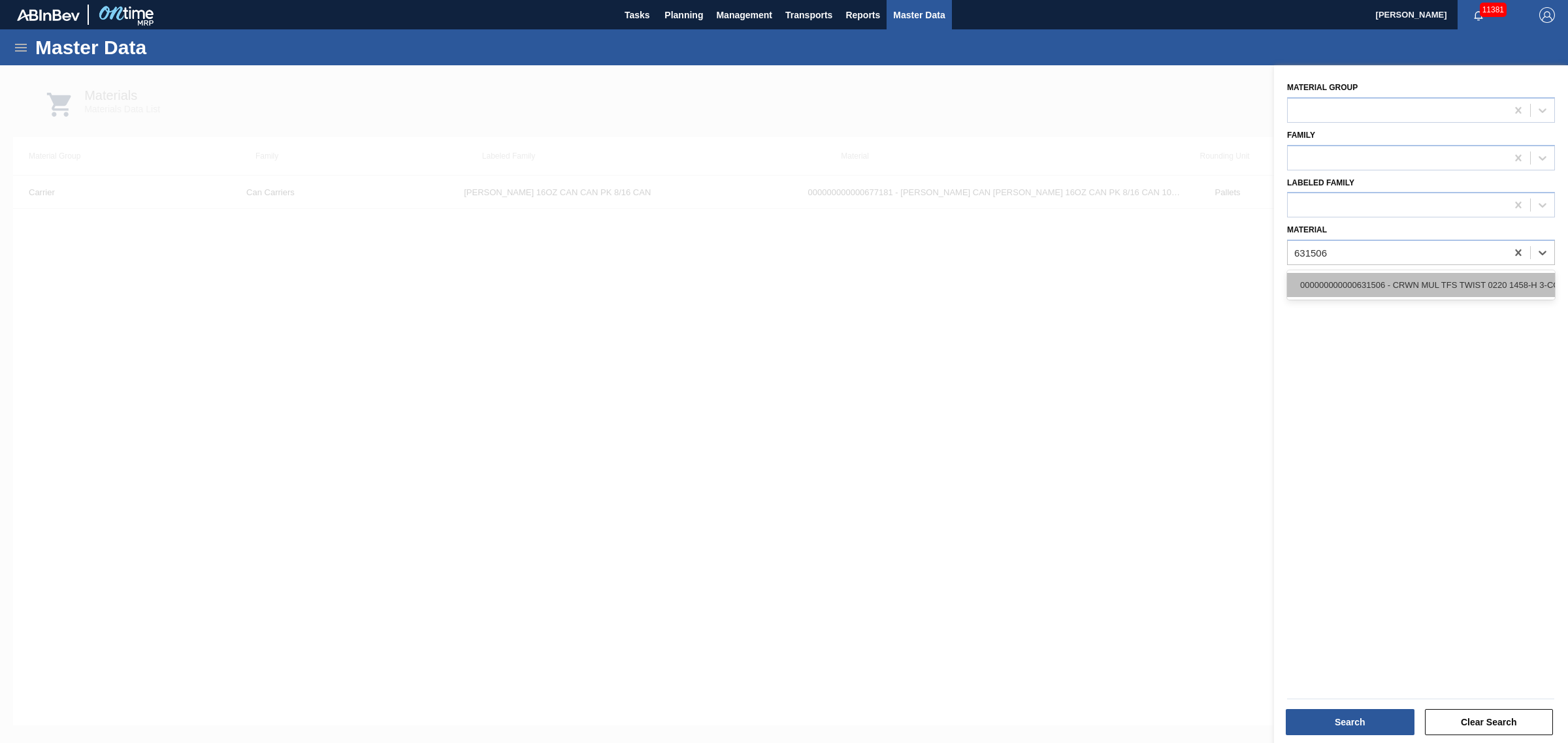
click at [1474, 285] on div "000000000000631506 - CRWN MUL TFS TWIST 0220 1458-H 3-COLR TW" at bounding box center [1420, 285] width 267 height 24
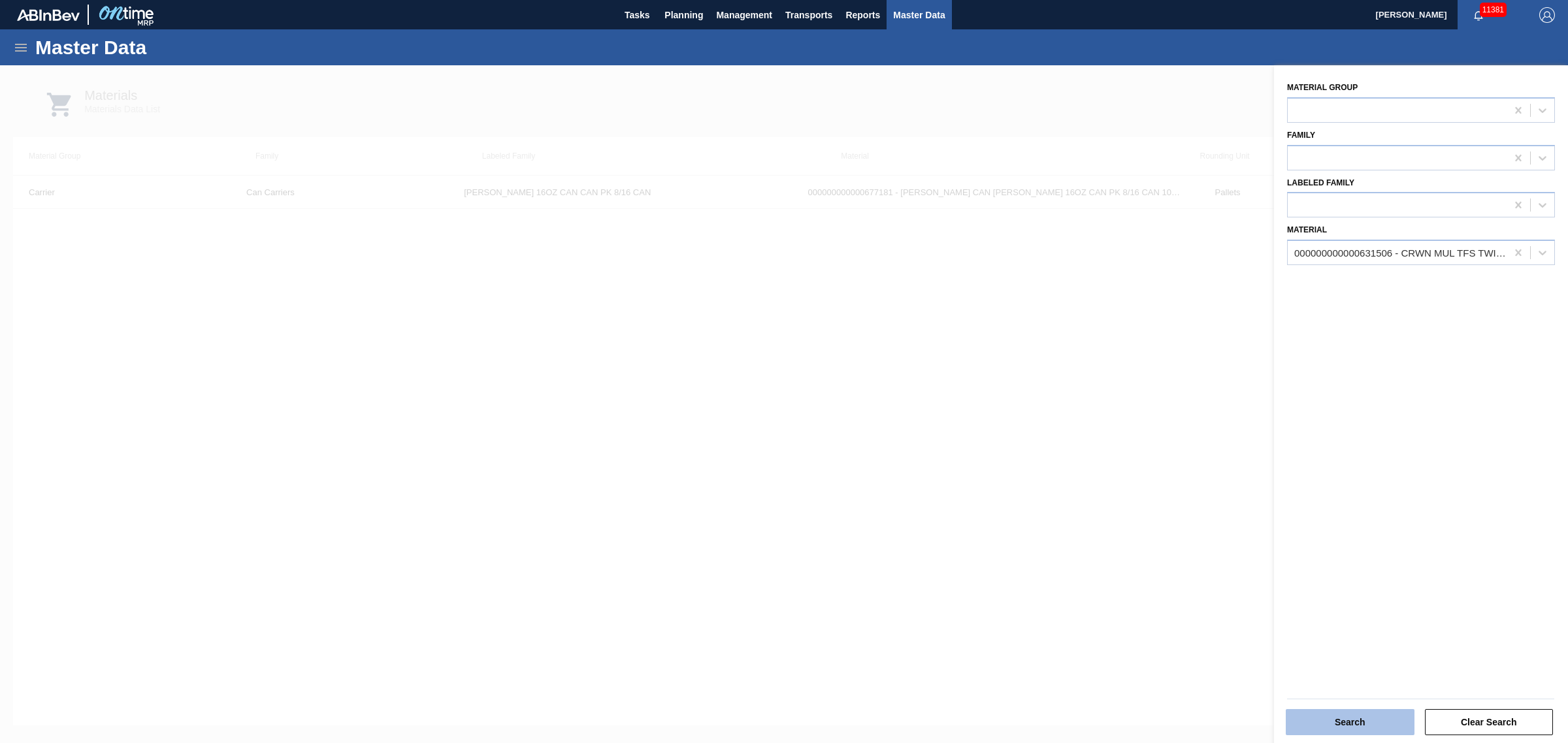
click at [1362, 713] on button "Search" at bounding box center [1350, 722] width 129 height 26
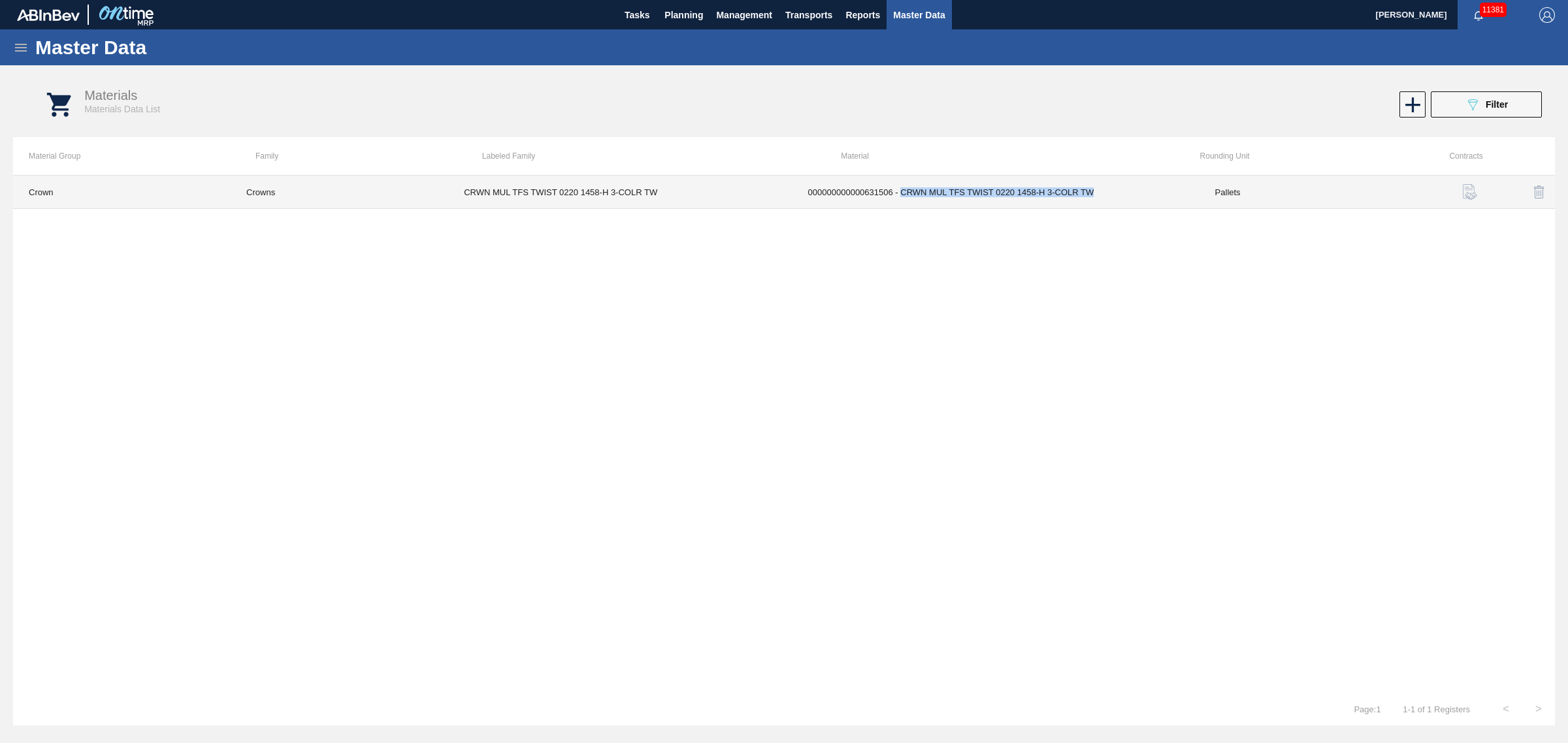
drag, startPoint x: 902, startPoint y: 194, endPoint x: 1093, endPoint y: 193, distance: 191.0
click at [1093, 193] on td "000000000000631506 - CRWN MUL TFS TWIST 0220 1458-H 3-COLR TW" at bounding box center [995, 192] width 407 height 33
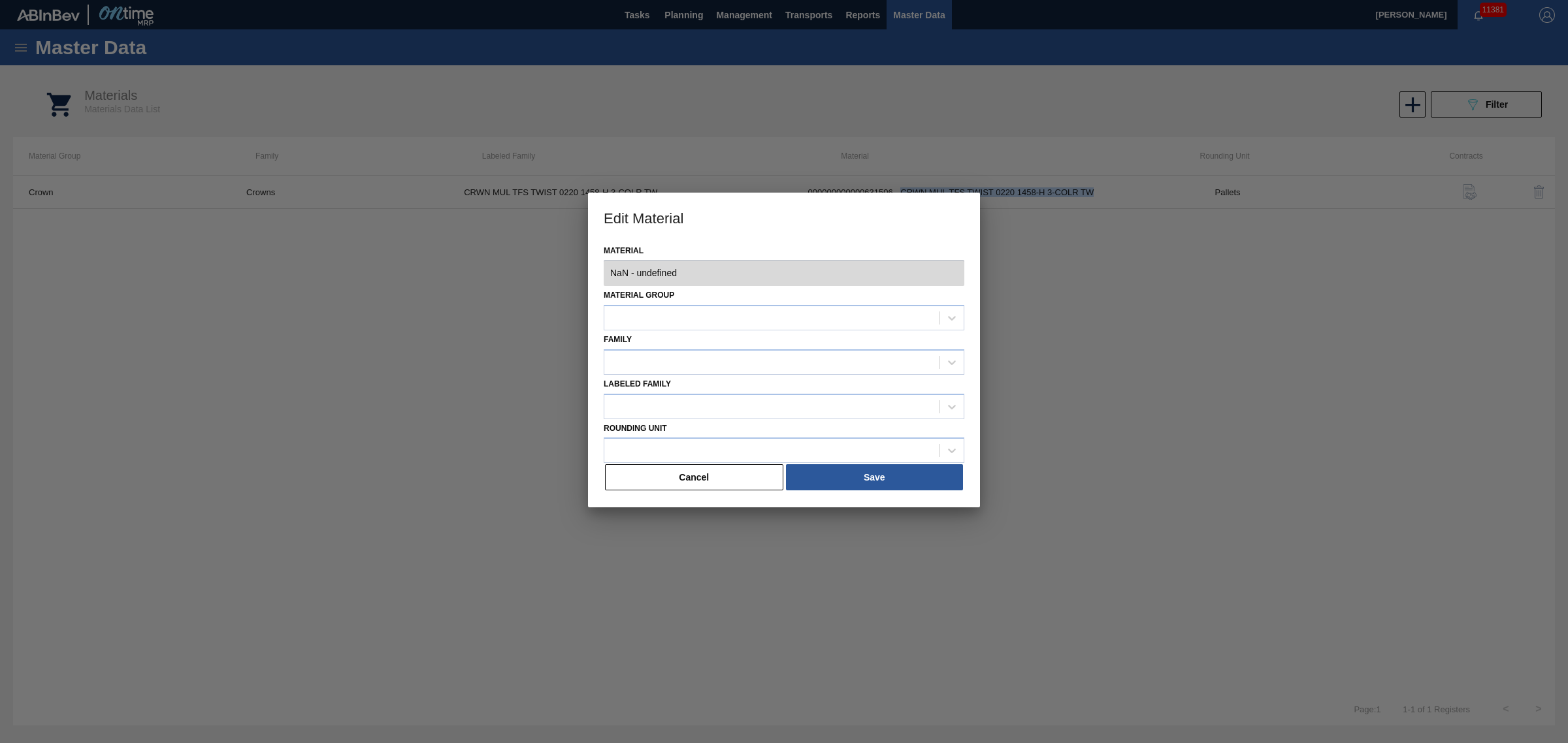
type input "631506 - 000000000000631506 - CRWN MUL TFS TWIST 0220 1458-H 3-COLR TW"
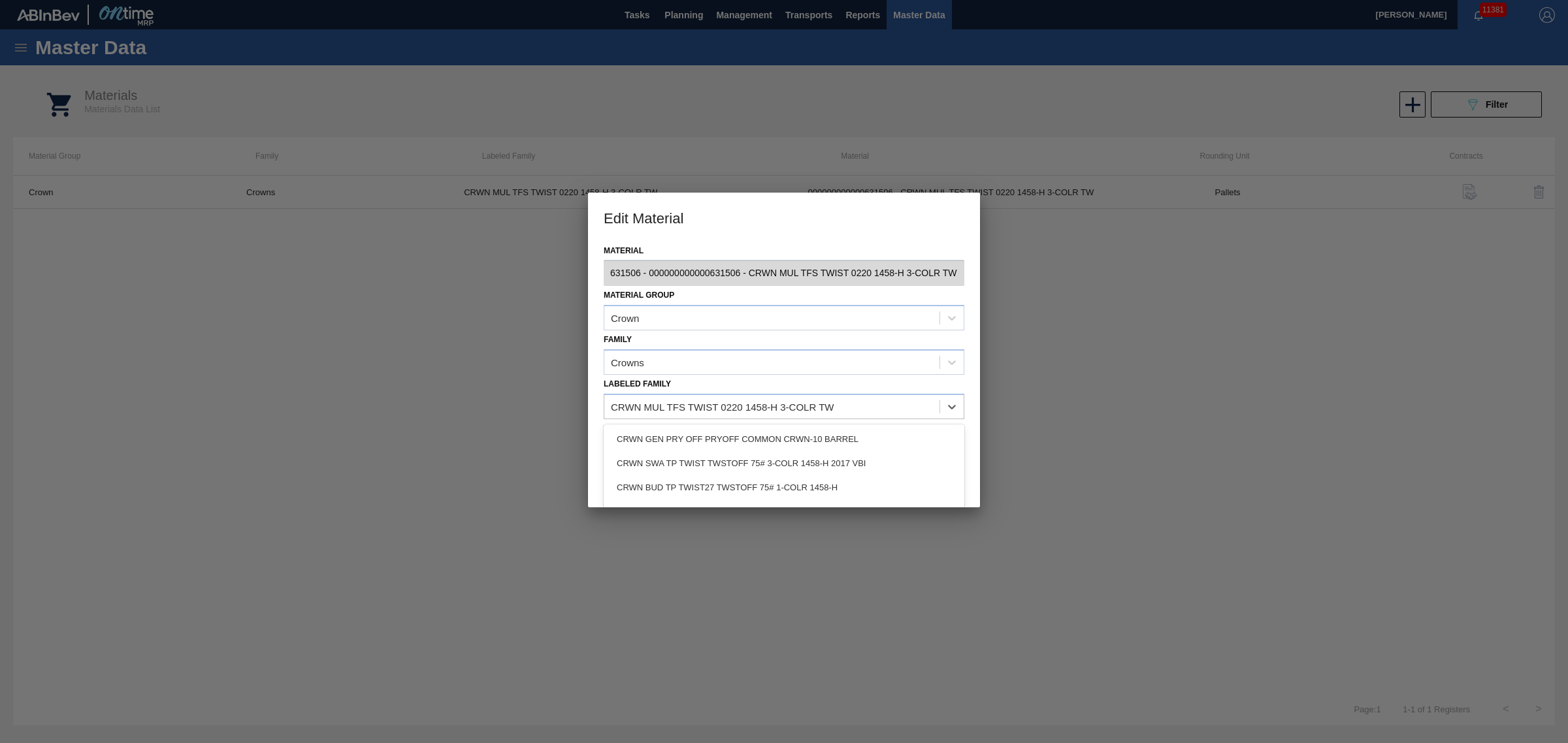
drag, startPoint x: 854, startPoint y: 406, endPoint x: 586, endPoint y: 392, distance: 268.4
click at [586, 392] on div "Edit Material Material 631506 - 000000000000631506 - CRWN MUL TFS TWIST 0220 14…" at bounding box center [784, 372] width 1568 height 743
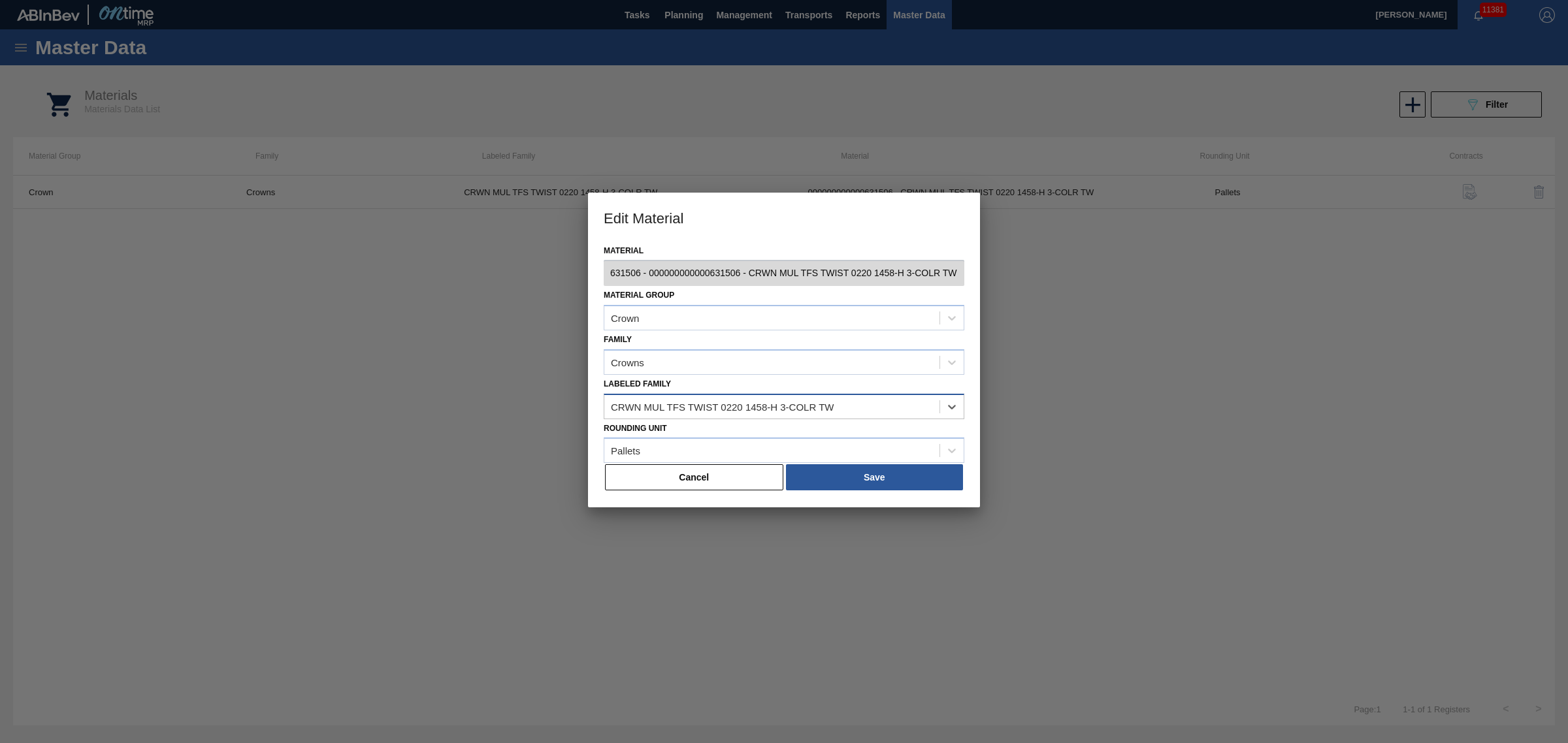
drag, startPoint x: 611, startPoint y: 408, endPoint x: 791, endPoint y: 407, distance: 180.0
click at [791, 407] on div "CRWN MUL TFS TWIST 0220 1458-H 3-COLR TW" at bounding box center [721, 407] width 222 height 11
click at [733, 402] on div "CRWN MUL TFS TWIST 0220 1458-H 3-COLR TW" at bounding box center [721, 407] width 222 height 11
click at [735, 402] on div "CRWN MUL TFS TWIST 0220 1458-H 3-COLR TW" at bounding box center [721, 407] width 222 height 11
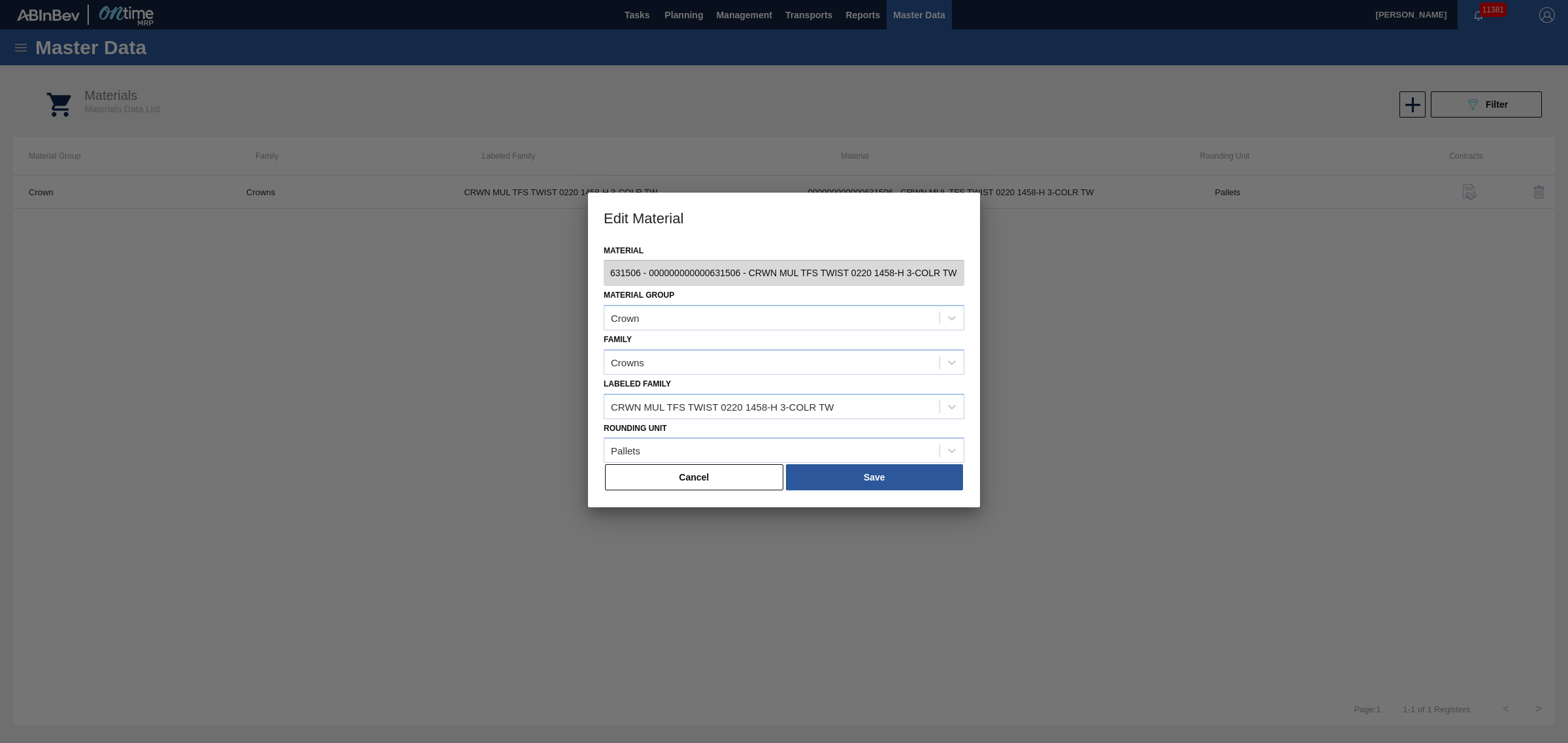
click at [955, 292] on div "Material 631506 - 000000000000631506 - CRWN MUL TFS TWIST 0220 1458-H 3-COLR TW…" at bounding box center [783, 374] width 392 height 266
click at [1181, 330] on div at bounding box center [784, 372] width 1568 height 743
click at [1496, 101] on div at bounding box center [784, 372] width 1568 height 743
click at [750, 472] on button "Cancel" at bounding box center [694, 477] width 178 height 26
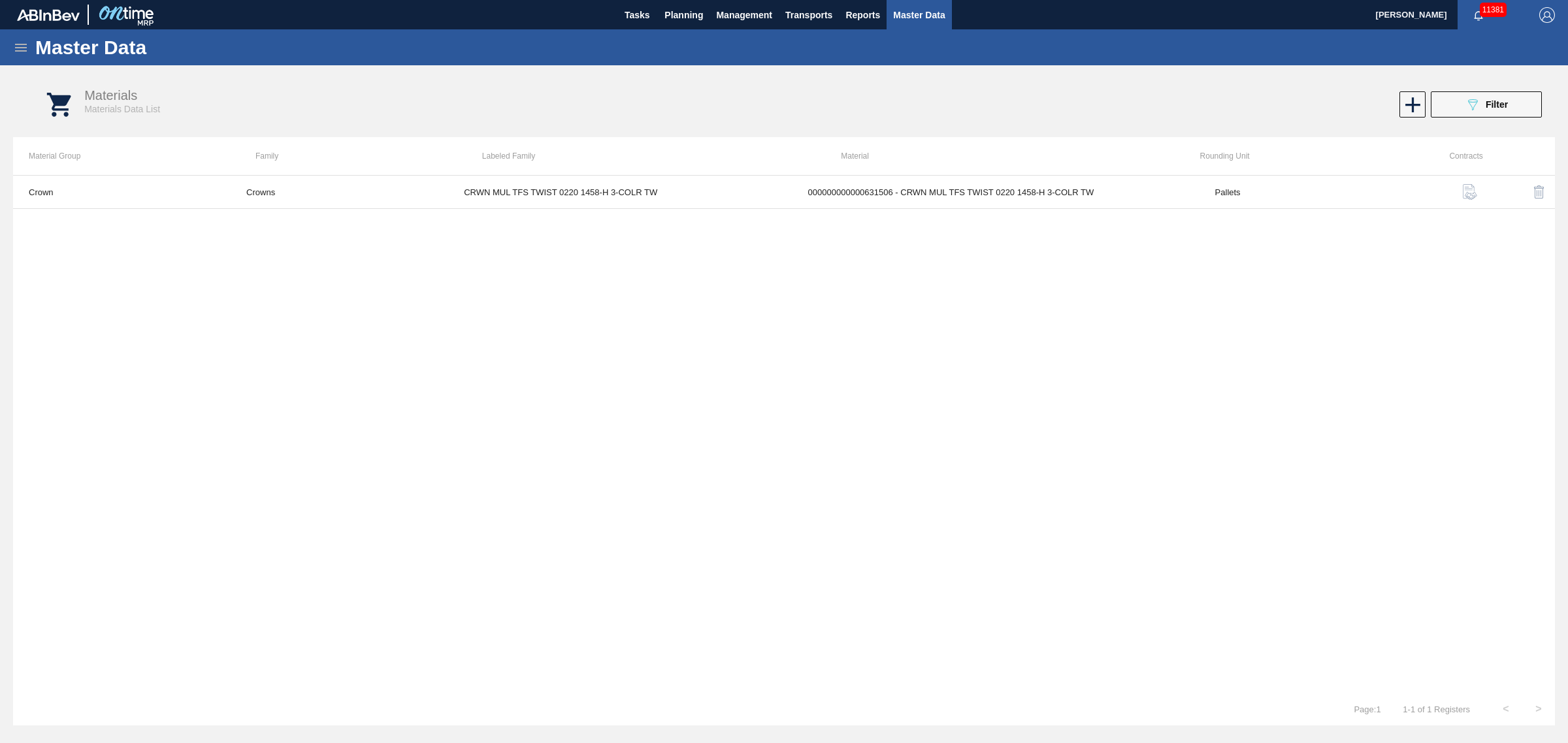
click at [15, 53] on icon at bounding box center [20, 47] width 16 height 16
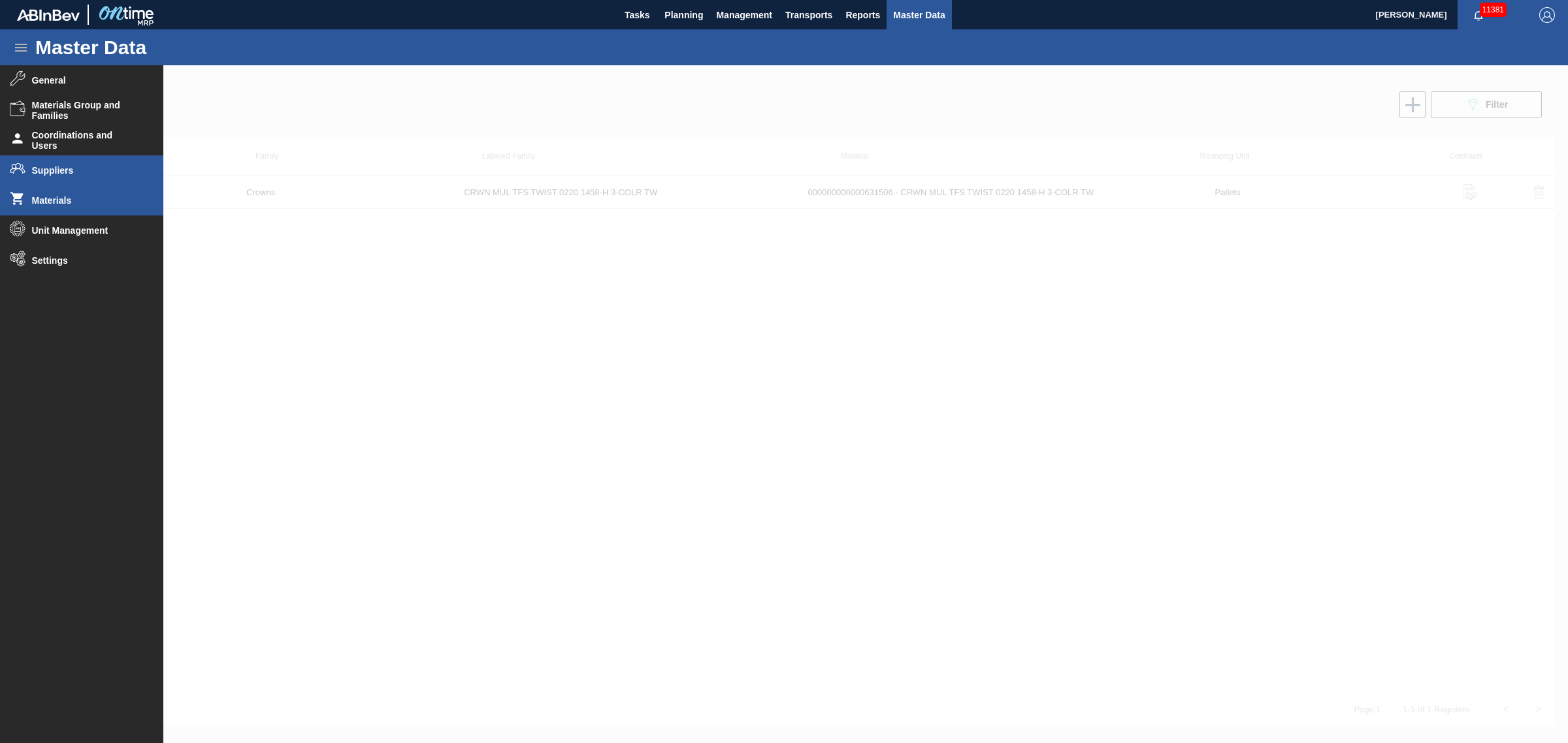
click at [73, 164] on li "Suppliers" at bounding box center [81, 171] width 163 height 30
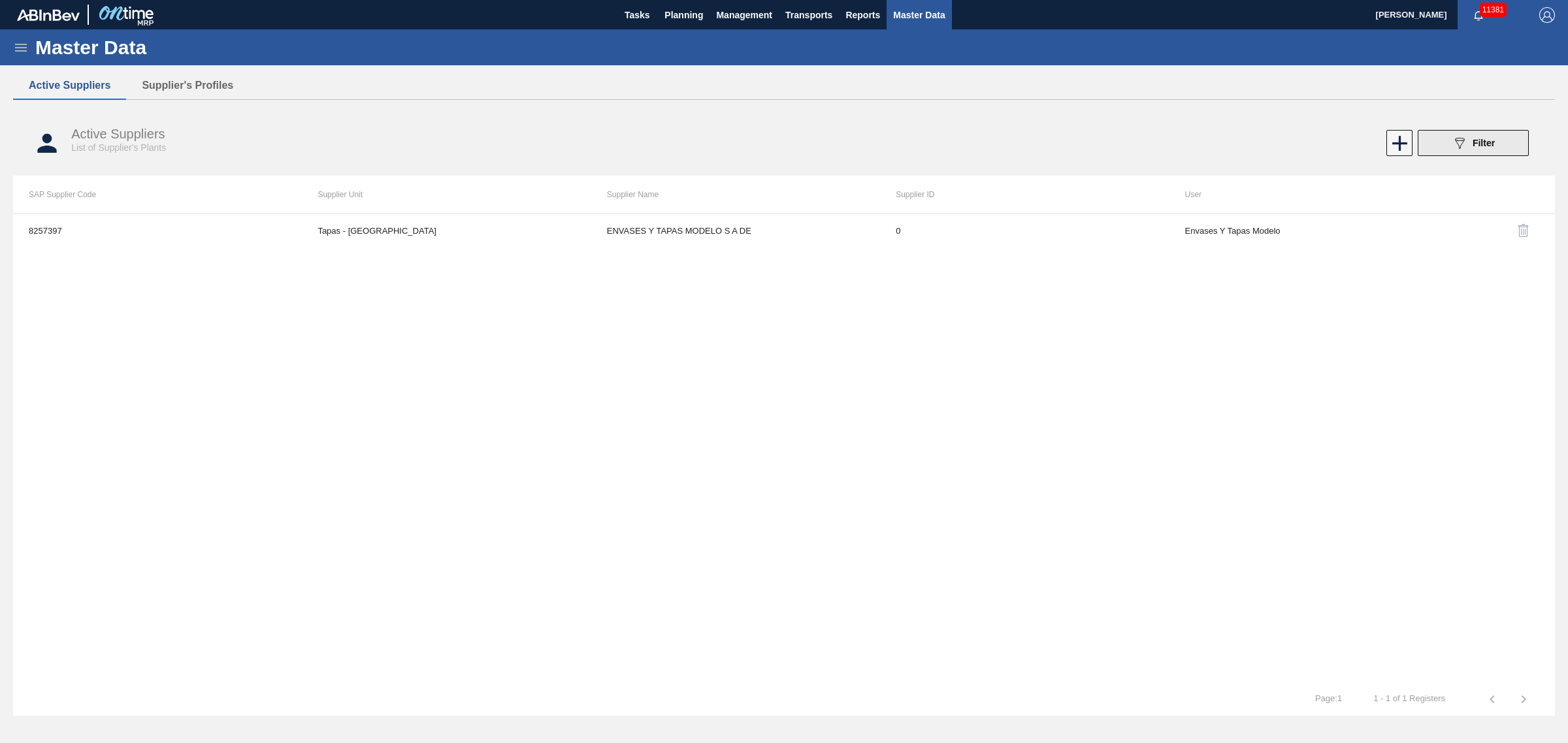
click at [1509, 136] on button "089F7B8B-B2A5-4AFE-B5C0-19BA573D28AC Filter" at bounding box center [1473, 143] width 111 height 26
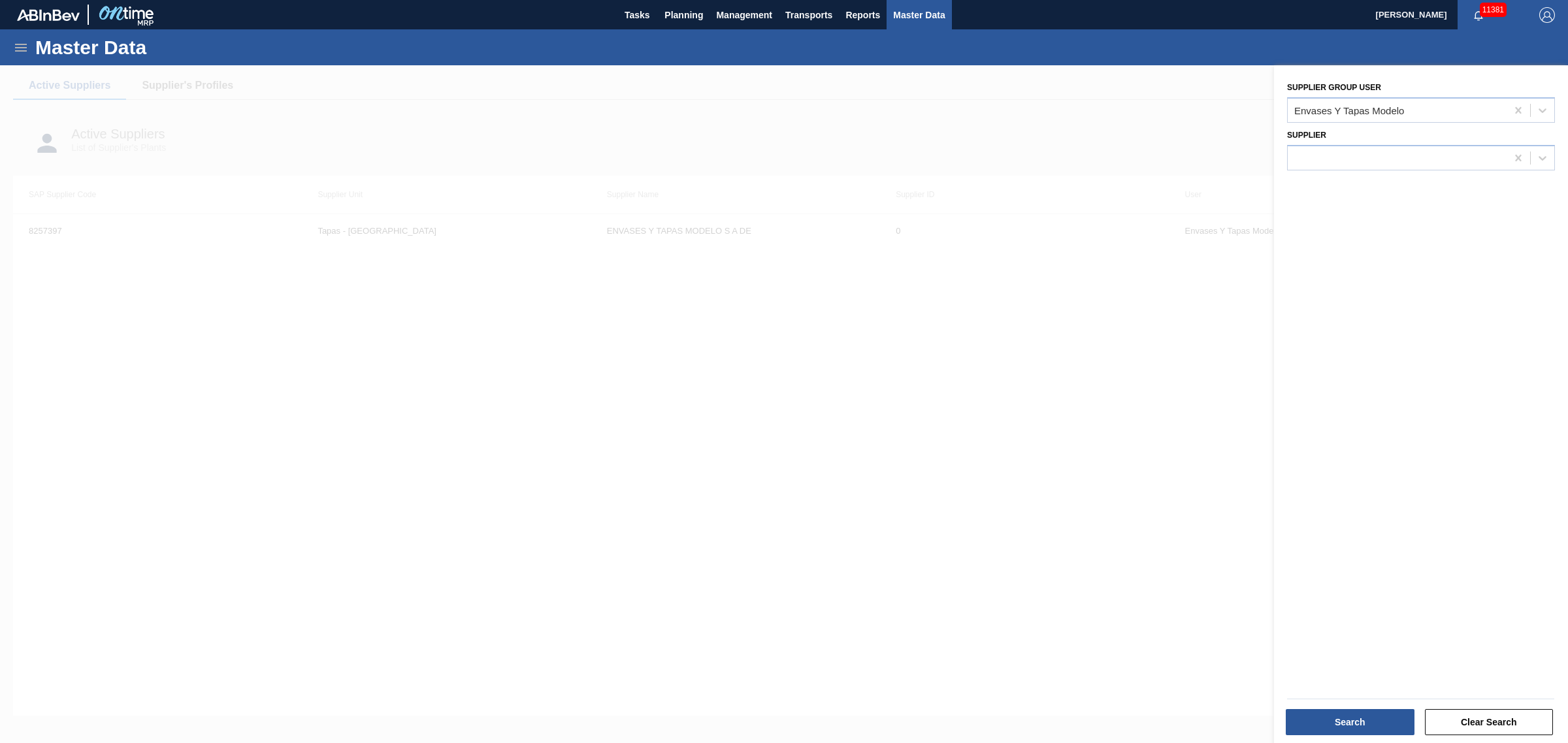
click at [892, 10] on button "Master Data" at bounding box center [919, 15] width 65 height 29
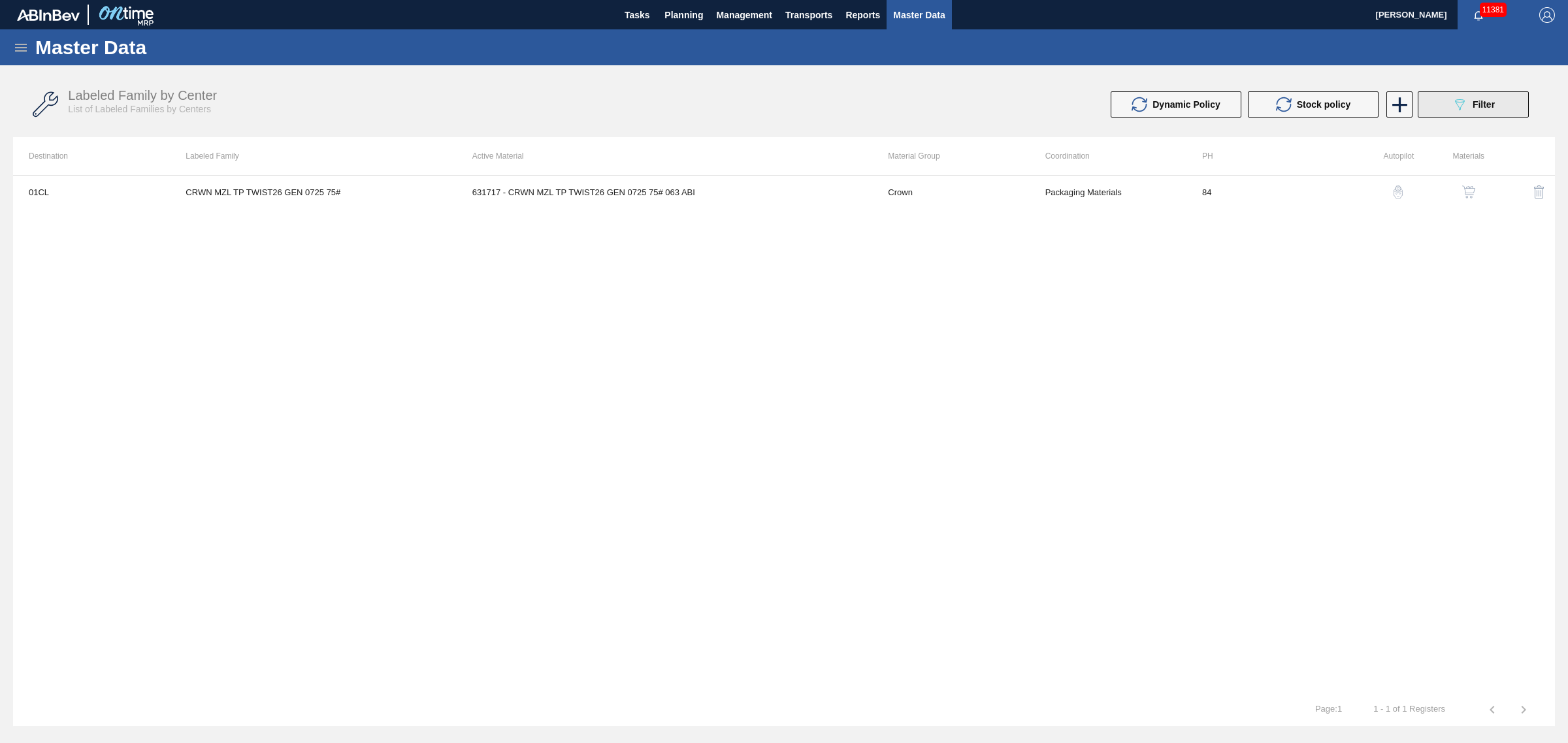
click at [1444, 109] on button "089F7B8B-B2A5-4AFE-B5C0-19BA573D28AC Filter" at bounding box center [1473, 104] width 111 height 26
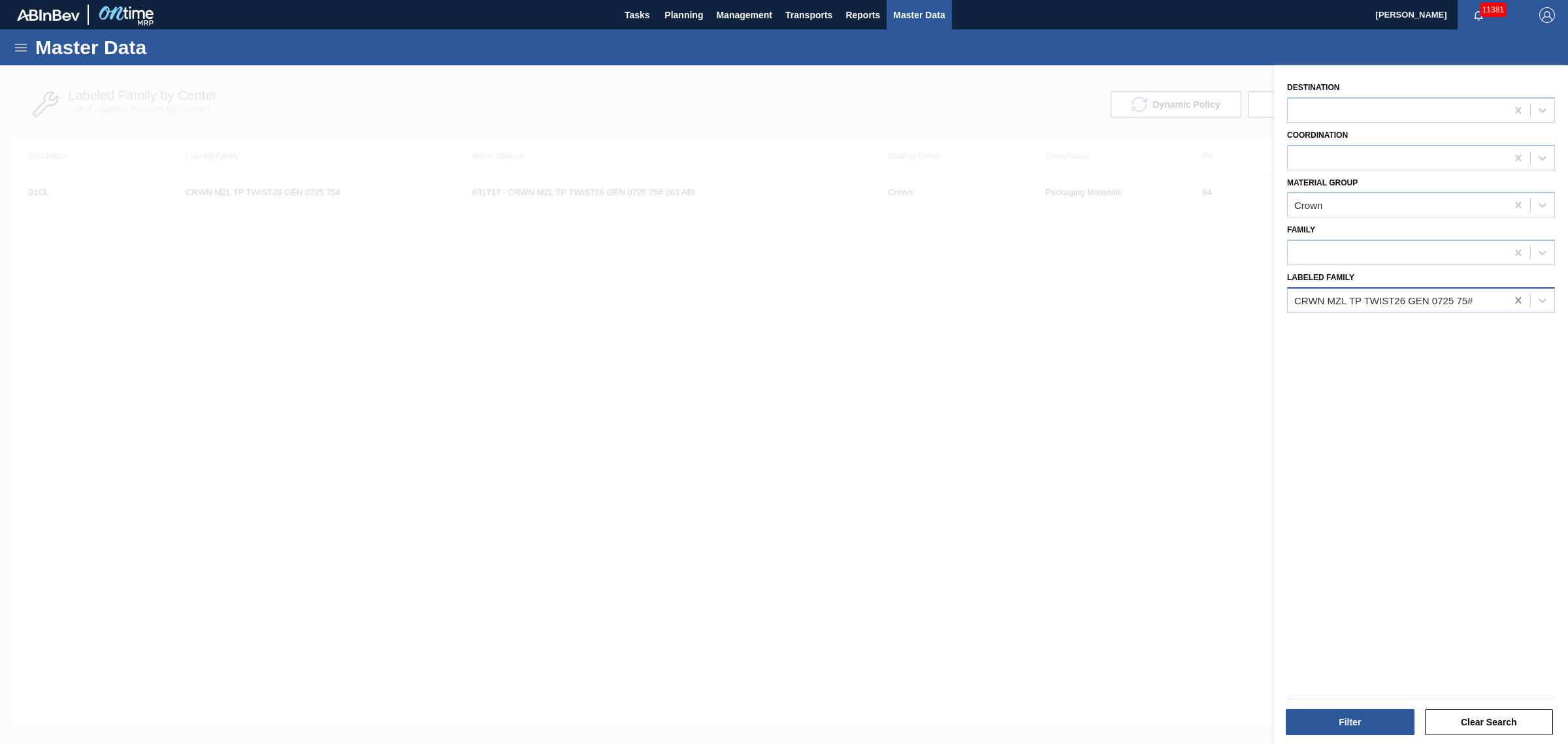
click at [1522, 298] on icon at bounding box center [1518, 301] width 13 height 13
paste Family "CRWN MUL TFS TWIST 0220 1458-H 3-COLR TW"
drag, startPoint x: 1346, startPoint y: 301, endPoint x: 1151, endPoint y: 295, distance: 195.1
click at [1274, 295] on div "Destination Coordination Material Group Crown Family Labeled Family Use Up and …" at bounding box center [1420, 437] width 294 height 743
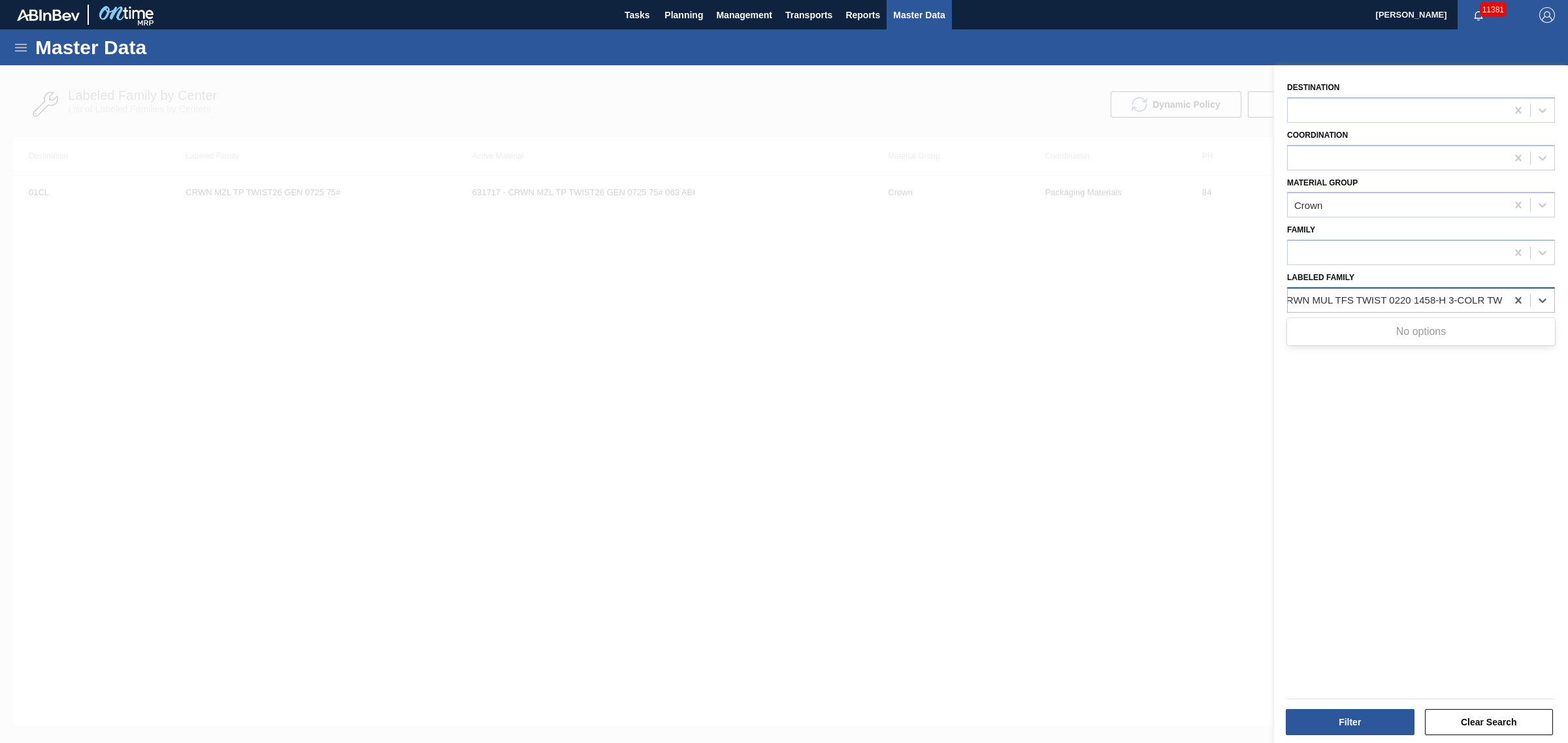
click at [1419, 294] on Family "CRWN MUL TFS TWIST 0220 1458-H 3-COLR TW" at bounding box center [1393, 300] width 227 height 11
click at [1290, 297] on Family "CRWN MUL TFS TWIST 0220 1458-H 3-COLR TW" at bounding box center [1393, 300] width 227 height 11
drag, startPoint x: 1422, startPoint y: 294, endPoint x: 1566, endPoint y: 333, distance: 149.2
click at [1566, 333] on div "Destination Coordination Material Group Crown Family Labeled Family Use Up and …" at bounding box center [1420, 406] width 294 height 681
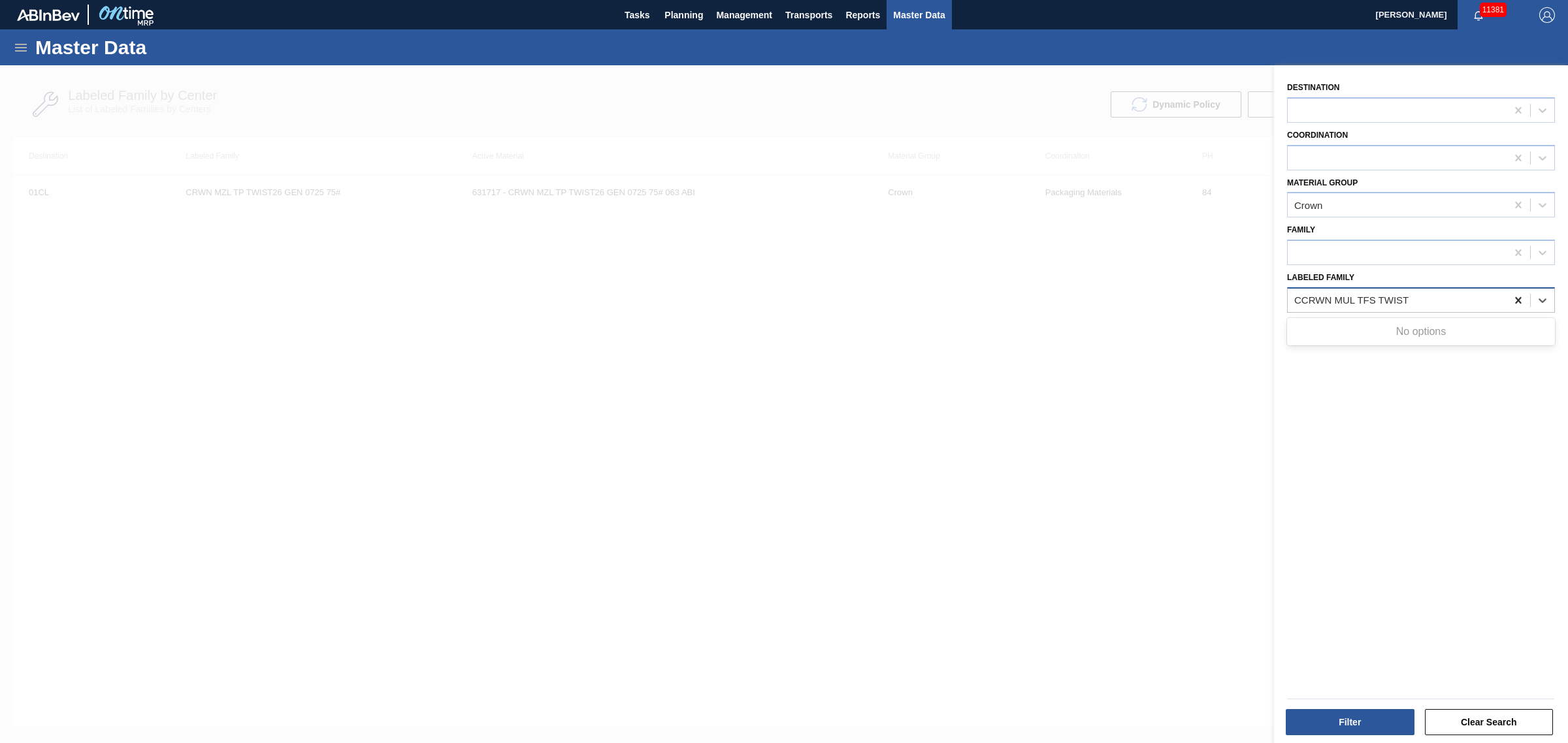
type Family "CCRWN MUL TFS TWIST"
click at [1510, 296] on div at bounding box center [1517, 300] width 23 height 23
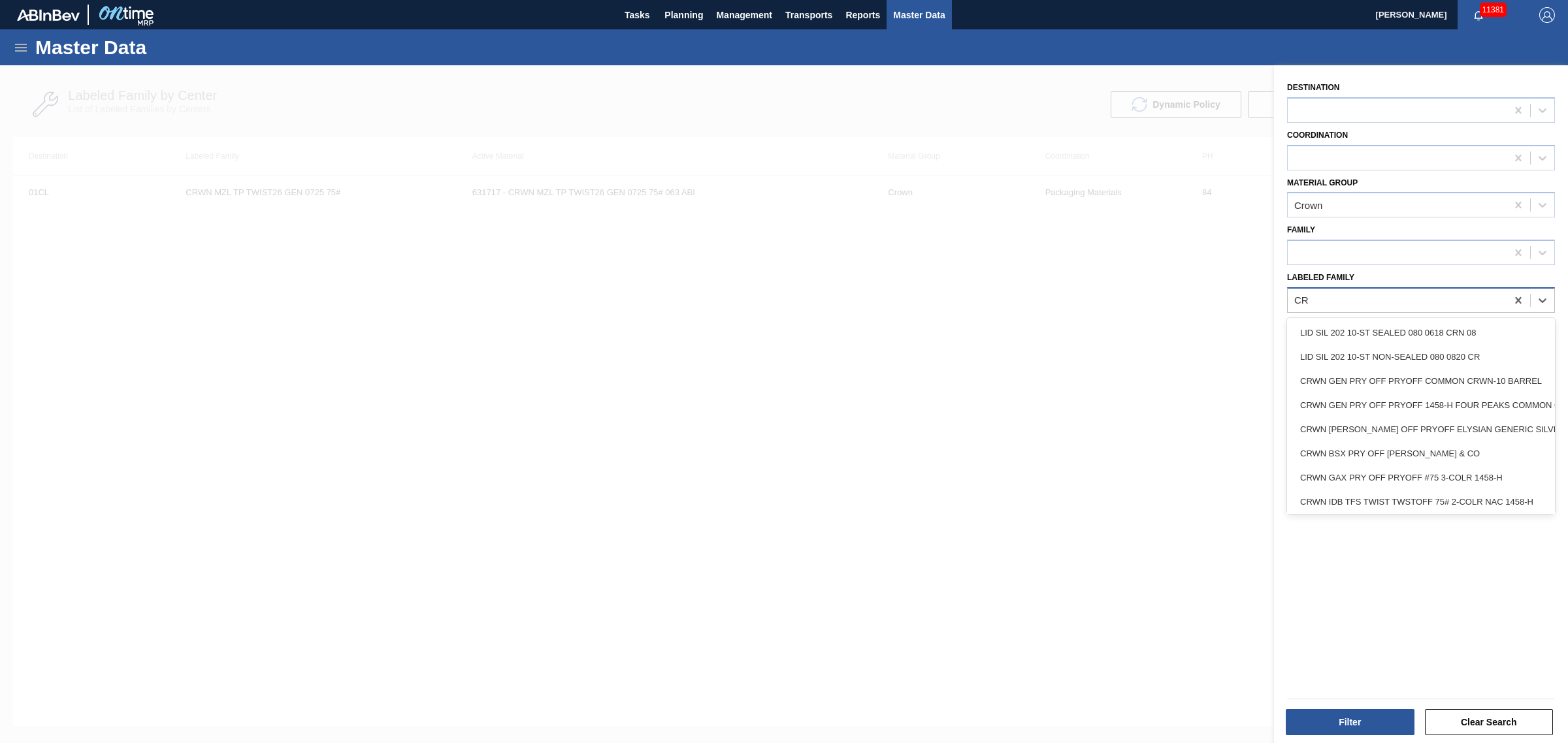
type Family "C"
type Family "R"
type Family "CRWN MUL"
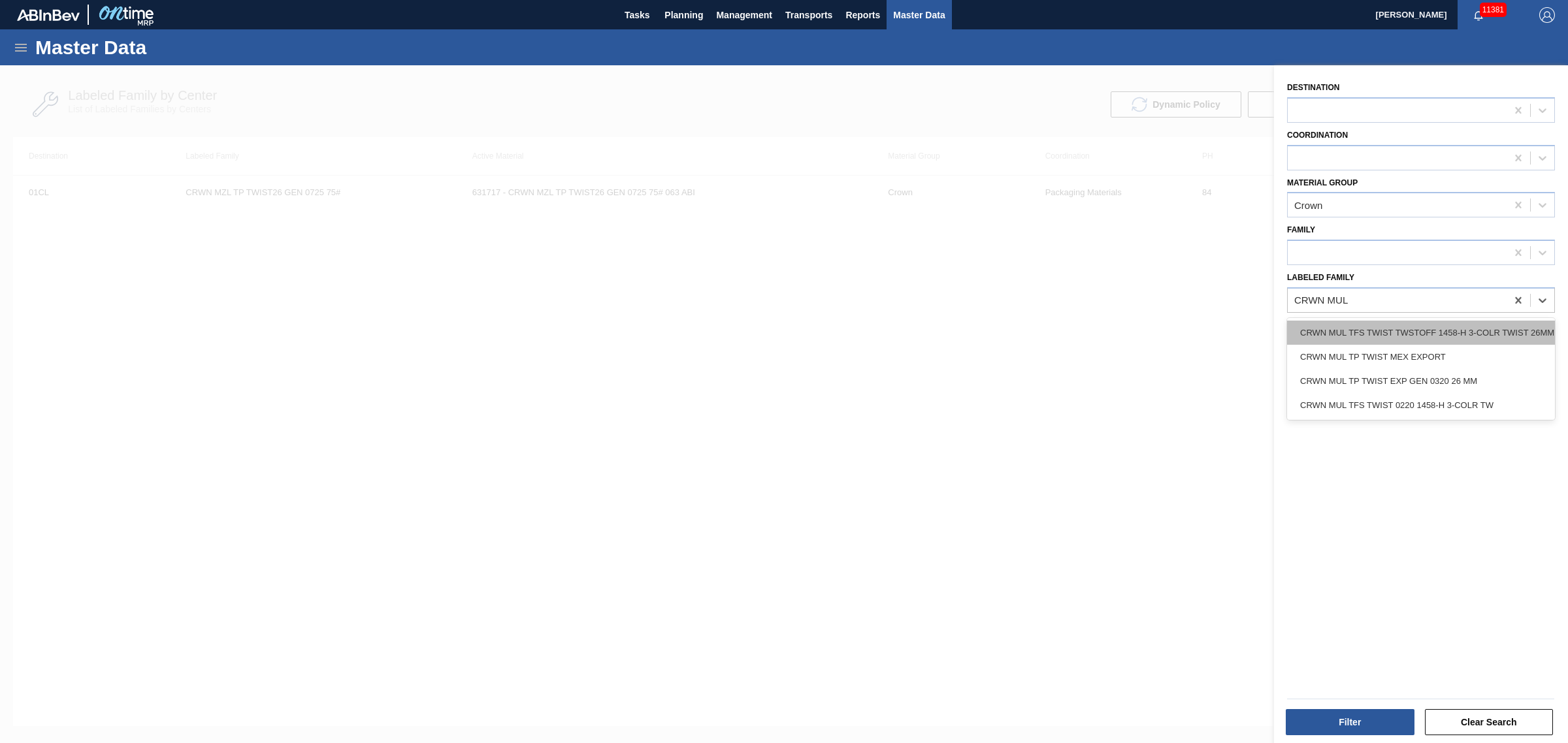
click at [1478, 337] on div "CRWN MUL TFS TWIST TWSTOFF 1458-H 3-COLR TWIST 26MM" at bounding box center [1420, 333] width 267 height 24
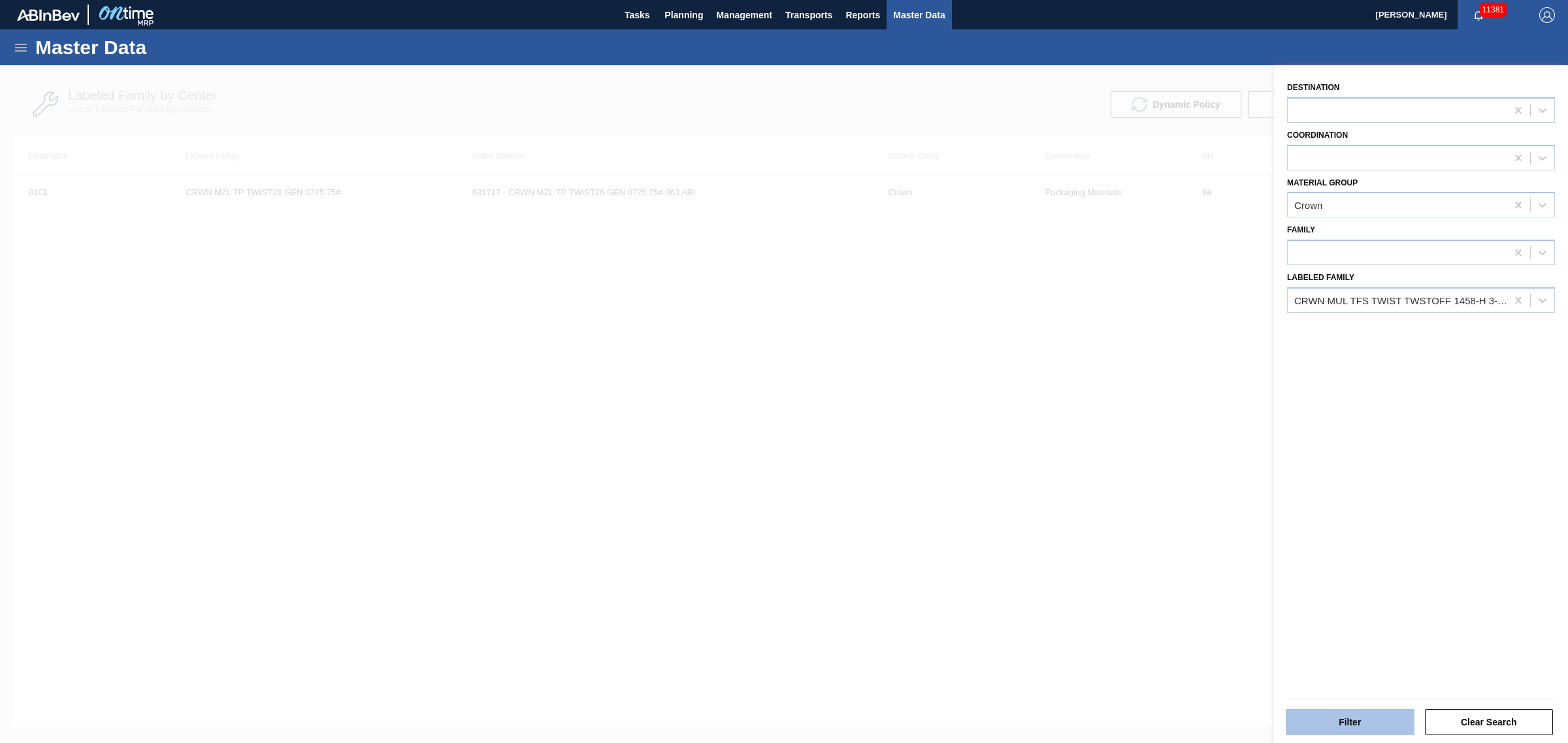
click at [1389, 725] on button "Filter" at bounding box center [1350, 722] width 129 height 26
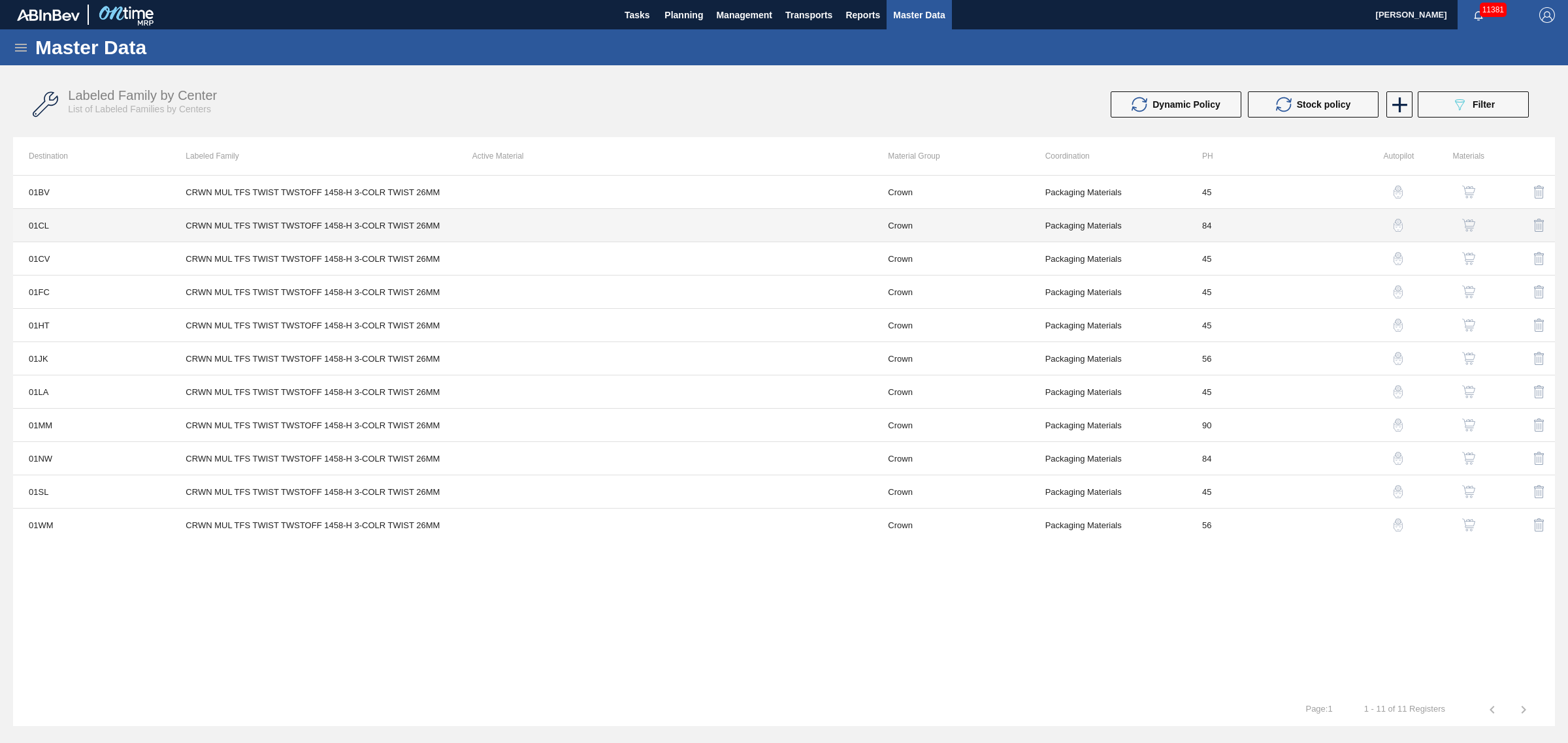
click at [327, 226] on td "CRWN MUL TFS TWIST TWSTOFF 1458-H 3-COLR TWIST 26MM" at bounding box center [313, 226] width 286 height 33
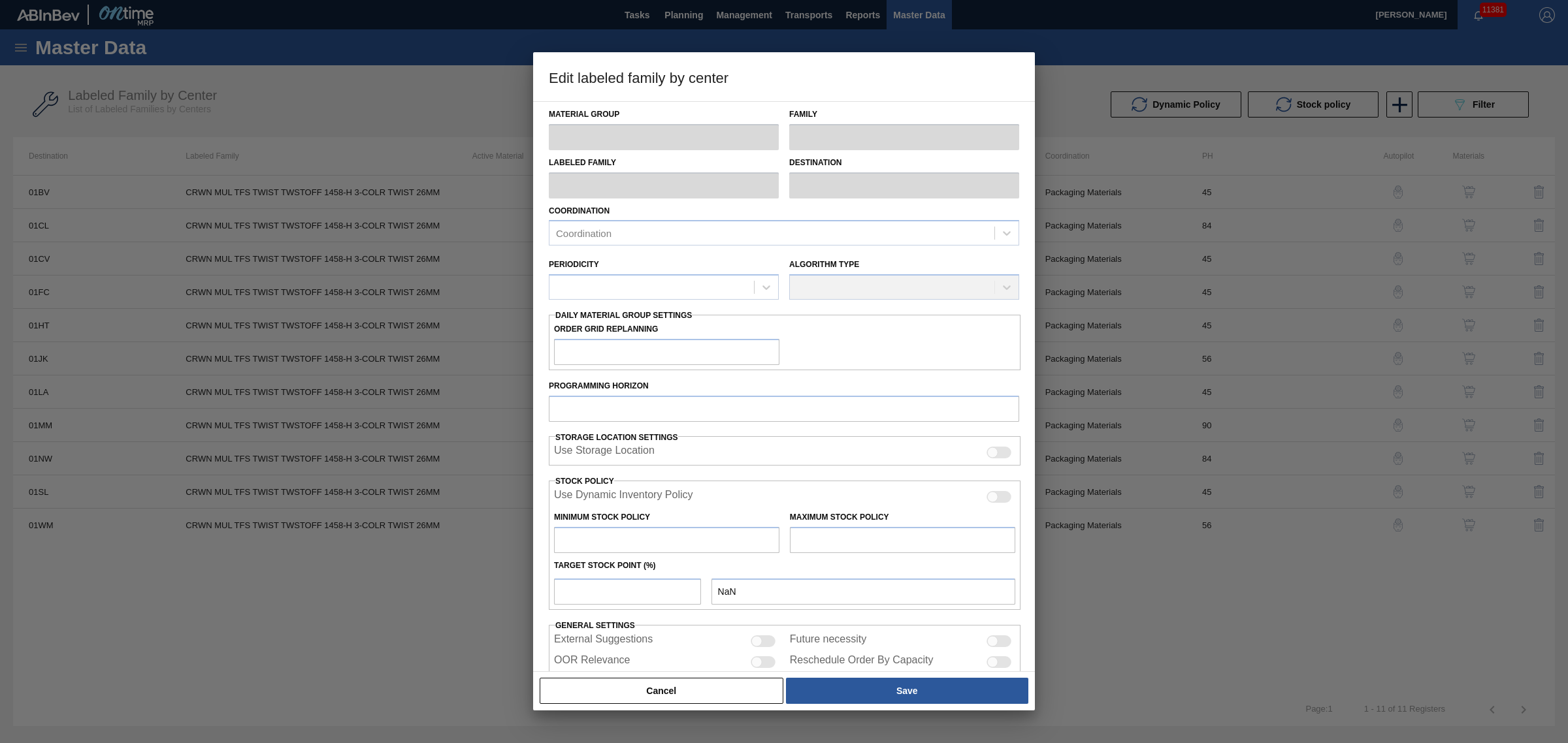
type input "Crown"
type input "Crowns"
type input "CRWN MUL TFS TWIST TWSTOFF 1458-H 3-COLR TWIST 26MM"
type input "01CL - Columbus Brewery"
type input "84"
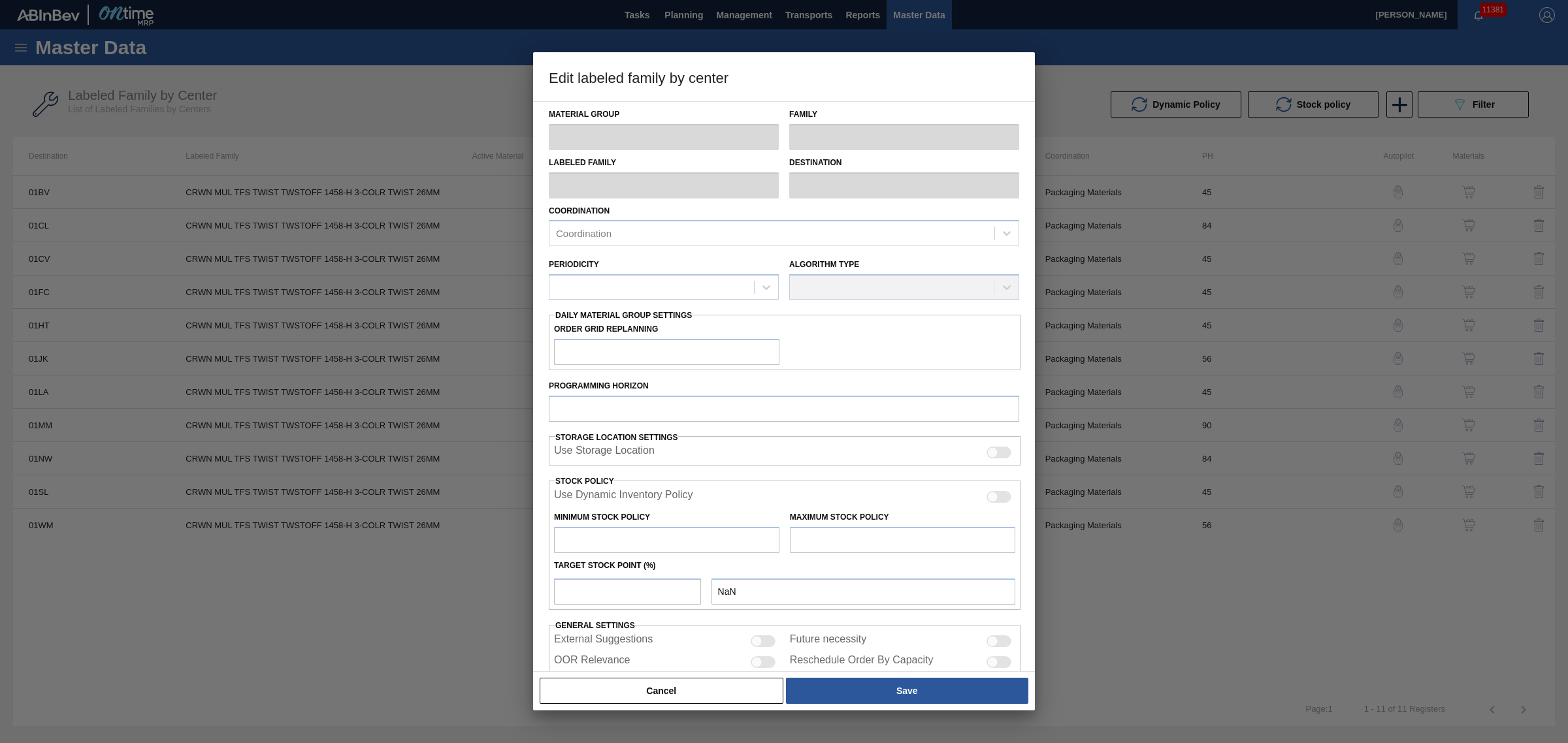
type input "2,502,267"
type input "12,919,345"
type input "0"
type input "2,502,267"
checkbox input "true"
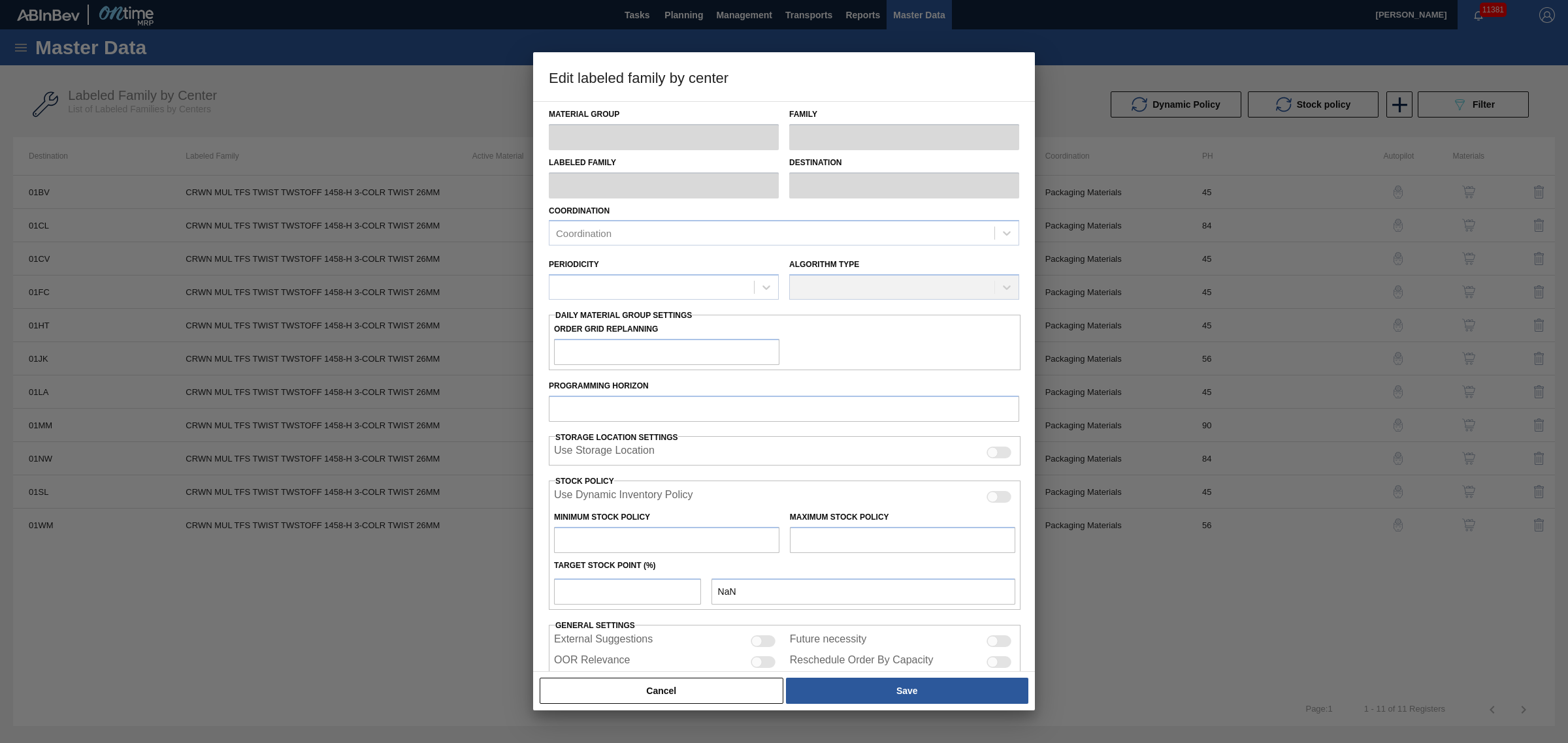
checkbox input "true"
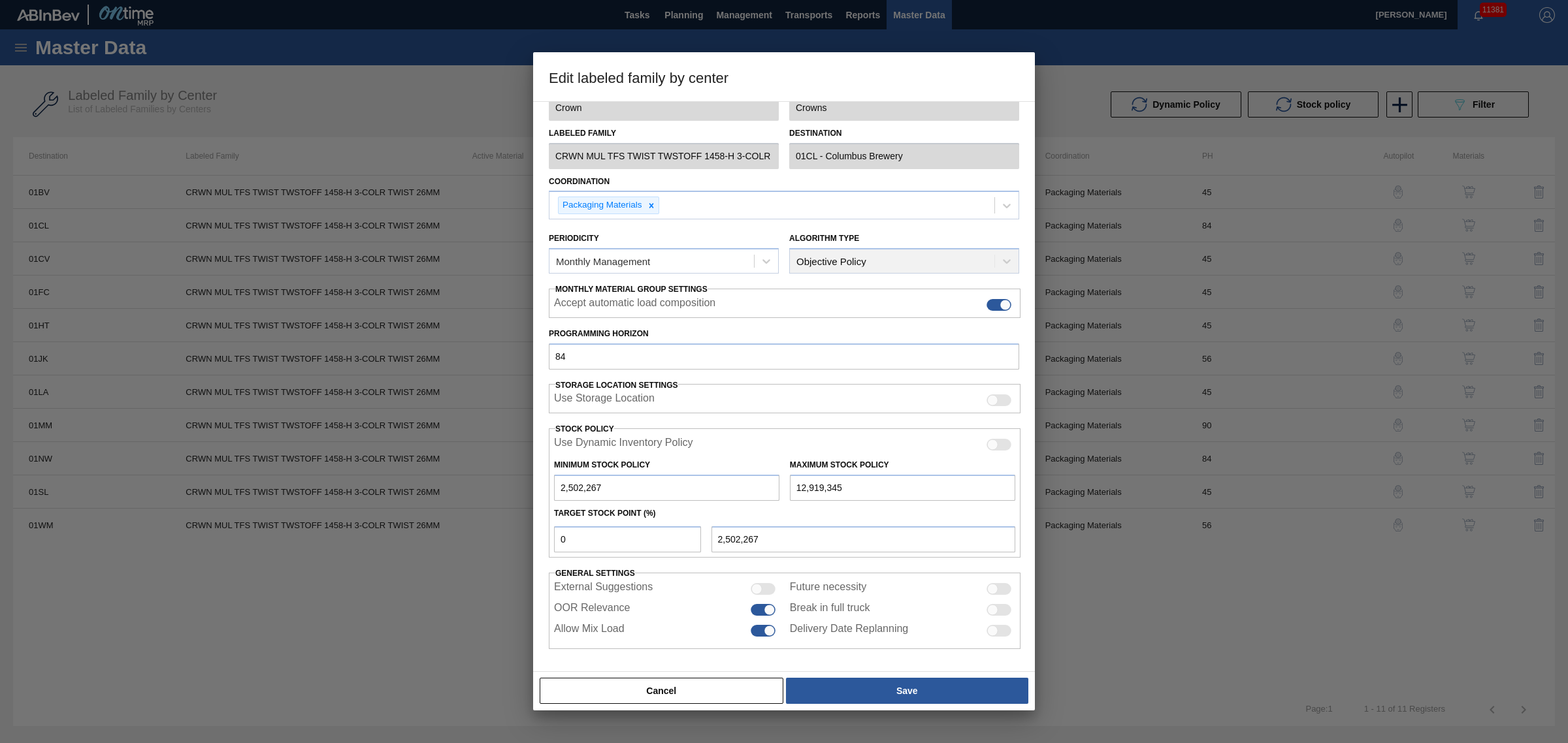
click at [1124, 54] on div at bounding box center [784, 372] width 1568 height 743
drag, startPoint x: 693, startPoint y: 687, endPoint x: 1208, endPoint y: 554, distance: 531.9
click at [693, 686] on button "Cancel" at bounding box center [661, 690] width 244 height 26
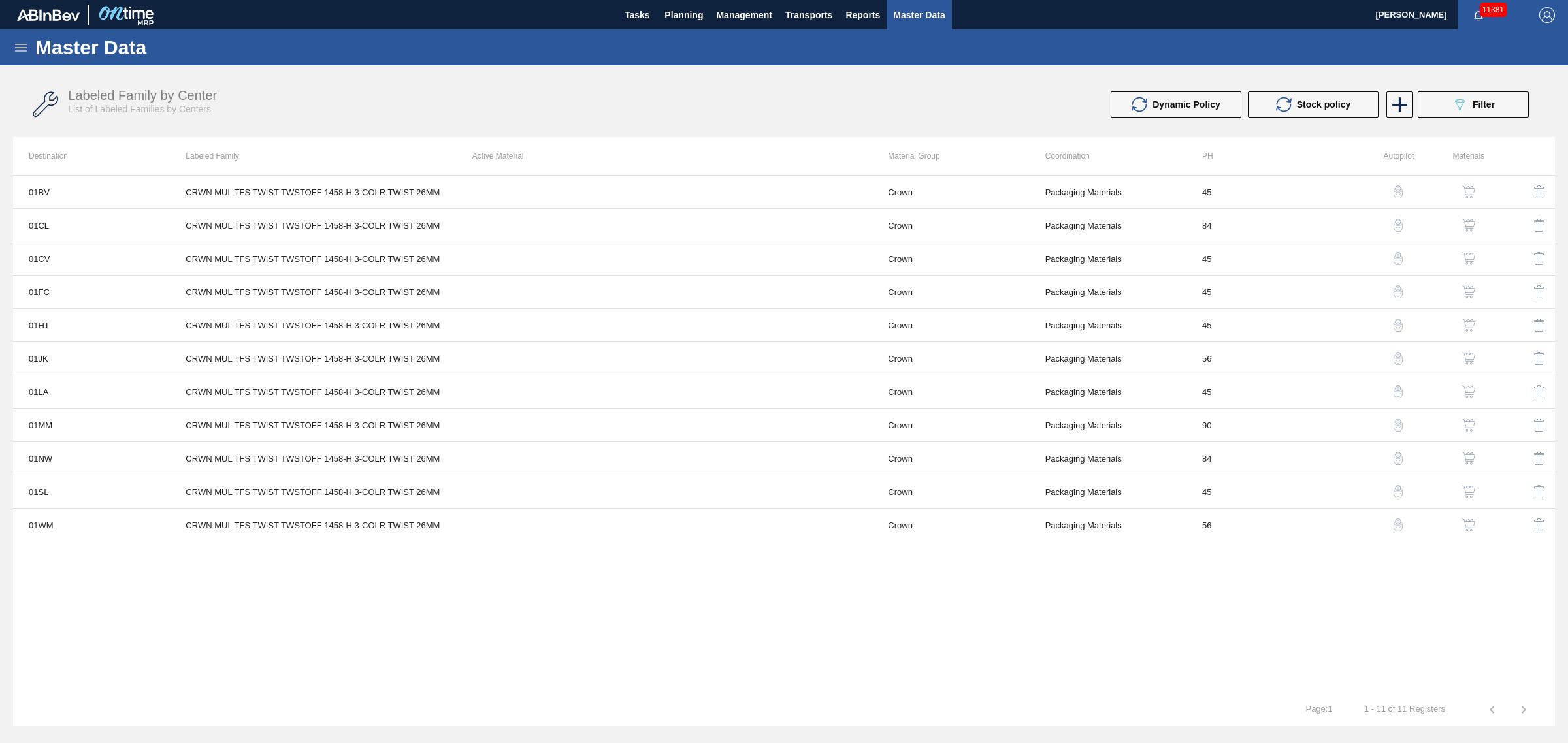
click at [1471, 222] on img "button" at bounding box center [1468, 225] width 13 height 13
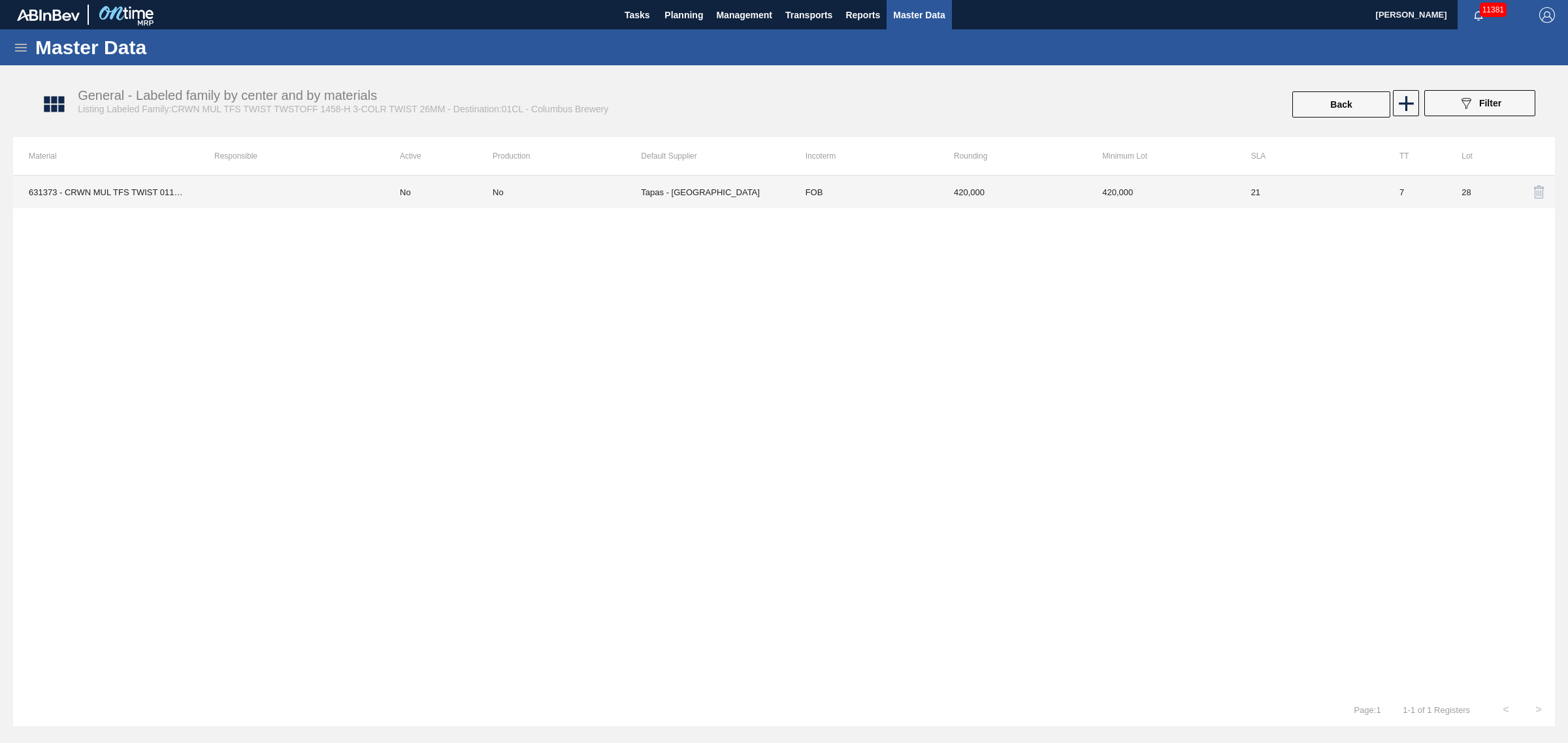
click at [1032, 190] on td "420,000" at bounding box center [1012, 191] width 148 height 32
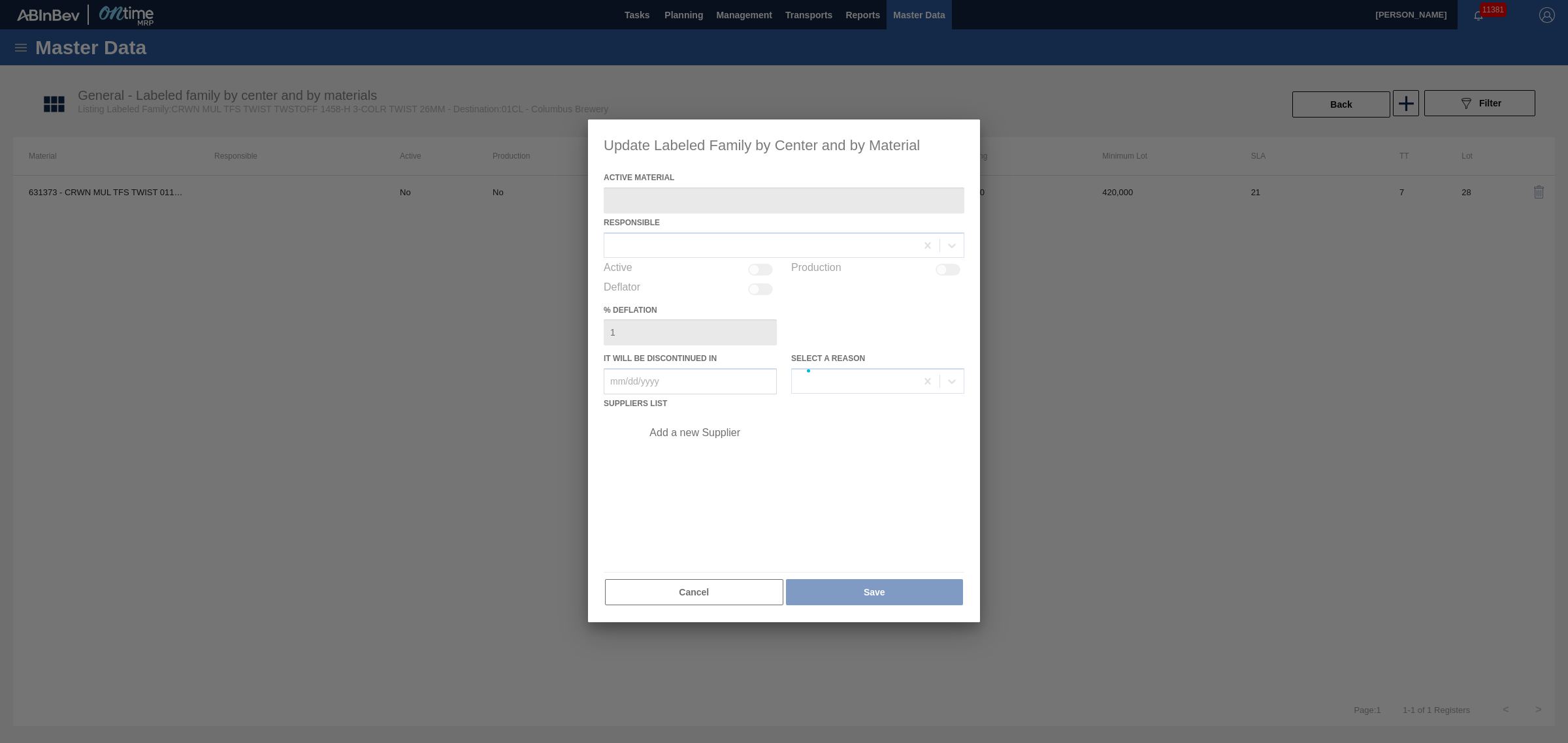
type Material "631373 - CRWN MUL TFS TWIST 0117 1458-H 3-COLR TW"
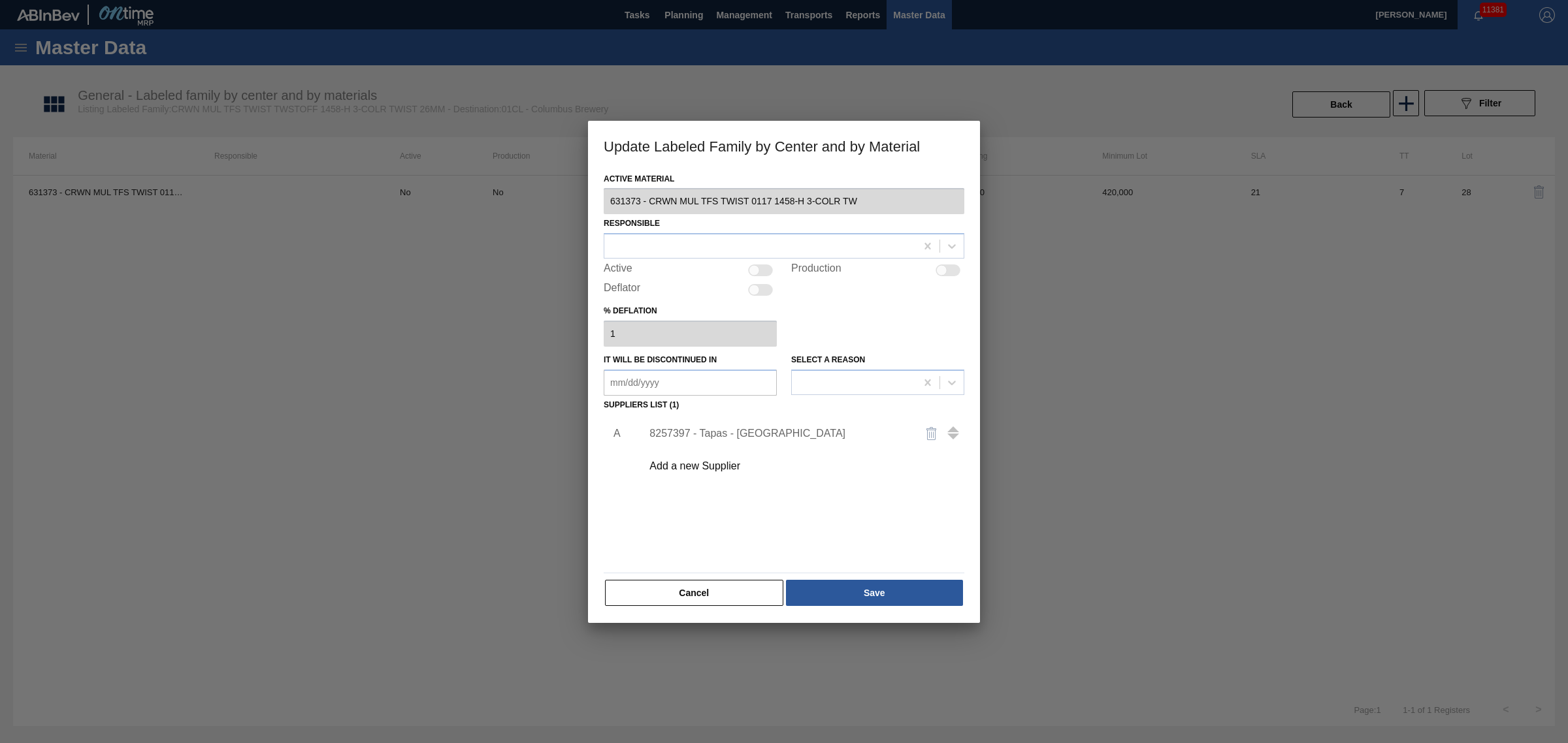
click at [727, 435] on div "8257397 - Tapas - [GEOGRAPHIC_DATA]" at bounding box center [778, 433] width 256 height 12
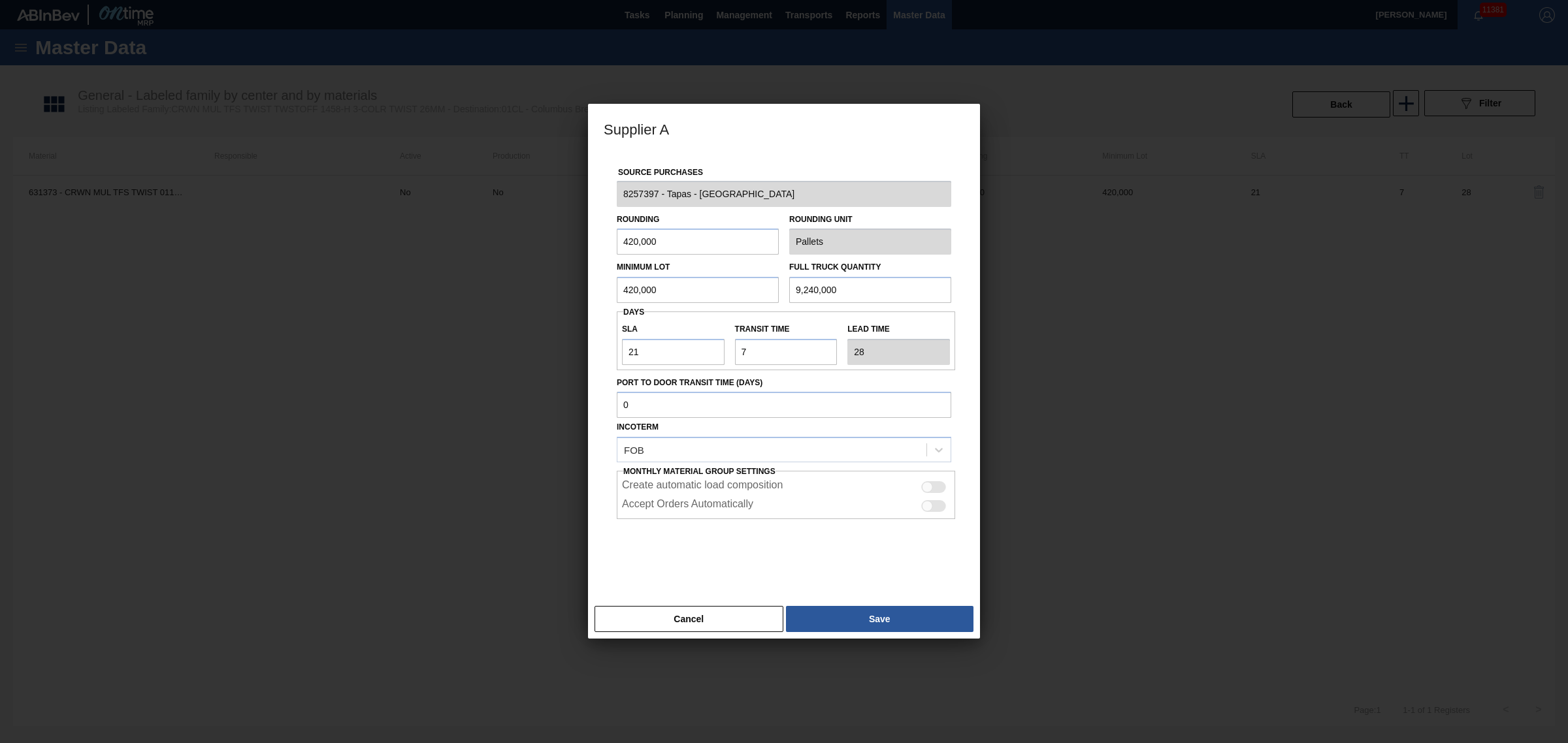
click at [679, 642] on div at bounding box center [784, 372] width 1568 height 743
click at [677, 631] on button "Cancel" at bounding box center [688, 619] width 189 height 26
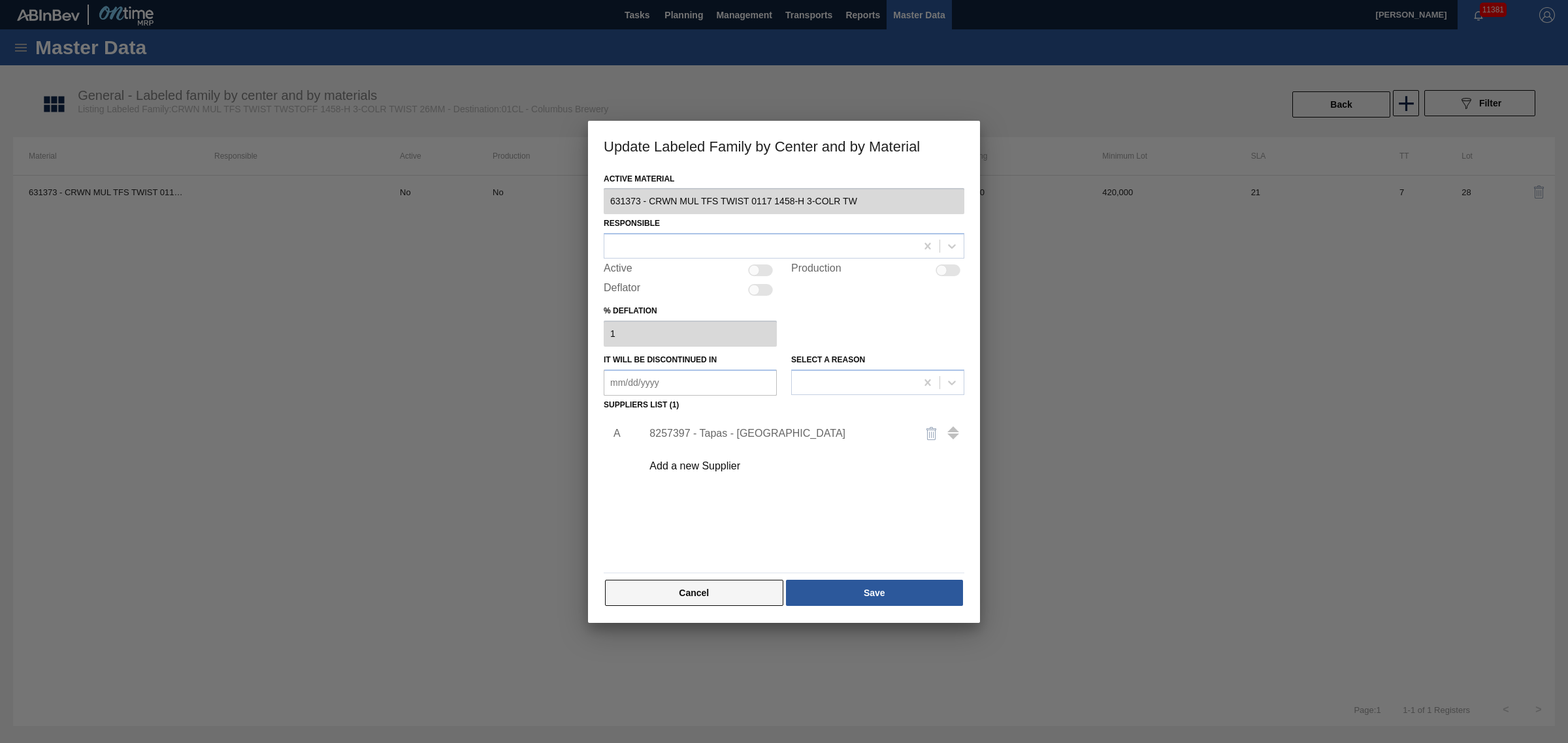
click at [684, 584] on button "Cancel" at bounding box center [694, 593] width 178 height 26
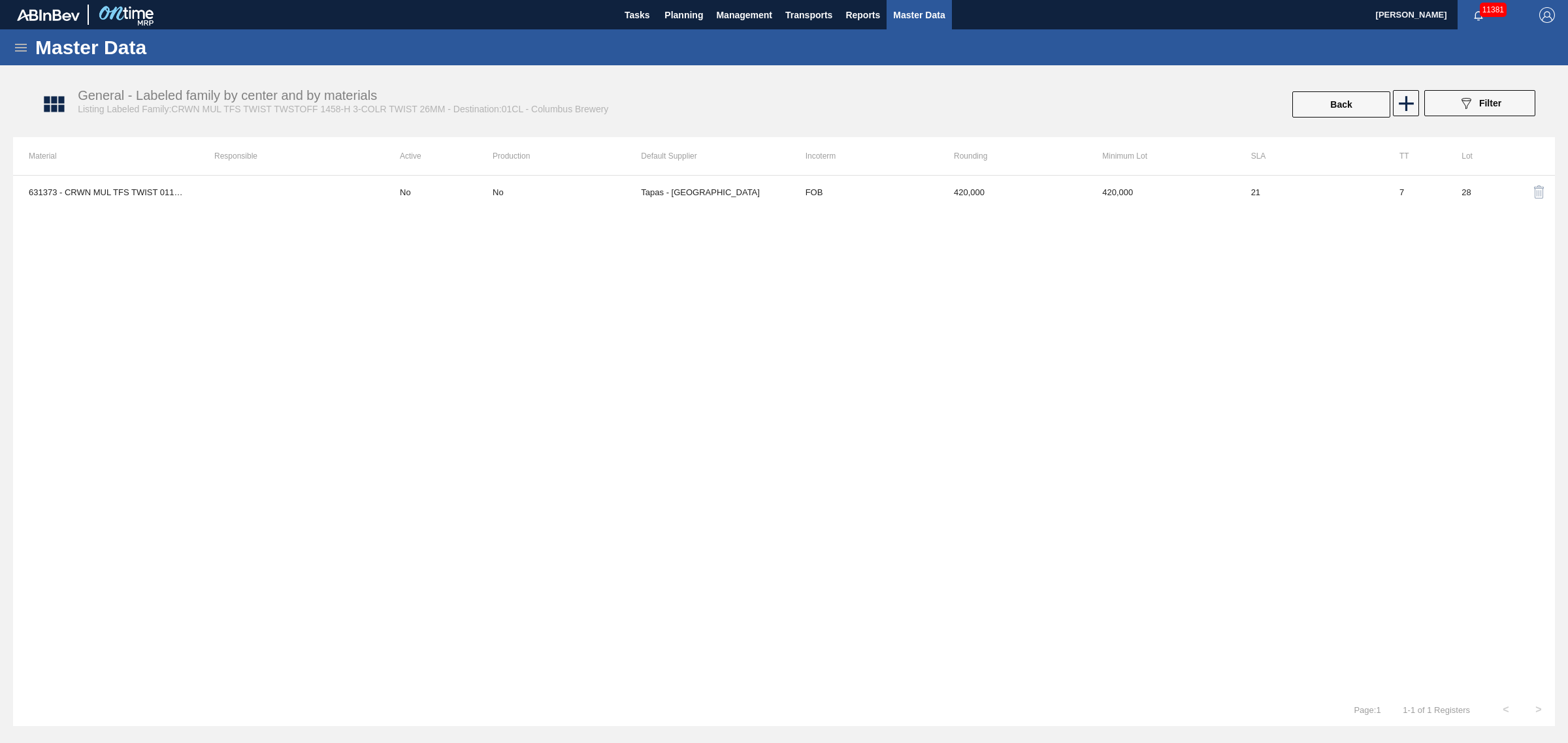
drag, startPoint x: 1091, startPoint y: 383, endPoint x: 1344, endPoint y: 137, distance: 352.9
click at [1096, 377] on div "631373 - CRWN MUL TFS TWIST 0117 1458-H 3-COLR TW No No Tapas - [GEOGRAPHIC_DAT…" at bounding box center [783, 434] width 1541 height 518
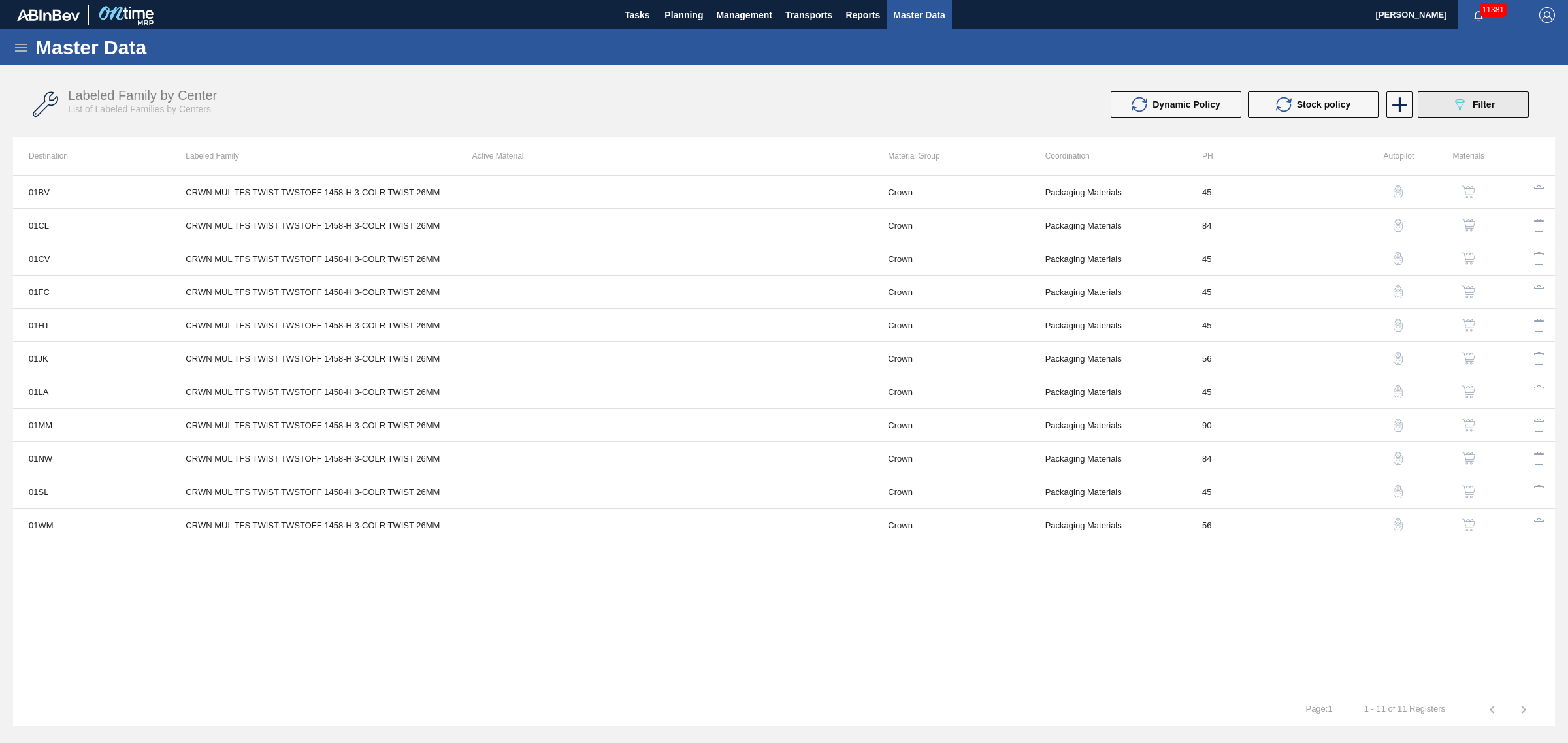
click at [1482, 106] on span "Filter" at bounding box center [1483, 104] width 22 height 10
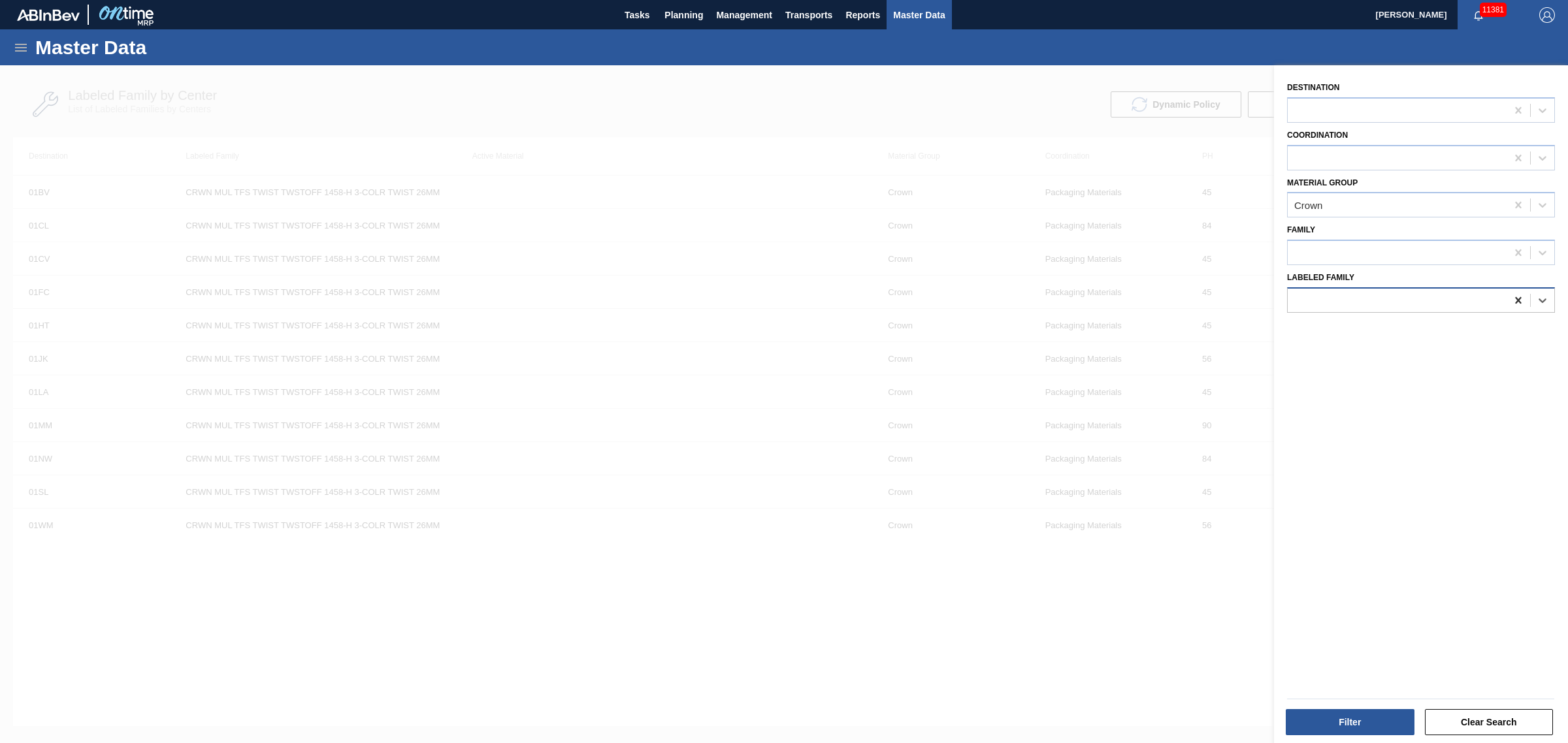
click at [1514, 303] on icon at bounding box center [1518, 301] width 13 height 13
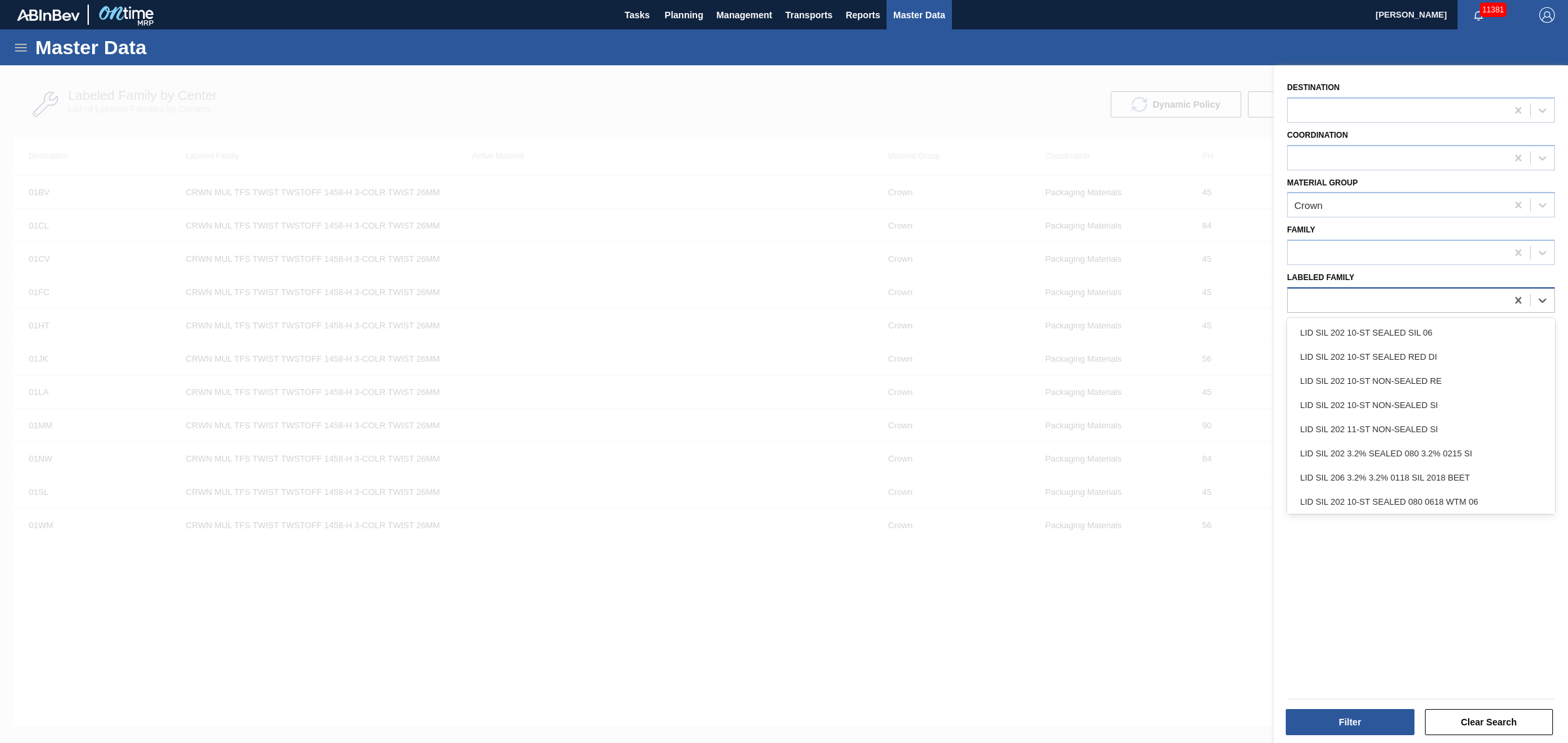
click at [1425, 291] on div at bounding box center [1396, 300] width 219 height 19
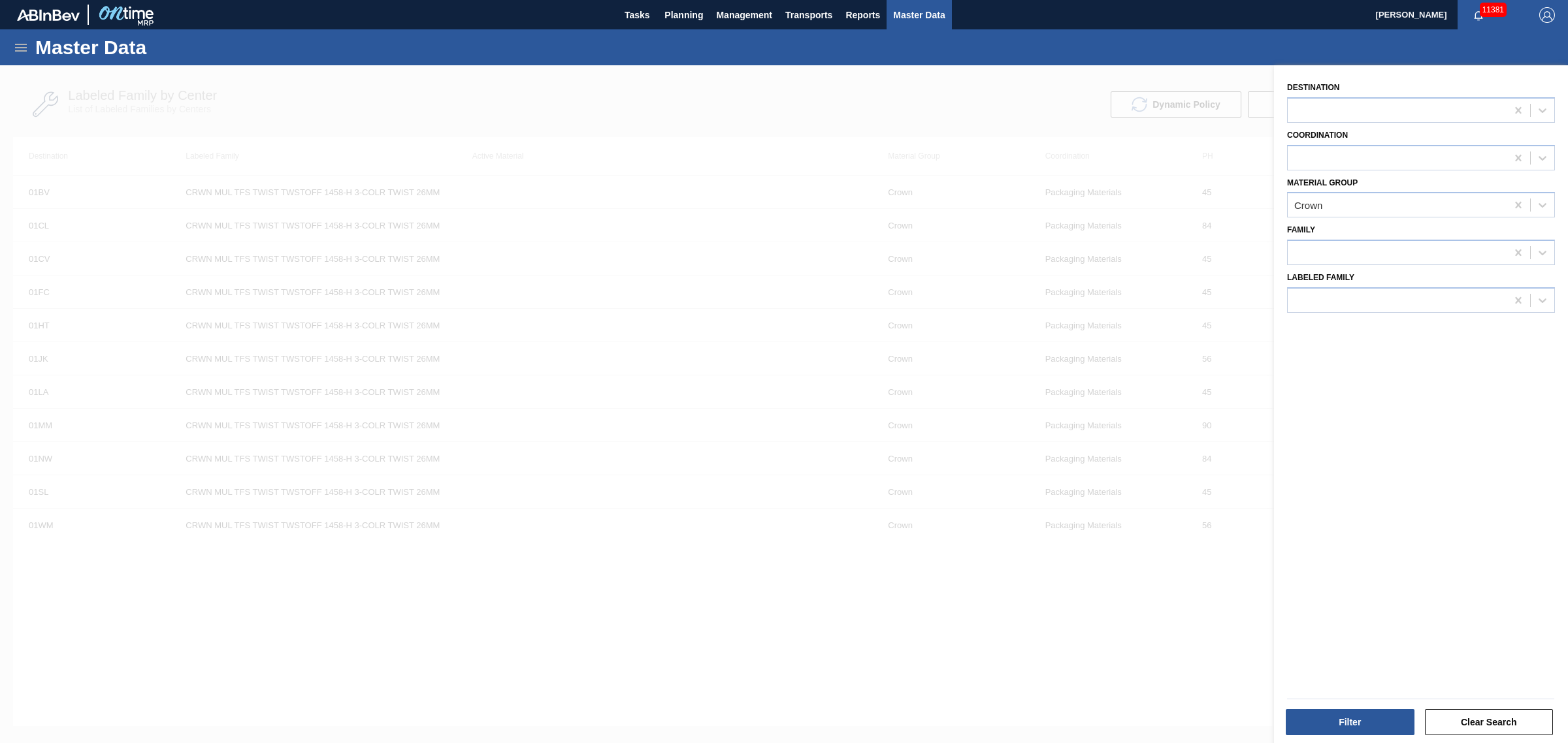
drag, startPoint x: 1017, startPoint y: 645, endPoint x: 1026, endPoint y: 647, distance: 9.2
click at [1017, 645] on div at bounding box center [784, 437] width 1568 height 743
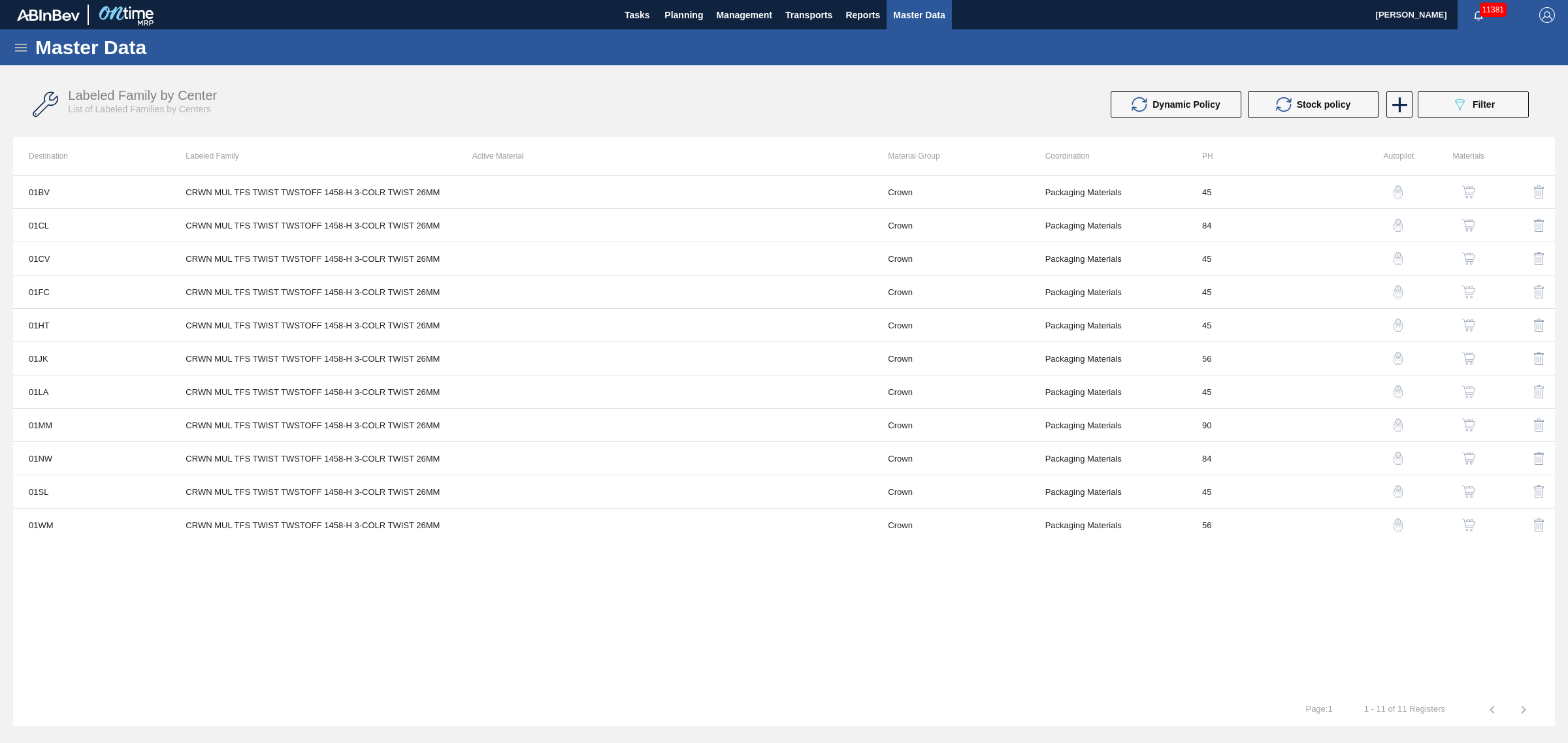
click at [802, 741] on div "Master Data General Materials Group and Families Coordinations and Users Suppli…" at bounding box center [784, 386] width 1568 height 714
click at [706, 596] on div "01BV CRWN MUL TFS TWIST TWSTOFF 1458-H 3-COLR TWIST 26MM Crown Packaging Materi…" at bounding box center [783, 434] width 1541 height 518
click at [1452, 104] on icon "089F7B8B-B2A5-4AFE-B5C0-19BA573D28AC" at bounding box center [1458, 104] width 16 height 16
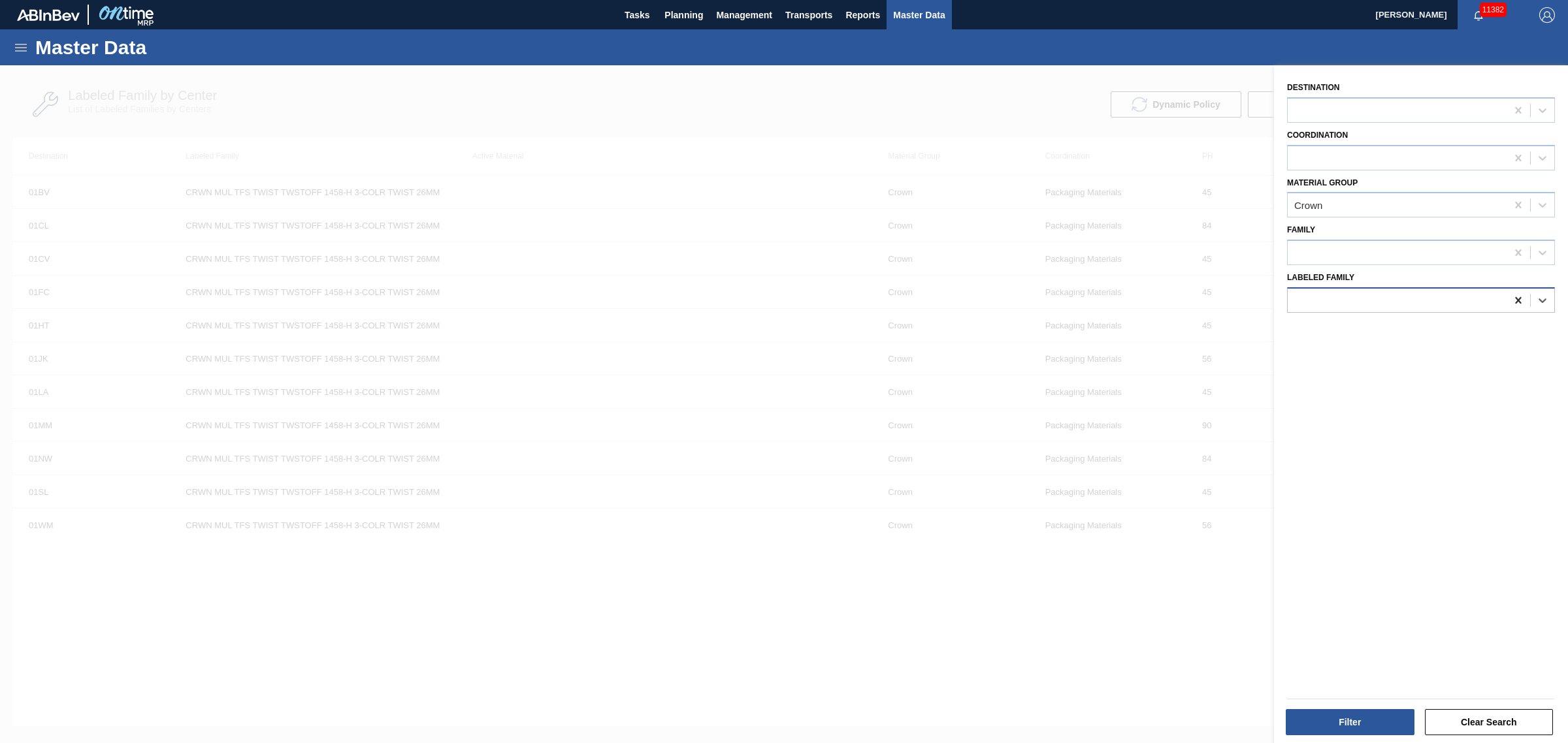
click at [1516, 301] on icon at bounding box center [1518, 301] width 13 height 13
click at [1471, 709] on button "Clear Search" at bounding box center [1489, 722] width 129 height 26
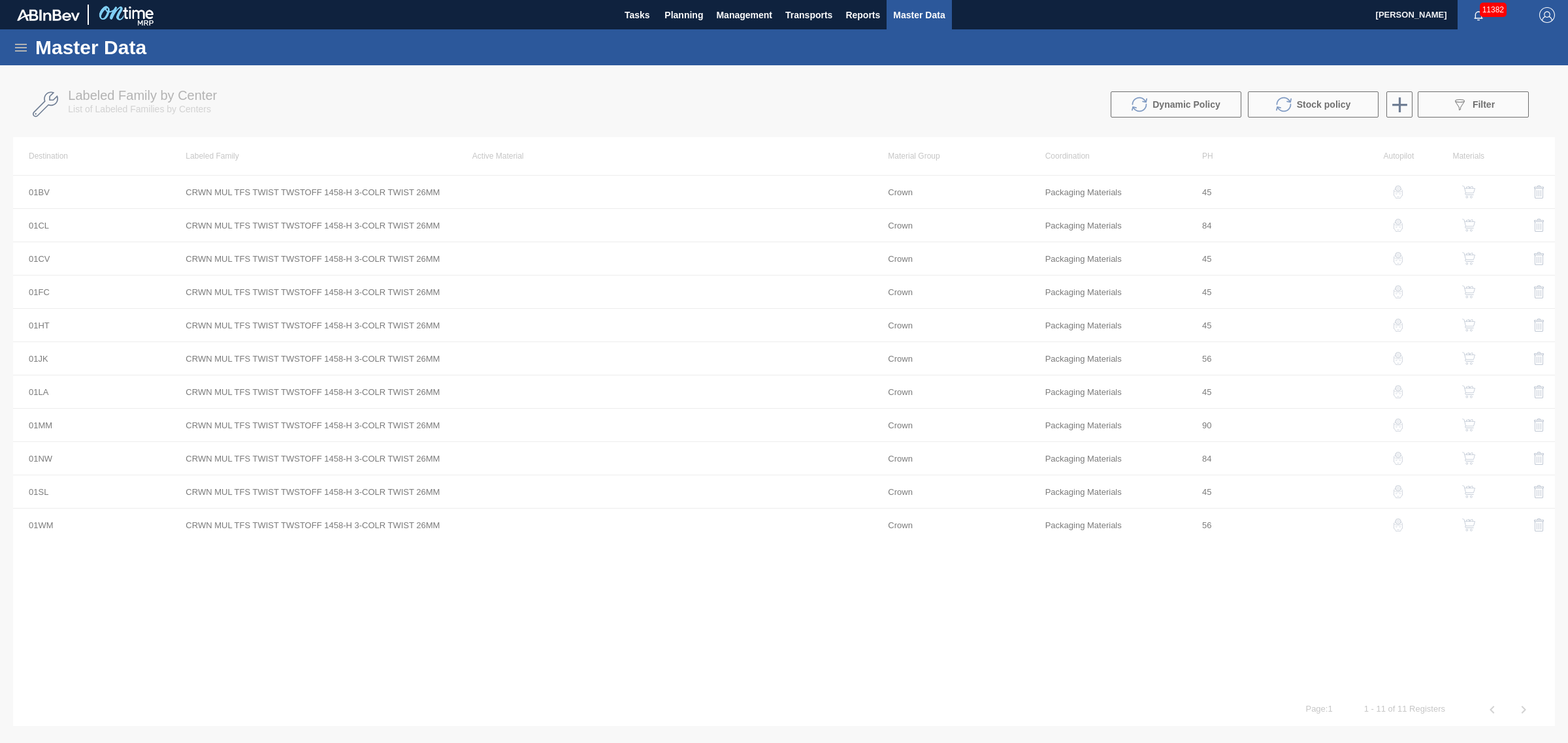
click at [1465, 106] on div at bounding box center [784, 404] width 1568 height 678
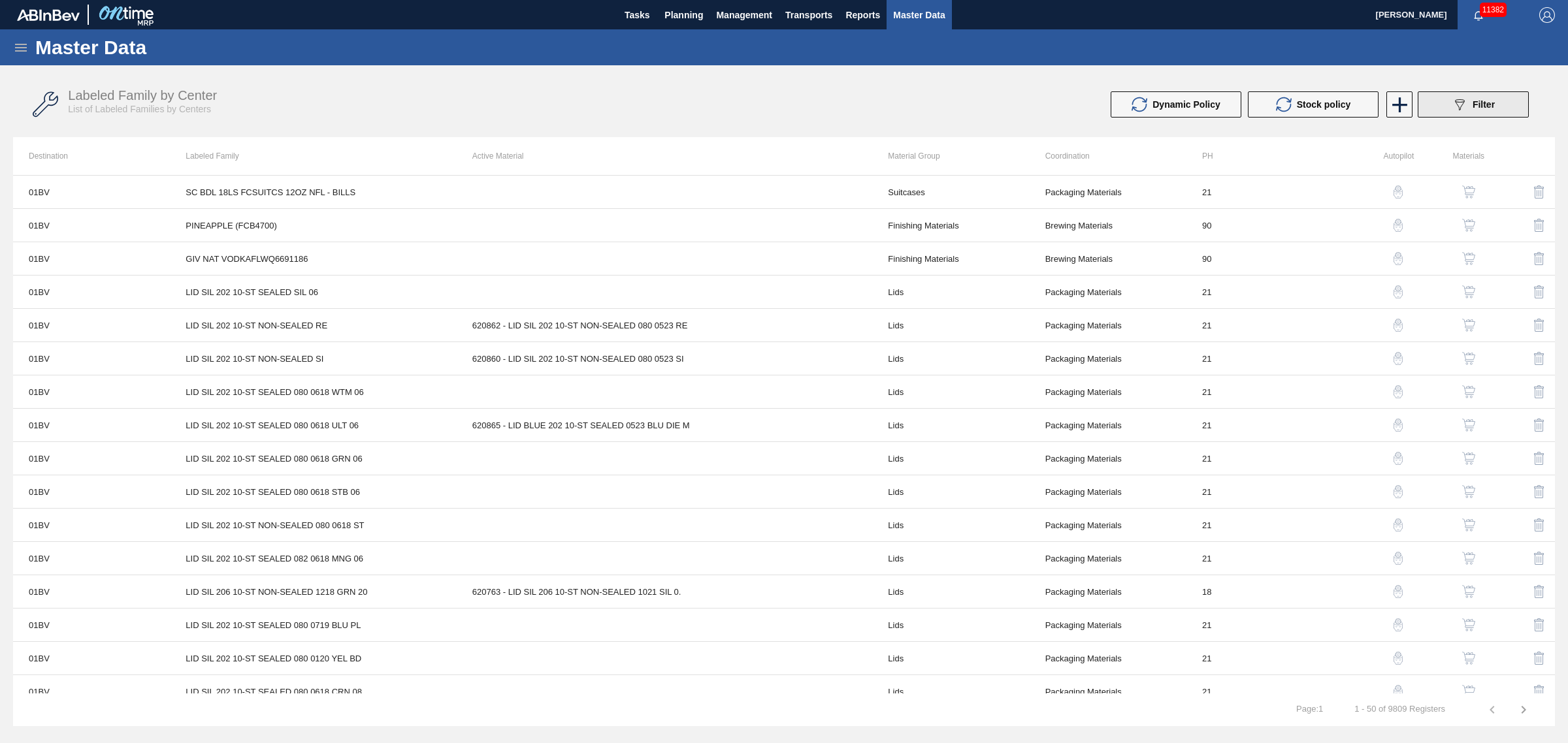
click at [1471, 106] on div "089F7B8B-B2A5-4AFE-B5C0-19BA573D28AC Filter" at bounding box center [1472, 104] width 43 height 16
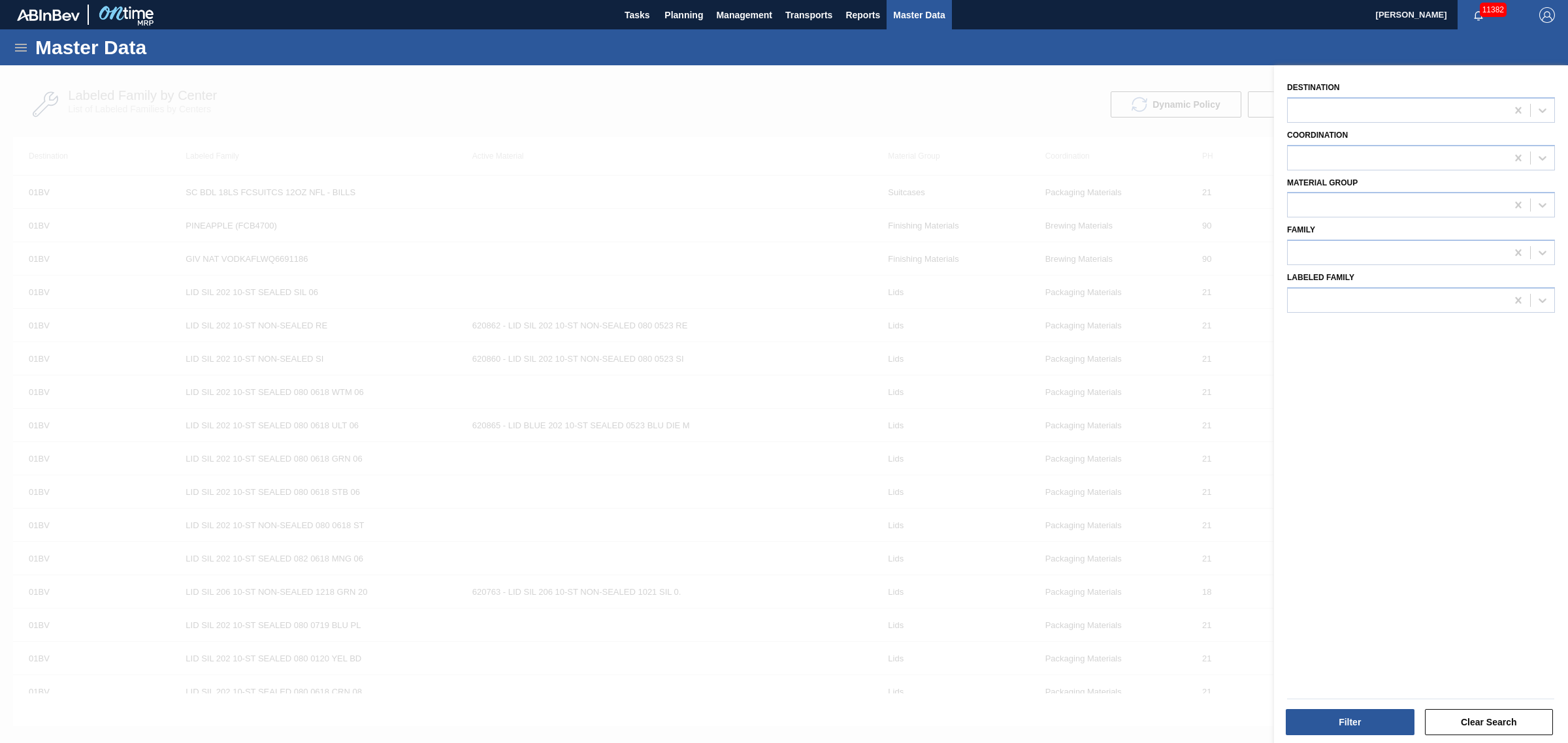
click at [802, 139] on div at bounding box center [784, 437] width 1568 height 743
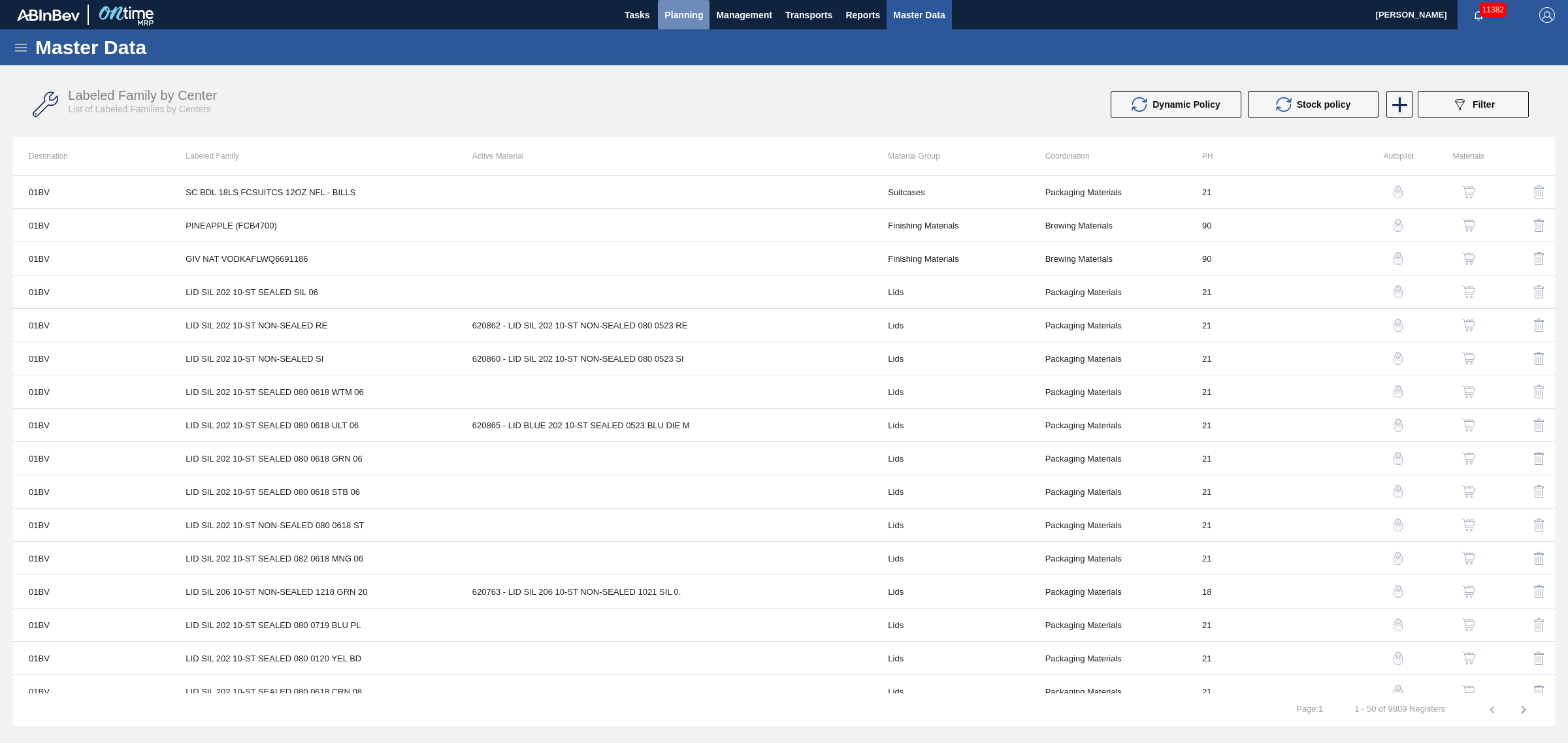
click at [691, 17] on span "Planning" at bounding box center [683, 15] width 39 height 16
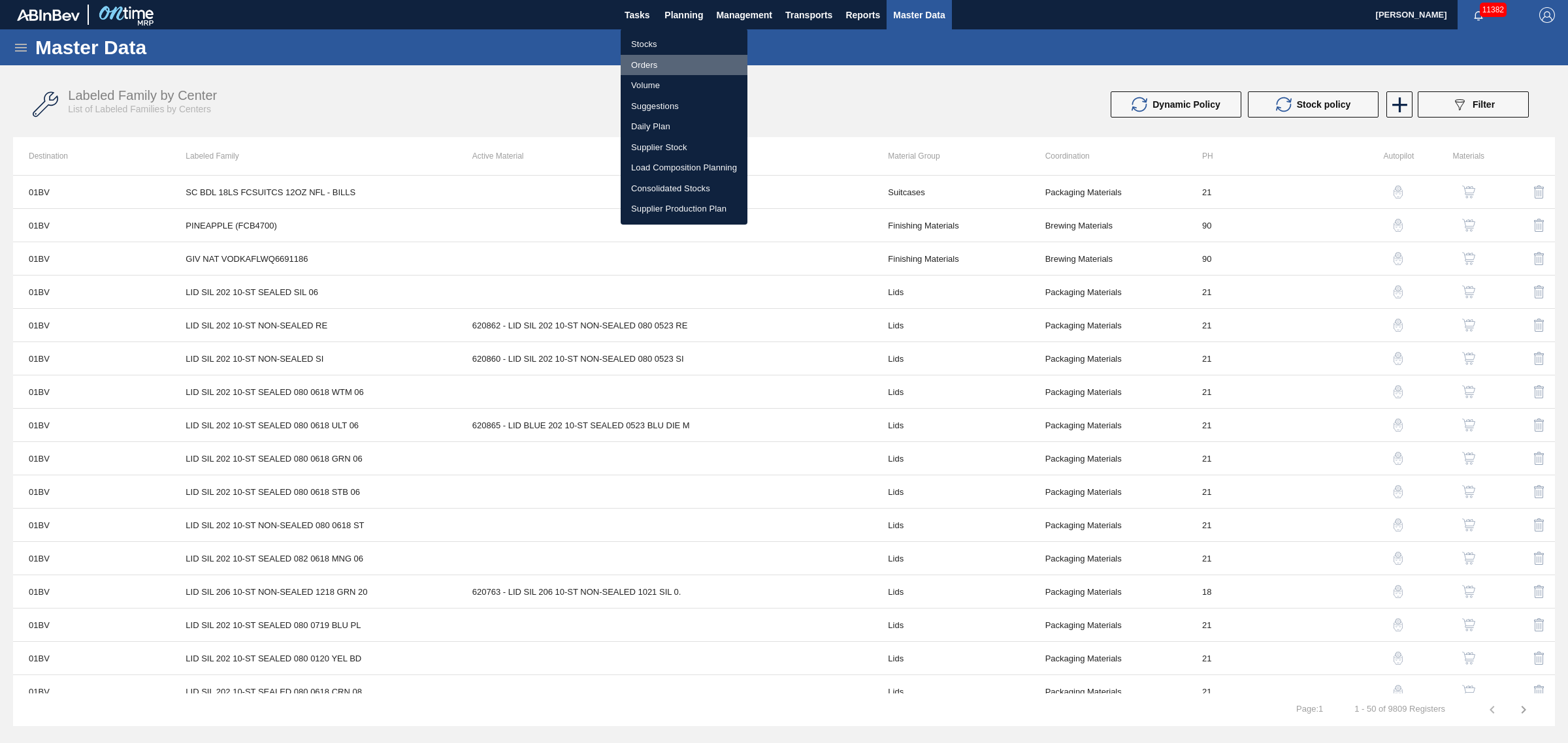
click at [653, 57] on li "Orders" at bounding box center [683, 65] width 126 height 21
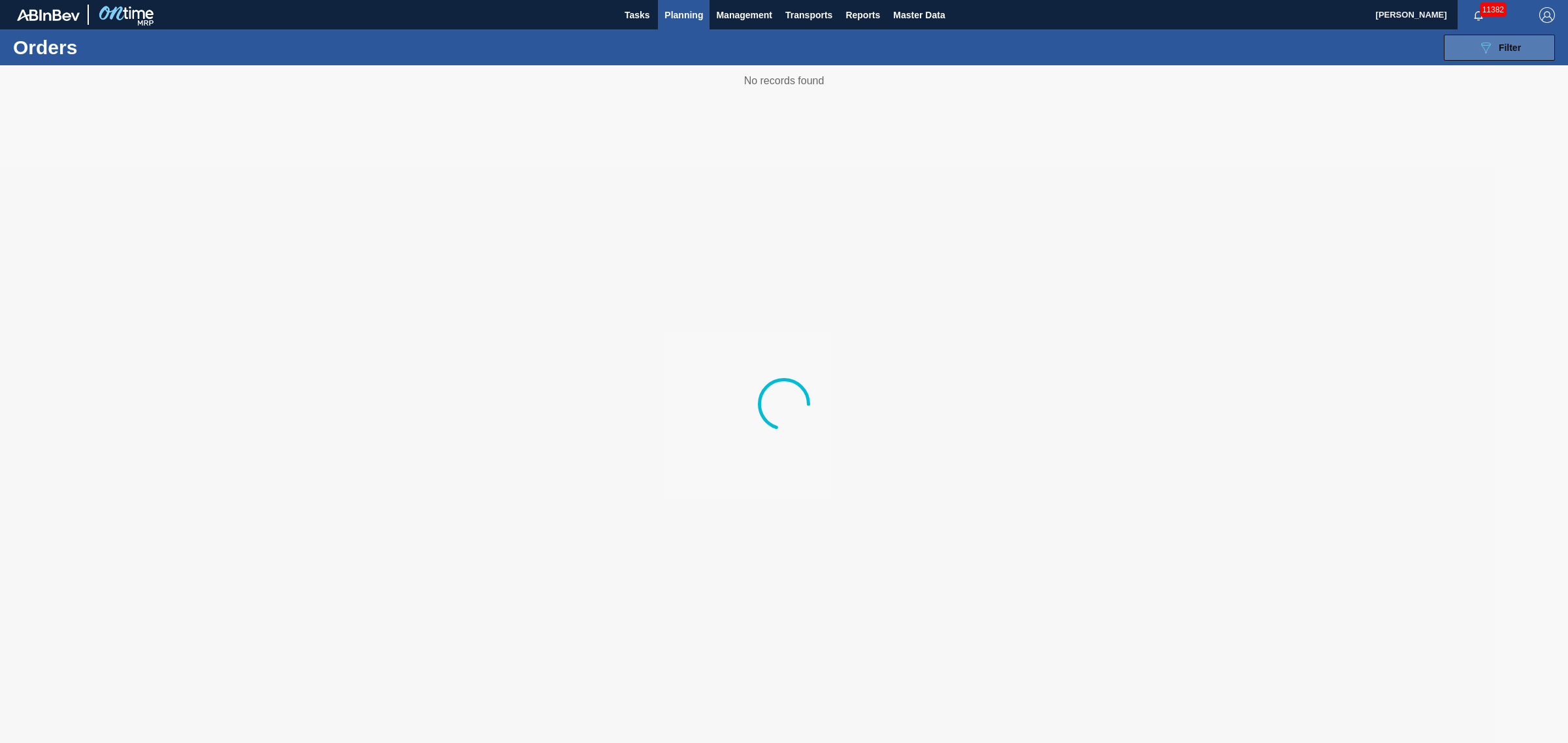
click at [1483, 59] on button "089F7B8B-B2A5-4AFE-B5C0-19BA573D28AC Filter" at bounding box center [1499, 48] width 111 height 26
